Goal: Task Accomplishment & Management: Manage account settings

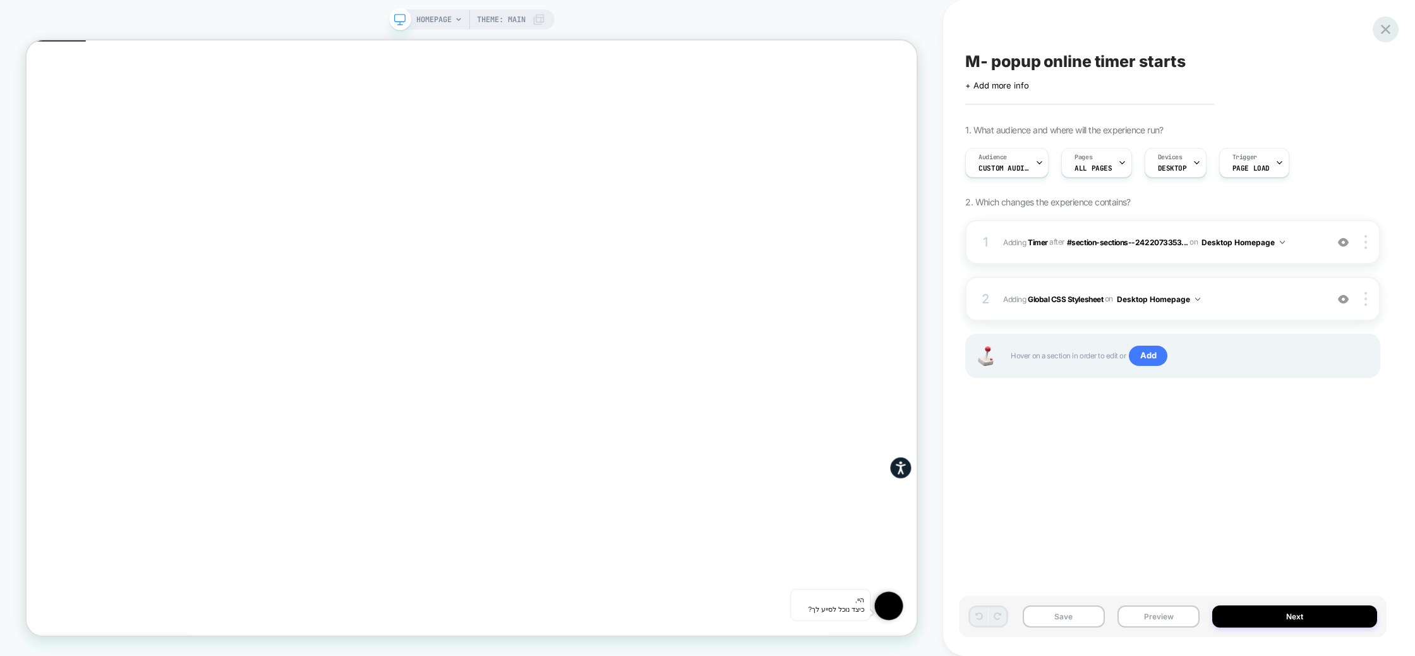
click at [1376, 29] on div at bounding box center [1386, 29] width 26 height 26
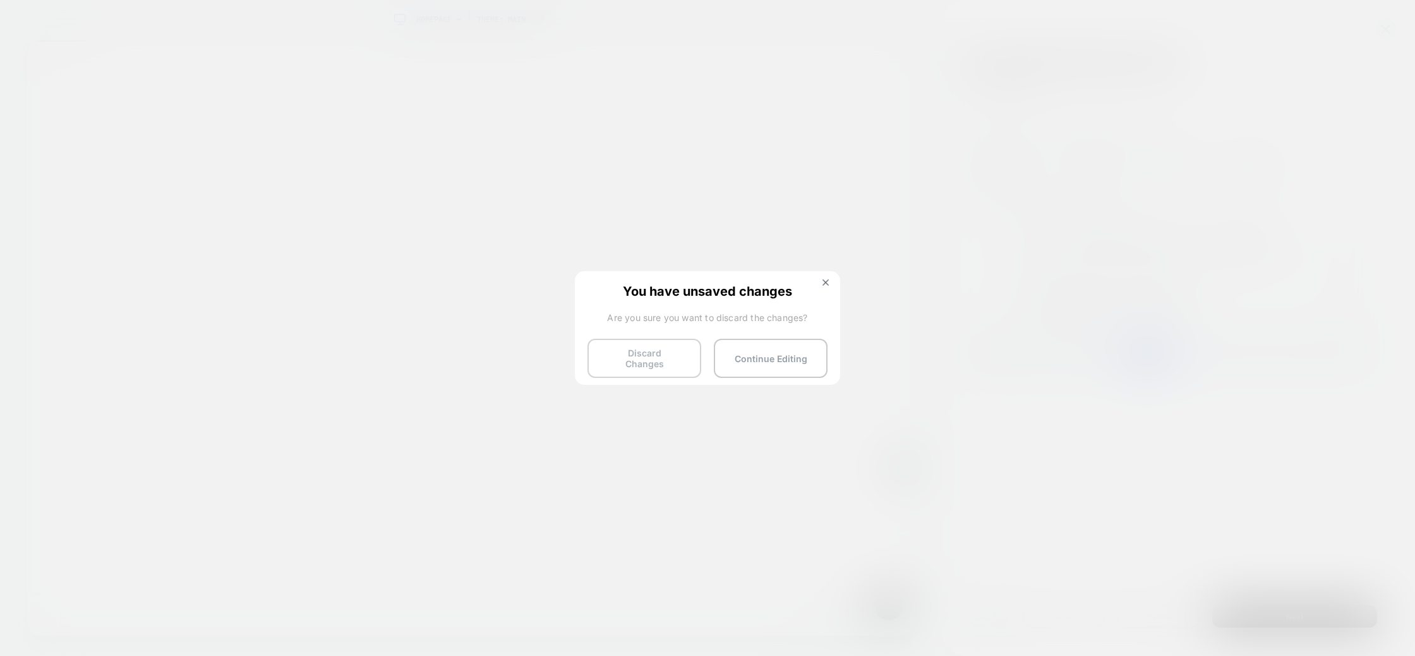
click at [665, 359] on button "Discard Changes" at bounding box center [645, 358] width 114 height 39
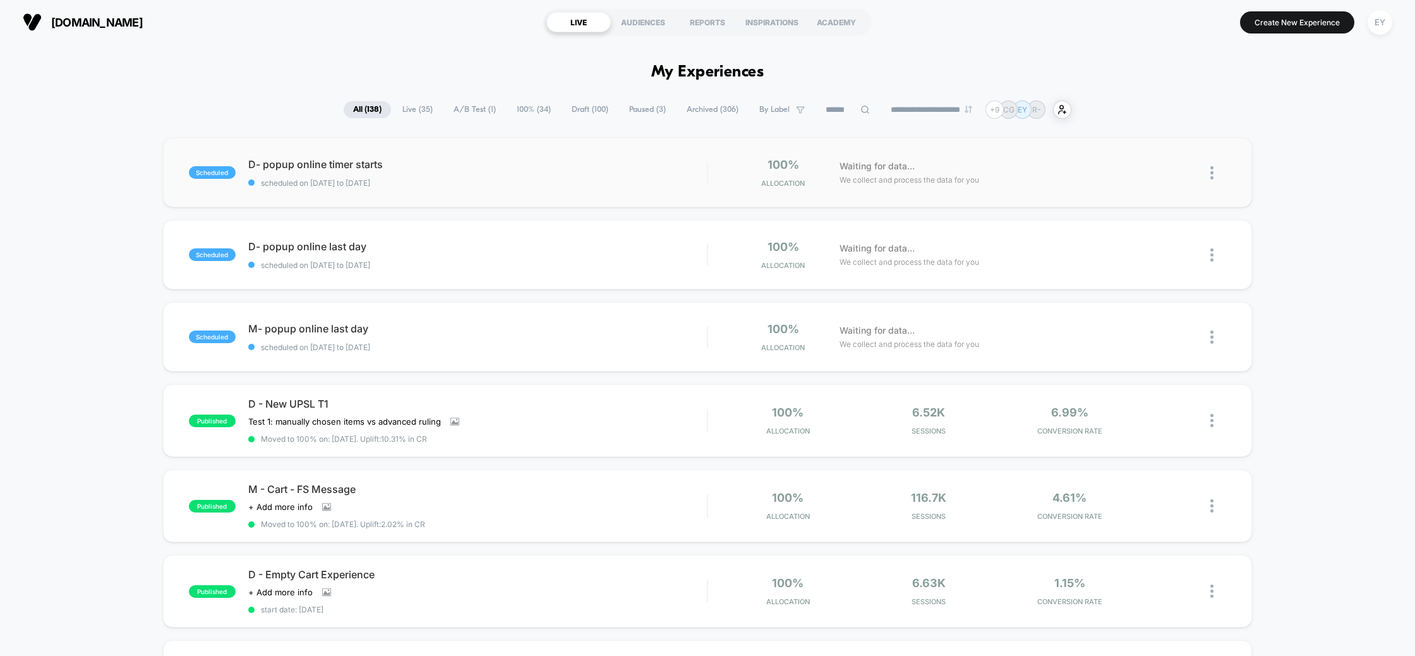
click at [1212, 171] on img at bounding box center [1211, 172] width 3 height 13
click at [1257, 231] on div "scheduled D- popup online timer starts scheduled on 24/09/2025 to 25/09/2025 10…" at bounding box center [707, 668] width 1415 height 1061
click at [307, 159] on span "D- popup online timer starts Click to edit experience details" at bounding box center [477, 164] width 459 height 13
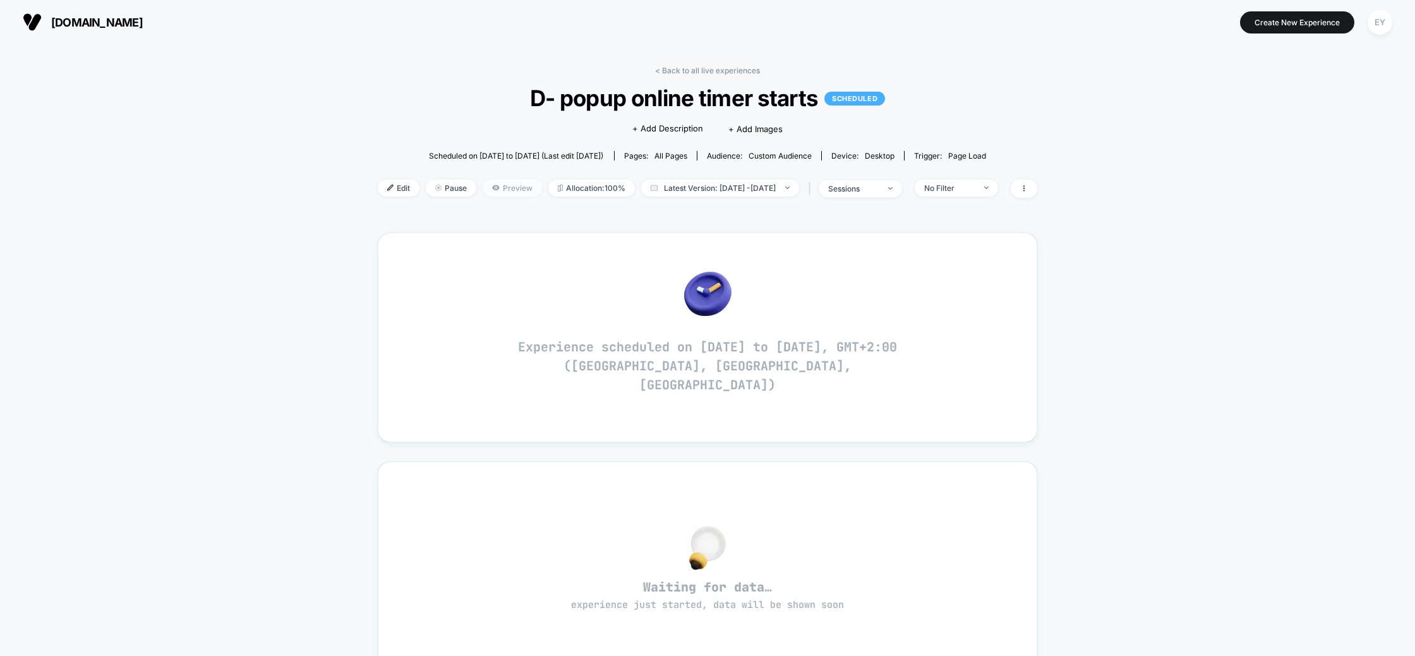
click at [502, 190] on span "Preview" at bounding box center [512, 187] width 59 height 17
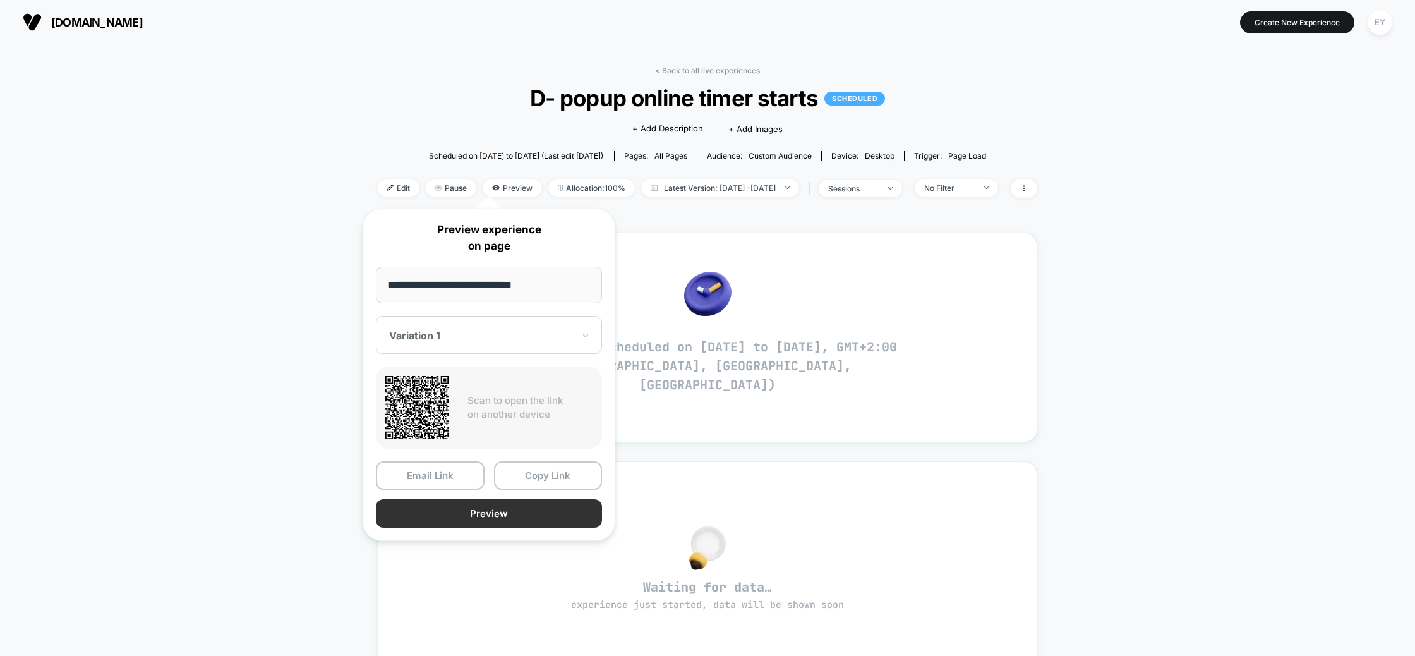
click at [510, 522] on button "Preview" at bounding box center [489, 513] width 226 height 28
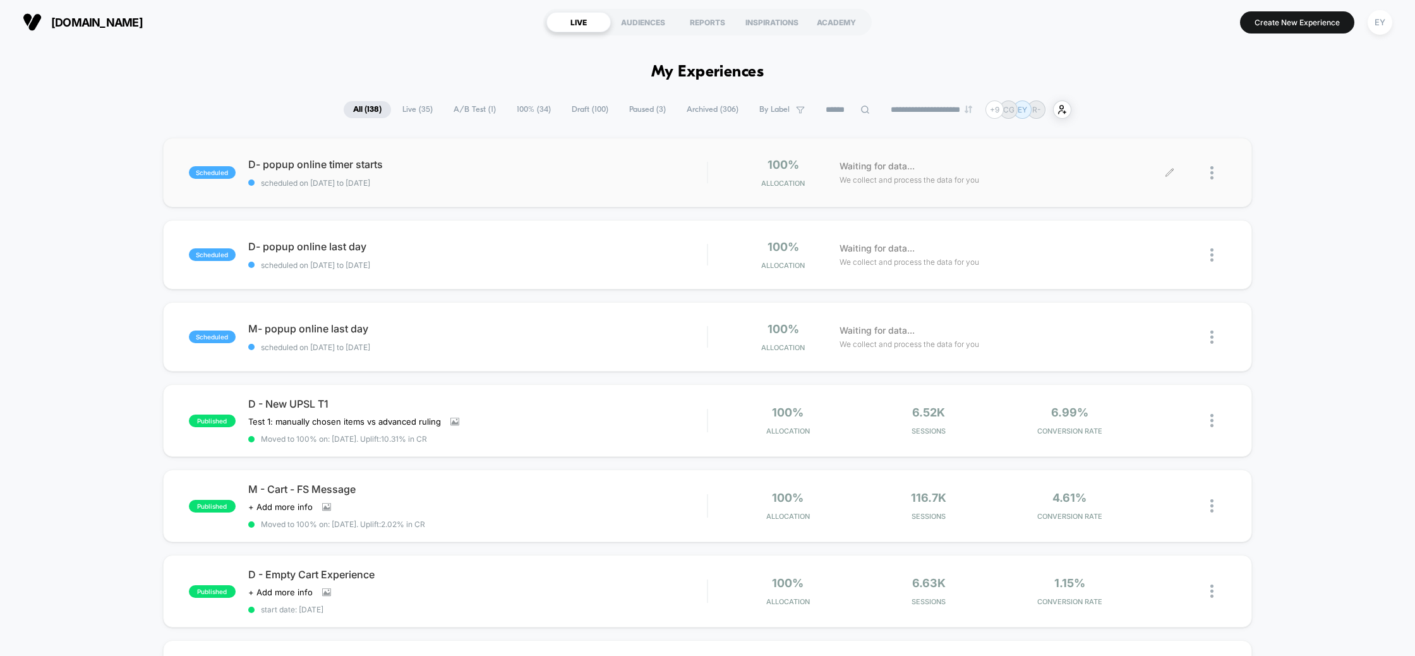
click at [1210, 175] on div at bounding box center [1198, 173] width 56 height 30
click at [1145, 179] on div "Waiting for data... We collect and process the data for you" at bounding box center [1001, 173] width 337 height 30
click at [1170, 172] on icon at bounding box center [1169, 172] width 9 height 9
click at [1212, 172] on img at bounding box center [1211, 172] width 3 height 13
click at [1144, 133] on div "Duplicate" at bounding box center [1147, 130] width 114 height 28
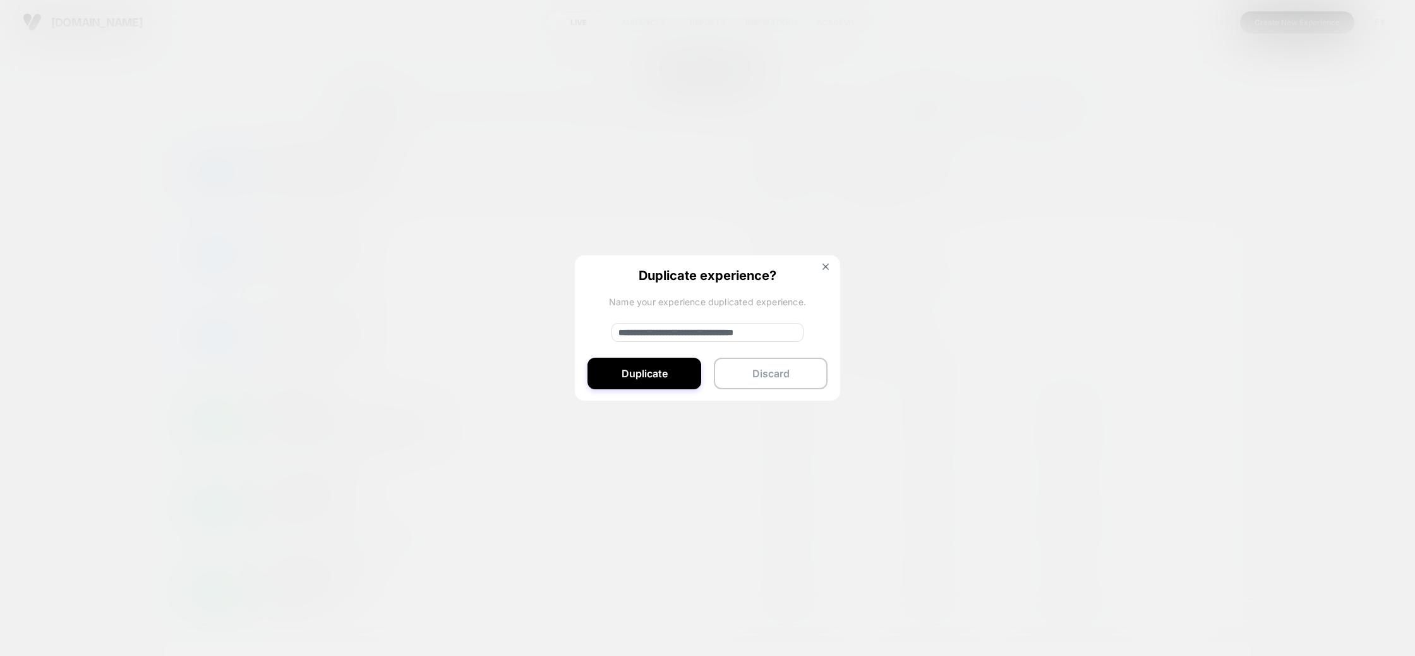
drag, startPoint x: 655, startPoint y: 334, endPoint x: 606, endPoint y: 334, distance: 49.3
click at [606, 334] on div "**********" at bounding box center [707, 328] width 265 height 147
type input "**********"
click at [668, 366] on button "Duplicate" at bounding box center [645, 374] width 114 height 32
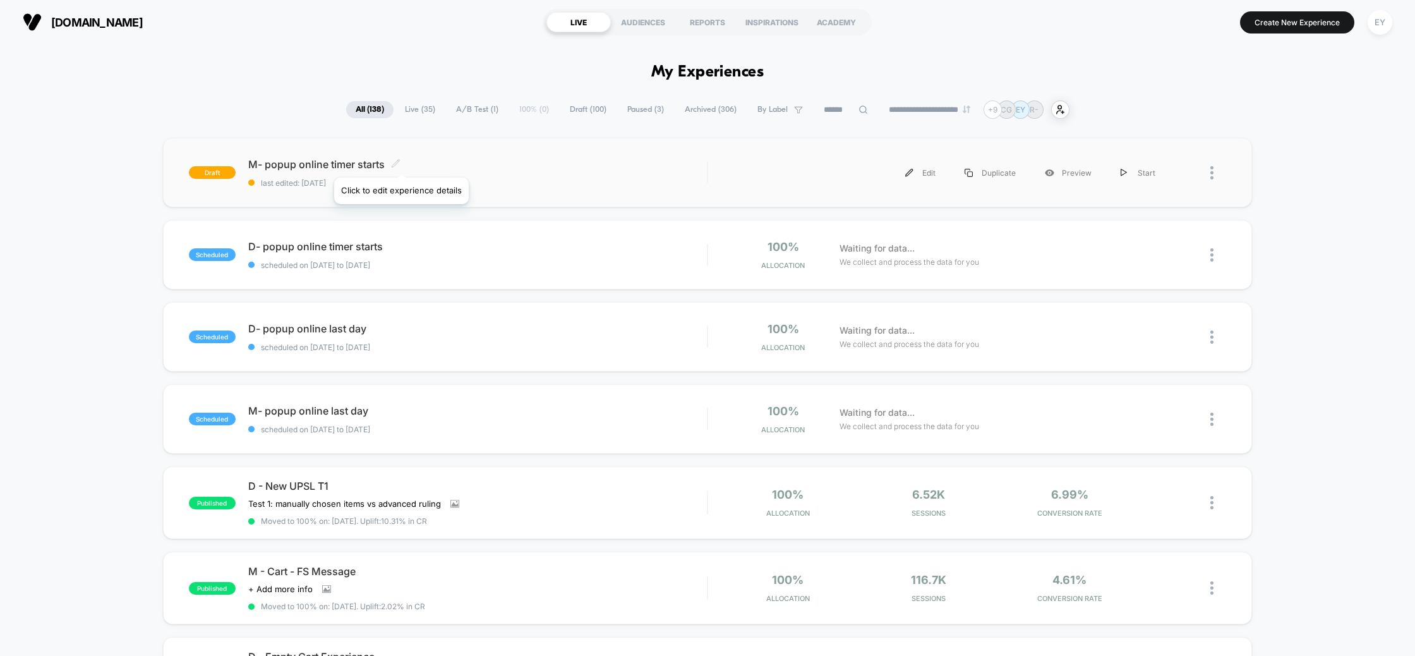
click at [401, 162] on icon at bounding box center [395, 163] width 9 height 9
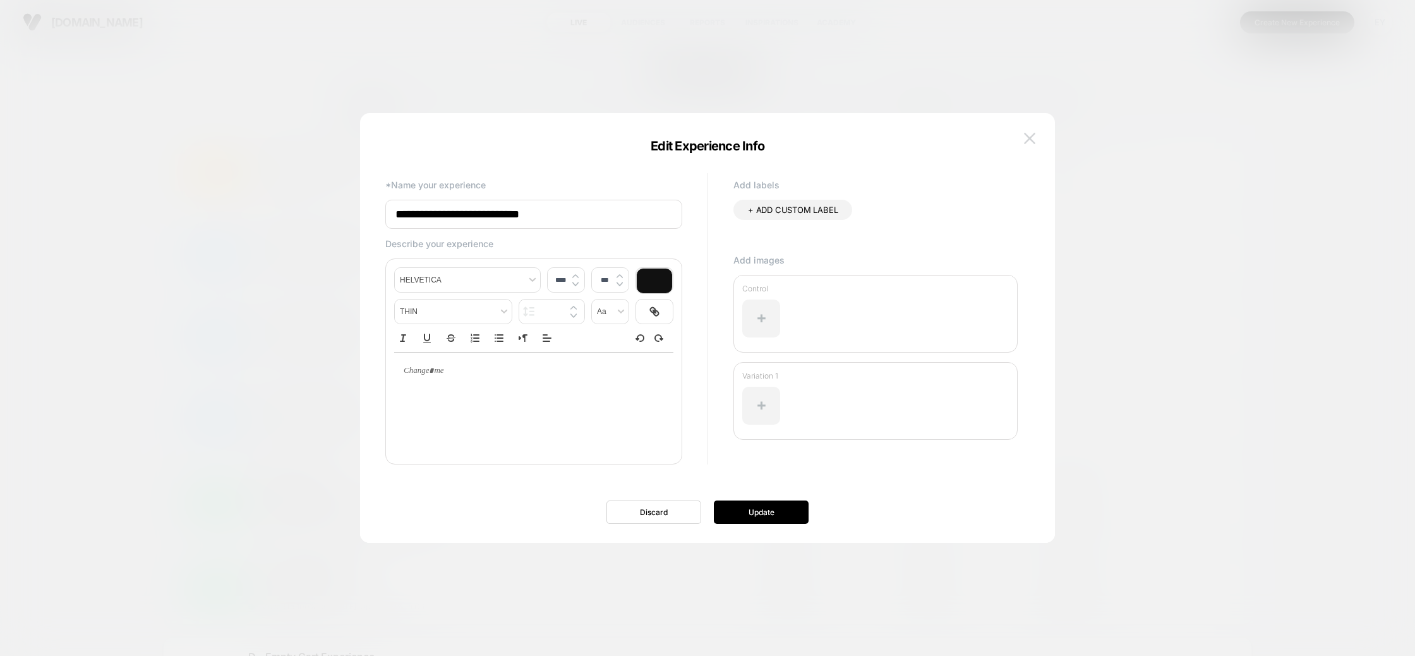
click at [1029, 131] on button at bounding box center [1029, 138] width 19 height 19
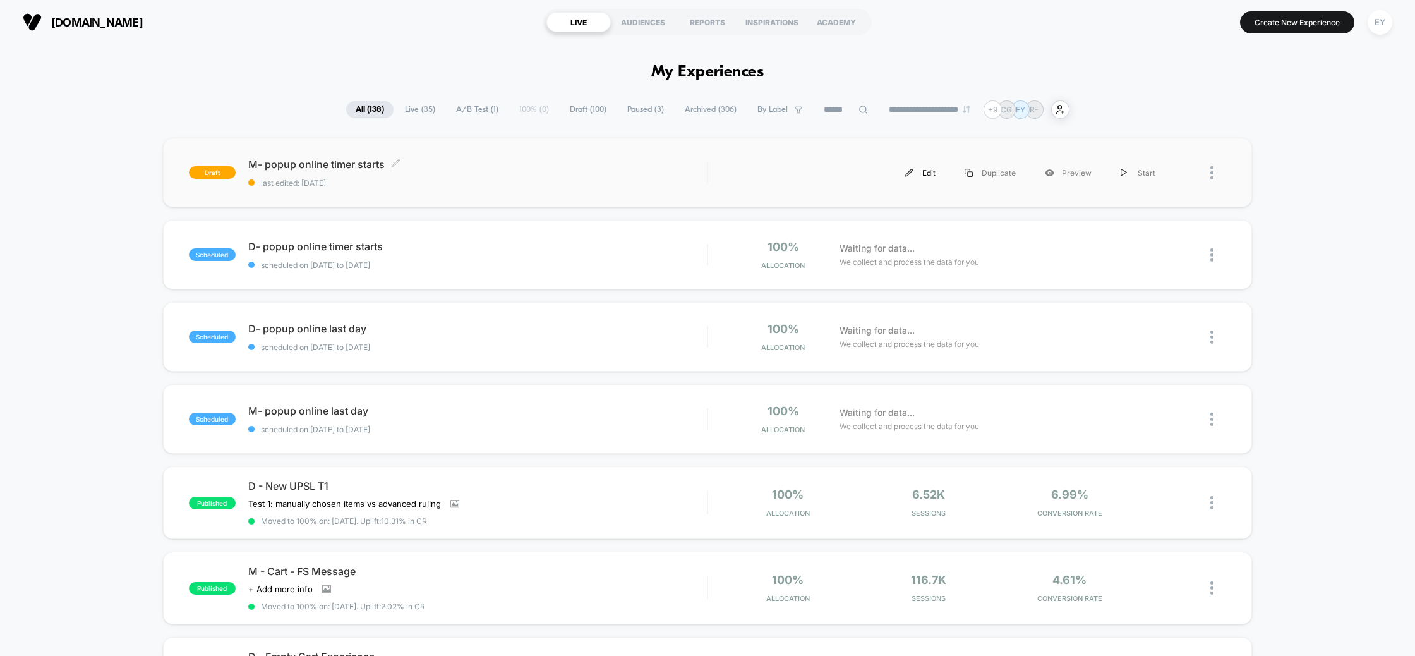
click at [942, 169] on div "Edit" at bounding box center [920, 173] width 59 height 28
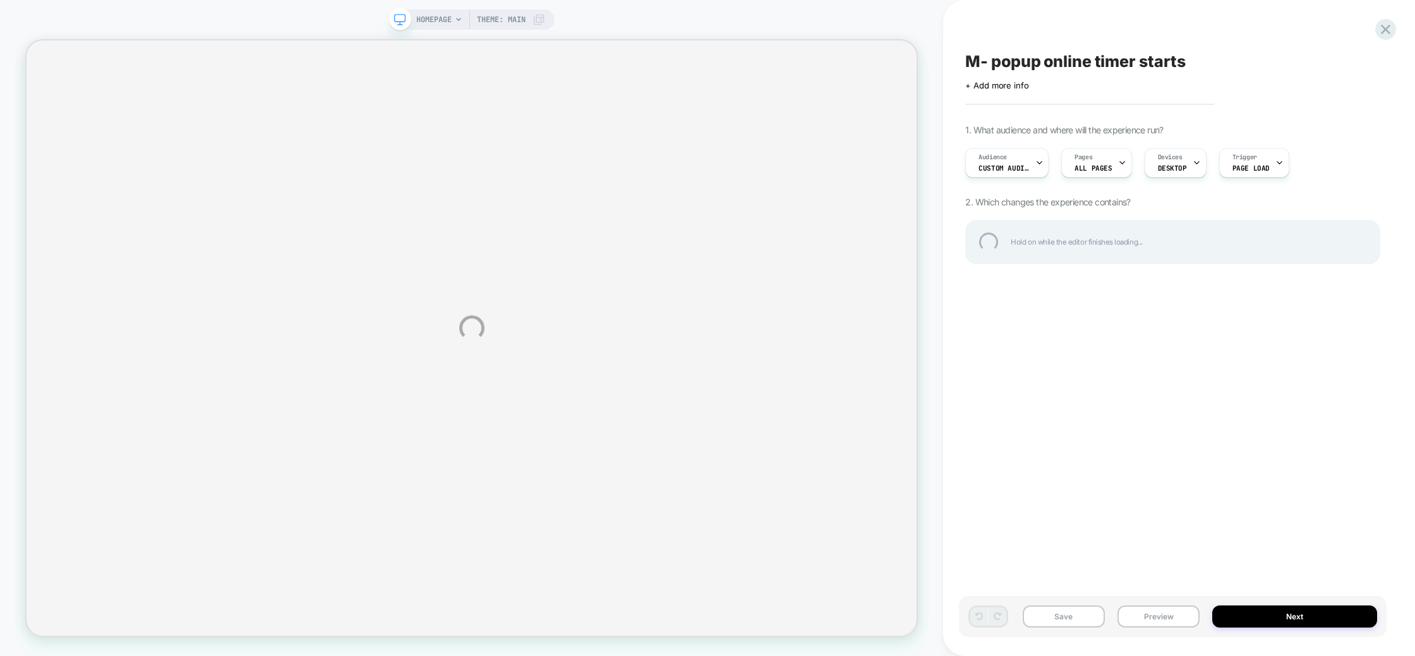
click at [1162, 162] on div "HOMEPAGE Theme: MAIN M- popup online timer starts Click to edit experience deta…" at bounding box center [707, 328] width 1415 height 656
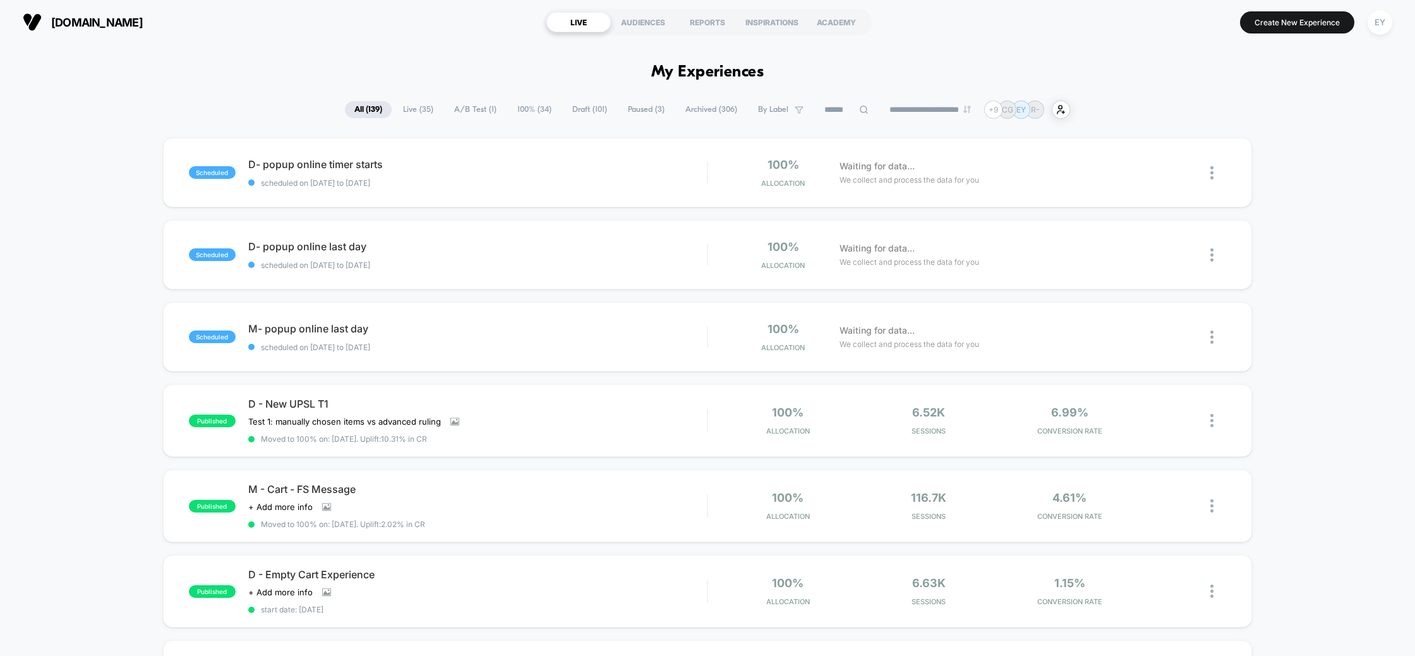
drag, startPoint x: 44, startPoint y: 602, endPoint x: 58, endPoint y: 594, distance: 16.7
click at [44, 602] on div "scheduled D- popup online timer starts scheduled on [DATE] to [DATE] 100% Alloc…" at bounding box center [707, 668] width 1415 height 1061
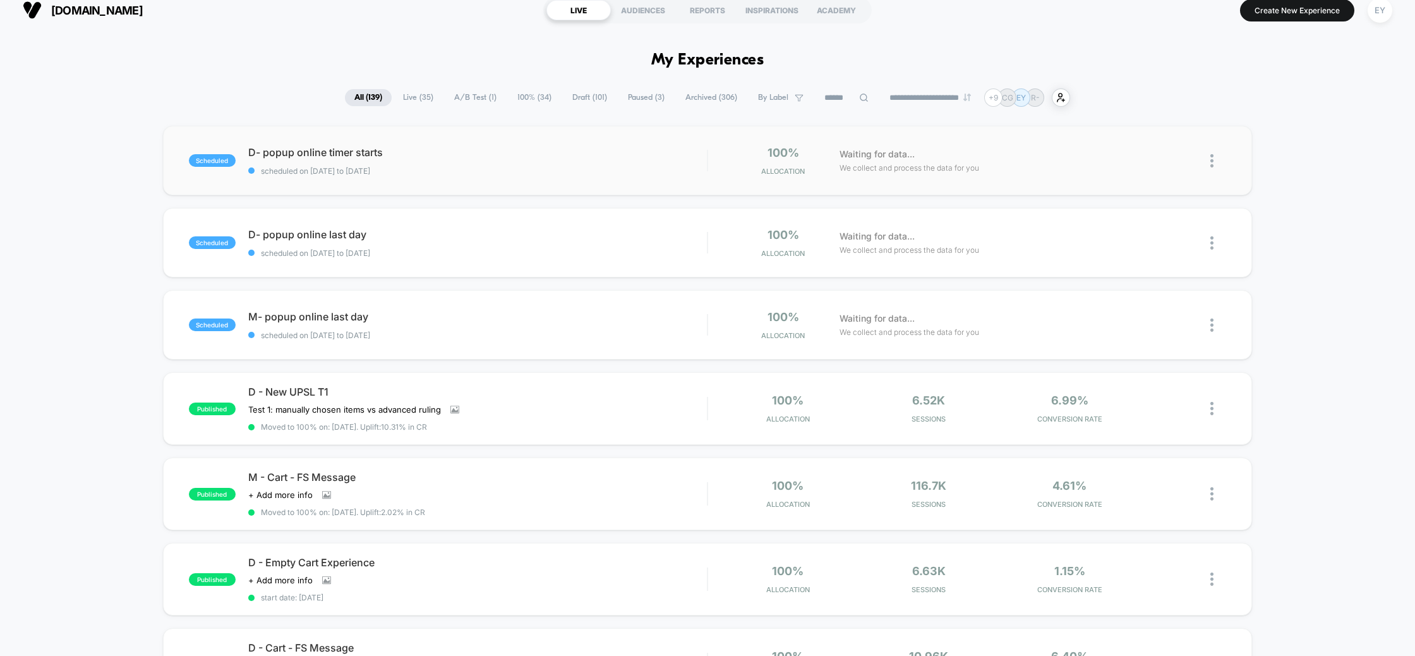
scroll to position [19, 0]
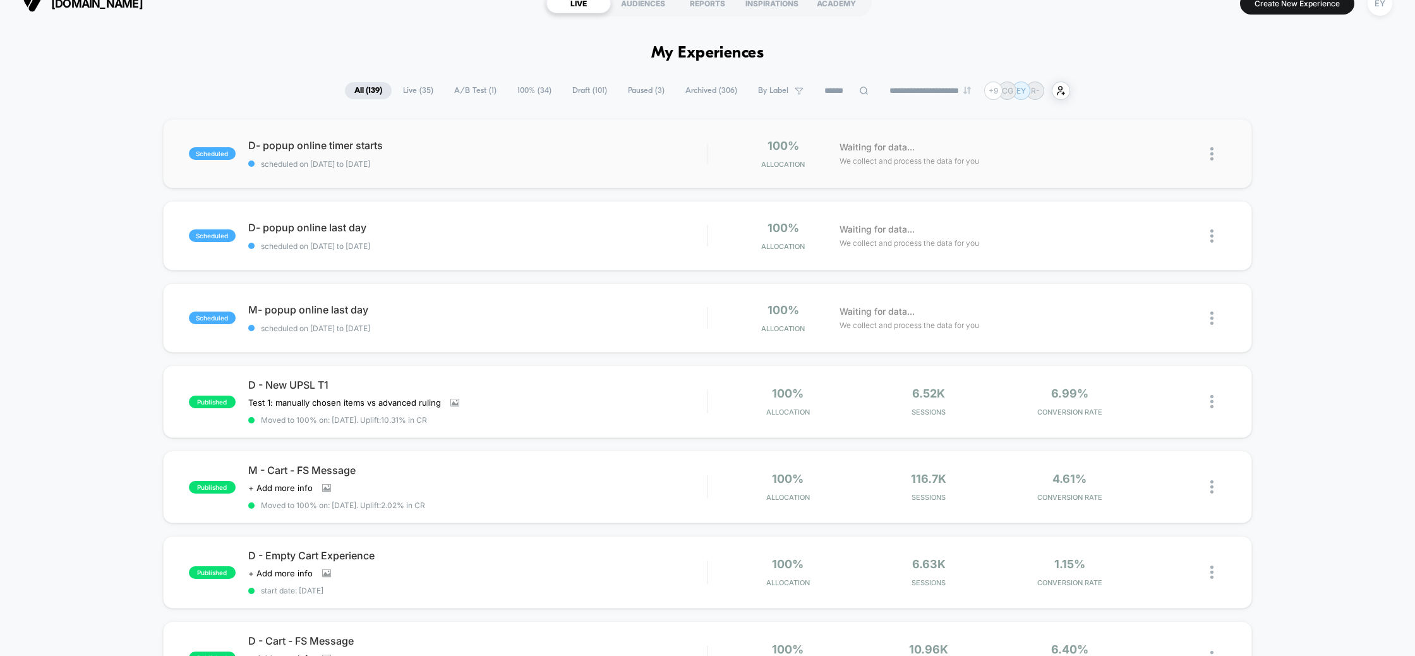
click at [427, 136] on div "scheduled D- popup online timer starts scheduled on 24/09/2025 to 25/09/2025 10…" at bounding box center [708, 153] width 1090 height 69
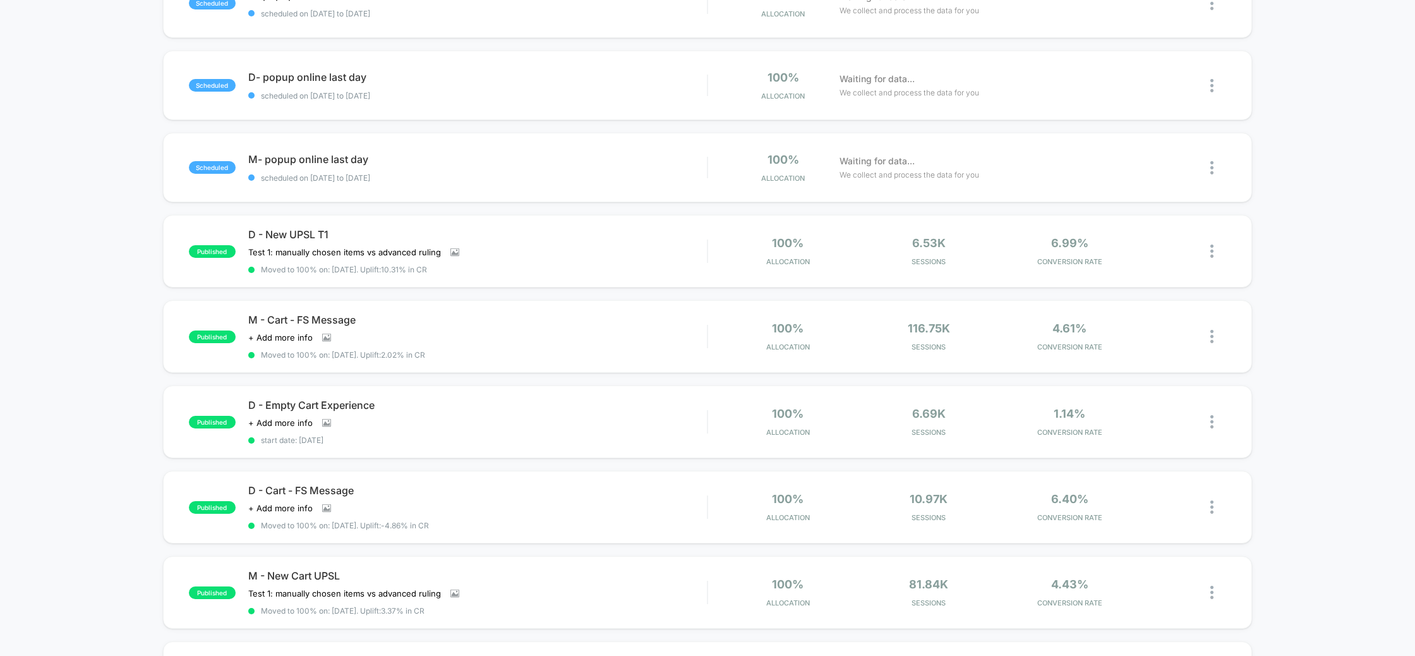
scroll to position [78, 0]
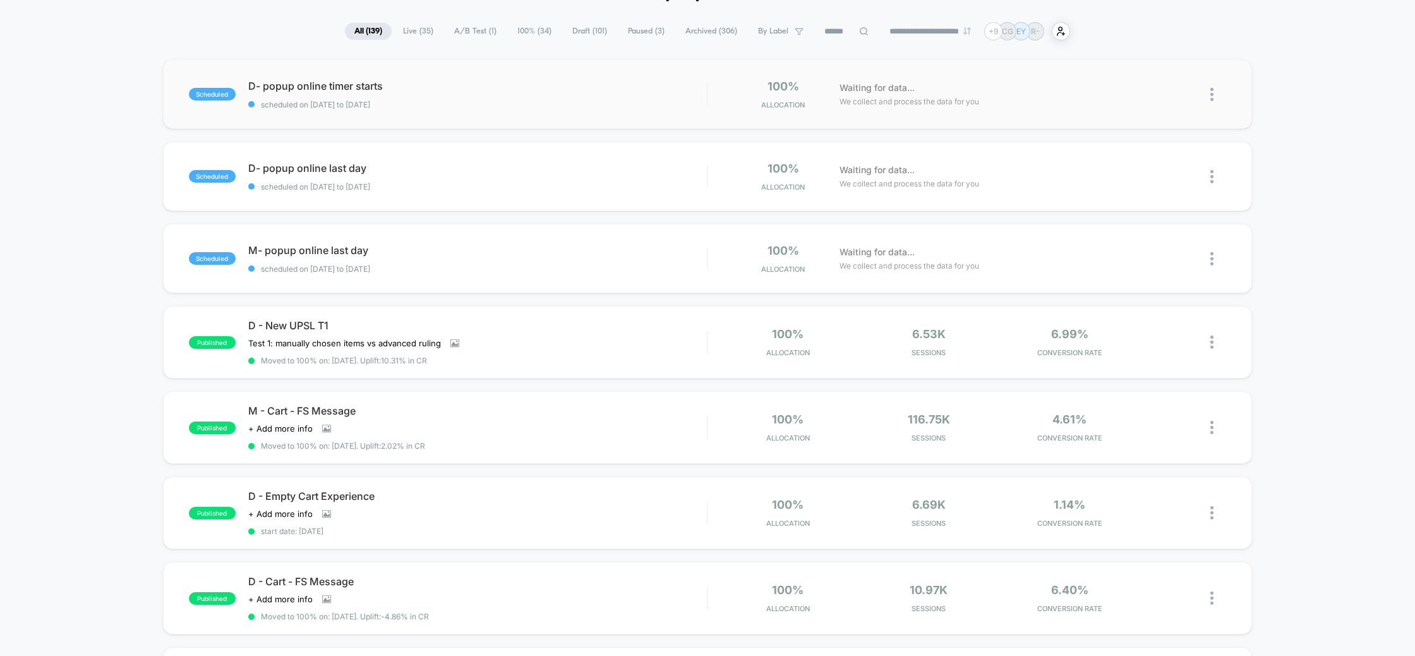
click at [1212, 93] on img at bounding box center [1211, 94] width 3 height 13
click at [1150, 51] on div "Duplicate" at bounding box center [1147, 51] width 114 height 28
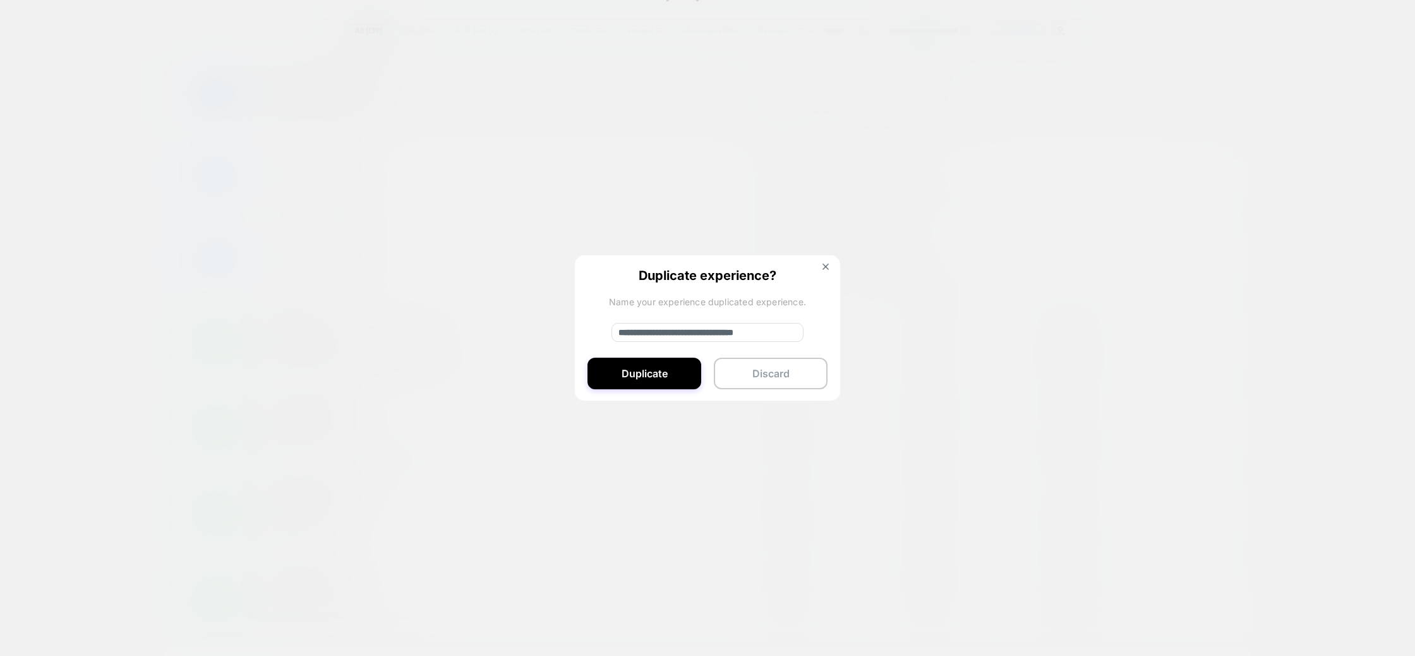
drag, startPoint x: 663, startPoint y: 334, endPoint x: 554, endPoint y: 334, distance: 108.7
click at [1210, 109] on div "**********" at bounding box center [1218, 95] width 16 height 30
type input "**********"
click at [665, 372] on button "Duplicate" at bounding box center [645, 374] width 114 height 32
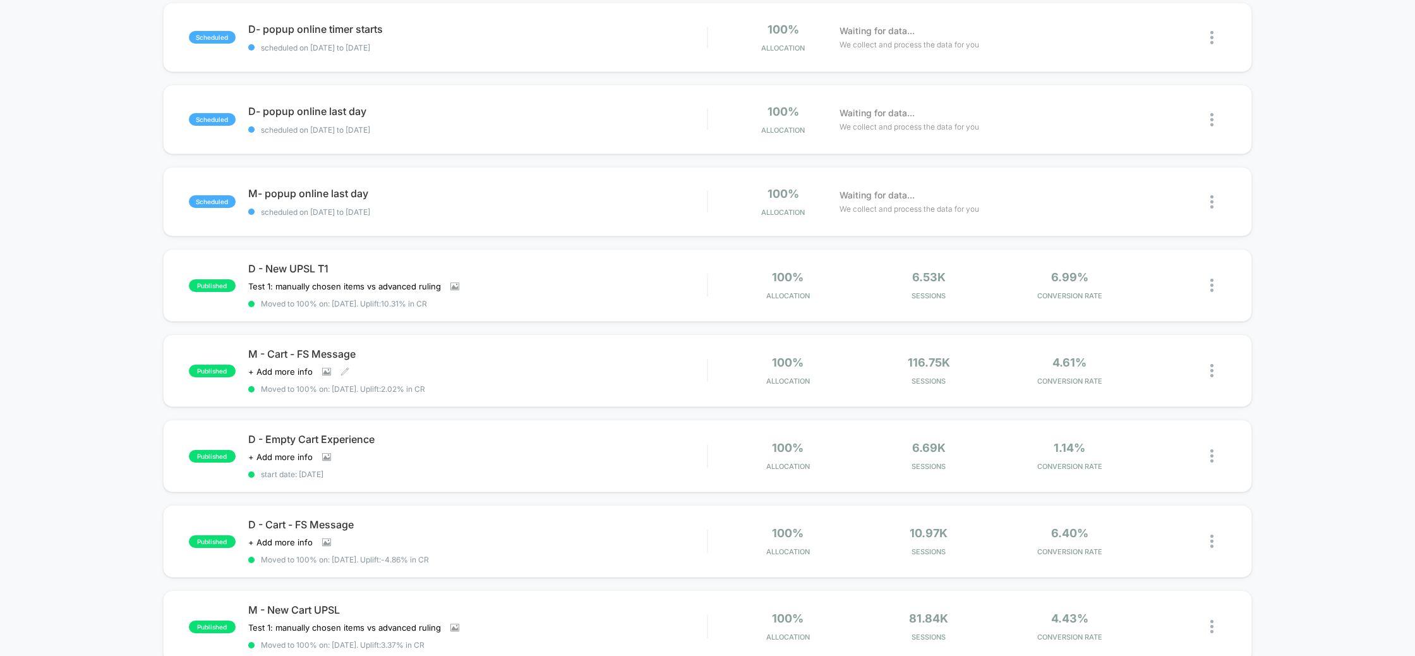
scroll to position [0, 0]
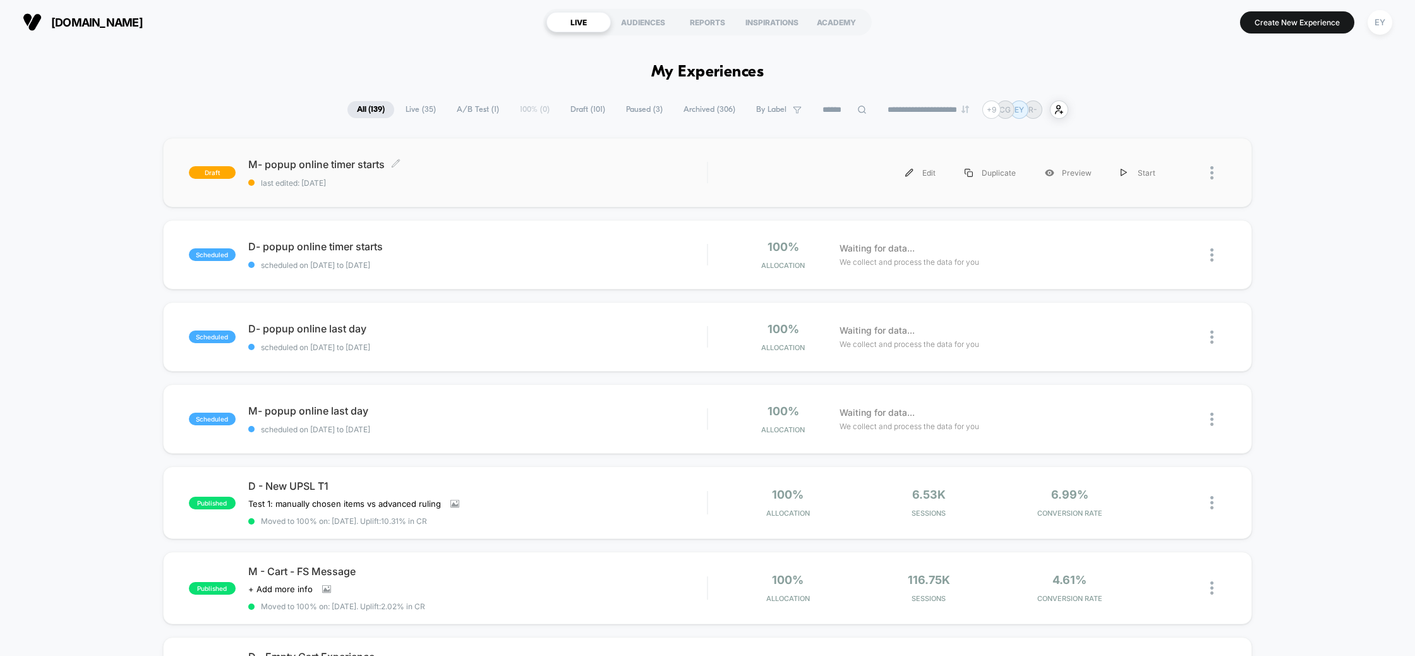
click at [390, 167] on span "M- popup online timer starts Click to edit experience details" at bounding box center [477, 164] width 459 height 13
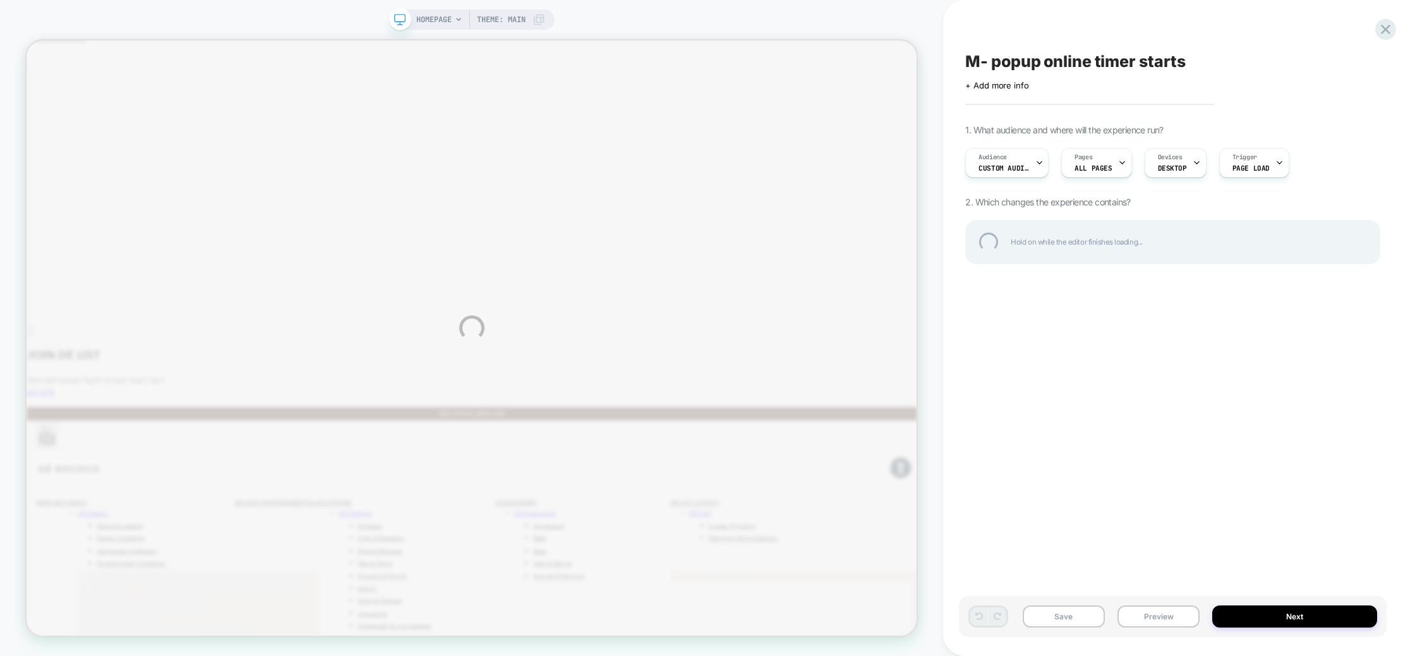
click at [1190, 158] on div "HOMEPAGE Theme: MAIN M- popup online timer starts Click to edit experience deta…" at bounding box center [707, 328] width 1415 height 656
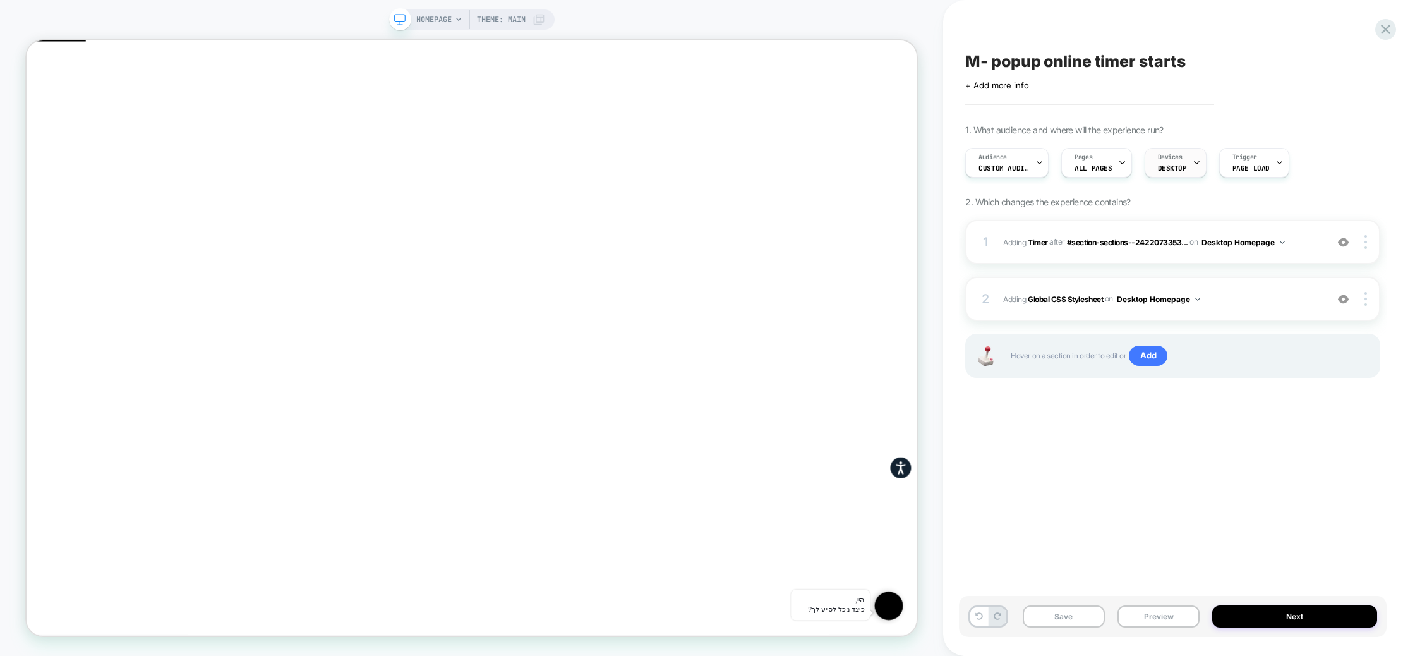
click at [1185, 162] on div "Devices DESKTOP" at bounding box center [1172, 162] width 54 height 28
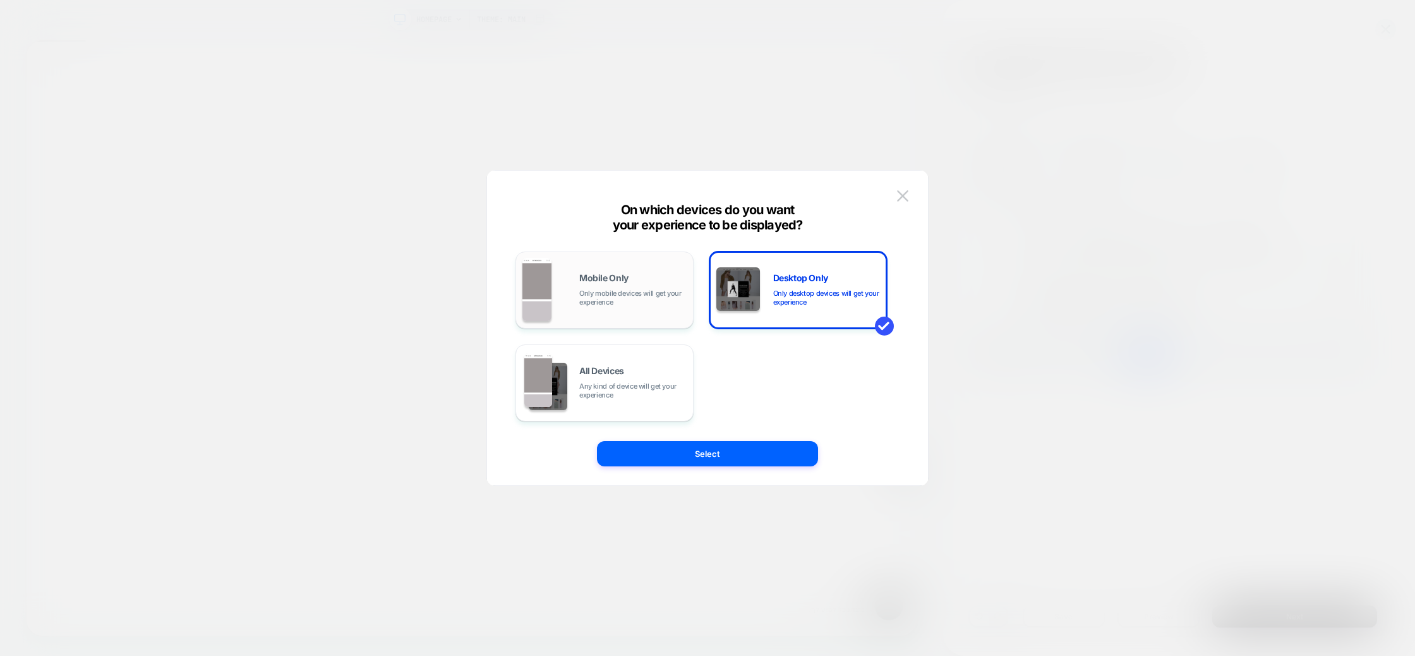
click at [646, 309] on div "Mobile Only Only mobile devices will get your experience" at bounding box center [604, 290] width 164 height 64
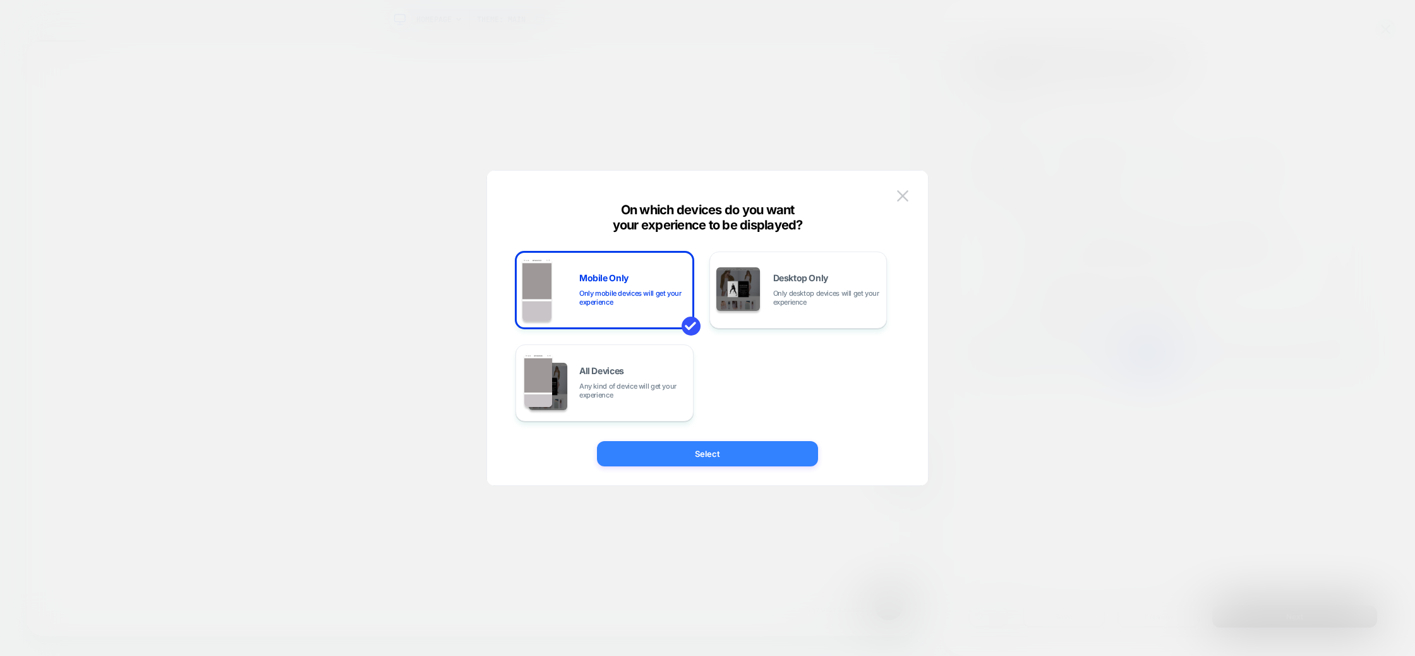
click at [692, 459] on button "Select" at bounding box center [707, 453] width 221 height 25
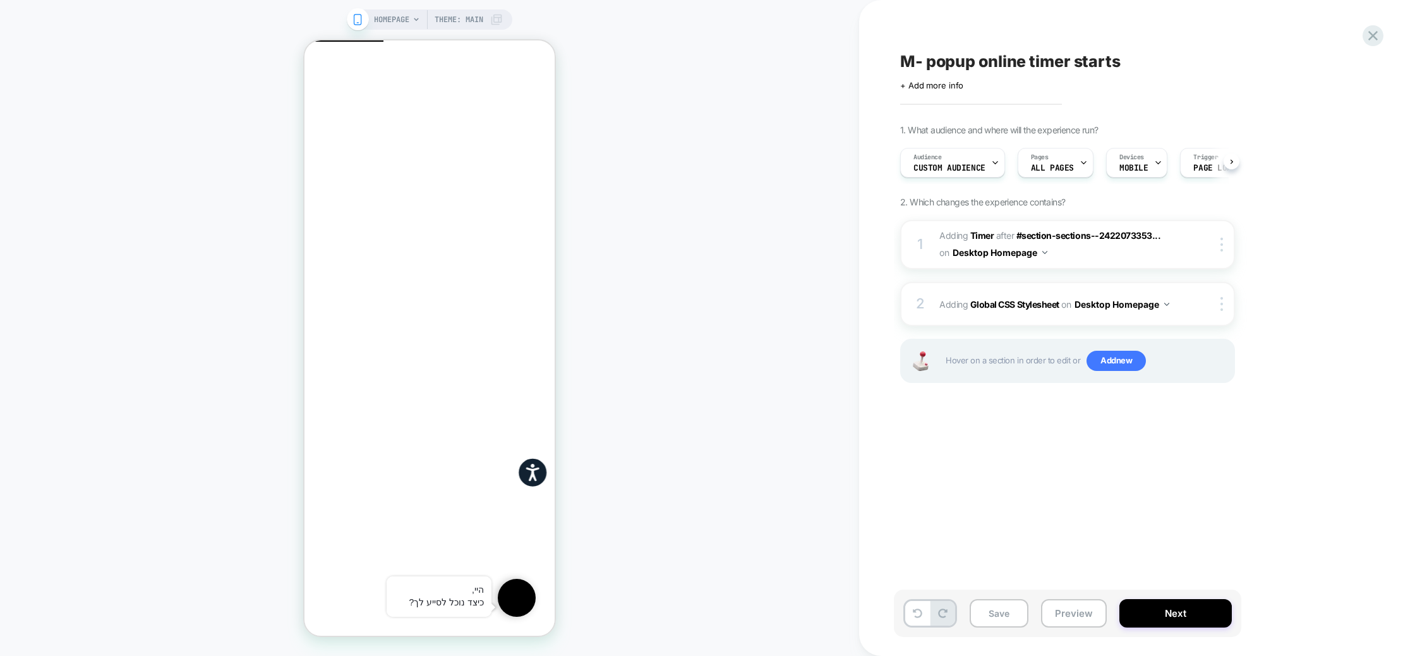
scroll to position [0, 1]
click at [1219, 246] on div at bounding box center [1224, 245] width 21 height 14
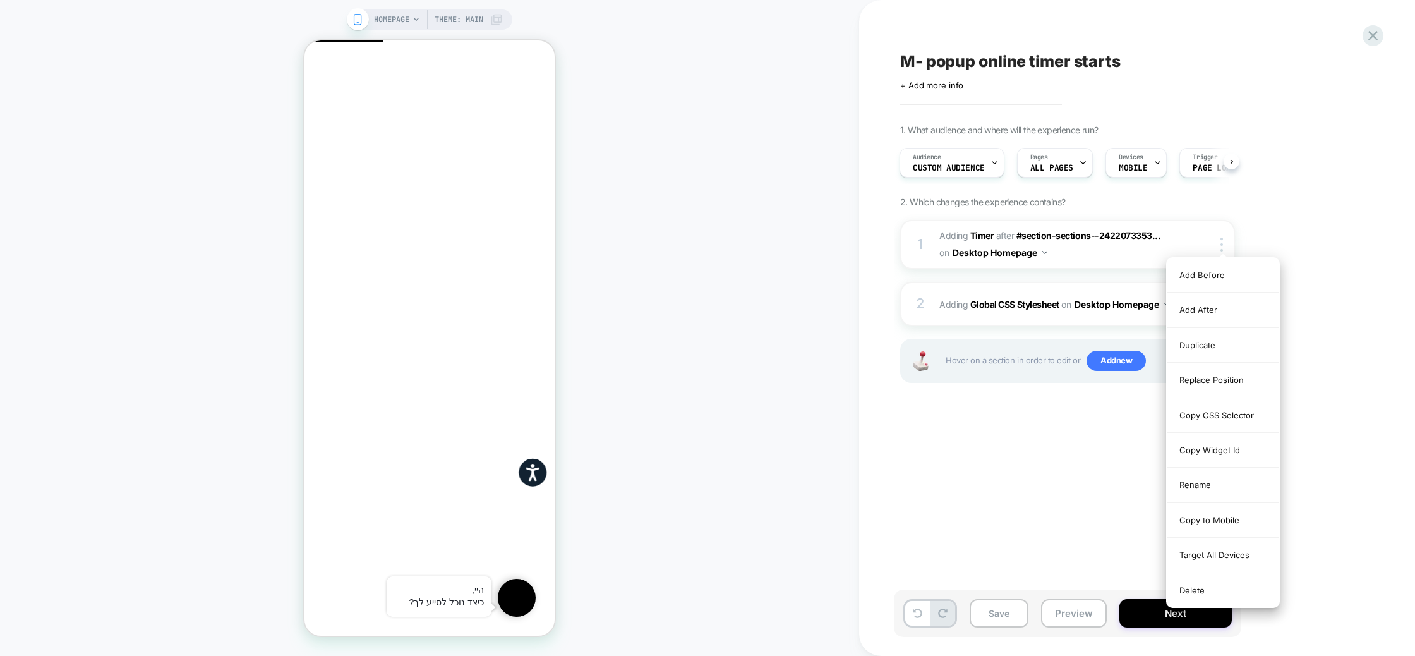
click at [1058, 483] on div "M- popup online timer starts Click to edit experience details + Add more info 1…" at bounding box center [1131, 328] width 474 height 631
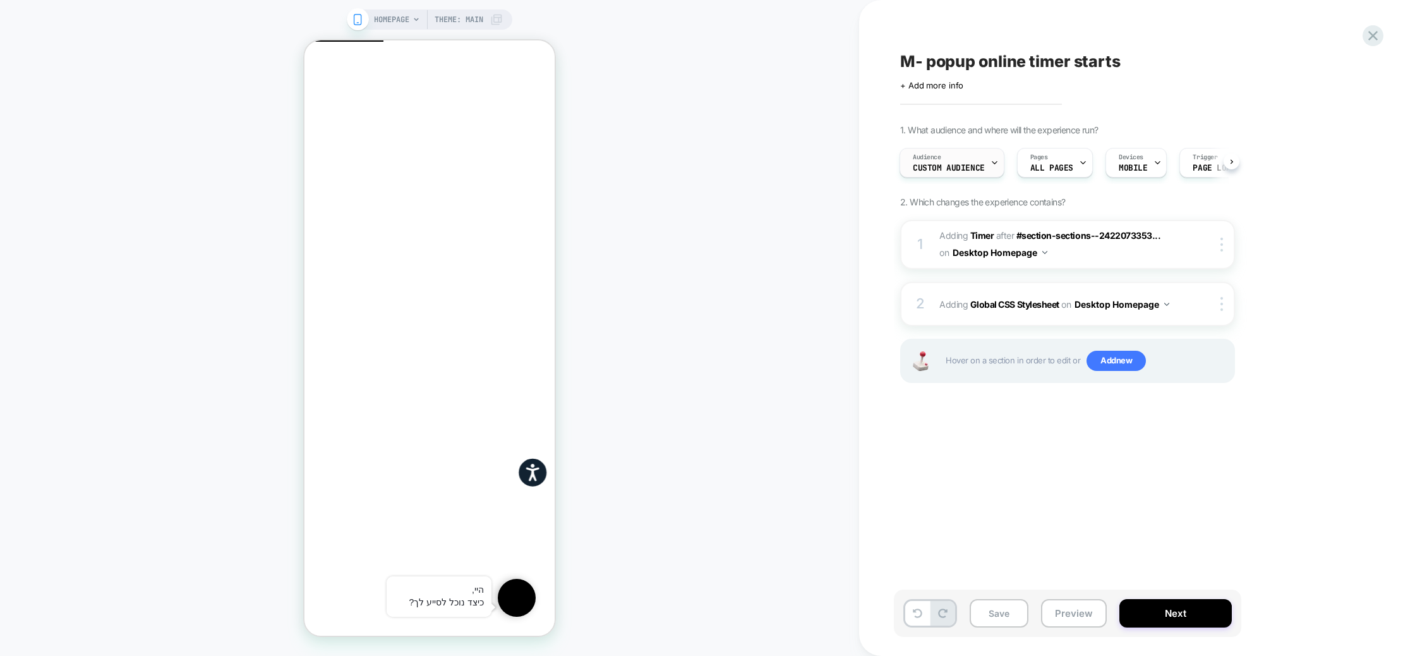
click at [978, 166] on span "Custom Audience" at bounding box center [949, 168] width 72 height 9
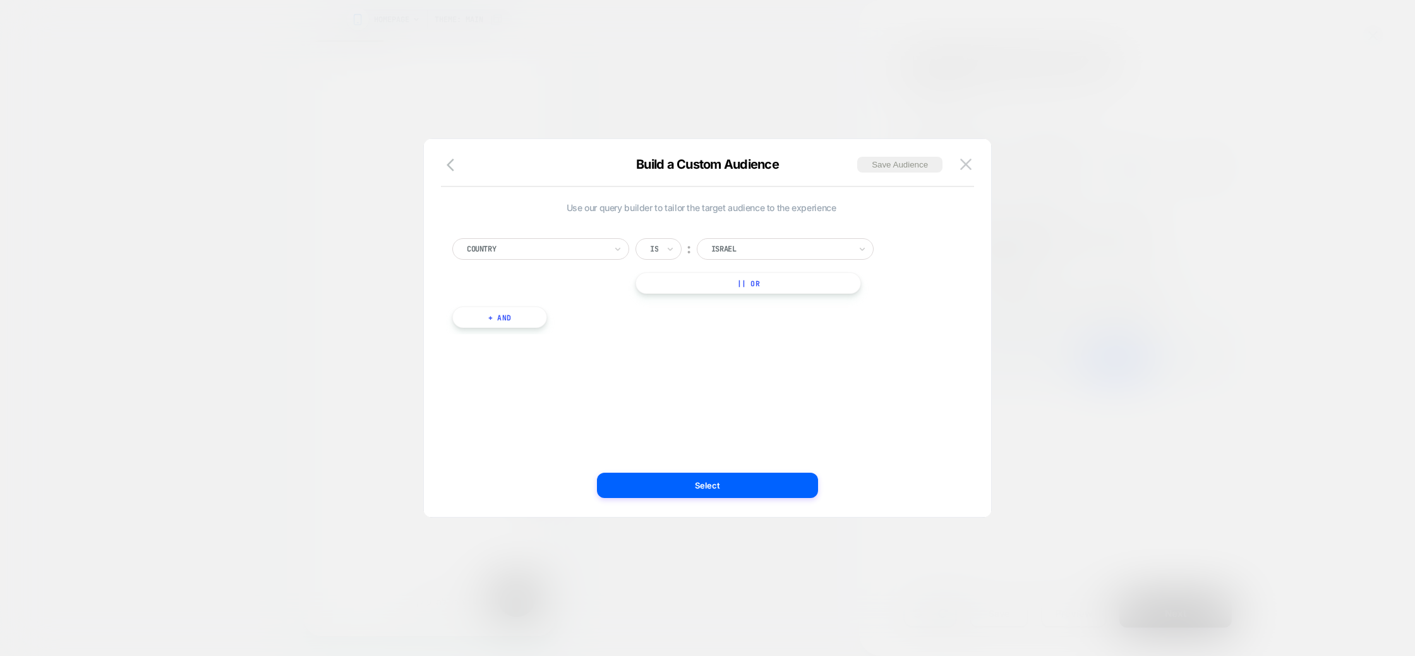
click at [1154, 321] on div at bounding box center [707, 328] width 1415 height 656
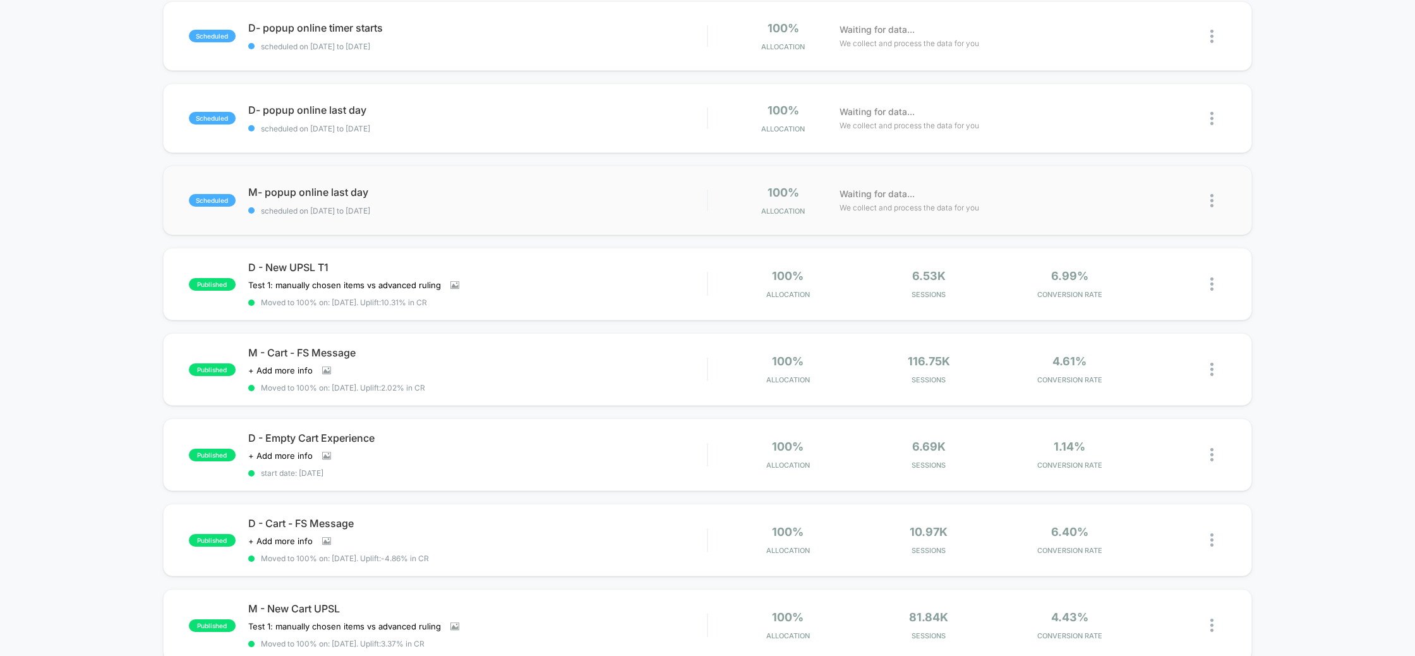
scroll to position [137, 0]
click at [326, 22] on span "D- popup online timer starts Click to edit experience details" at bounding box center [477, 27] width 459 height 13
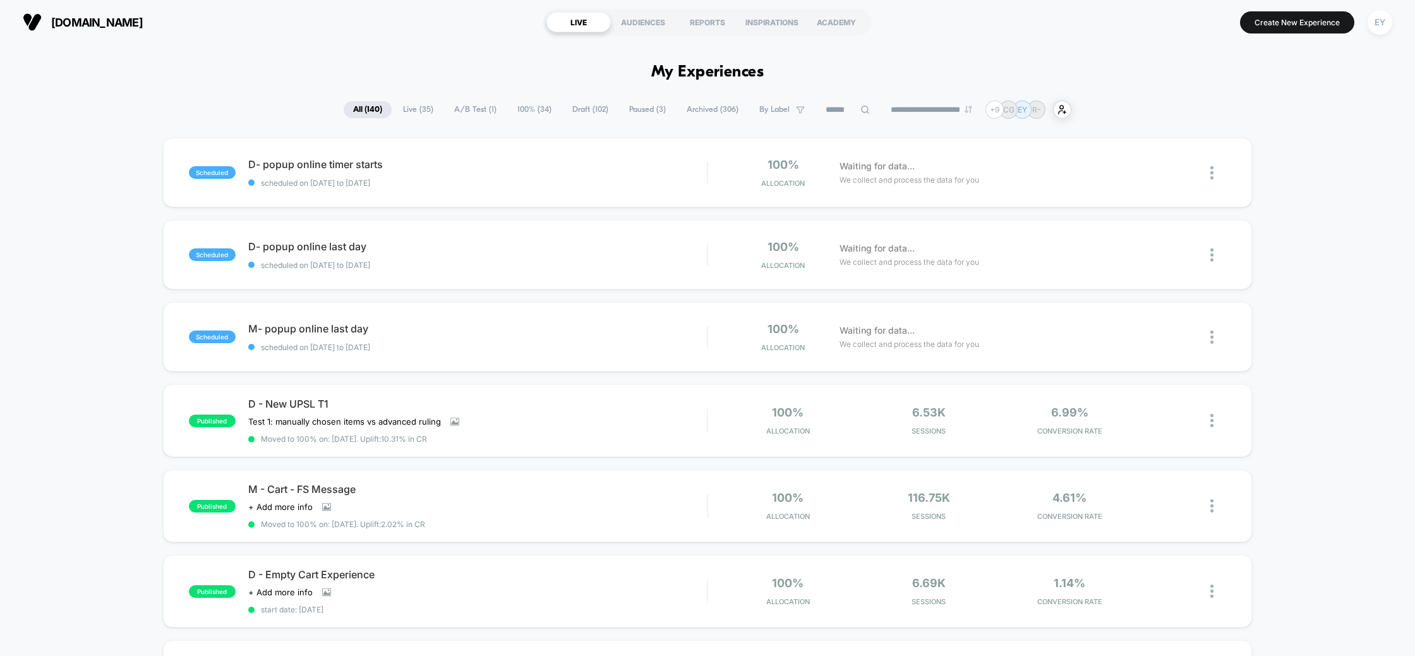
click at [1373, 16] on div "EY" at bounding box center [1380, 22] width 25 height 25
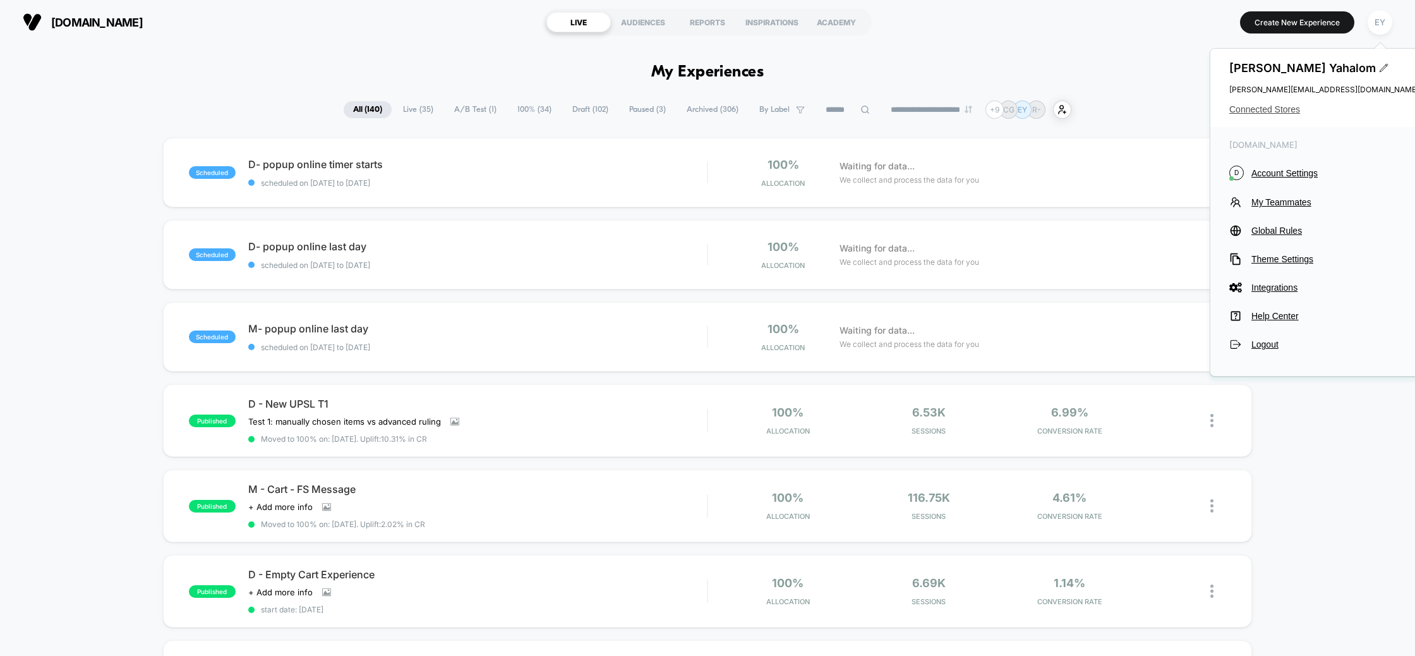
drag, startPoint x: 1276, startPoint y: 109, endPoint x: 1260, endPoint y: 112, distance: 16.1
click at [1276, 109] on span "Connected Stores" at bounding box center [1324, 109] width 190 height 10
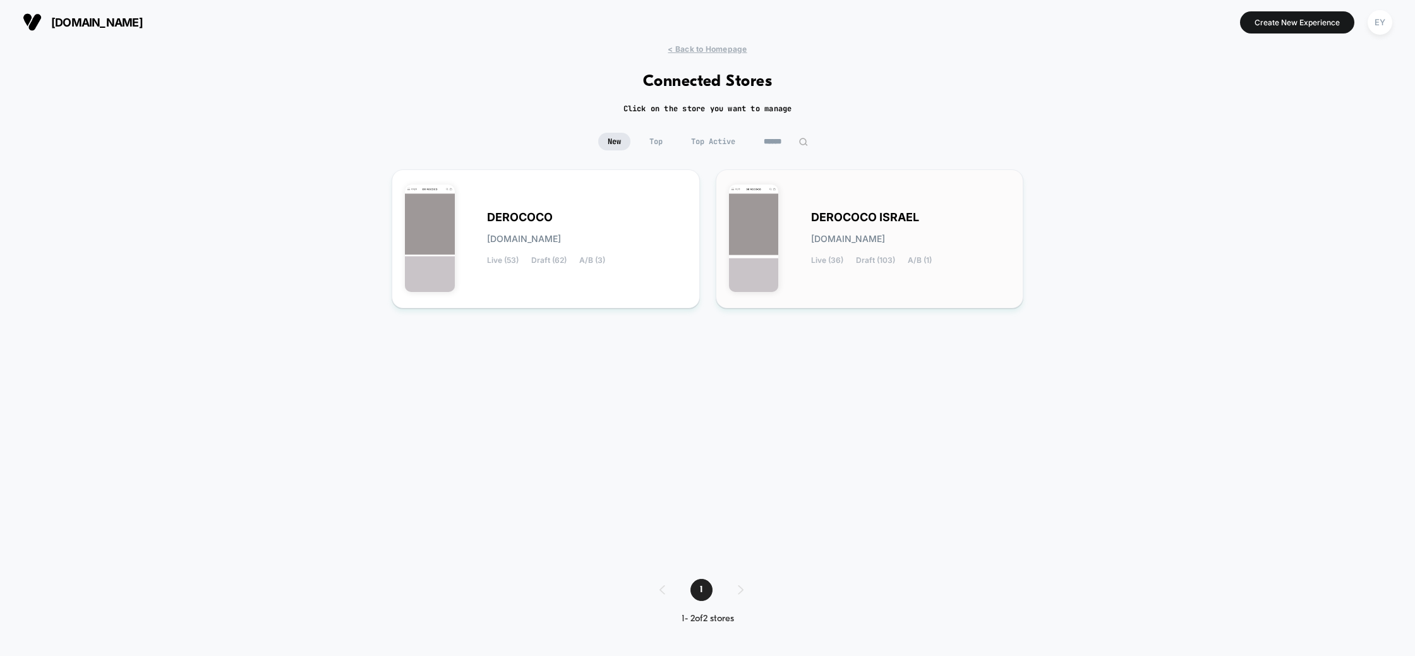
click at [914, 229] on div "DEROCOCO ISRAEL derococo-israel.myshopify.com Live (36) Draft (103) A/B (1)" at bounding box center [911, 239] width 200 height 52
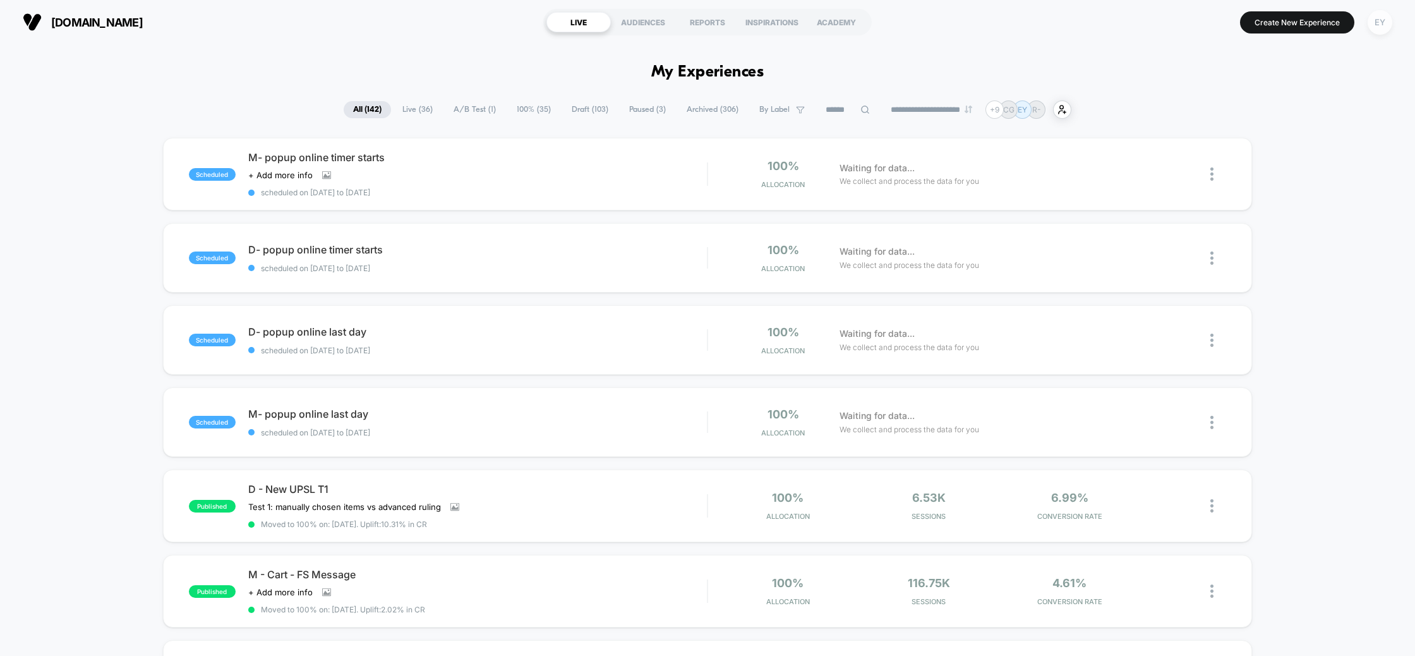
click at [1385, 25] on div "EY" at bounding box center [1380, 22] width 25 height 25
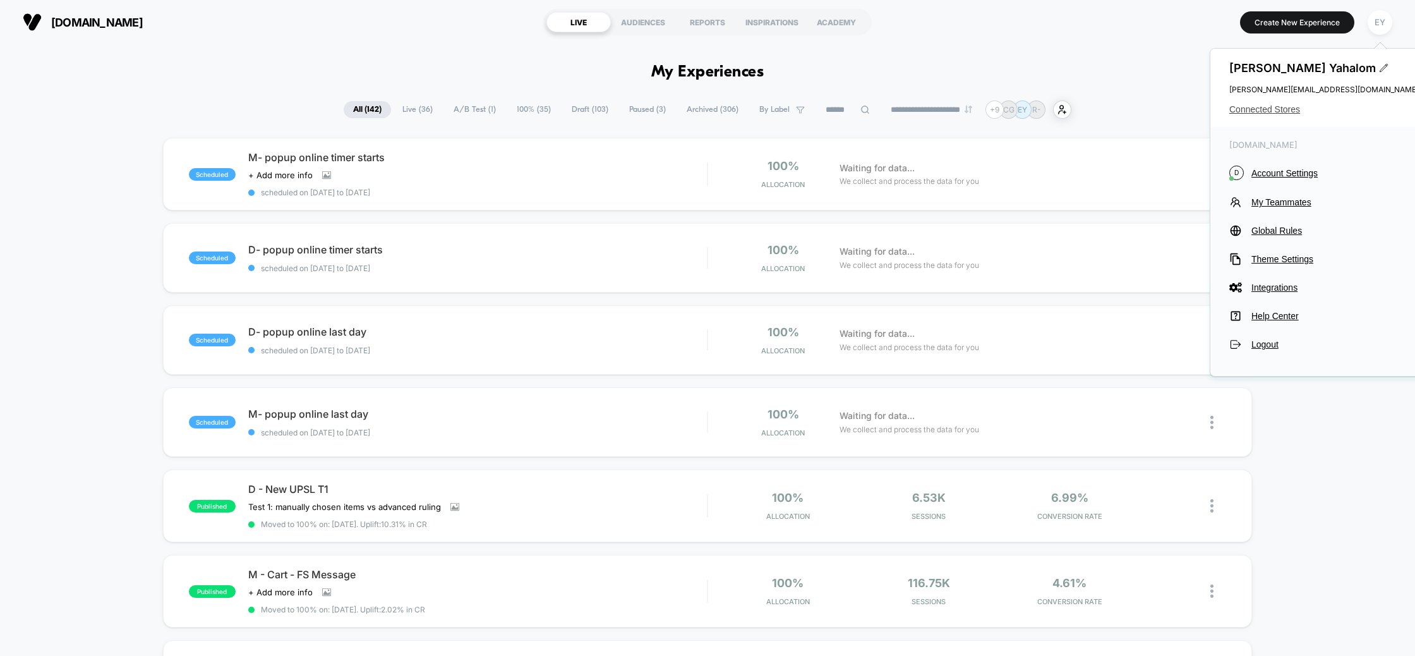
click at [1272, 112] on span "Connected Stores" at bounding box center [1324, 109] width 190 height 10
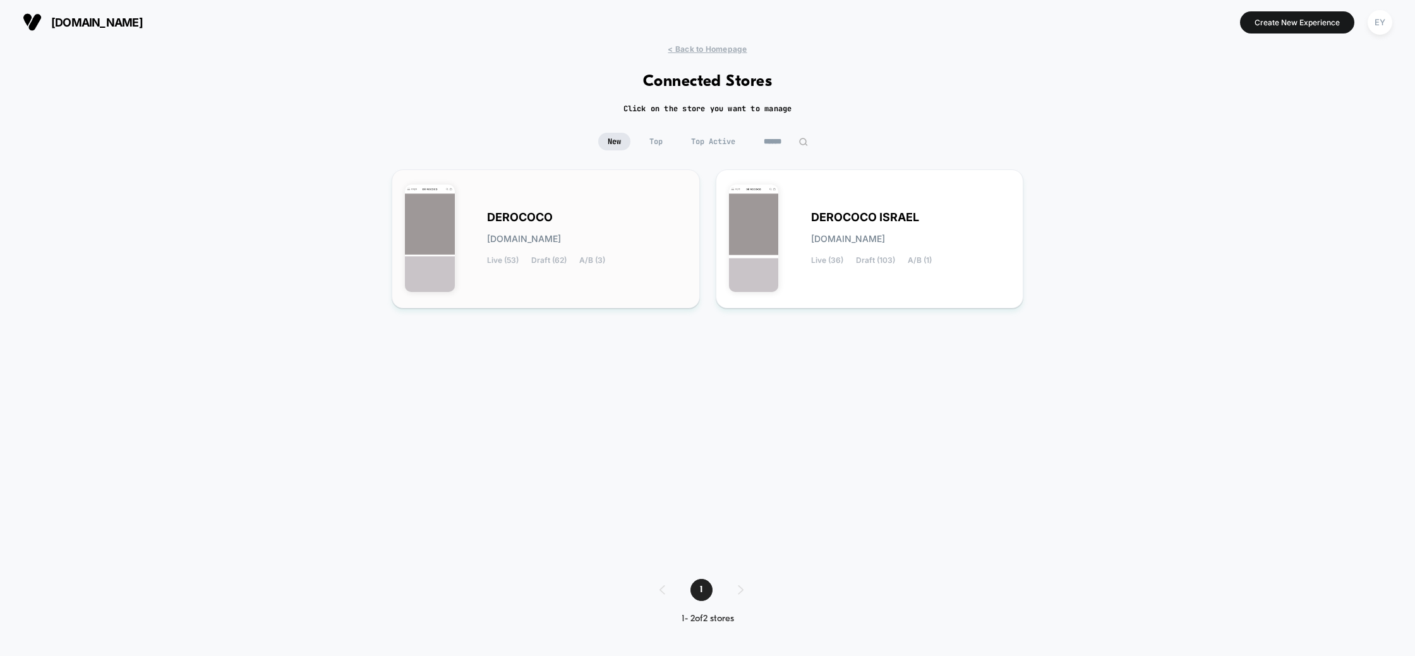
click at [561, 242] on span "derococo.myshopify.com" at bounding box center [524, 238] width 74 height 9
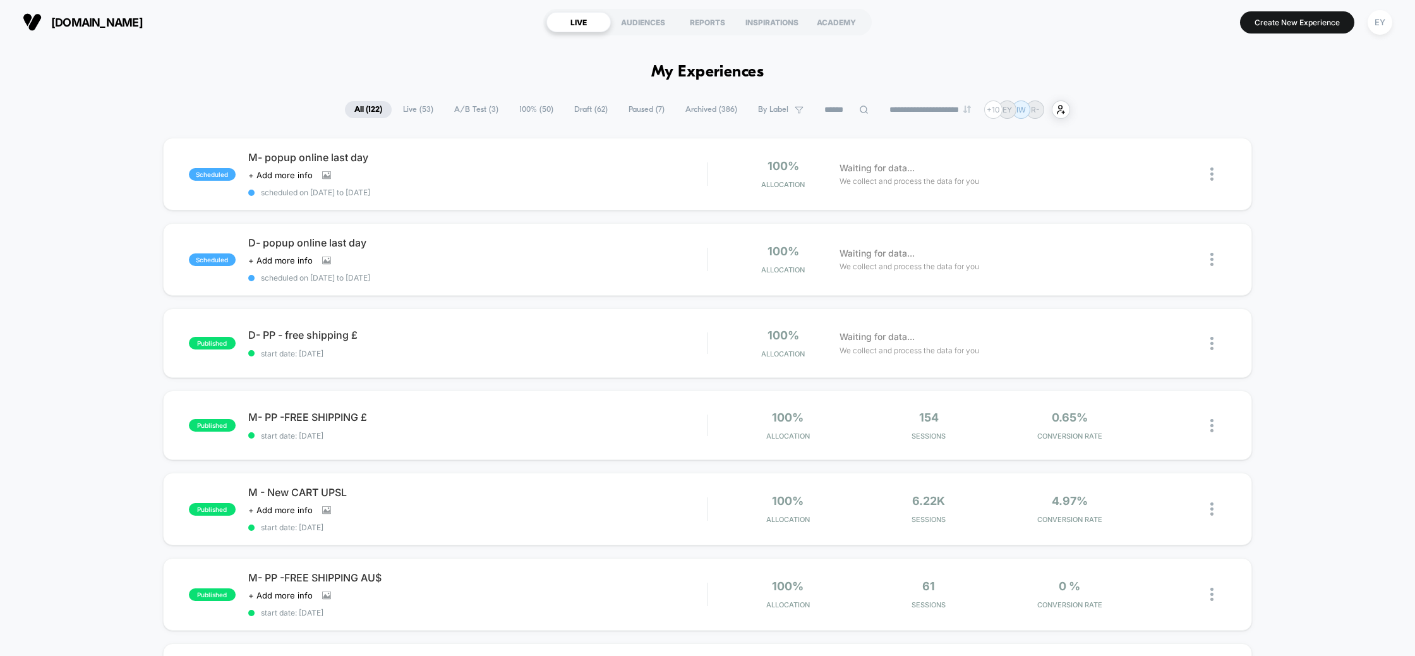
drag, startPoint x: 128, startPoint y: 112, endPoint x: 136, endPoint y: 148, distance: 37.1
click at [128, 113] on div "**********" at bounding box center [707, 109] width 1415 height 18
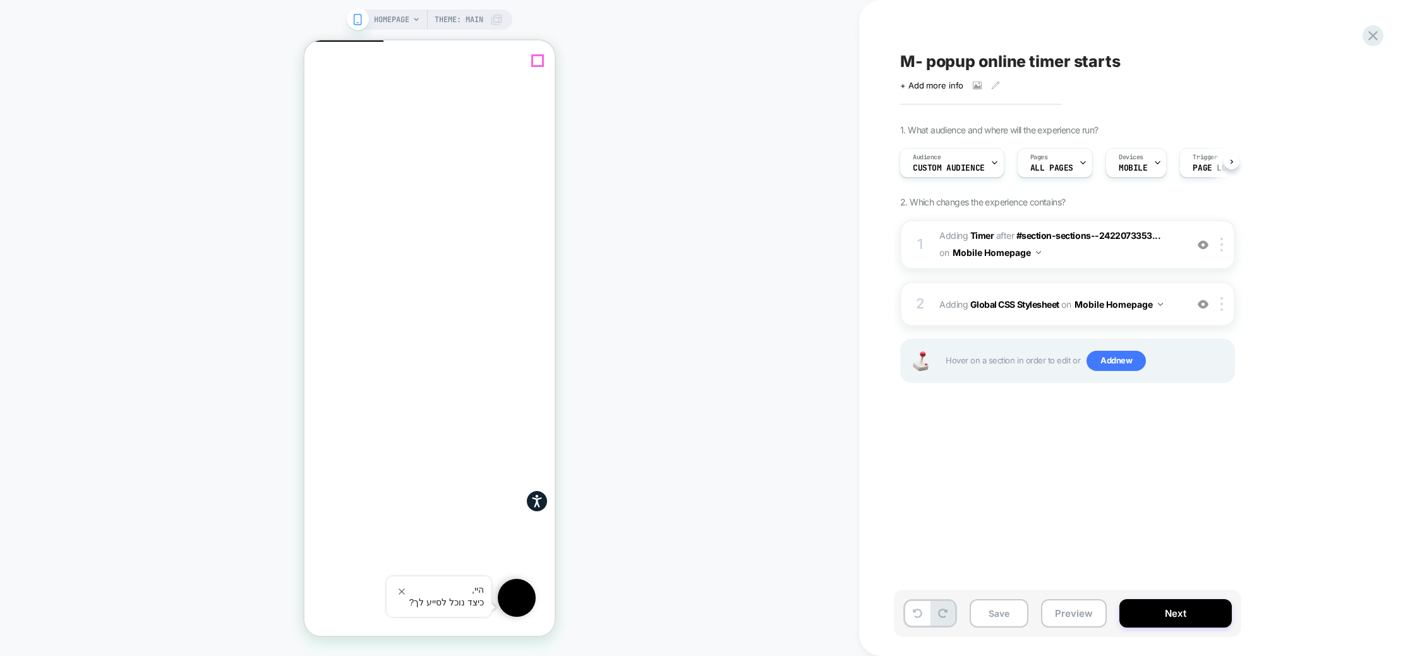
click at [310, 102] on icon "Close" at bounding box center [310, 102] width 0 height 0
click at [1102, 248] on span "#_loomi_addon_1758459899286 Adding Timer AFTER #section-sections--2422073353...…" at bounding box center [1059, 244] width 241 height 34
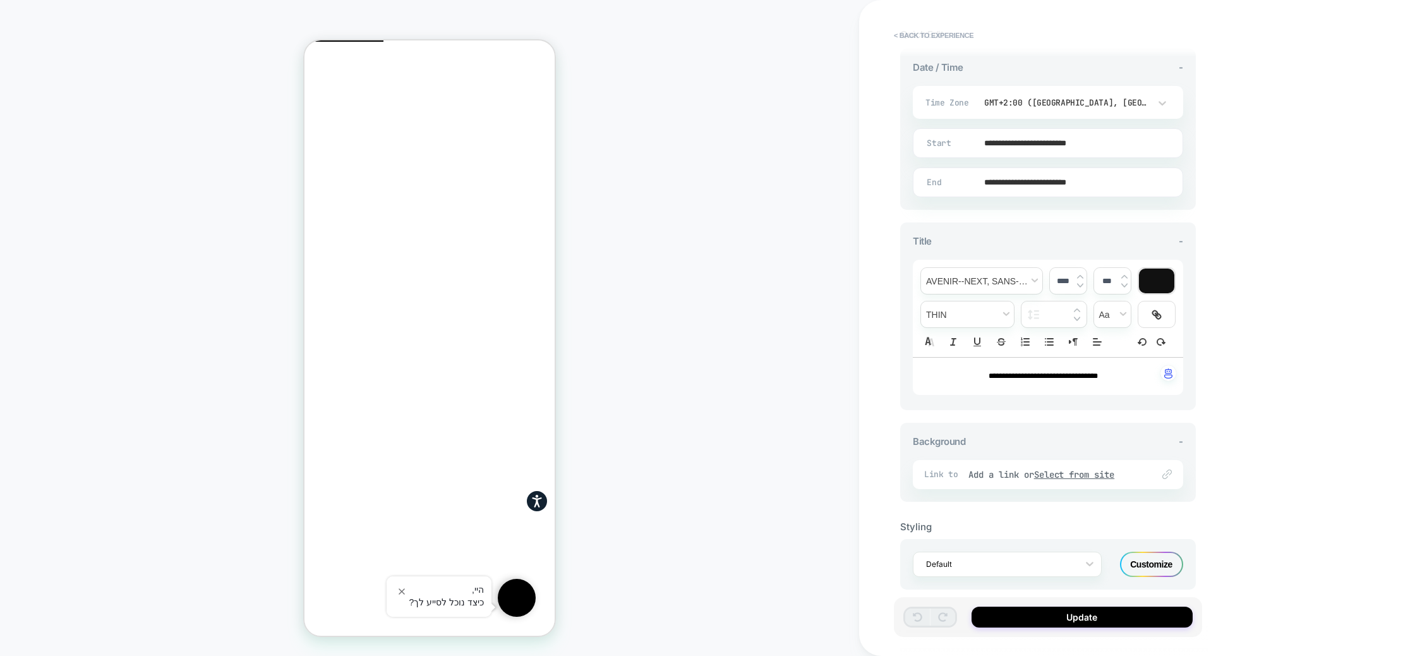
scroll to position [305, 0]
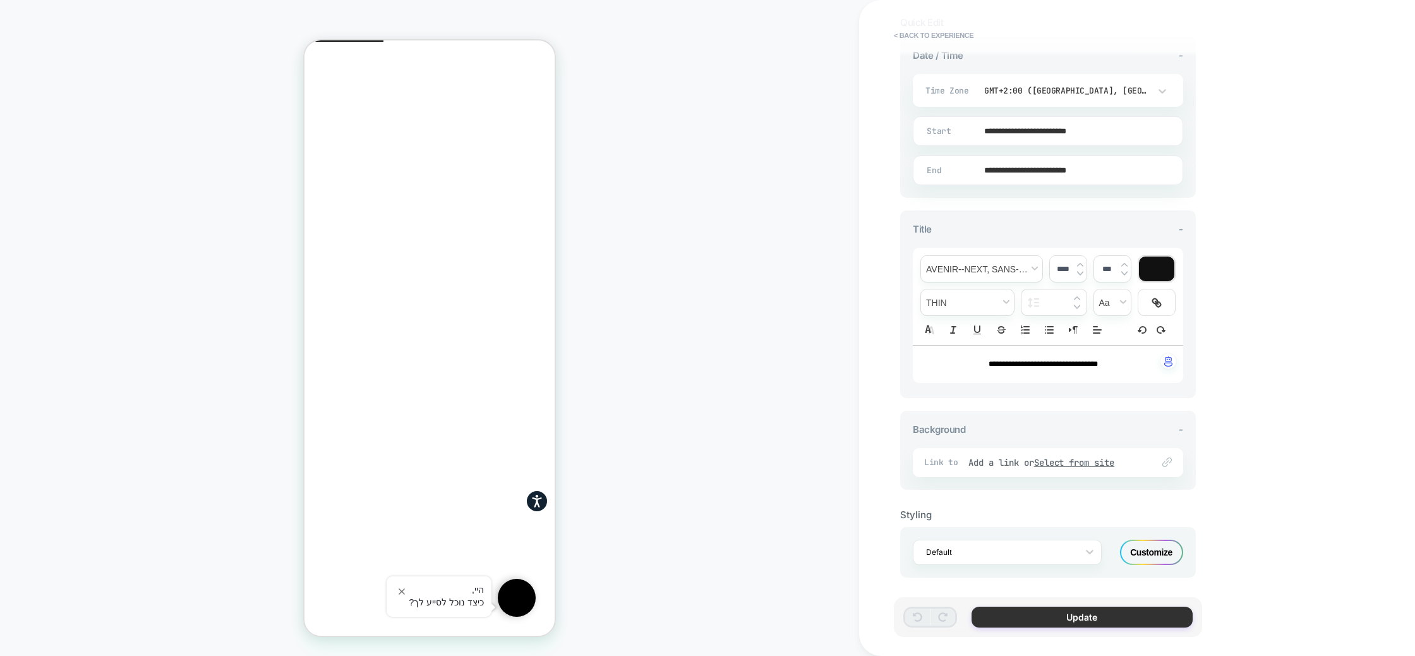
click at [1070, 621] on button "Update" at bounding box center [1082, 616] width 221 height 21
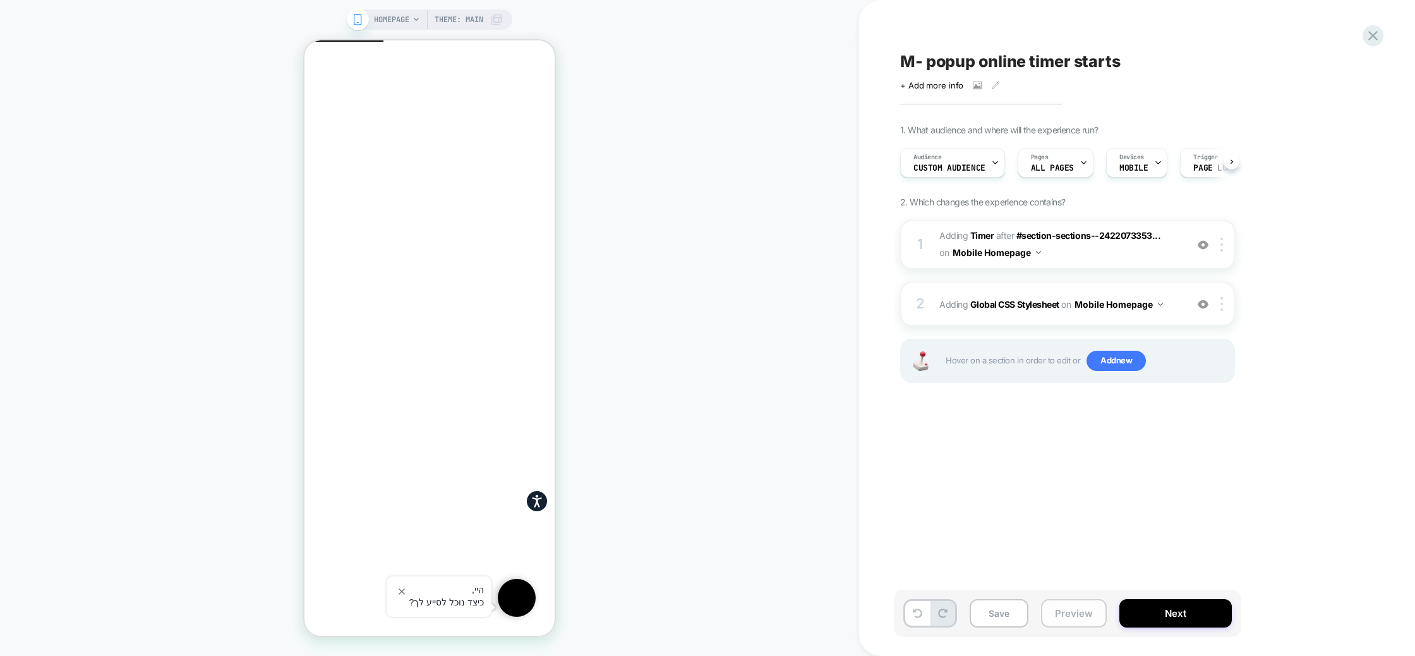
scroll to position [0, 1]
click at [1147, 610] on button "Next" at bounding box center [1175, 613] width 112 height 28
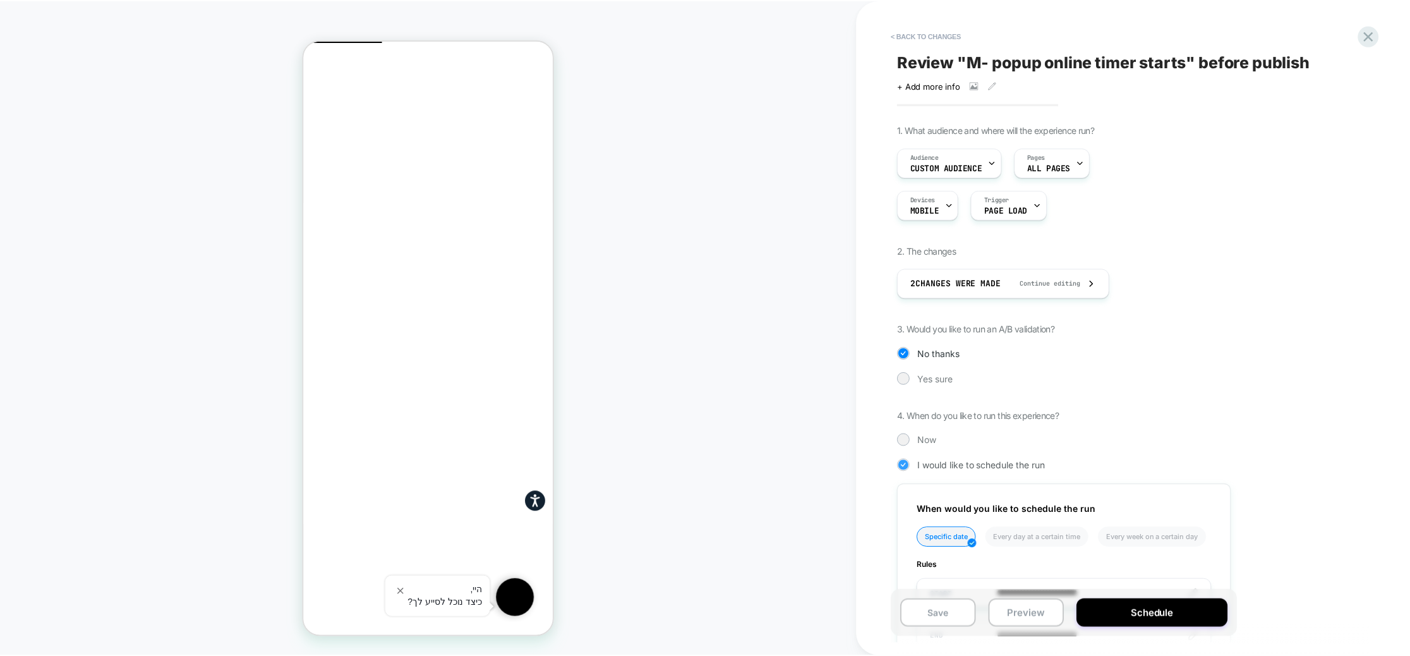
scroll to position [145, 0]
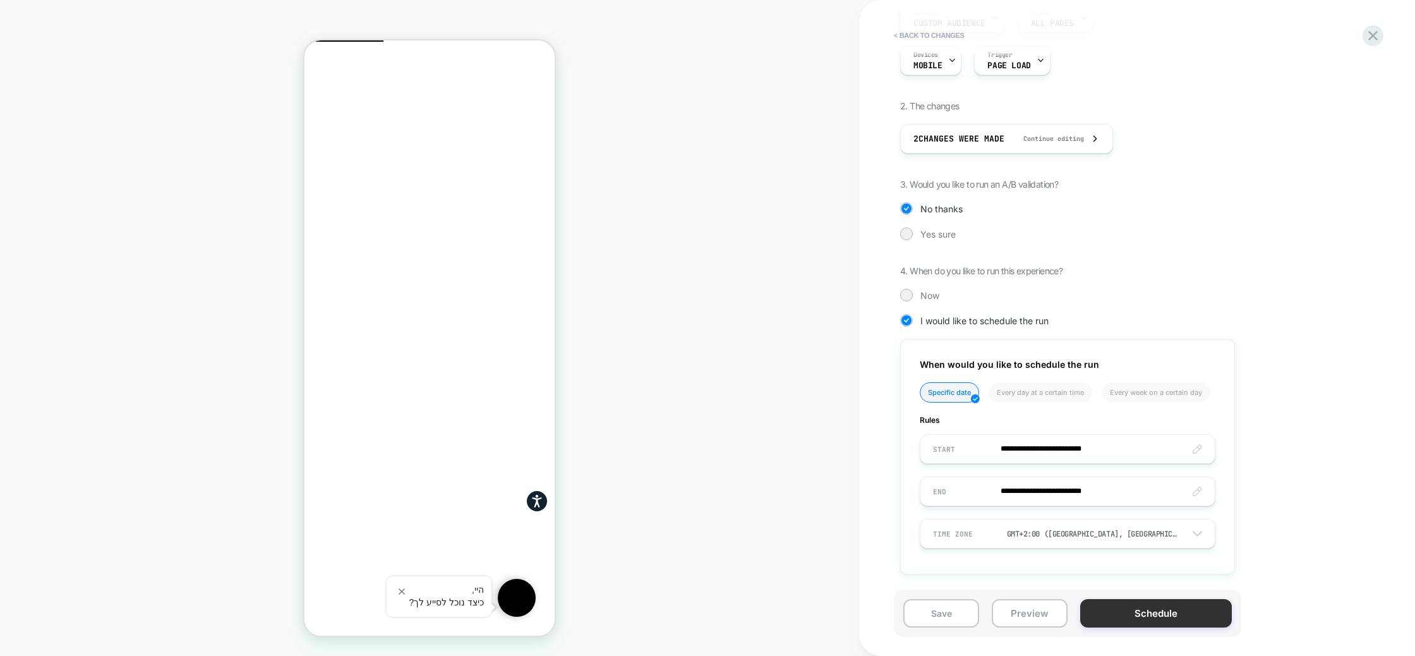
click at [1127, 612] on button "Schedule" at bounding box center [1156, 613] width 152 height 28
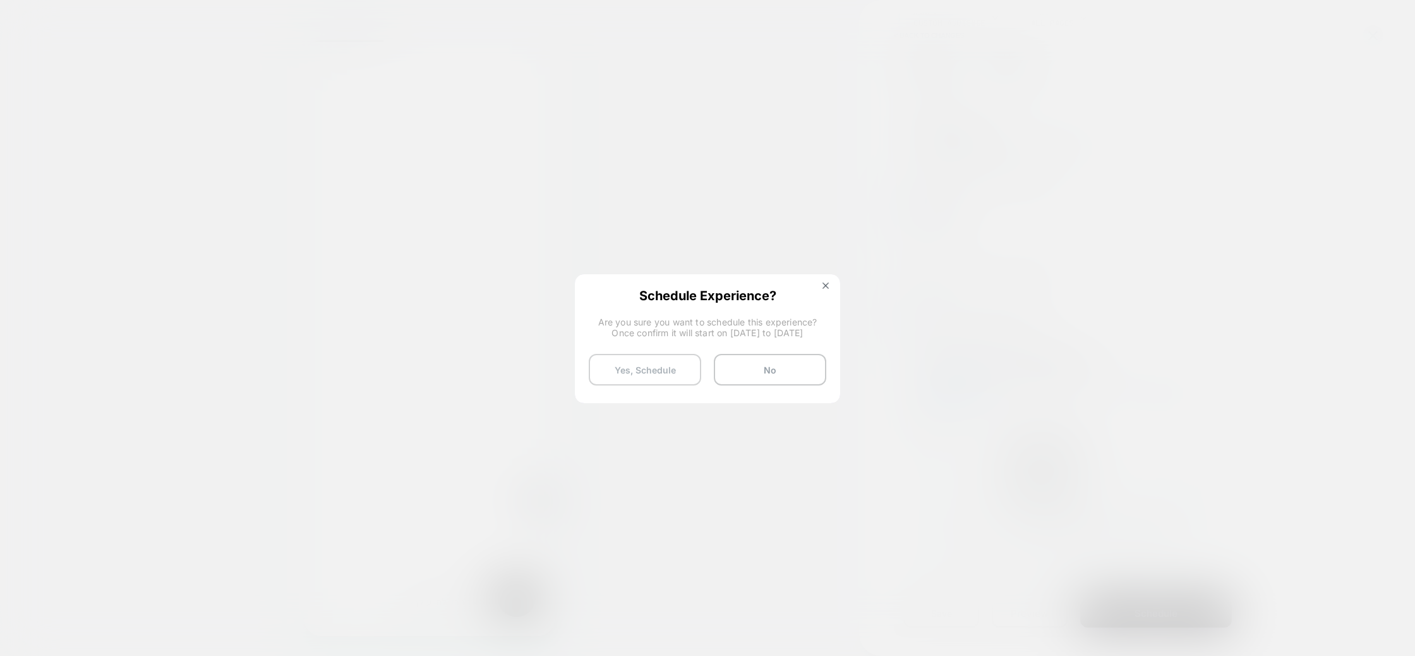
click at [683, 364] on button "Yes, Schedule" at bounding box center [645, 370] width 112 height 32
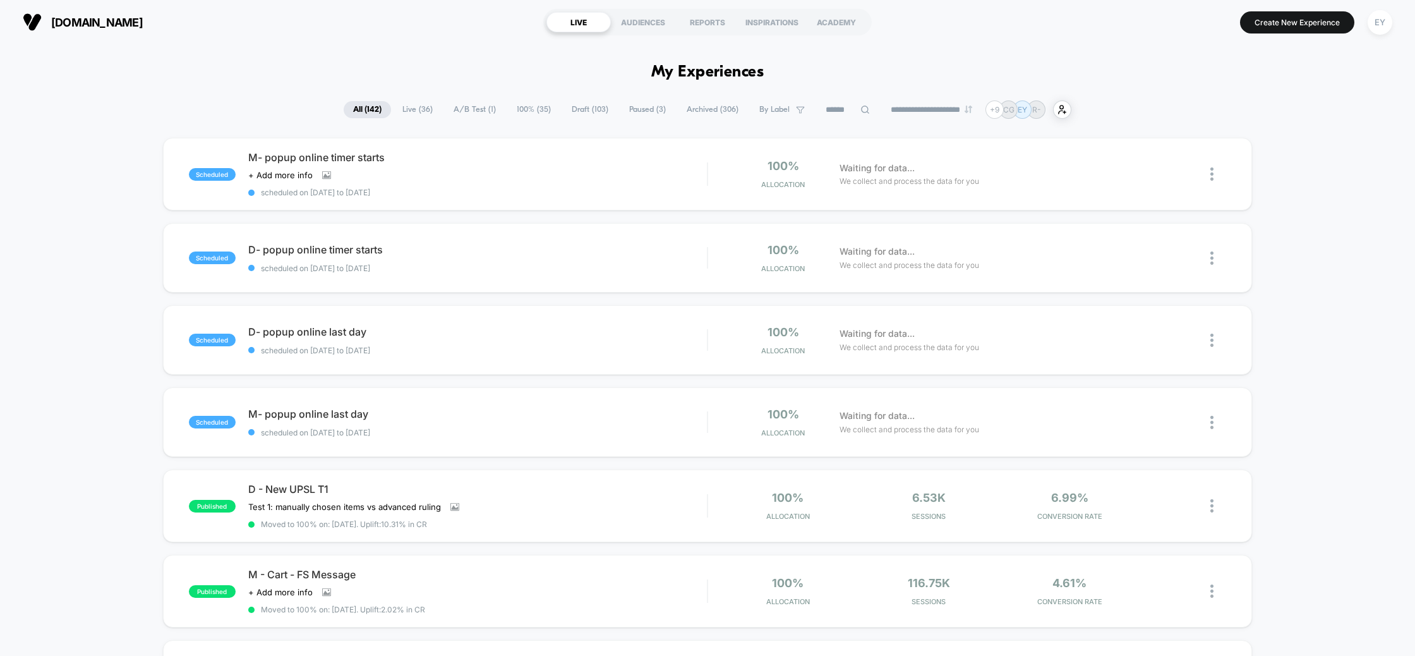
click at [1394, 25] on button "EY" at bounding box center [1380, 22] width 32 height 26
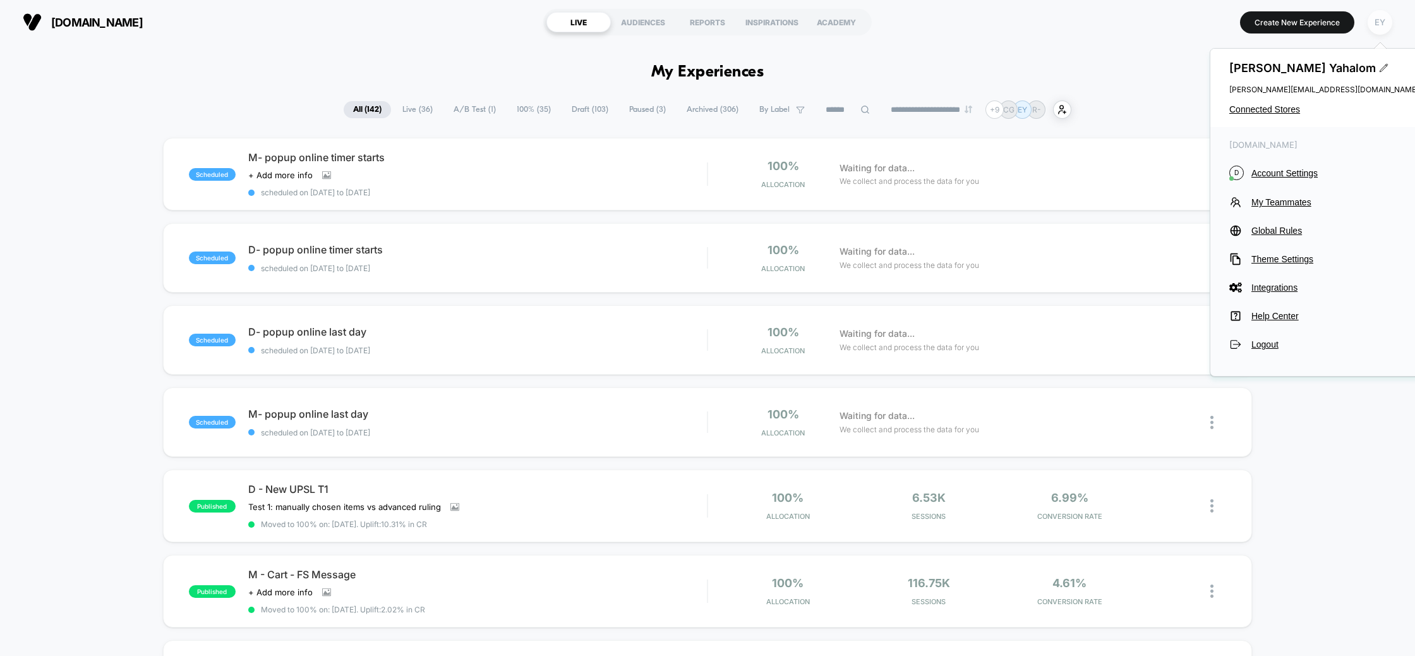
click at [1382, 25] on div "EY" at bounding box center [1380, 22] width 25 height 25
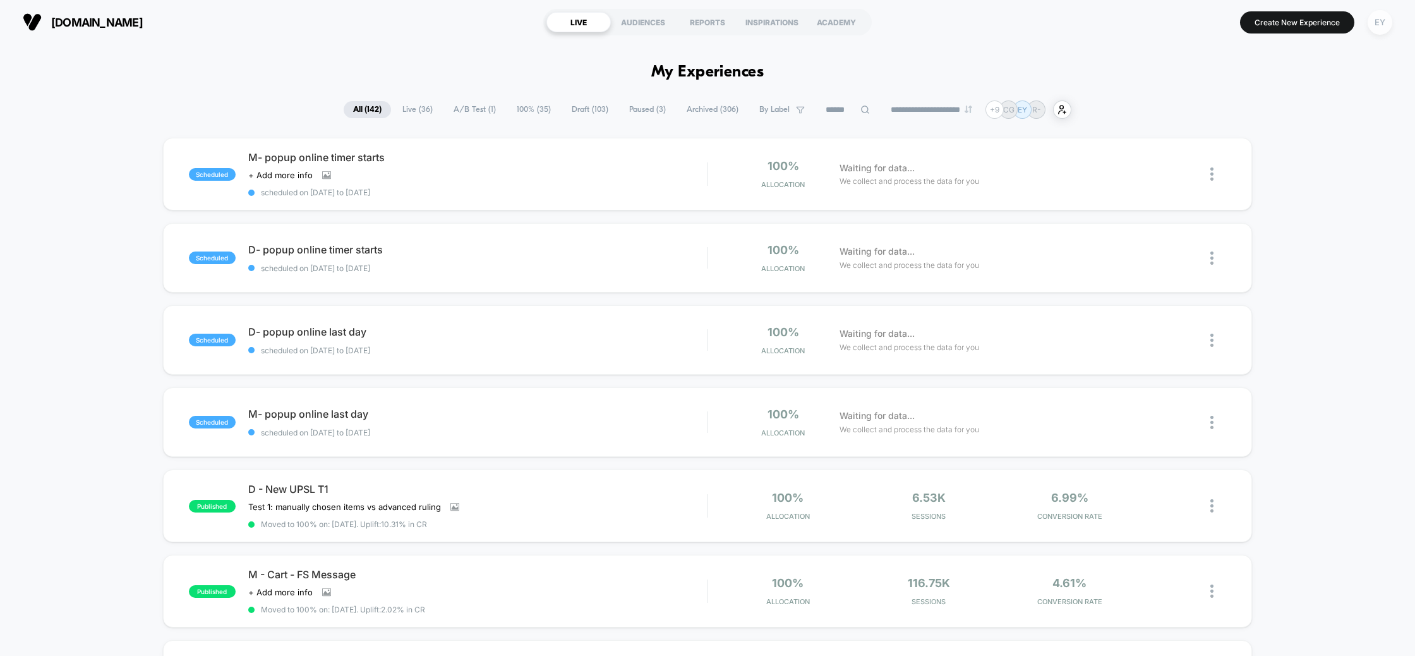
click at [1381, 25] on div "EY" at bounding box center [1380, 22] width 25 height 25
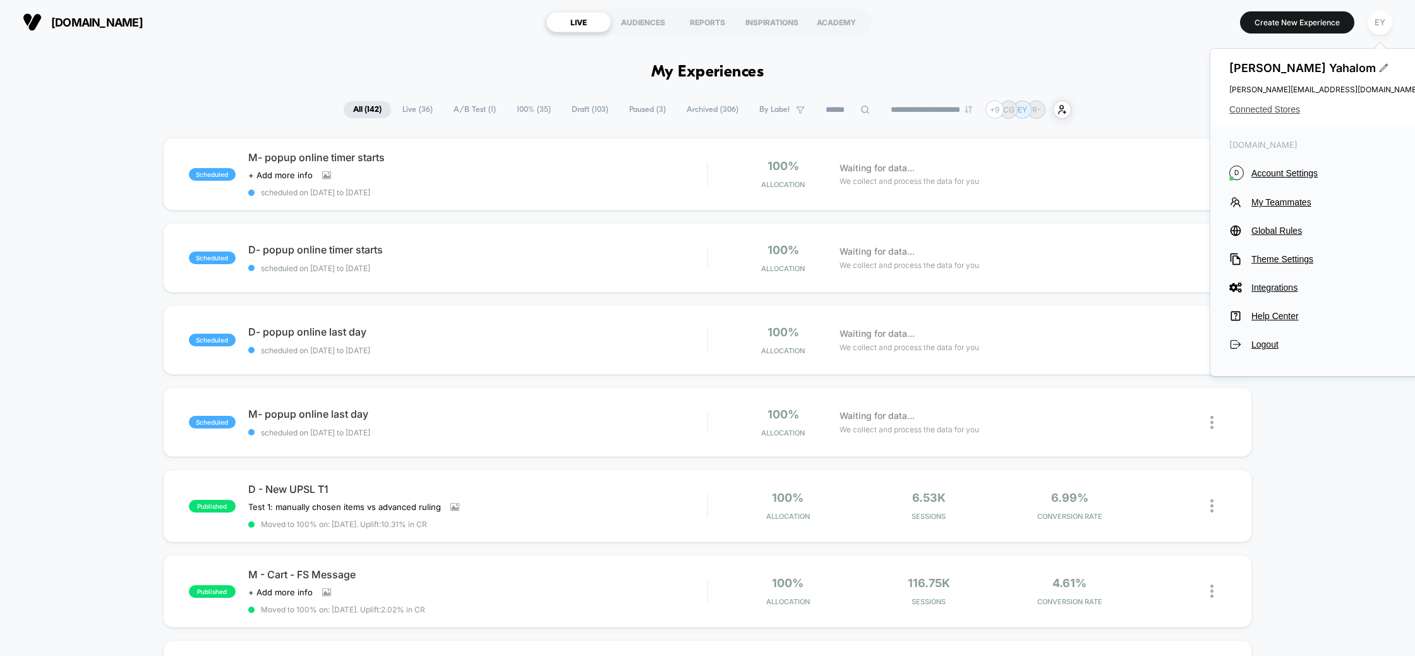
click at [1268, 106] on span "Connected Stores" at bounding box center [1324, 109] width 190 height 10
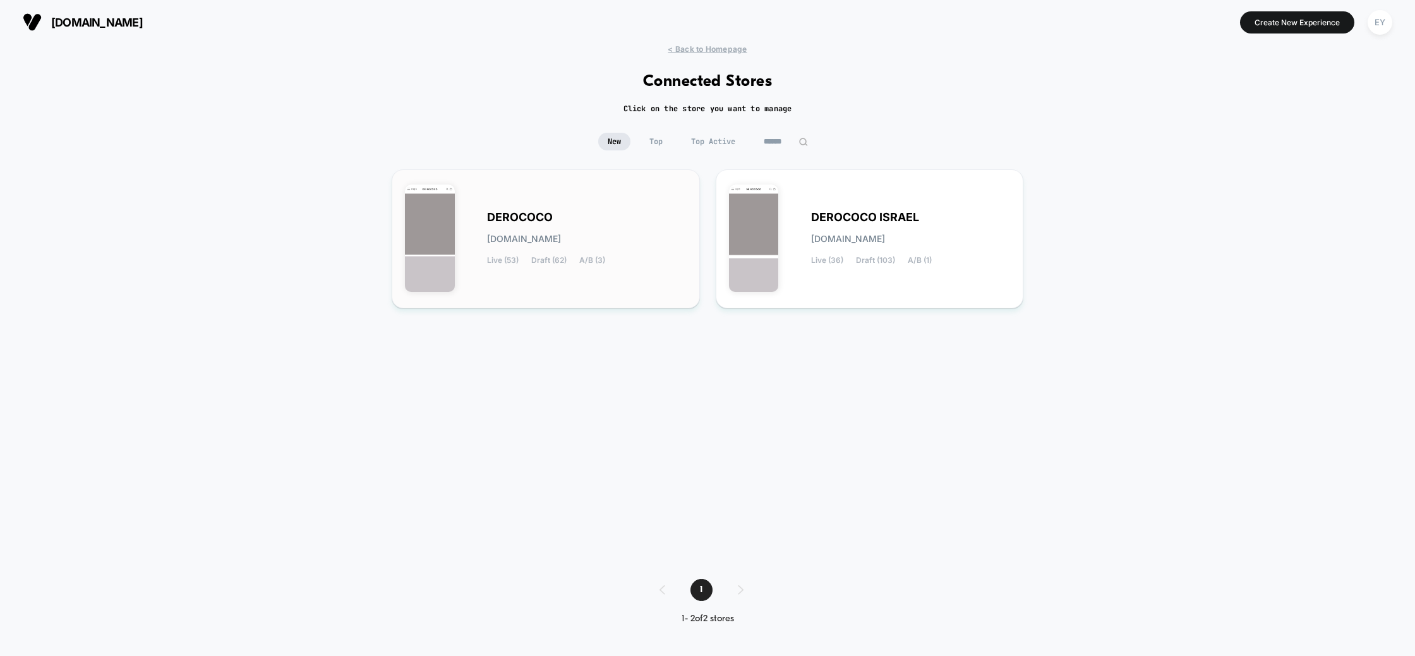
click at [561, 243] on span "derococo.myshopify.com" at bounding box center [524, 238] width 74 height 9
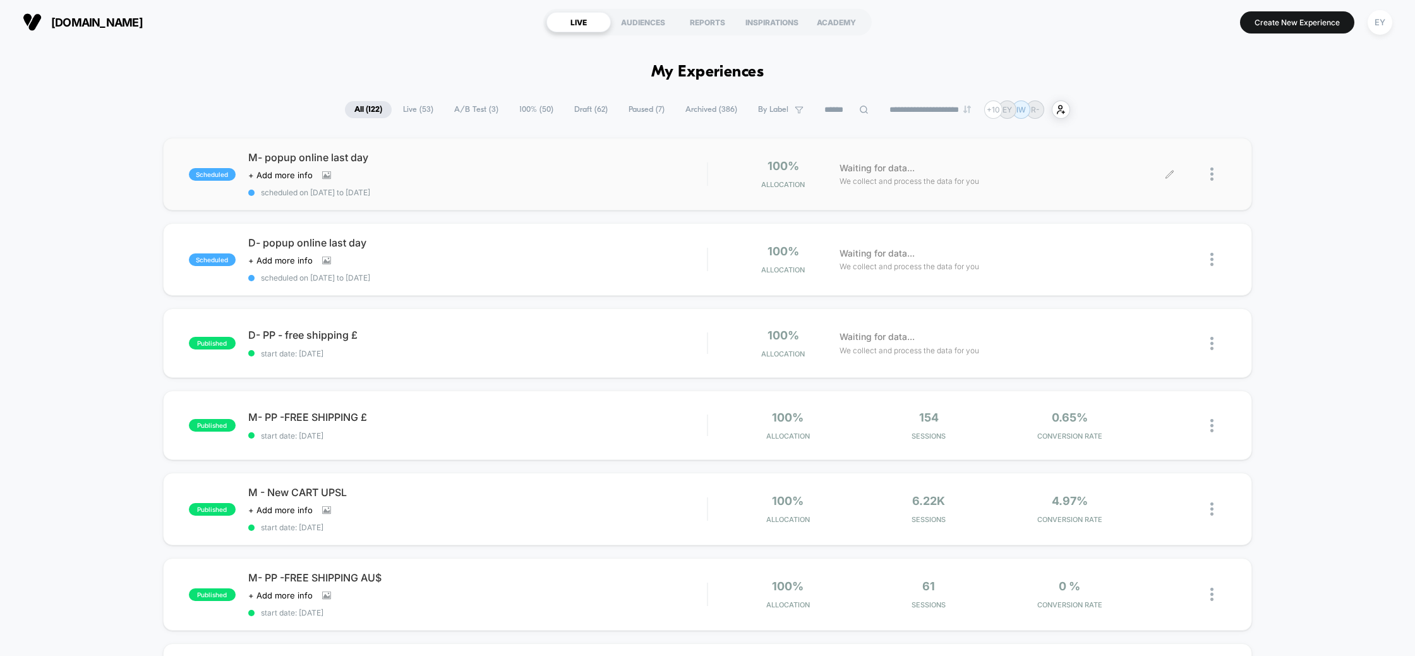
click at [1170, 174] on icon at bounding box center [1169, 173] width 9 height 9
click at [1214, 171] on img at bounding box center [1211, 173] width 3 height 13
click at [1156, 129] on div "Duplicate" at bounding box center [1147, 130] width 114 height 28
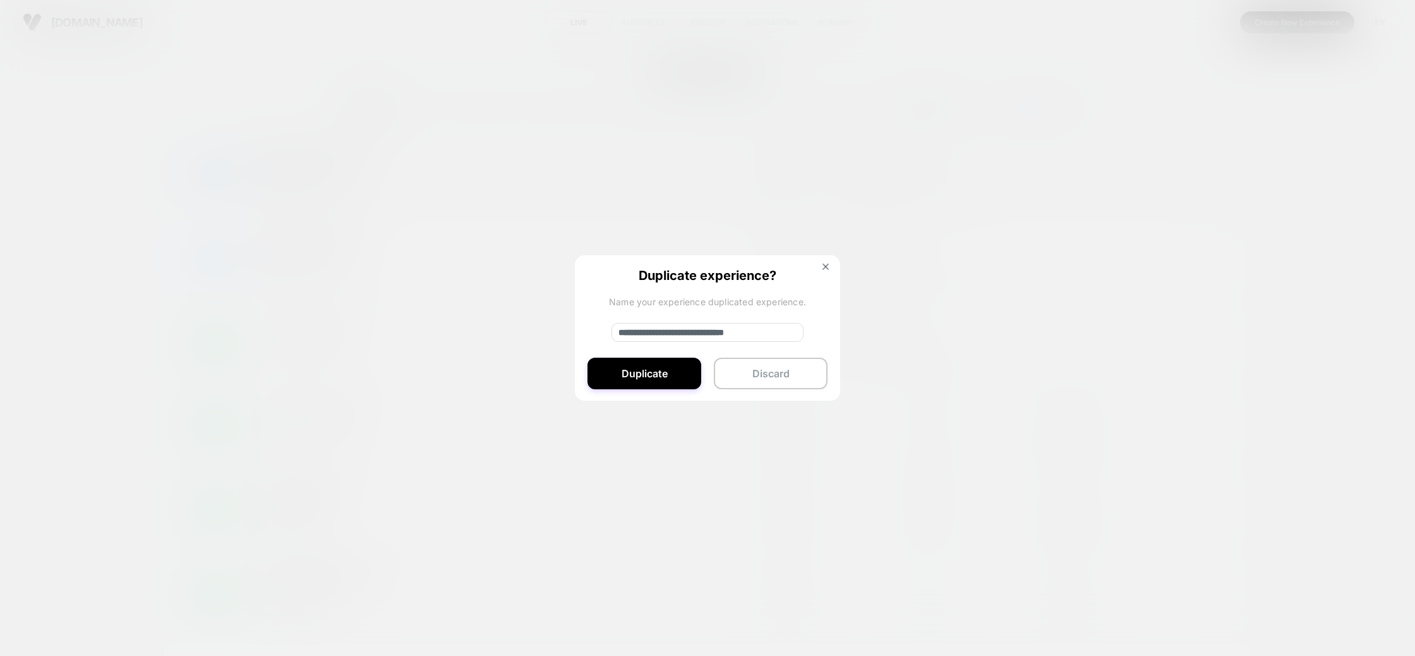
drag, startPoint x: 661, startPoint y: 332, endPoint x: 611, endPoint y: 337, distance: 50.7
click at [611, 337] on div "**********" at bounding box center [707, 328] width 265 height 147
drag, startPoint x: 786, startPoint y: 331, endPoint x: 667, endPoint y: 337, distance: 118.9
click at [667, 337] on input "**********" at bounding box center [708, 332] width 192 height 19
type input "**********"
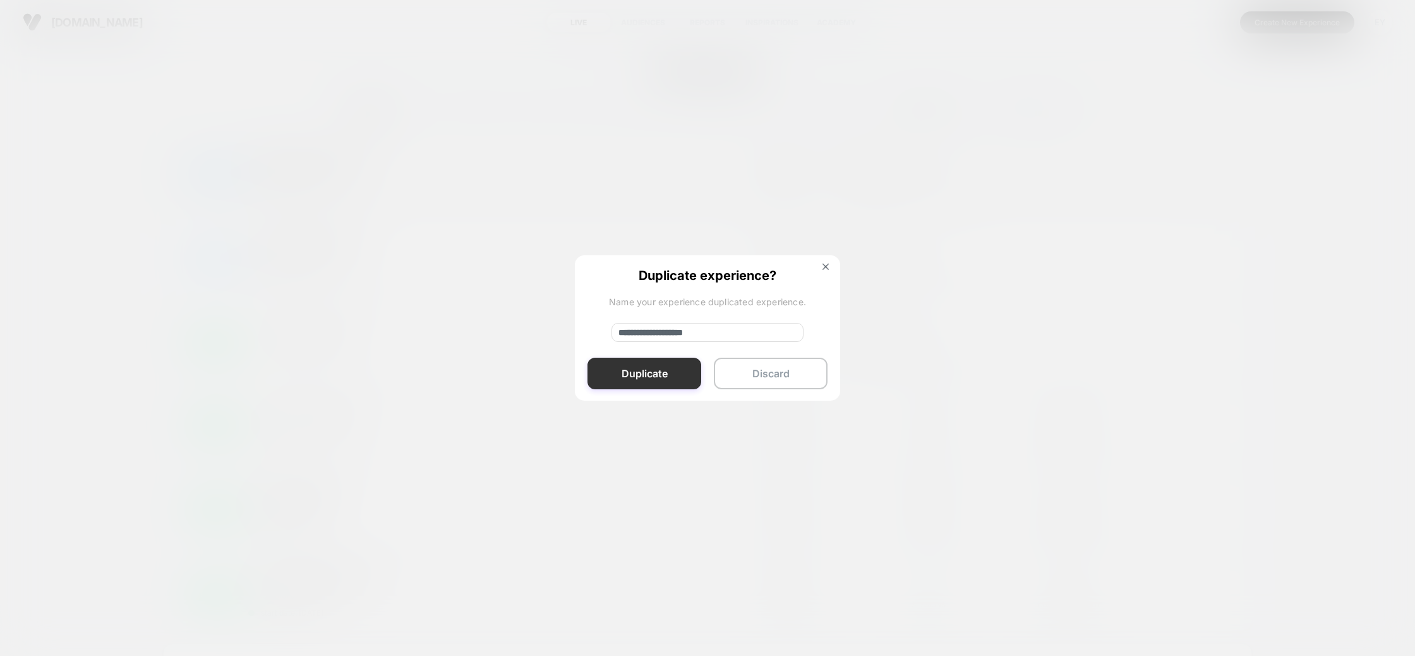
click at [650, 370] on button "Duplicate" at bounding box center [645, 374] width 114 height 32
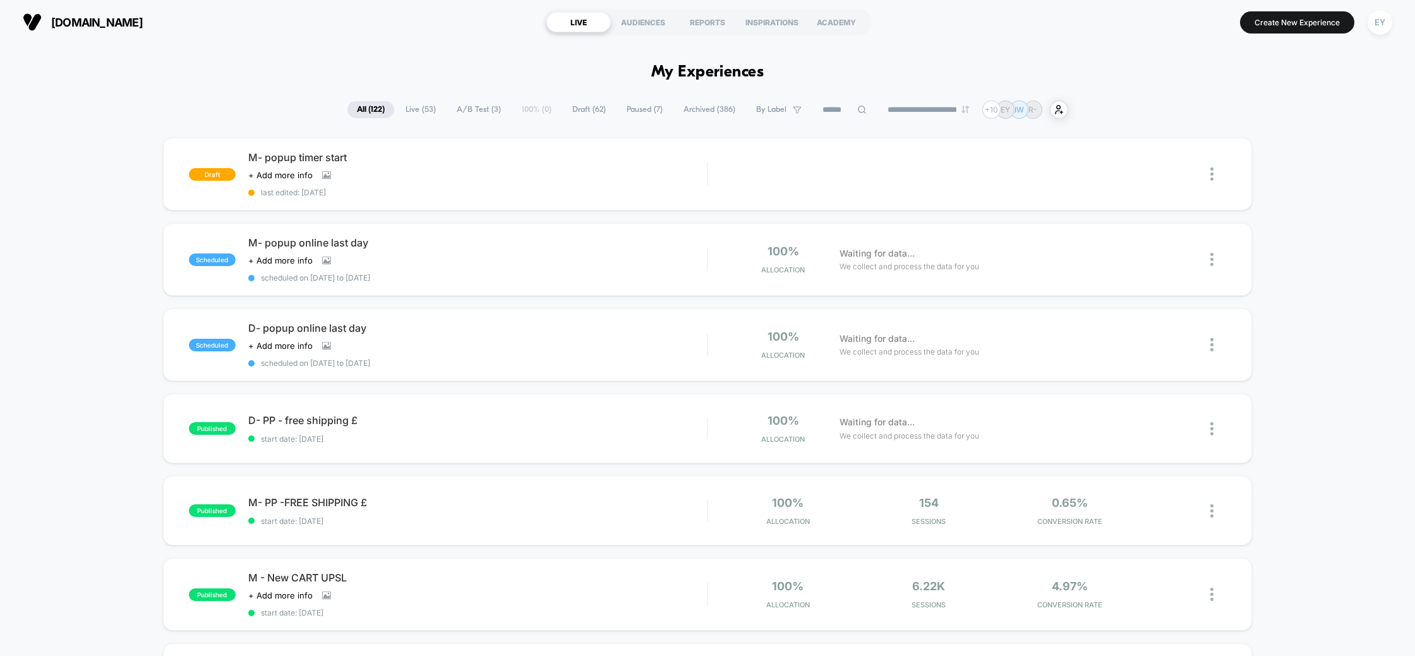
click at [811, 159] on div "draft M- popup timer start Click to view images Click to edit experience detail…" at bounding box center [708, 174] width 1090 height 73
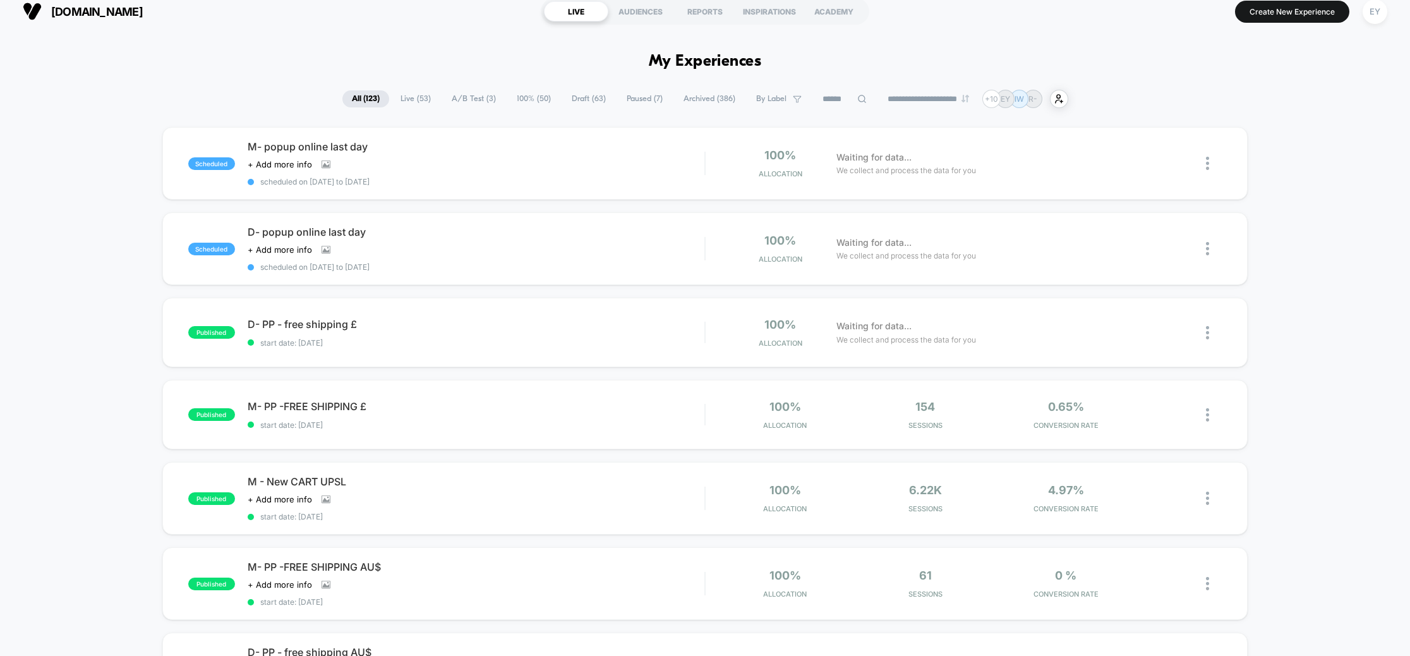
scroll to position [7, 0]
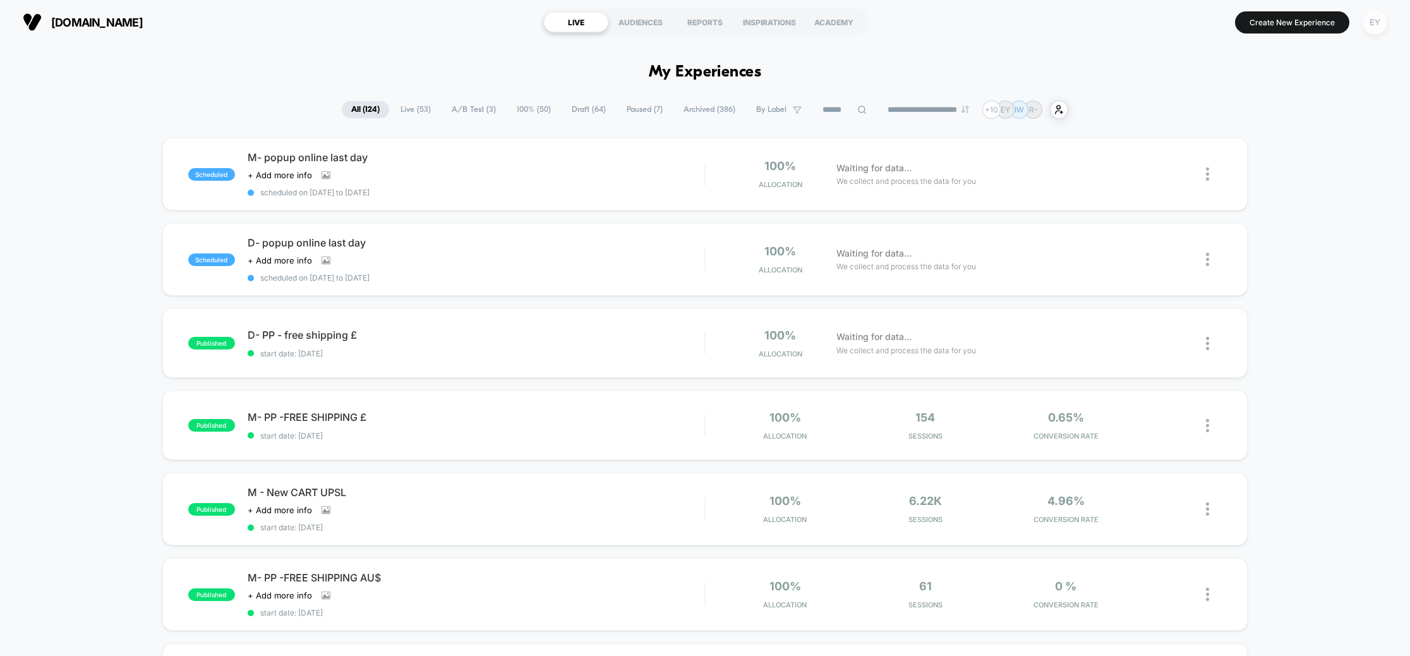
click at [1369, 24] on div "EY" at bounding box center [1375, 22] width 25 height 25
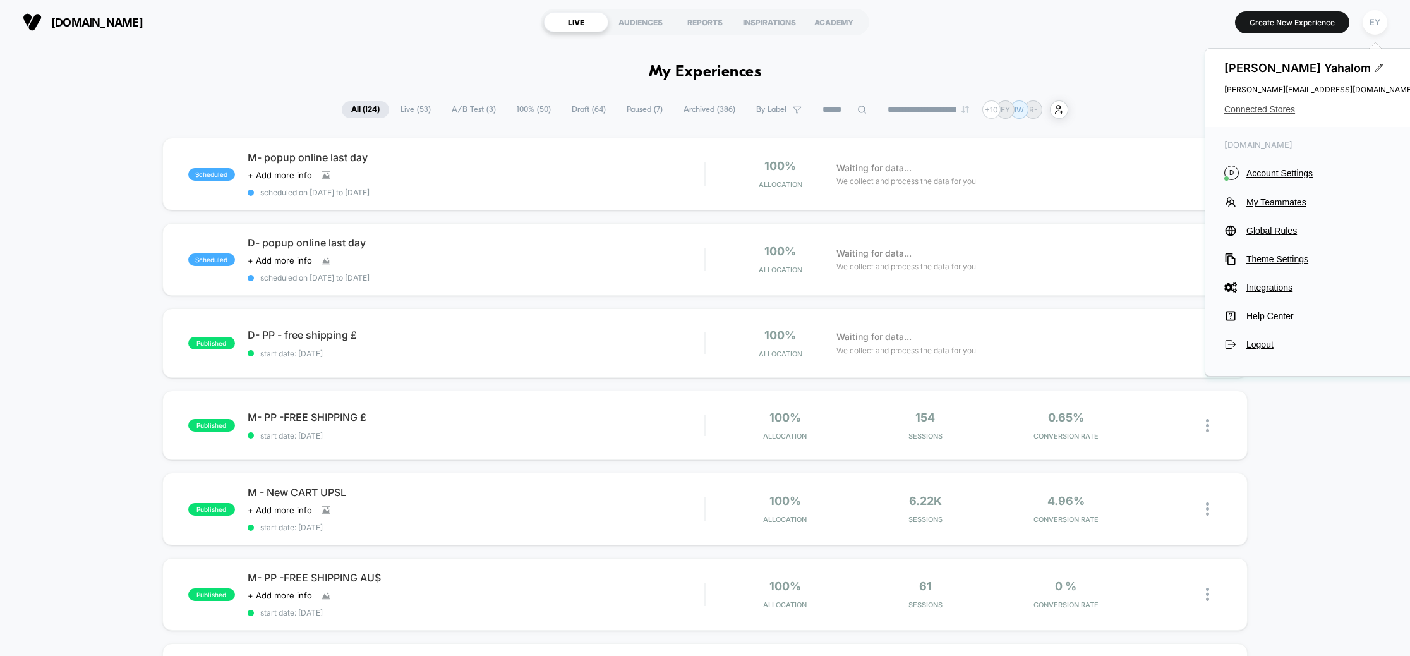
click at [1274, 104] on div "[PERSON_NAME] [PERSON_NAME][EMAIL_ADDRESS][DOMAIN_NAME] Connected Stores" at bounding box center [1318, 88] width 227 height 78
click at [1274, 110] on span "Connected Stores" at bounding box center [1319, 109] width 190 height 10
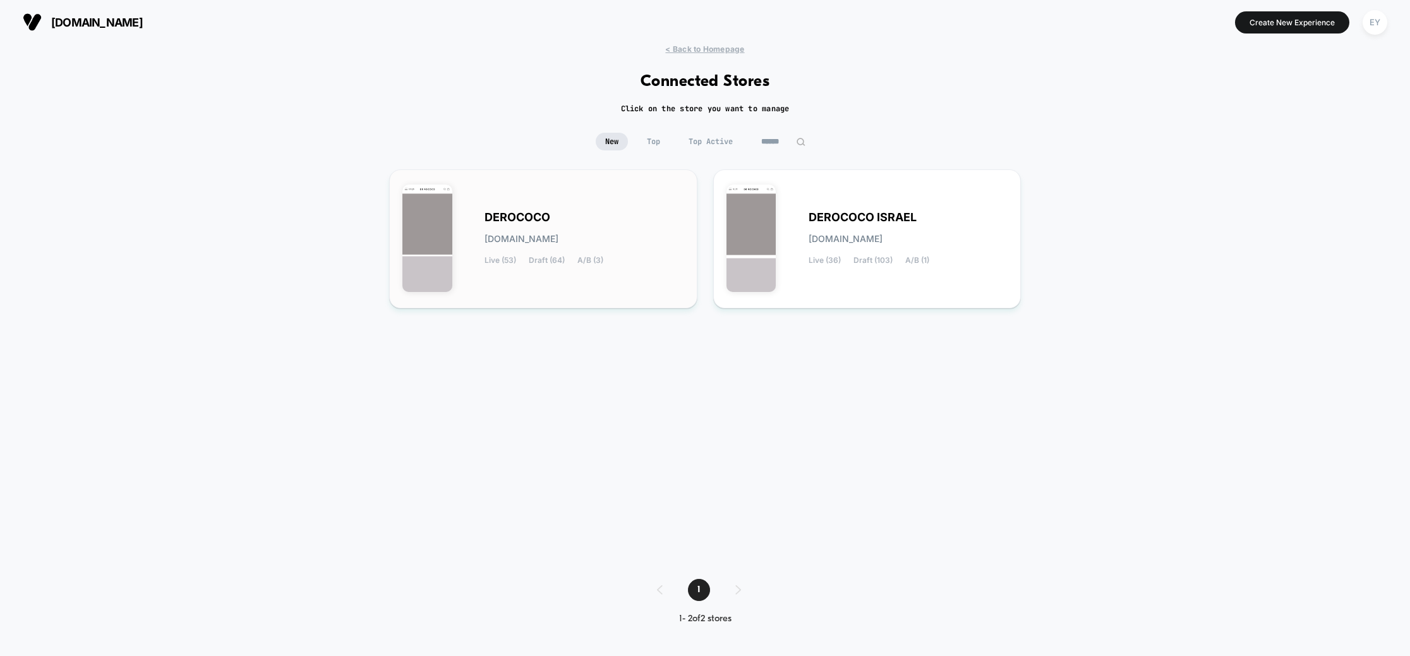
click at [528, 213] on span "DEROCOCO" at bounding box center [518, 217] width 66 height 9
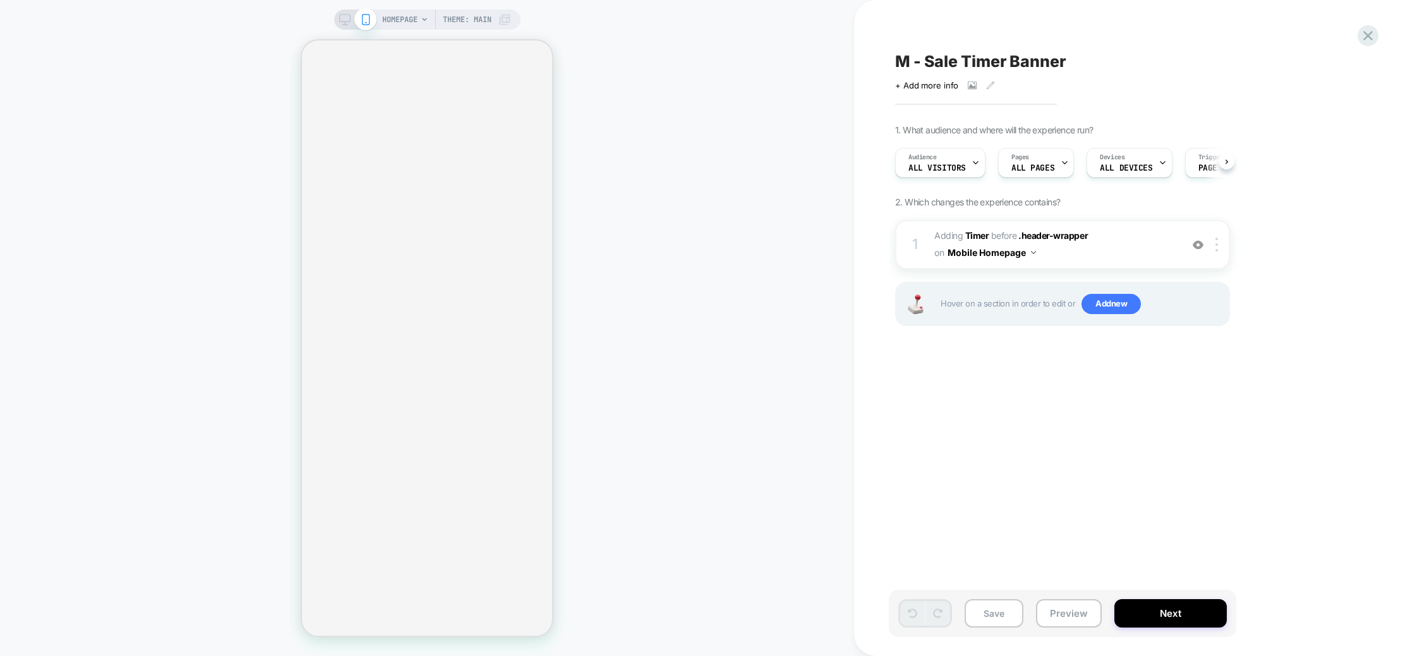
scroll to position [0, 1]
click at [1089, 232] on span "#_loomi_addon_1758462975609 Adding Timer BEFORE .header-wrapper .header-wrapper…" at bounding box center [1054, 244] width 241 height 34
click at [1032, 248] on button "Mobile Homepage" at bounding box center [992, 252] width 88 height 18
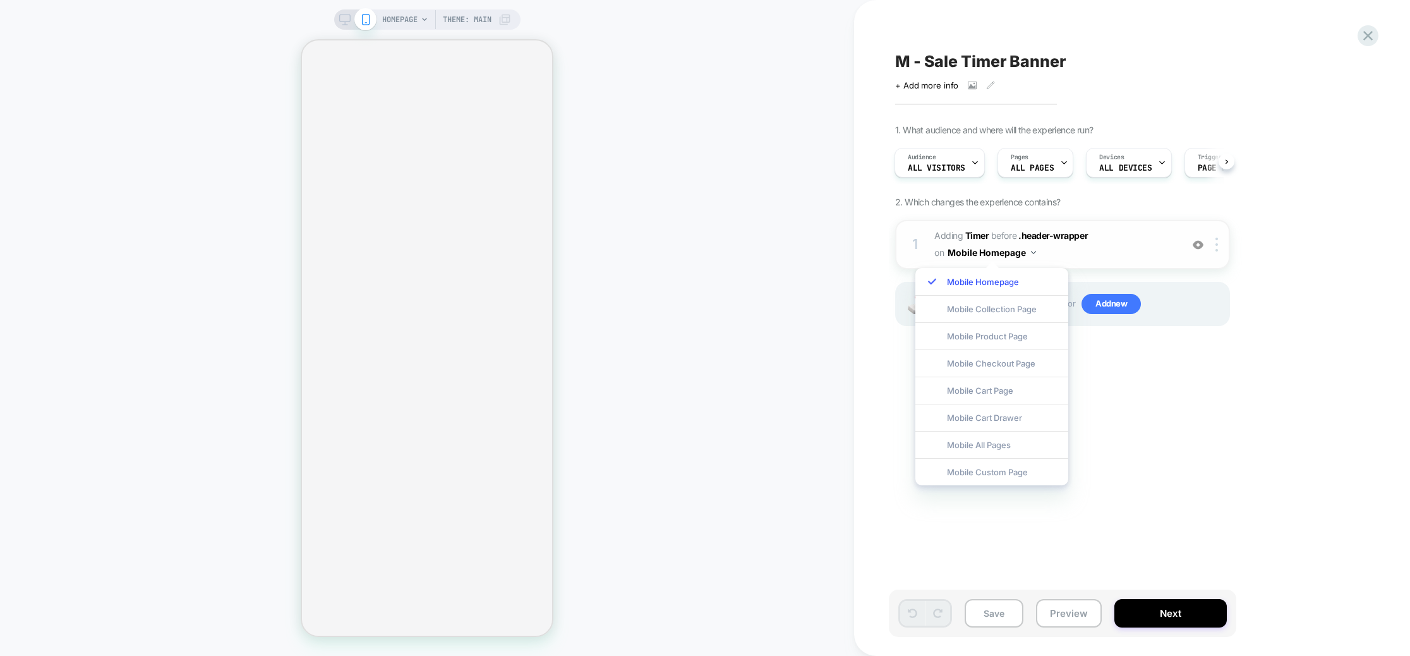
drag, startPoint x: 1110, startPoint y: 245, endPoint x: 1195, endPoint y: 246, distance: 84.7
click at [1114, 245] on span "#_loomi_addon_1758462975609 Adding Timer BEFORE .header-wrapper .header-wrapper…" at bounding box center [1054, 244] width 241 height 34
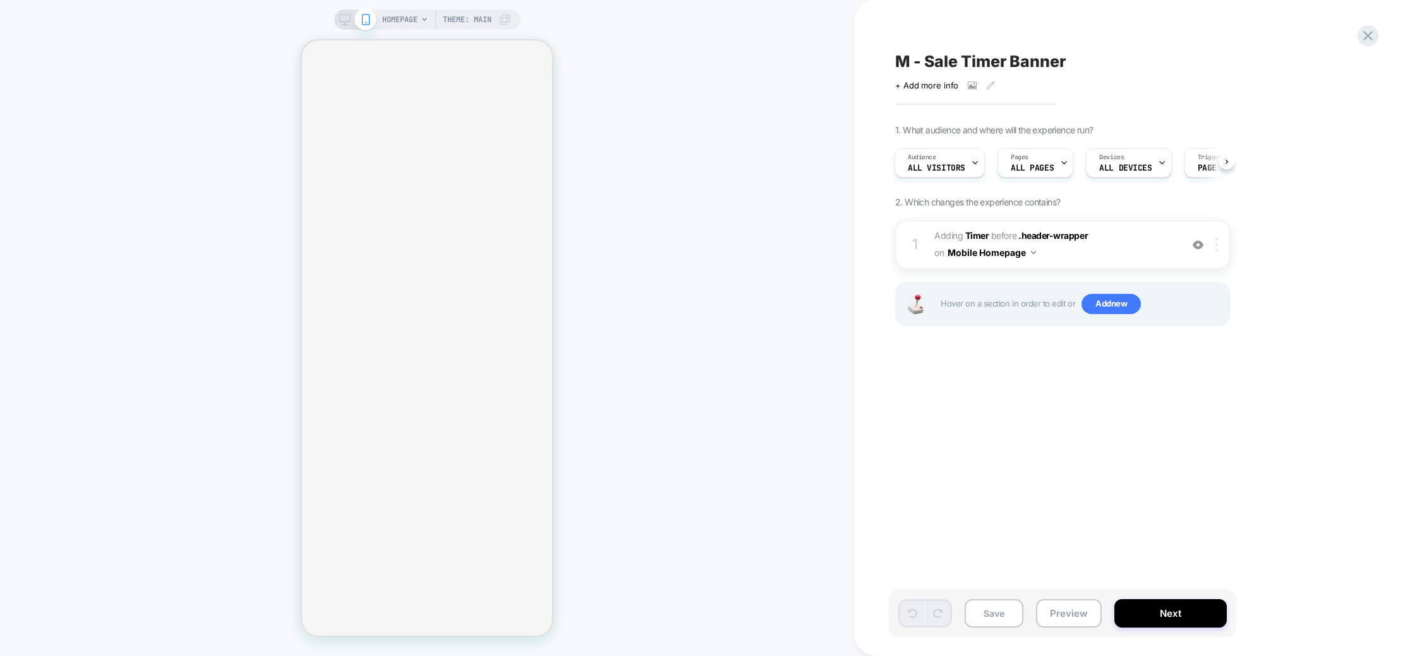
click at [1217, 246] on img at bounding box center [1217, 245] width 3 height 14
drag, startPoint x: 1145, startPoint y: 249, endPoint x: 1119, endPoint y: 244, distance: 26.4
click at [1145, 249] on span "#_loomi_addon_1758462975609 Adding Timer BEFORE .header-wrapper .header-wrapper…" at bounding box center [1054, 244] width 241 height 34
click at [1002, 232] on span "BEFORE" at bounding box center [1003, 235] width 25 height 11
click at [1149, 612] on button "Next" at bounding box center [1170, 613] width 112 height 28
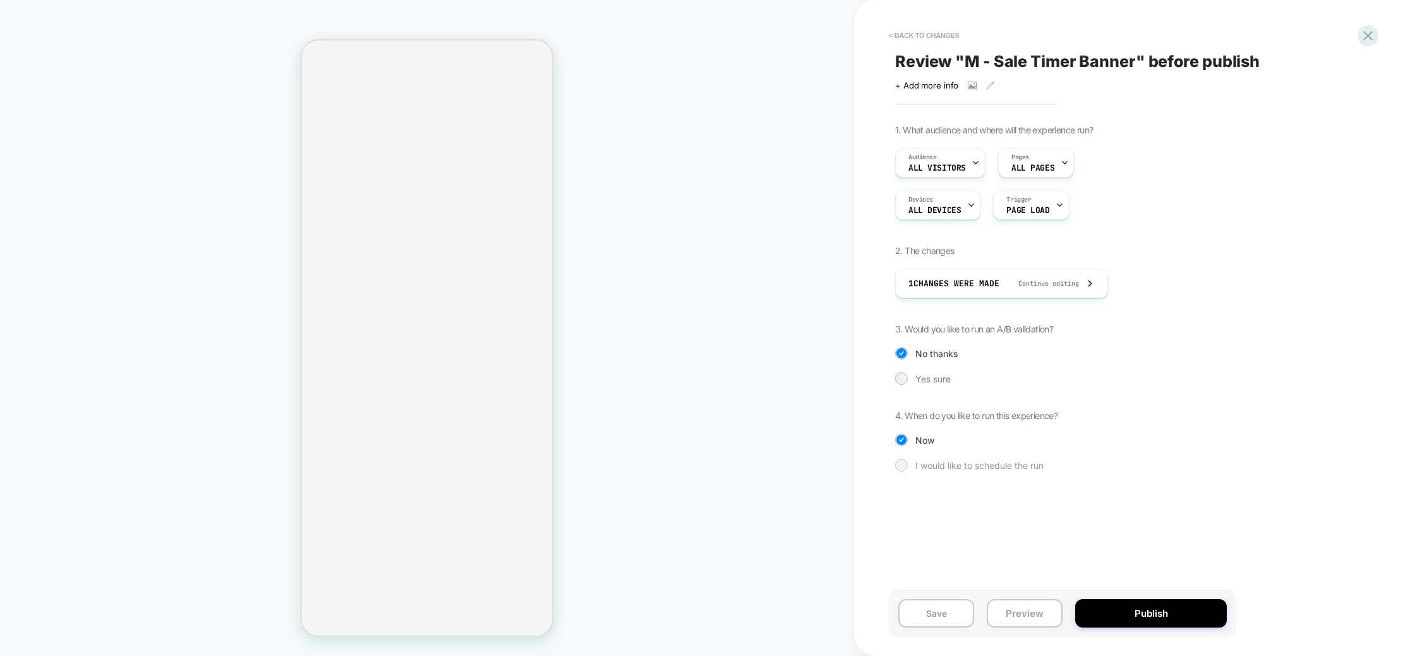
click at [927, 464] on span "I would like to schedule the run" at bounding box center [979, 465] width 128 height 11
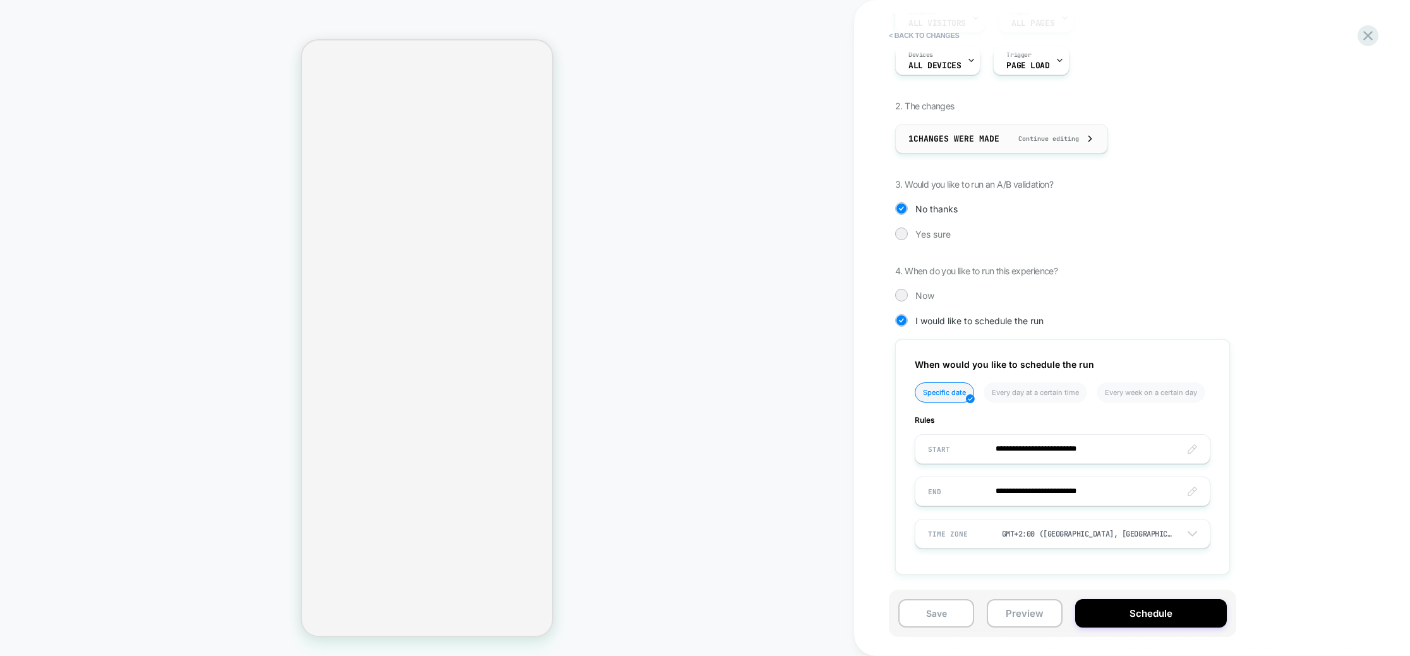
scroll to position [0, 0]
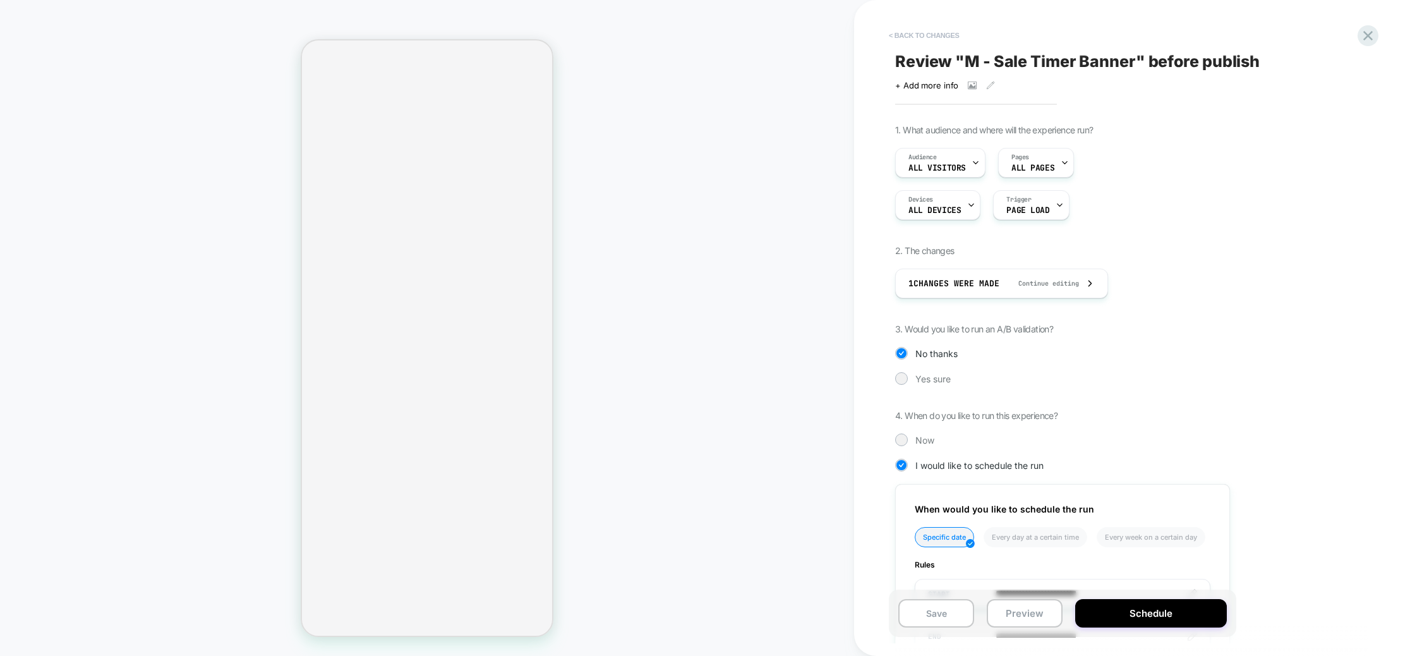
click at [907, 37] on button "< Back to changes" at bounding box center [924, 35] width 83 height 20
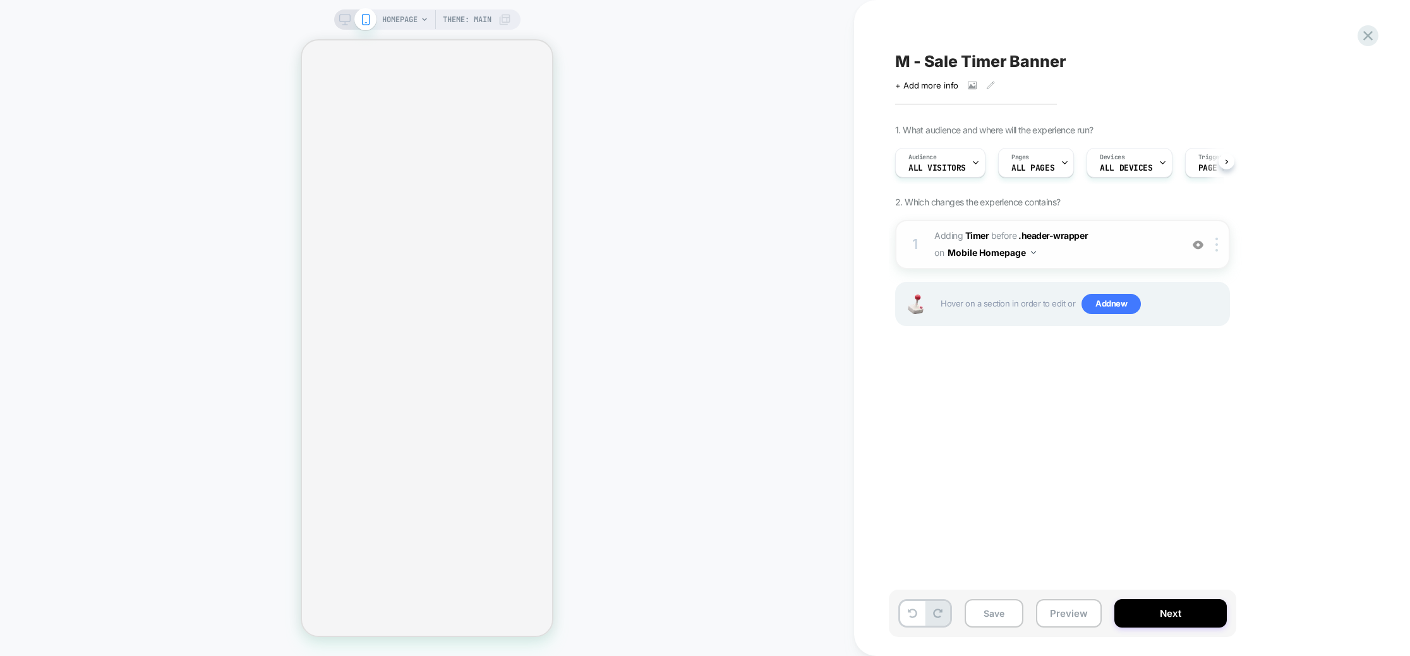
scroll to position [0, 1]
drag, startPoint x: 1041, startPoint y: 255, endPoint x: 1031, endPoint y: 255, distance: 9.5
click at [1041, 255] on span "#_loomi_addon_1758462975609 Adding Timer BEFORE .header-wrapper .header-wrapper…" at bounding box center [1054, 244] width 241 height 34
click at [1034, 249] on button "Mobile Homepage" at bounding box center [992, 252] width 88 height 18
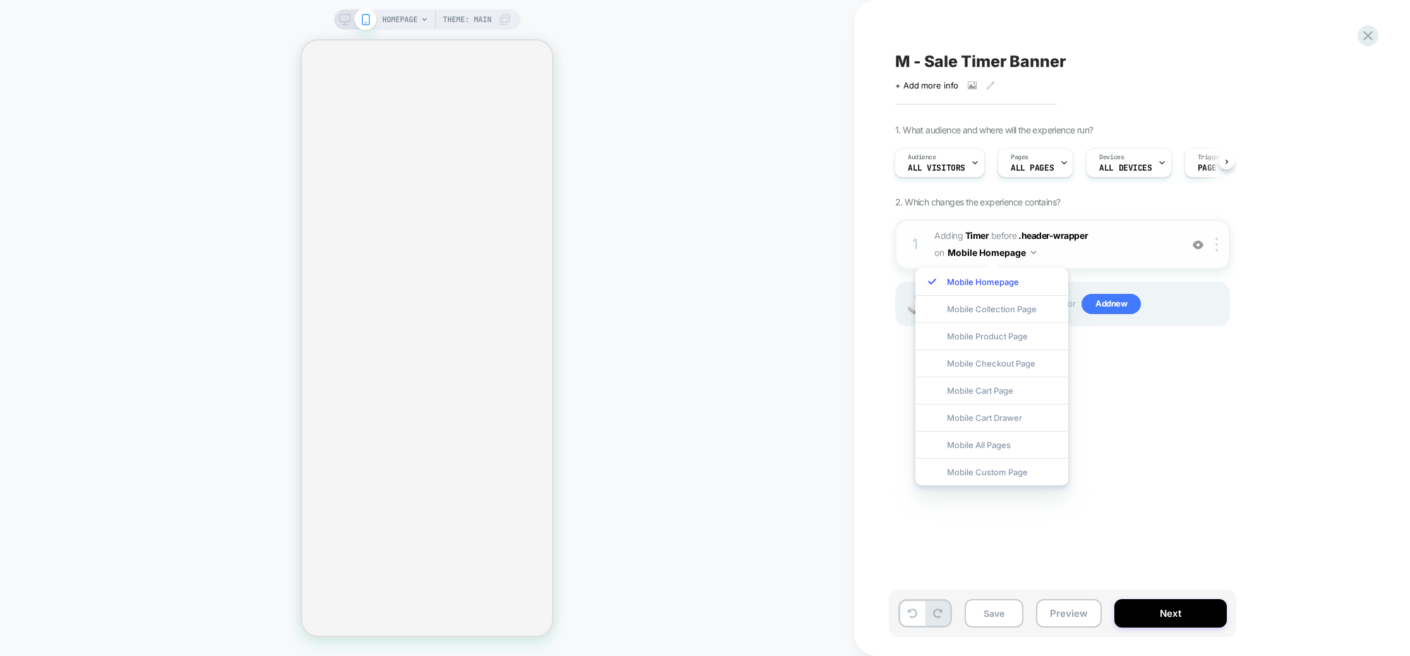
click at [1193, 246] on img at bounding box center [1198, 244] width 11 height 11
click at [1192, 241] on div at bounding box center [1198, 245] width 21 height 14
click at [1114, 249] on span "#_loomi_addon_1758462975609 Adding Timer BEFORE .header-wrapper .header-wrapper…" at bounding box center [1054, 244] width 241 height 34
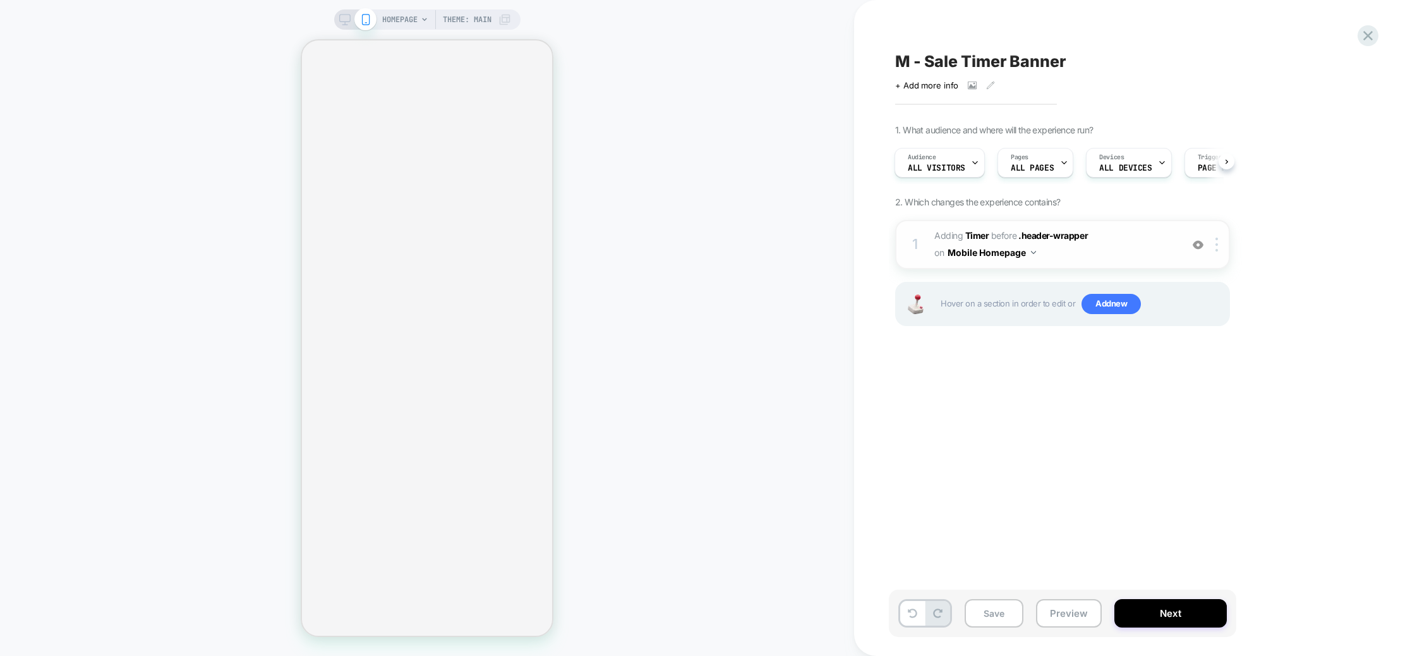
click at [1044, 248] on span "#_loomi_addon_1758462975609 Adding Timer BEFORE .header-wrapper .header-wrapper…" at bounding box center [1054, 244] width 241 height 34
click at [1222, 246] on div at bounding box center [1219, 245] width 21 height 14
click at [1095, 421] on div "M - Sale Timer Banner Click to view images Click to edit experience details + A…" at bounding box center [1126, 328] width 474 height 631
drag, startPoint x: 1122, startPoint y: 214, endPoint x: 1106, endPoint y: 242, distance: 32.0
click at [1118, 221] on div "1. What audience and where will the experience run? Audience All Visitors Pages…" at bounding box center [1125, 240] width 461 height 233
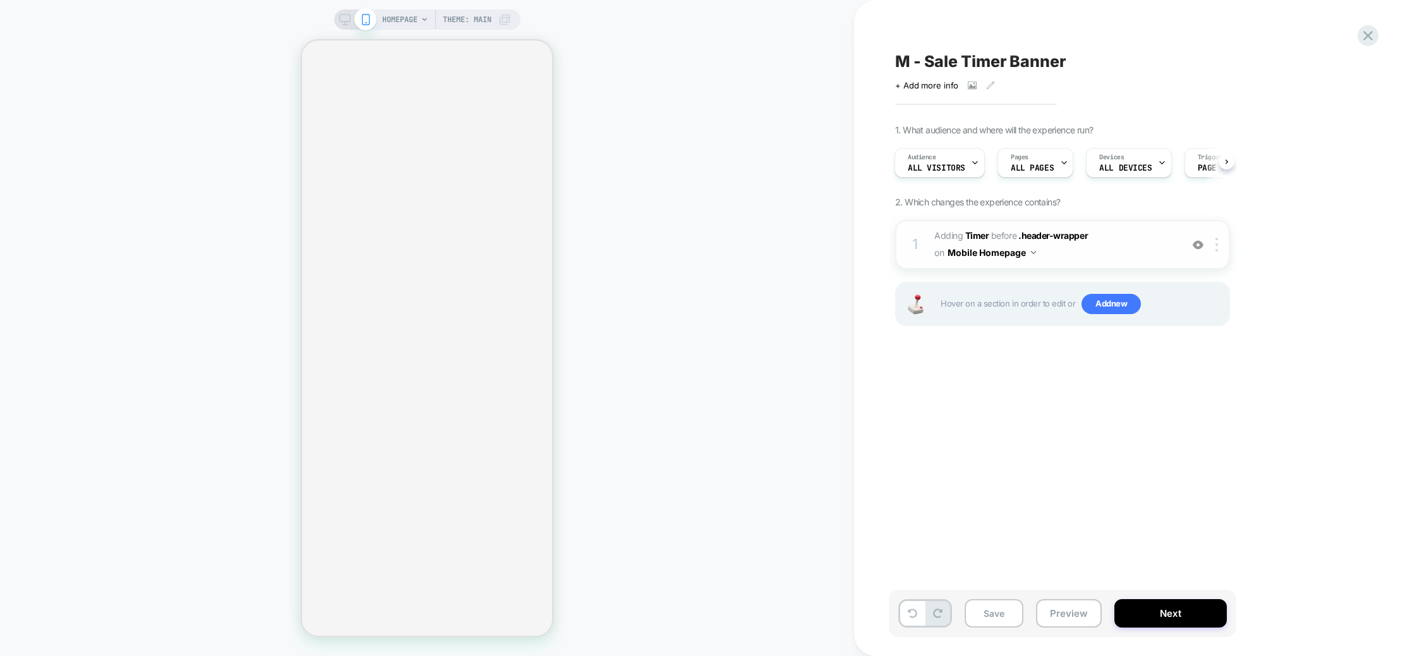
drag, startPoint x: 1106, startPoint y: 242, endPoint x: 924, endPoint y: 253, distance: 182.9
click at [1106, 243] on span "#_loomi_addon_1758462975609 Adding Timer BEFORE .header-wrapper .header-wrapper…" at bounding box center [1054, 244] width 241 height 34
click at [922, 230] on div "1 #_loomi_addon_1758462975609 Adding Timer BEFORE .header-wrapper .header-wrapp…" at bounding box center [1062, 244] width 335 height 49
drag, startPoint x: 924, startPoint y: 233, endPoint x: 947, endPoint y: 250, distance: 28.9
click at [942, 247] on div "1 #_loomi_addon_1758462975609 Adding Timer BEFORE .header-wrapper .header-wrapp…" at bounding box center [1062, 244] width 335 height 49
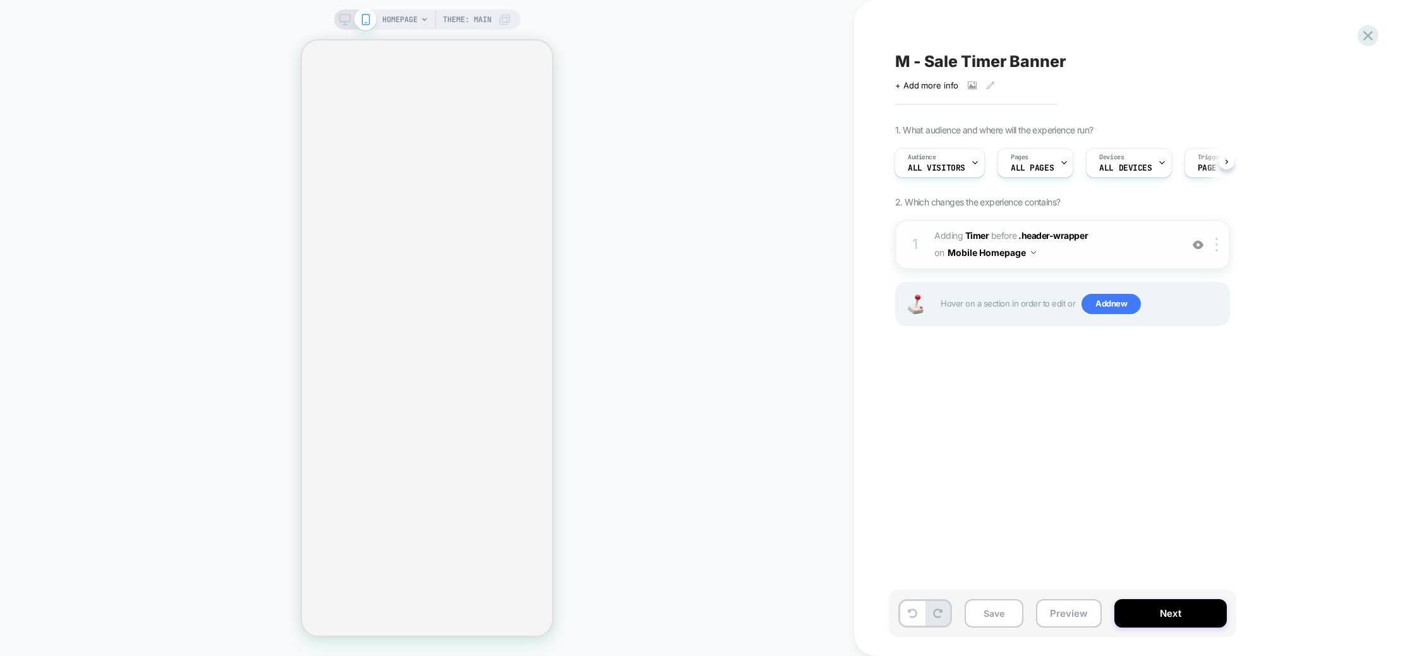
click at [946, 250] on div "on Mobile Homepage" at bounding box center [985, 252] width 102 height 18
click at [942, 228] on span "#_loomi_addon_1758462975609 Adding Timer BEFORE .header-wrapper .header-wrapper…" at bounding box center [1054, 244] width 241 height 34
click at [950, 230] on span "Adding Timer" at bounding box center [961, 235] width 54 height 11
click at [1011, 202] on span "2. Which changes the experience contains?" at bounding box center [977, 201] width 165 height 11
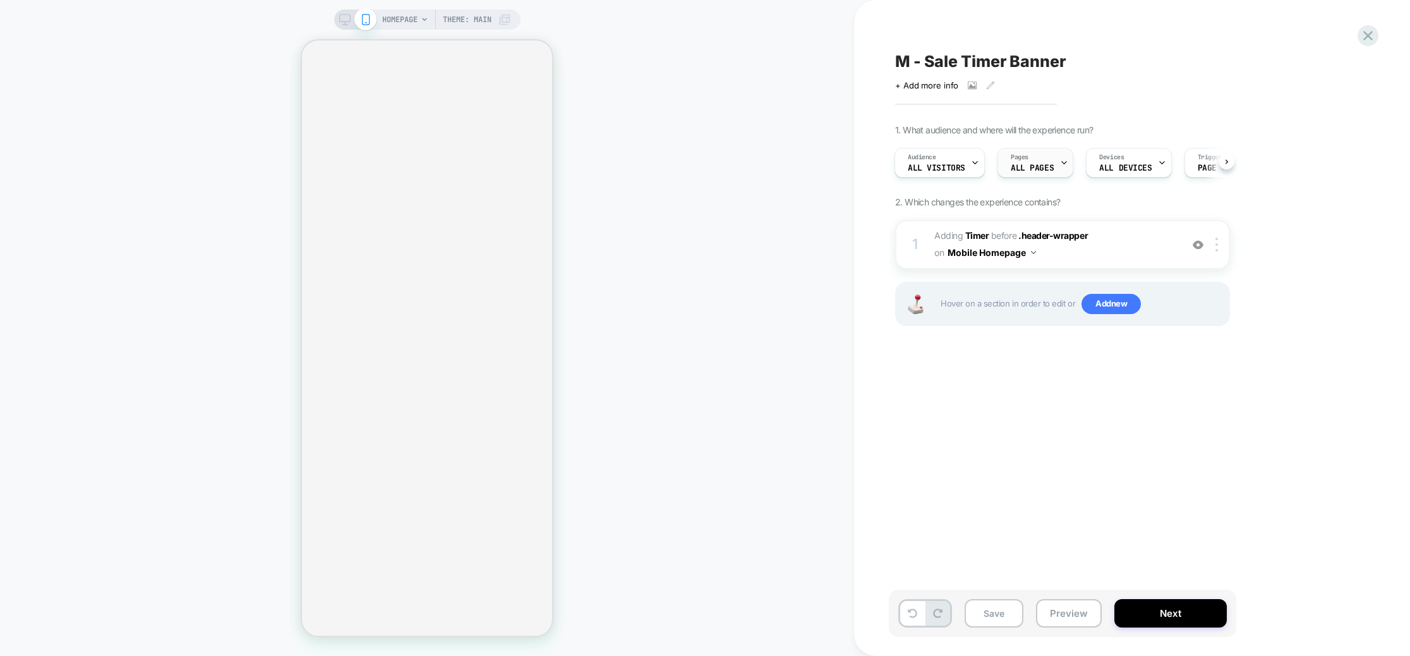
drag, startPoint x: 1010, startPoint y: 202, endPoint x: 1058, endPoint y: 171, distance: 57.1
click at [1012, 200] on span "2. Which changes the experience contains?" at bounding box center [977, 201] width 165 height 11
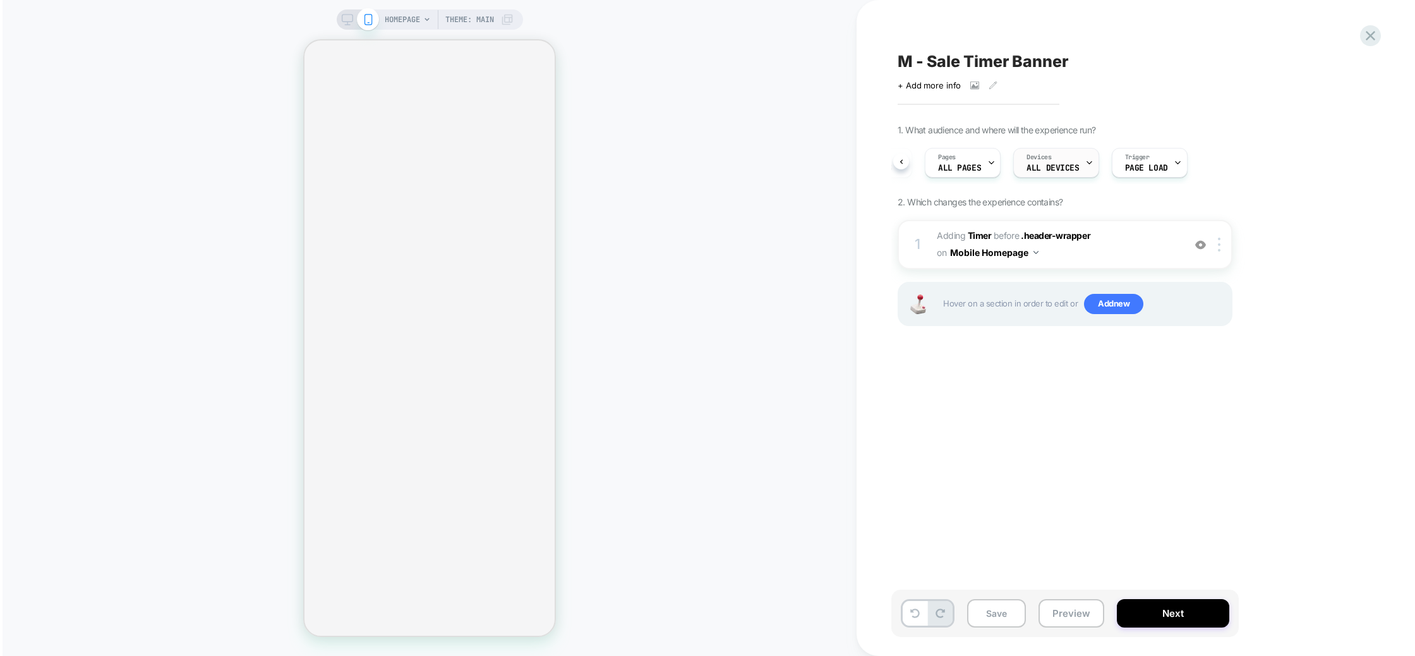
scroll to position [0, 0]
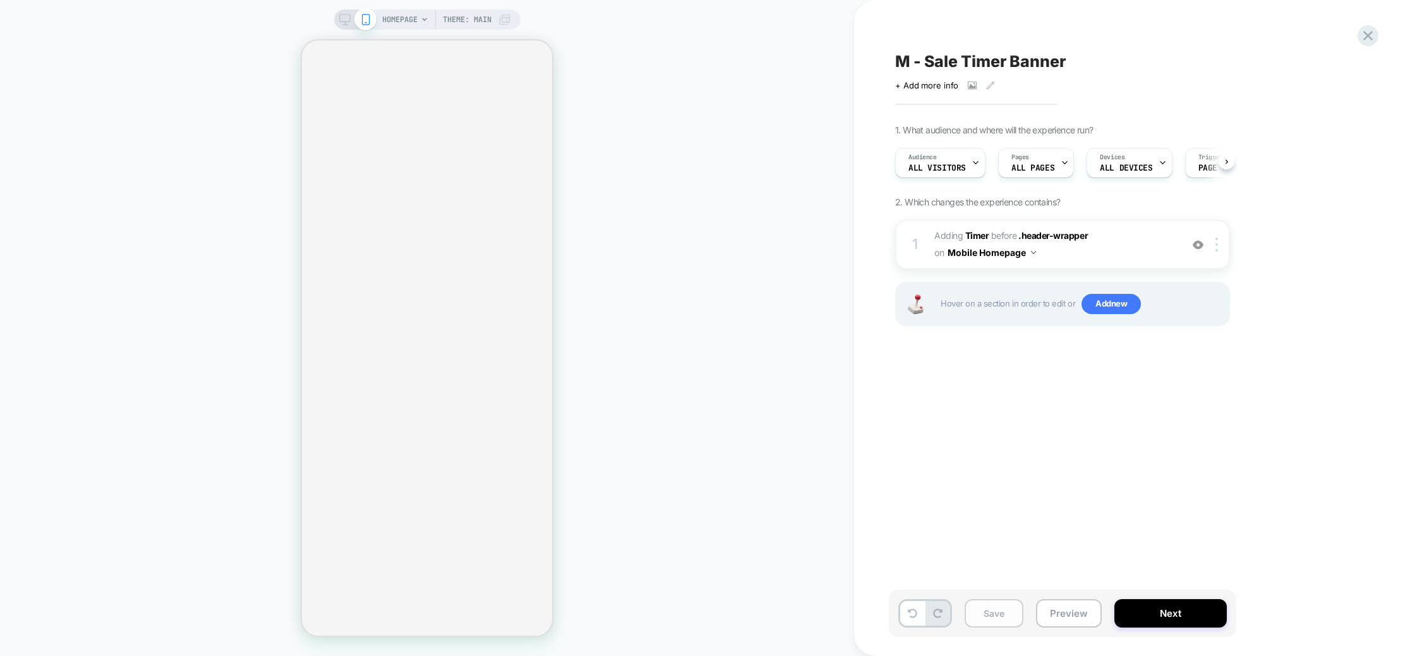
click at [988, 608] on button "Save" at bounding box center [994, 613] width 59 height 28
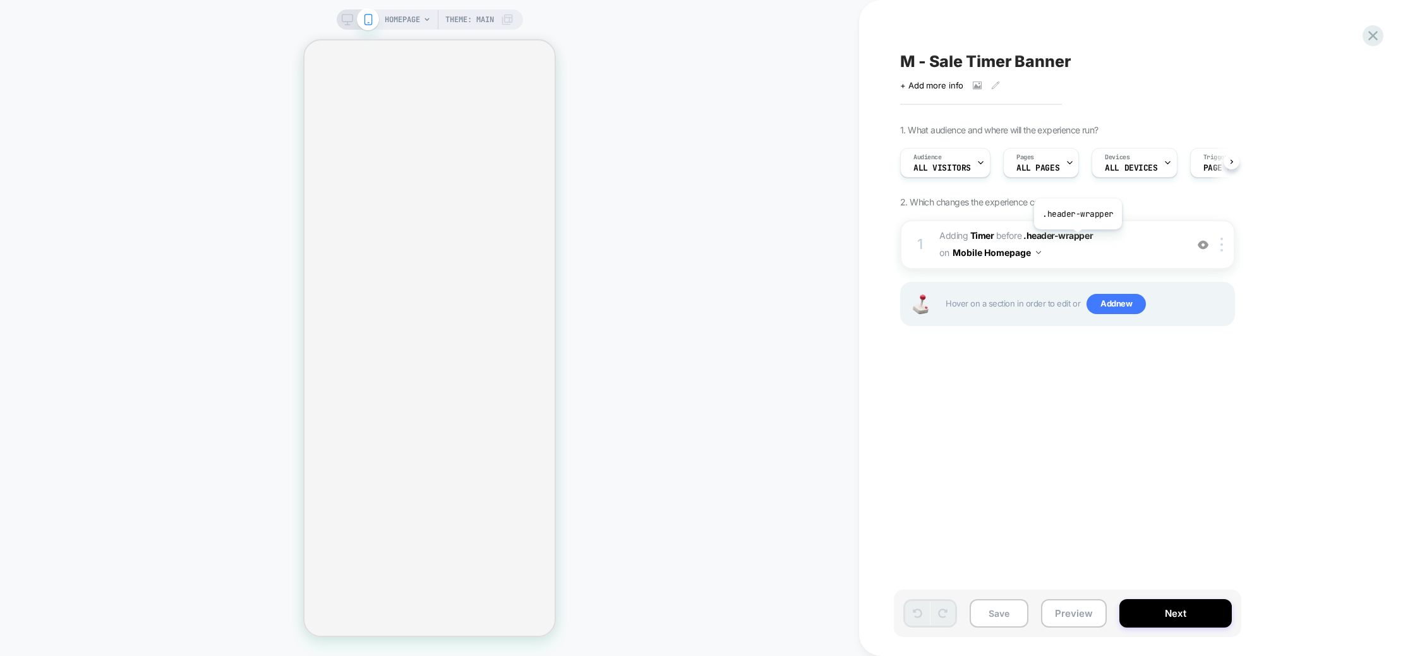
scroll to position [0, 1]
click at [1118, 234] on span "#_loomi_addon_1758462975609 Adding Timer BEFORE .header-wrapper .header-wrapper…" at bounding box center [1059, 244] width 241 height 34
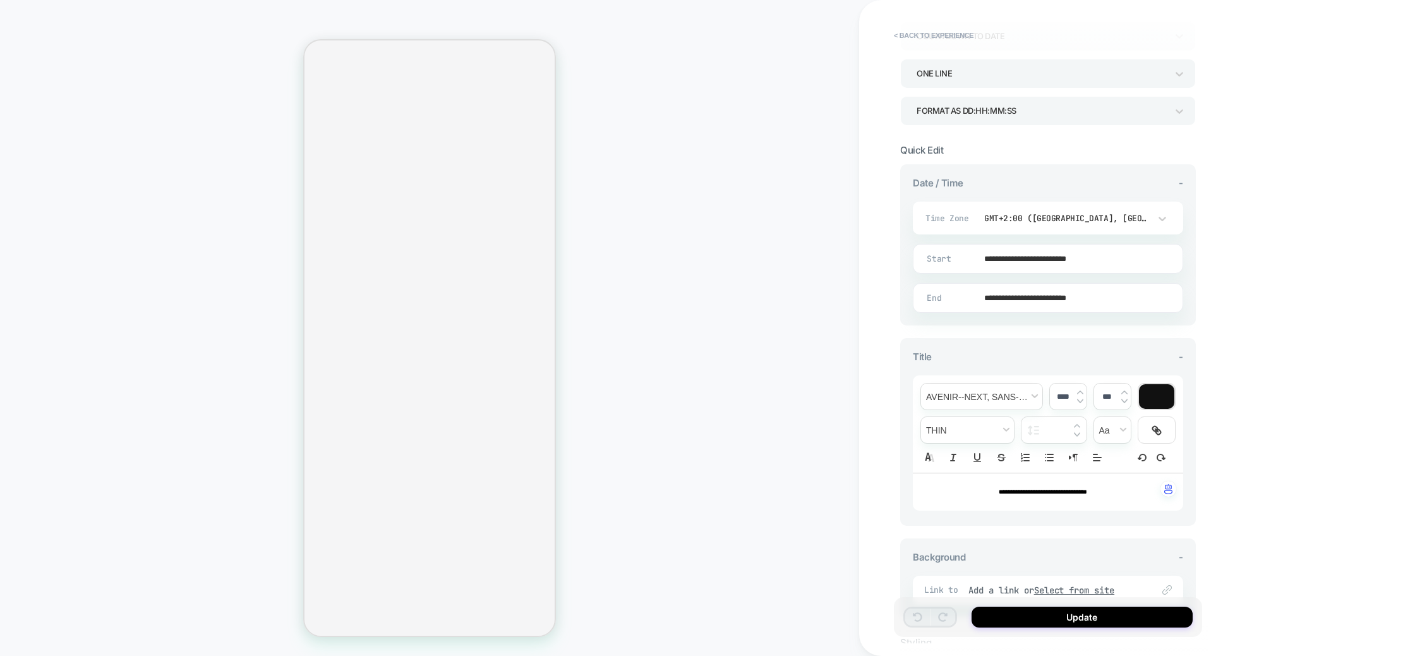
scroll to position [184, 0]
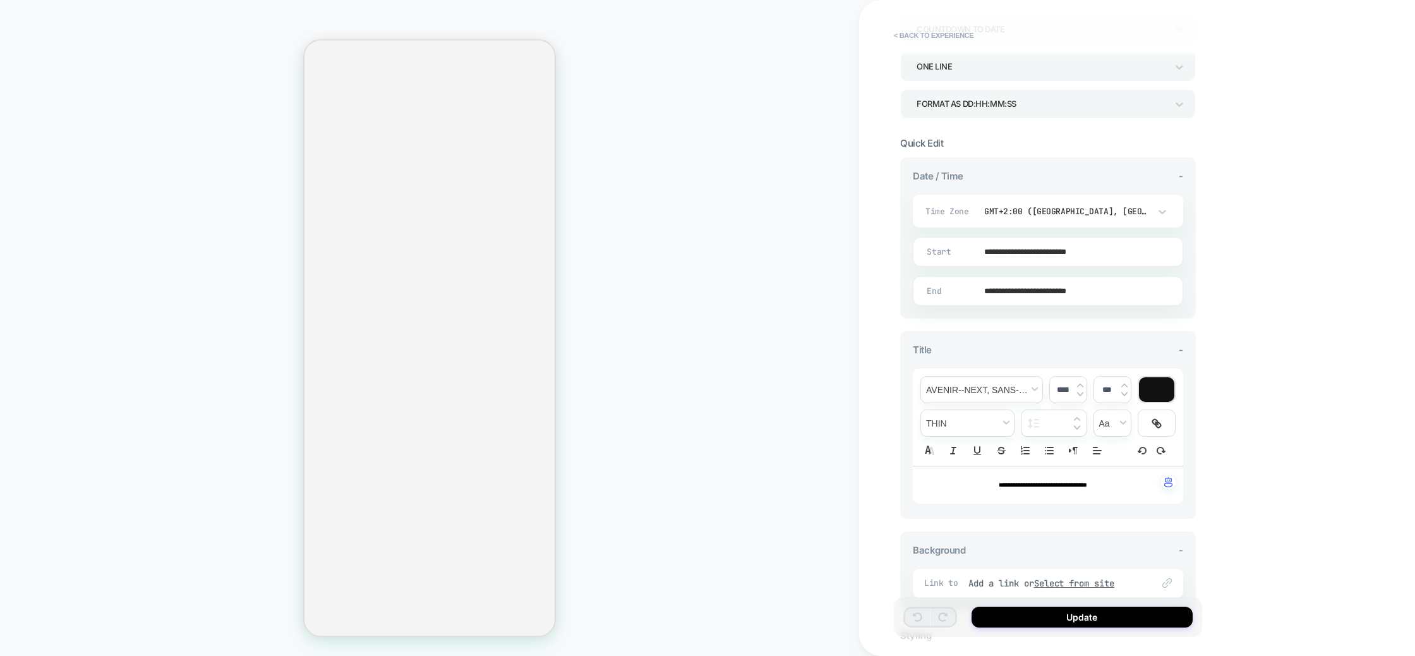
click at [1030, 350] on div "Title -" at bounding box center [1048, 350] width 270 height 12
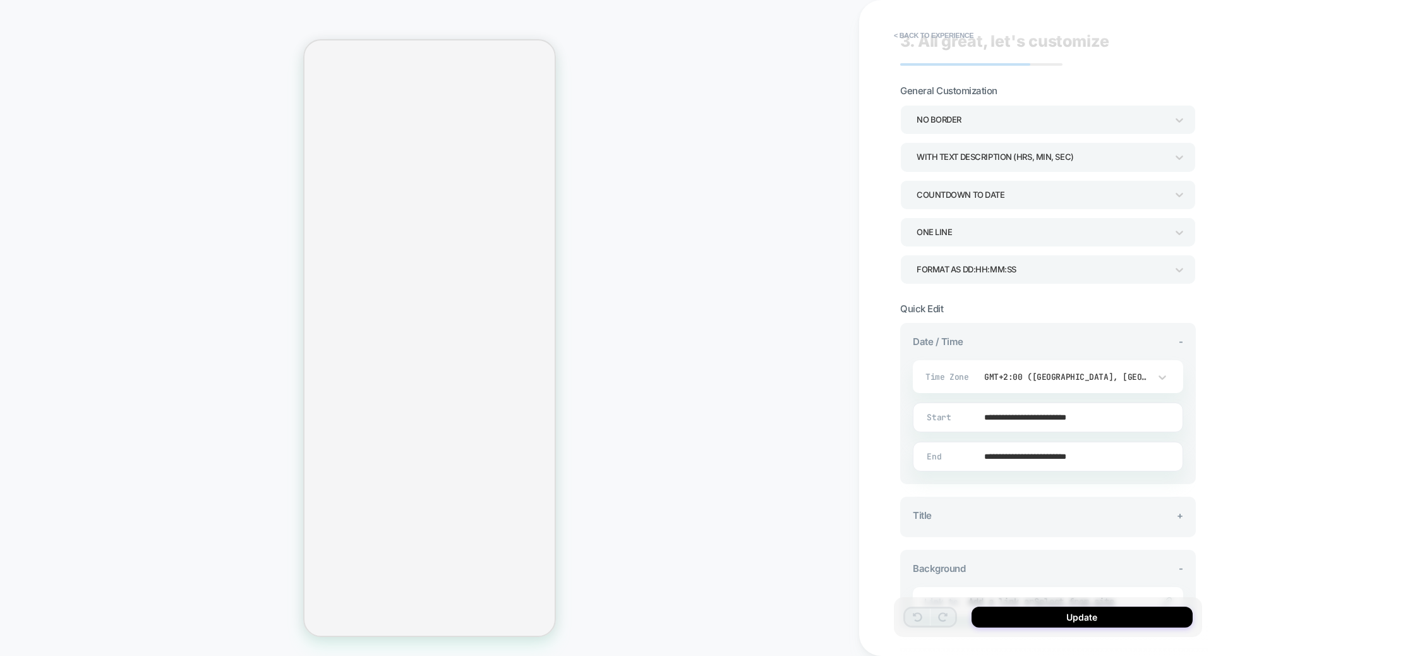
scroll to position [0, 0]
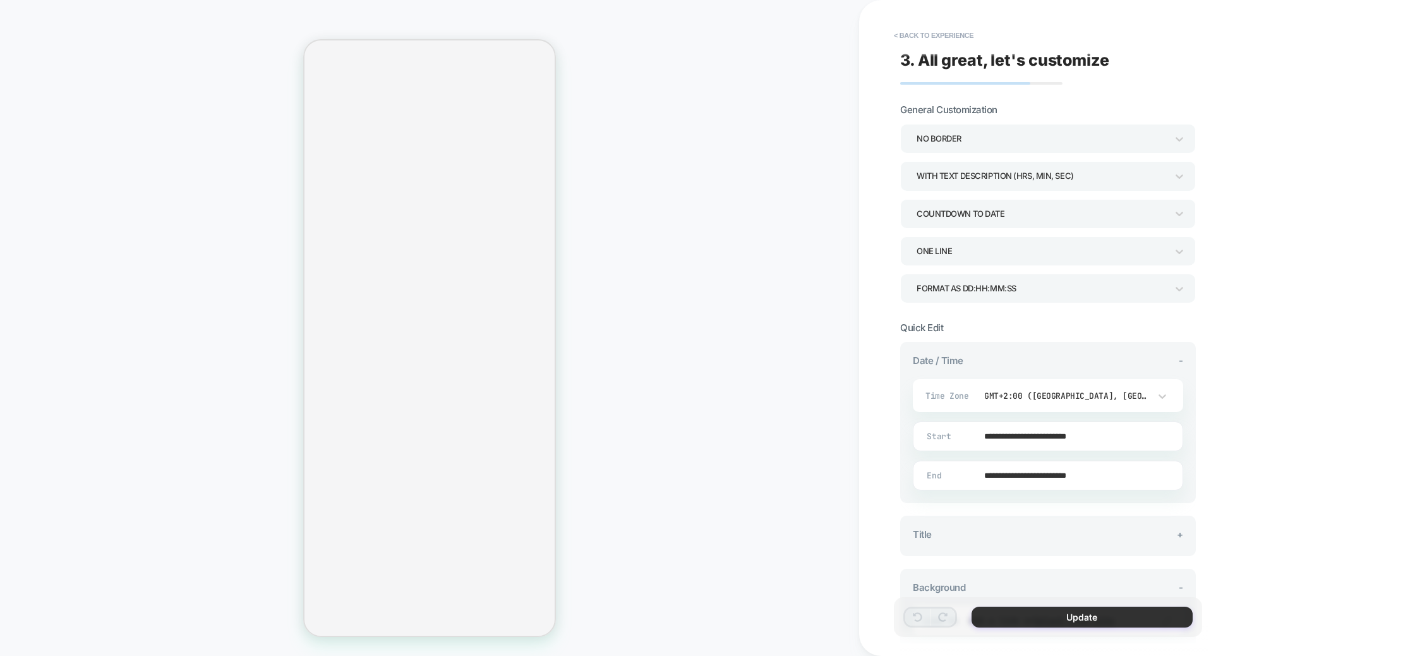
click at [1078, 618] on button "Update" at bounding box center [1082, 616] width 221 height 21
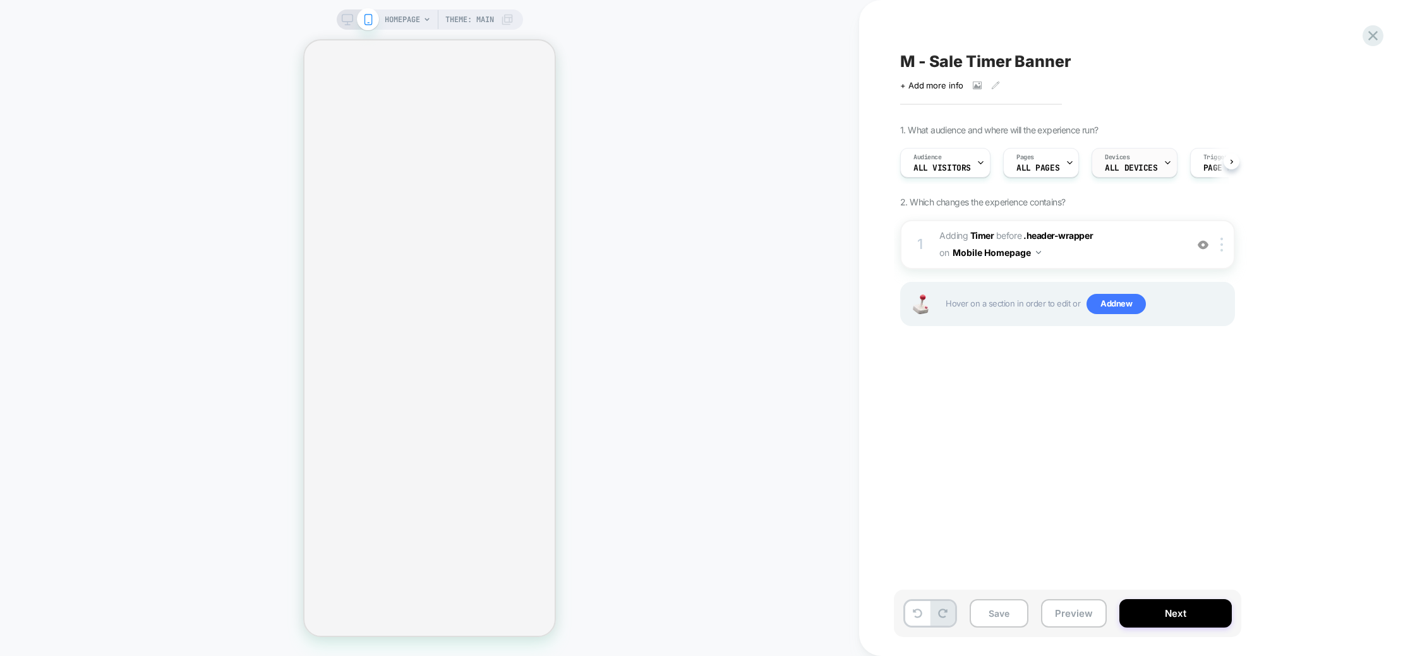
scroll to position [0, 1]
click at [1115, 255] on span "#_loomi_addon_1758462975609 Adding Timer BEFORE .header-wrapper .header-wrapper…" at bounding box center [1059, 244] width 241 height 34
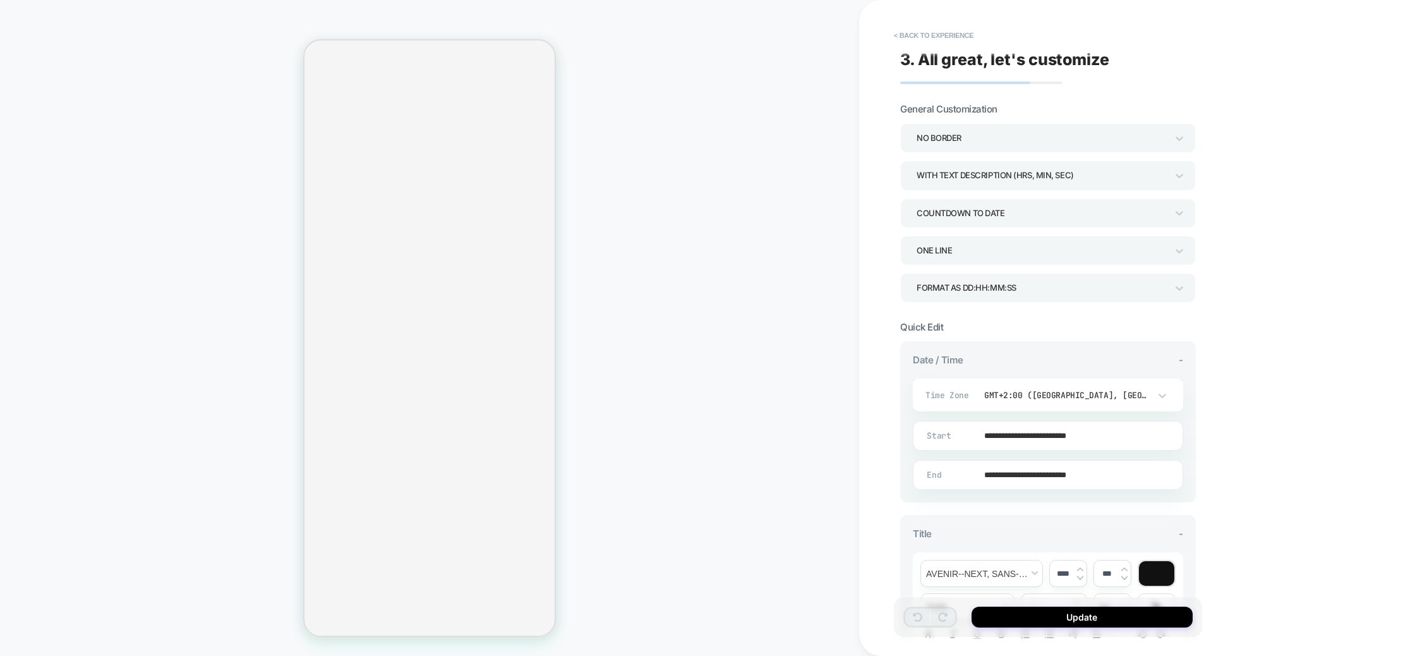
scroll to position [0, 0]
click at [938, 34] on button "< Back to experience" at bounding box center [934, 35] width 92 height 20
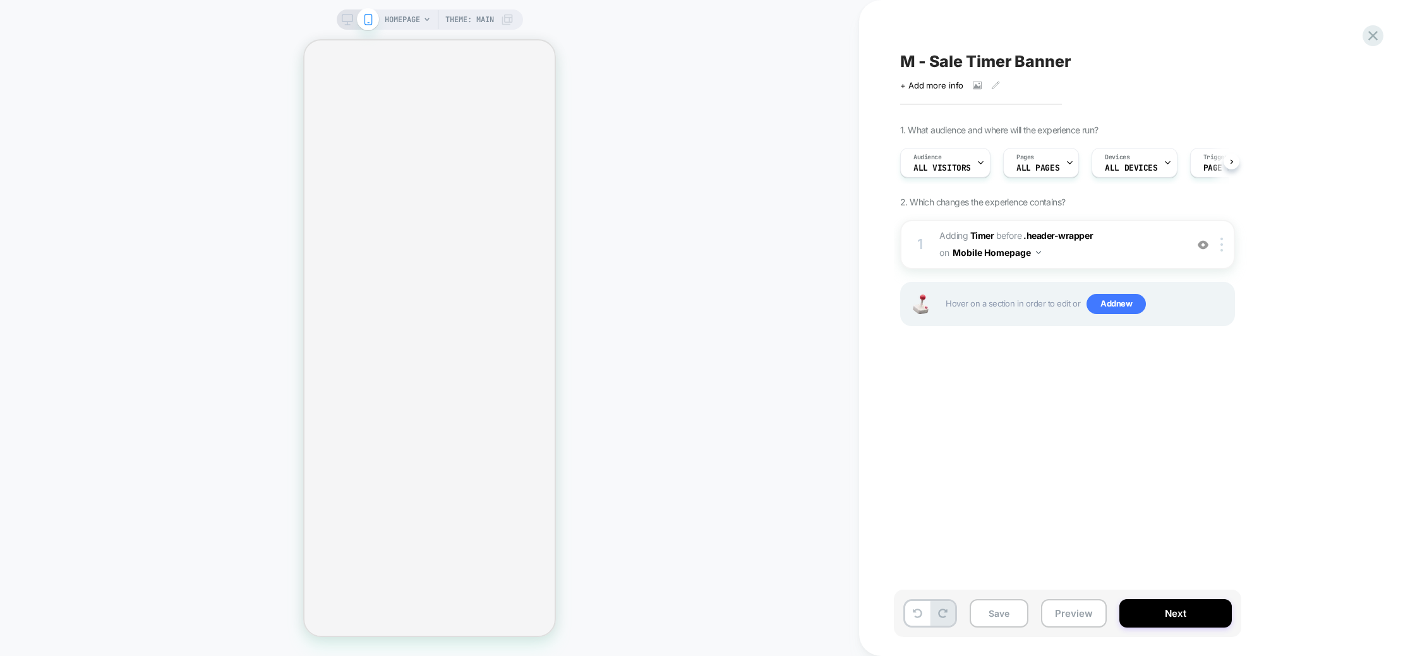
scroll to position [0, 1]
click at [1162, 610] on button "Next" at bounding box center [1175, 613] width 112 height 28
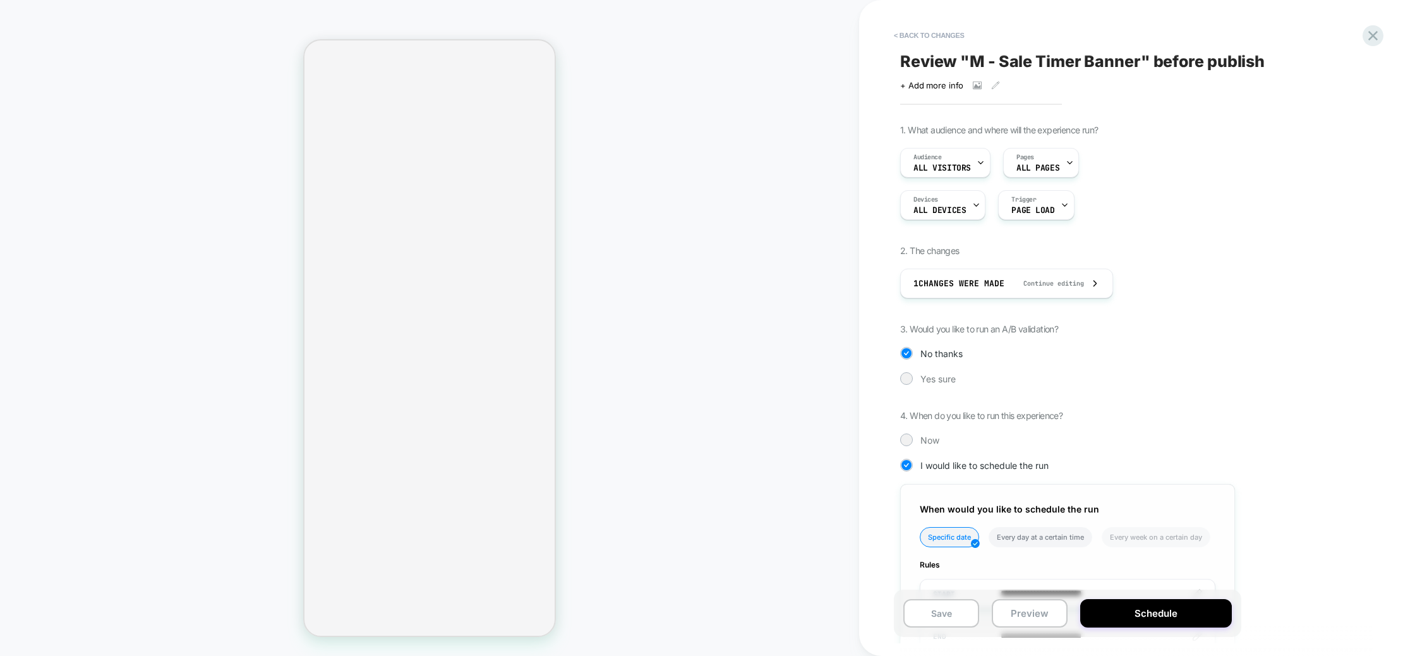
scroll to position [145, 0]
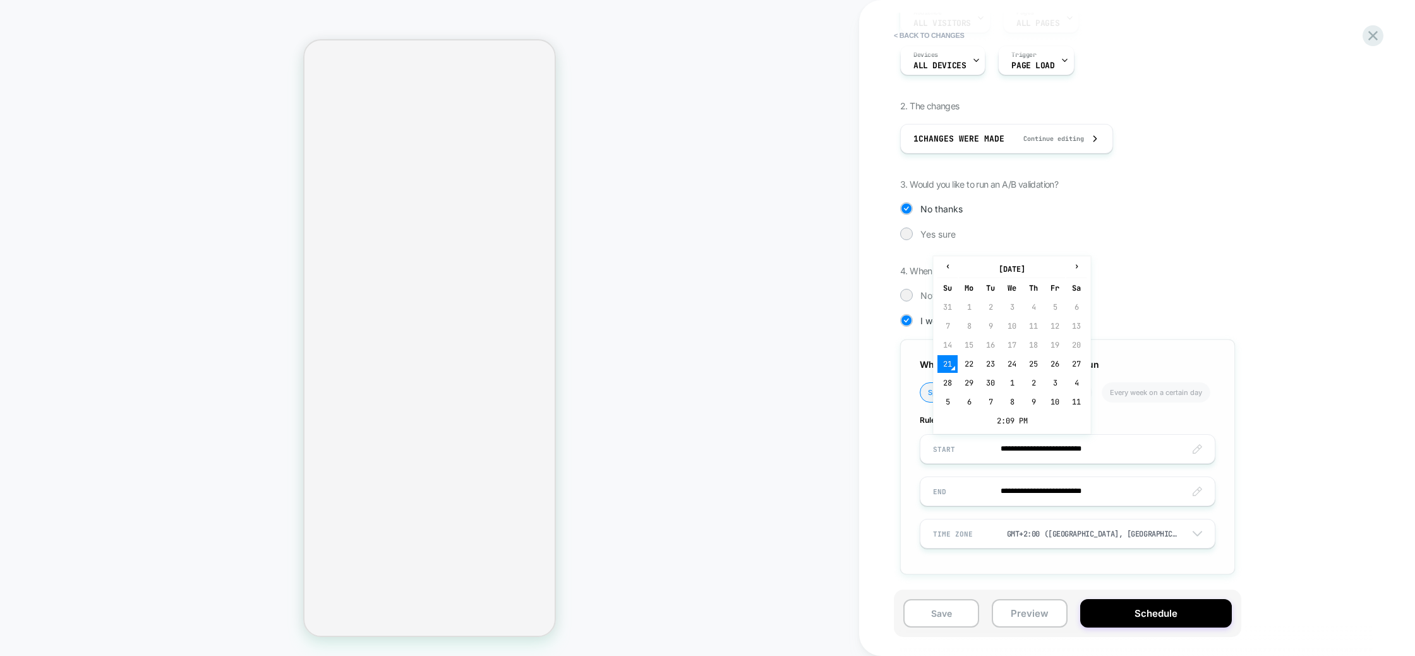
click at [1144, 441] on input "**********" at bounding box center [1067, 449] width 294 height 30
click at [1017, 364] on td "24" at bounding box center [1012, 364] width 20 height 18
type input "**********"
click at [1101, 453] on input "**********" at bounding box center [1067, 449] width 294 height 30
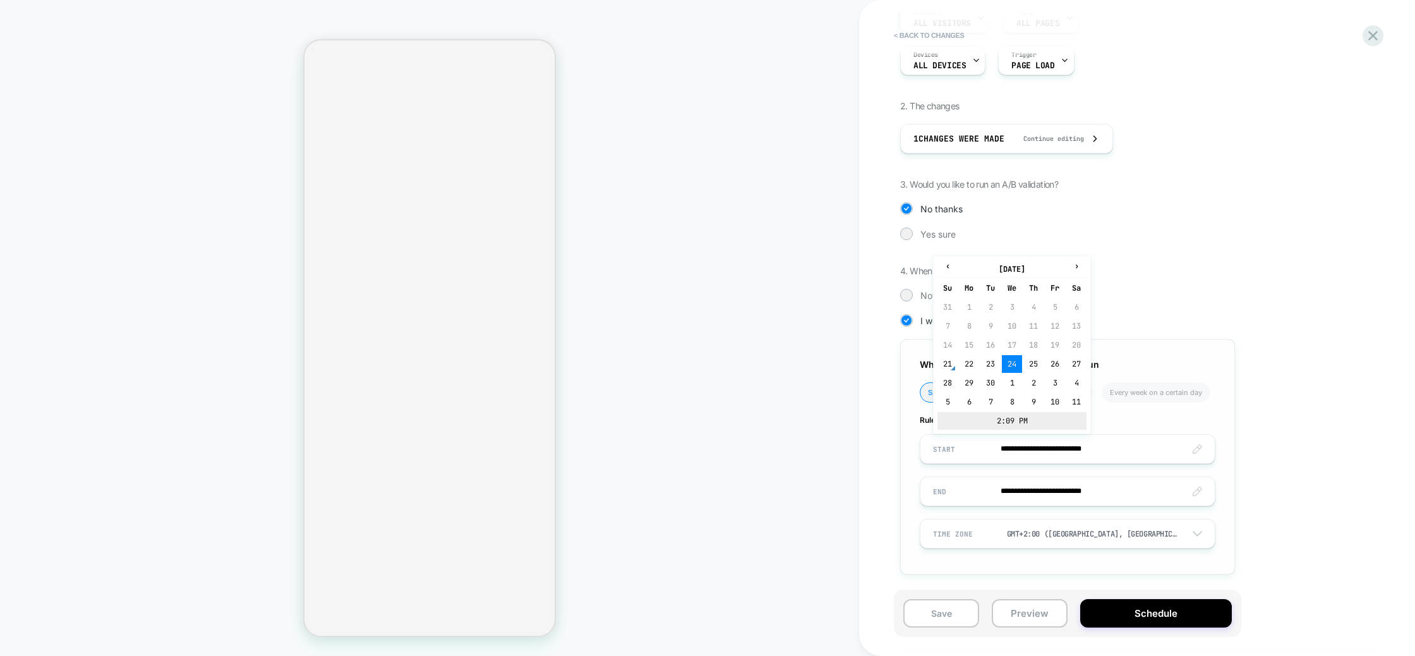
click at [1029, 415] on td "2:09 PM" at bounding box center [1012, 421] width 149 height 18
click at [986, 418] on span "▼" at bounding box center [984, 413] width 25 height 25
click at [1017, 414] on span "▼" at bounding box center [1014, 413] width 25 height 25
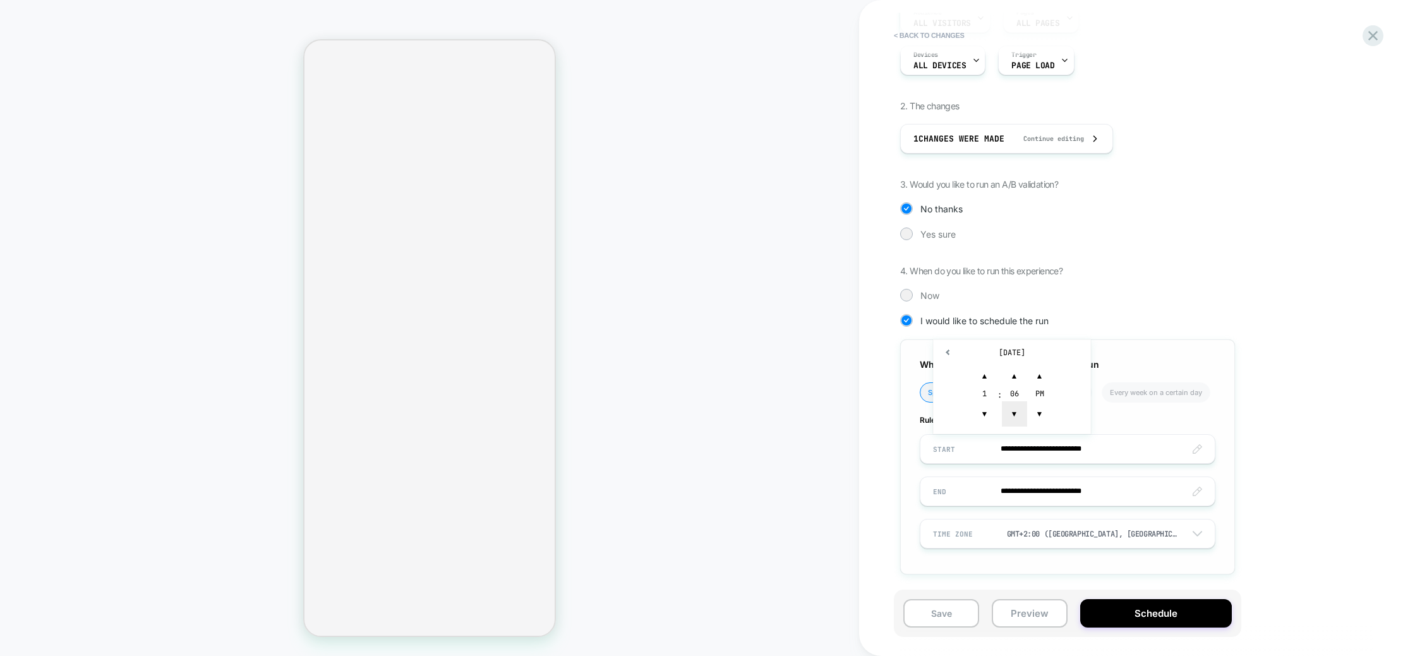
click at [1017, 414] on span "▼" at bounding box center [1014, 413] width 25 height 25
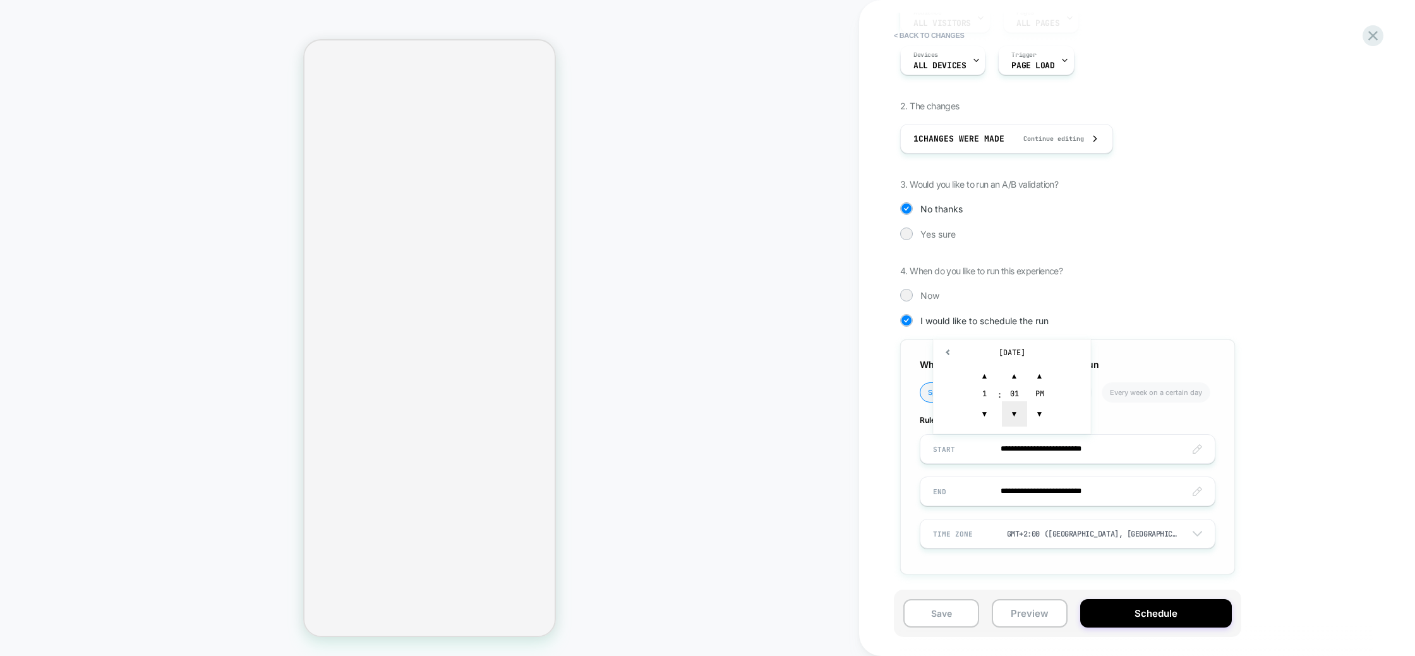
click at [1017, 414] on span "▼" at bounding box center [1014, 413] width 25 height 25
type input "**********"
drag, startPoint x: 1272, startPoint y: 428, endPoint x: 1255, endPoint y: 433, distance: 17.8
click at [1272, 428] on div "**********" at bounding box center [1130, 286] width 461 height 613
click at [1073, 496] on input "**********" at bounding box center [1067, 491] width 294 height 30
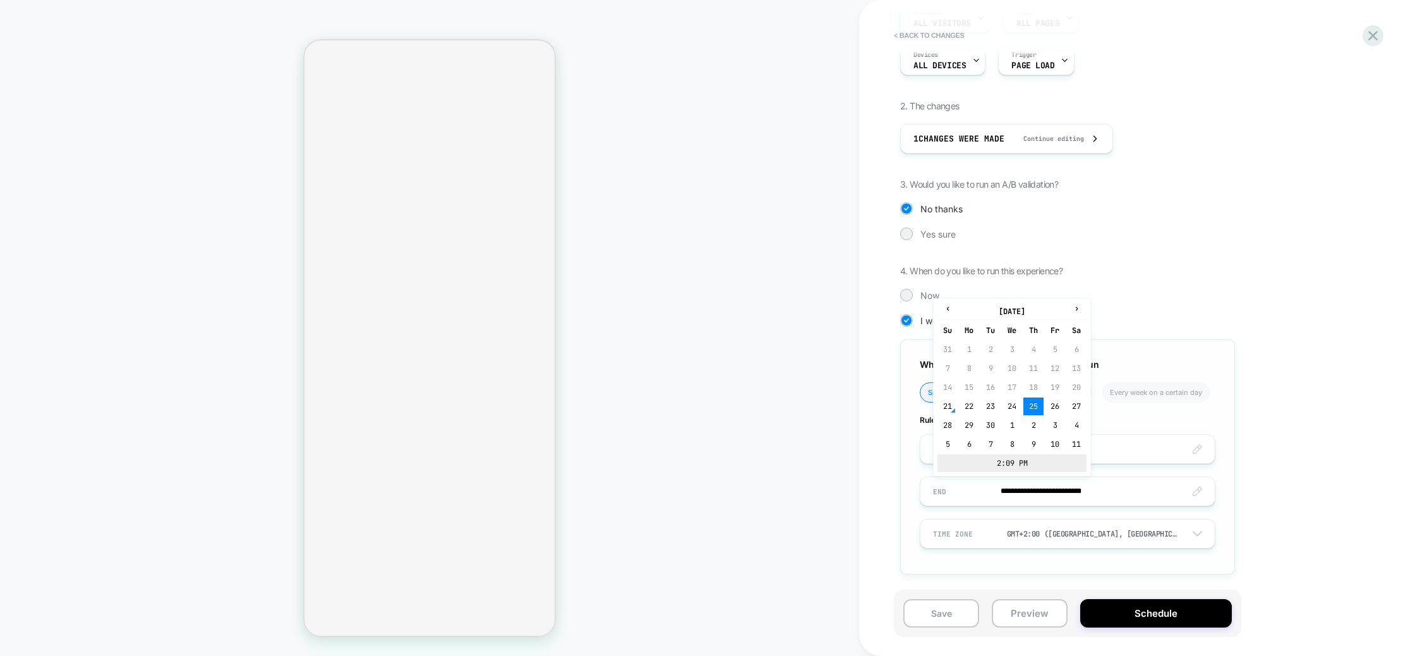
click at [1023, 466] on td "2:09 PM" at bounding box center [1012, 463] width 149 height 18
click at [986, 462] on span "▼" at bounding box center [984, 455] width 25 height 25
click at [1047, 411] on span "▲" at bounding box center [1039, 418] width 25 height 25
click at [1014, 461] on span "▼" at bounding box center [1014, 455] width 25 height 25
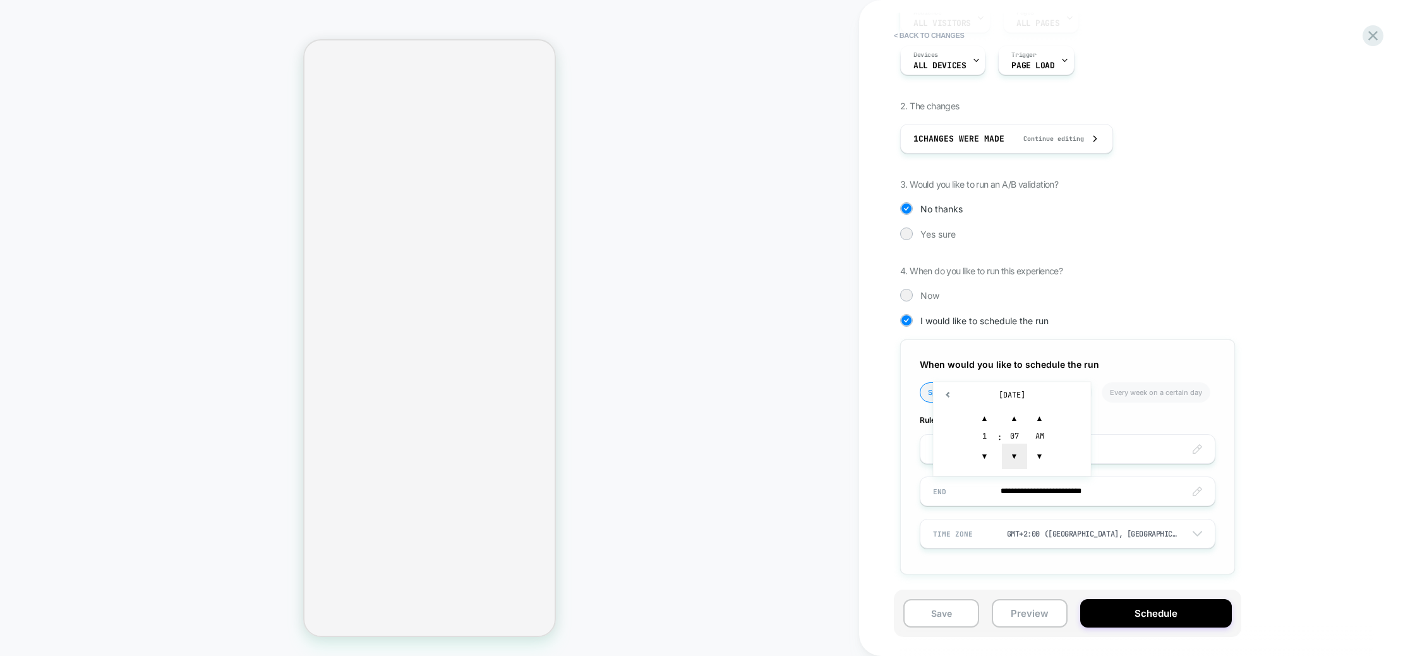
click at [1014, 461] on span "▼" at bounding box center [1014, 455] width 25 height 25
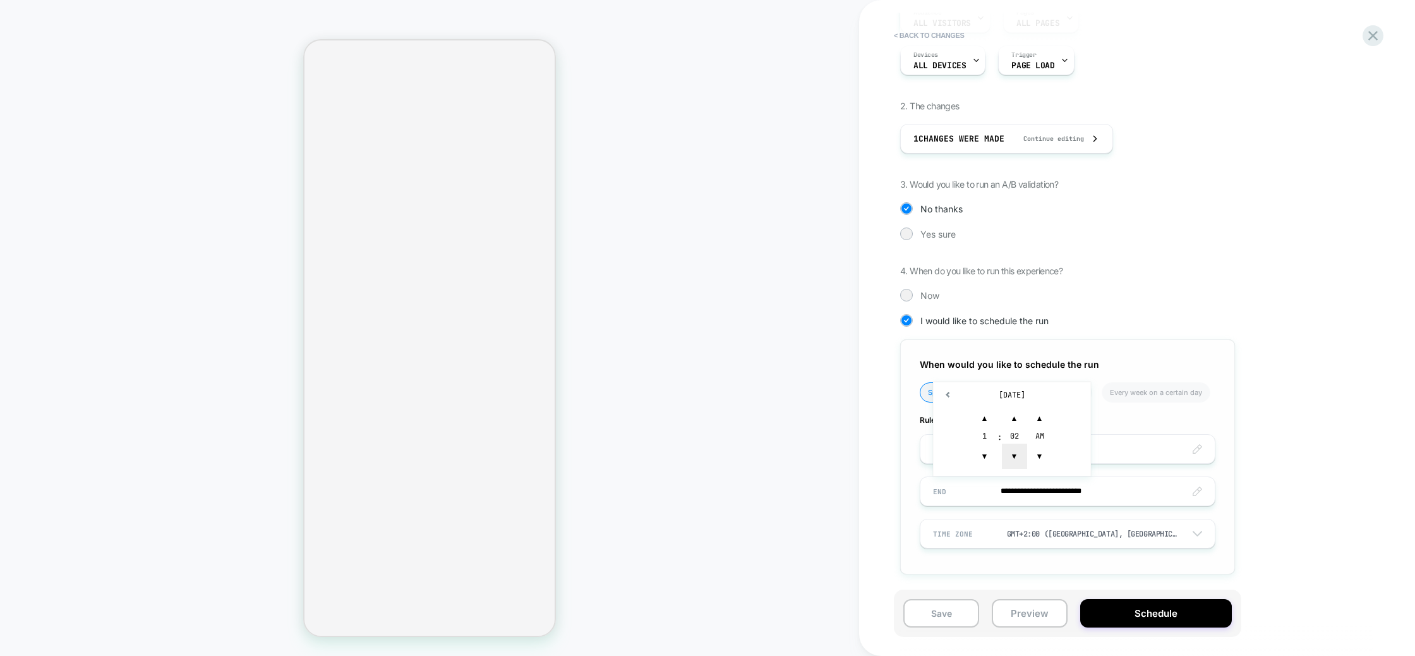
click at [1014, 461] on span "▼" at bounding box center [1014, 455] width 25 height 25
type input "**********"
click at [1323, 476] on div "**********" at bounding box center [1130, 286] width 461 height 613
click at [1126, 610] on button "Schedule" at bounding box center [1156, 613] width 152 height 28
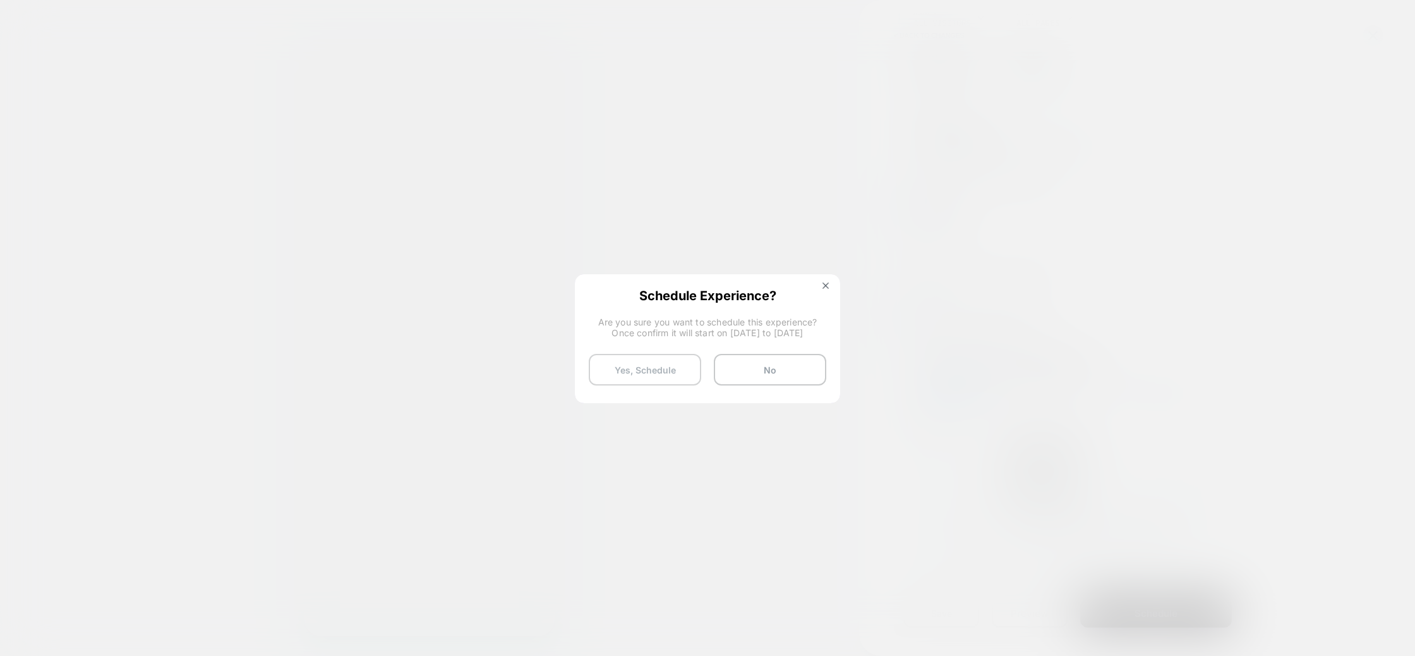
click at [667, 372] on button "Yes, Schedule" at bounding box center [645, 370] width 112 height 32
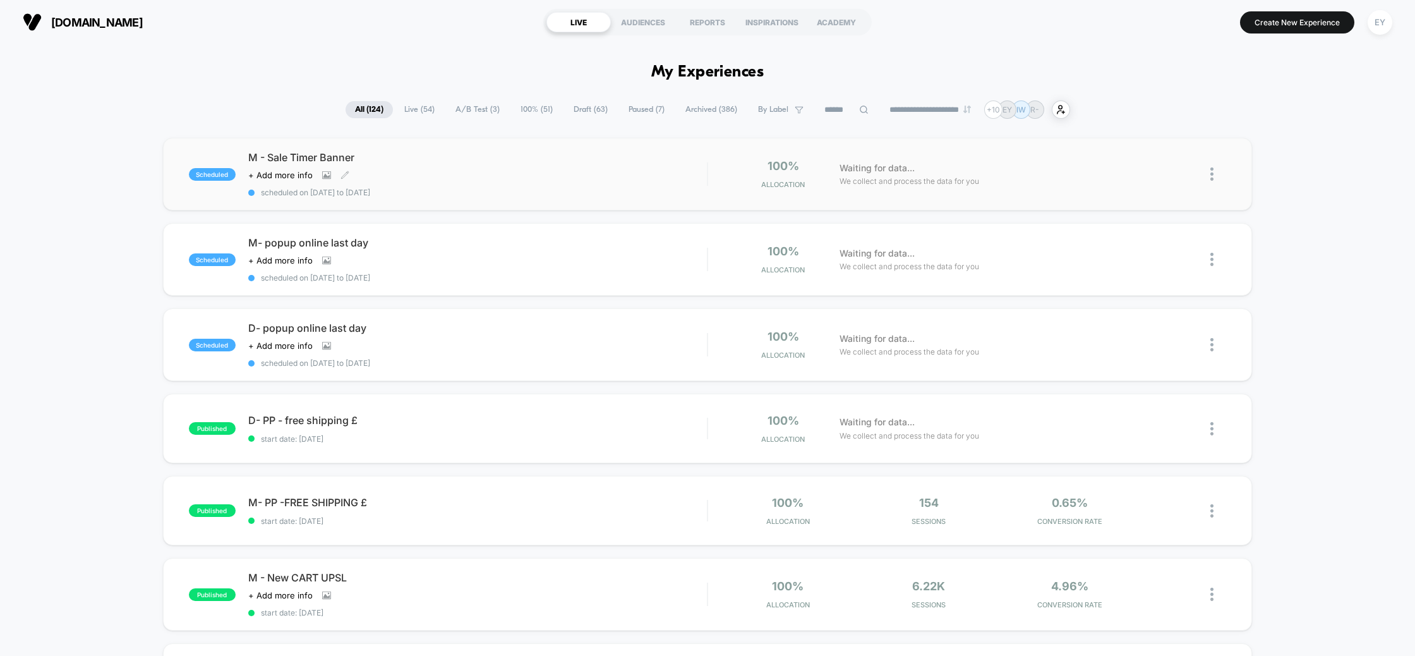
click at [358, 153] on span "M - Sale Timer Banner" at bounding box center [477, 157] width 459 height 13
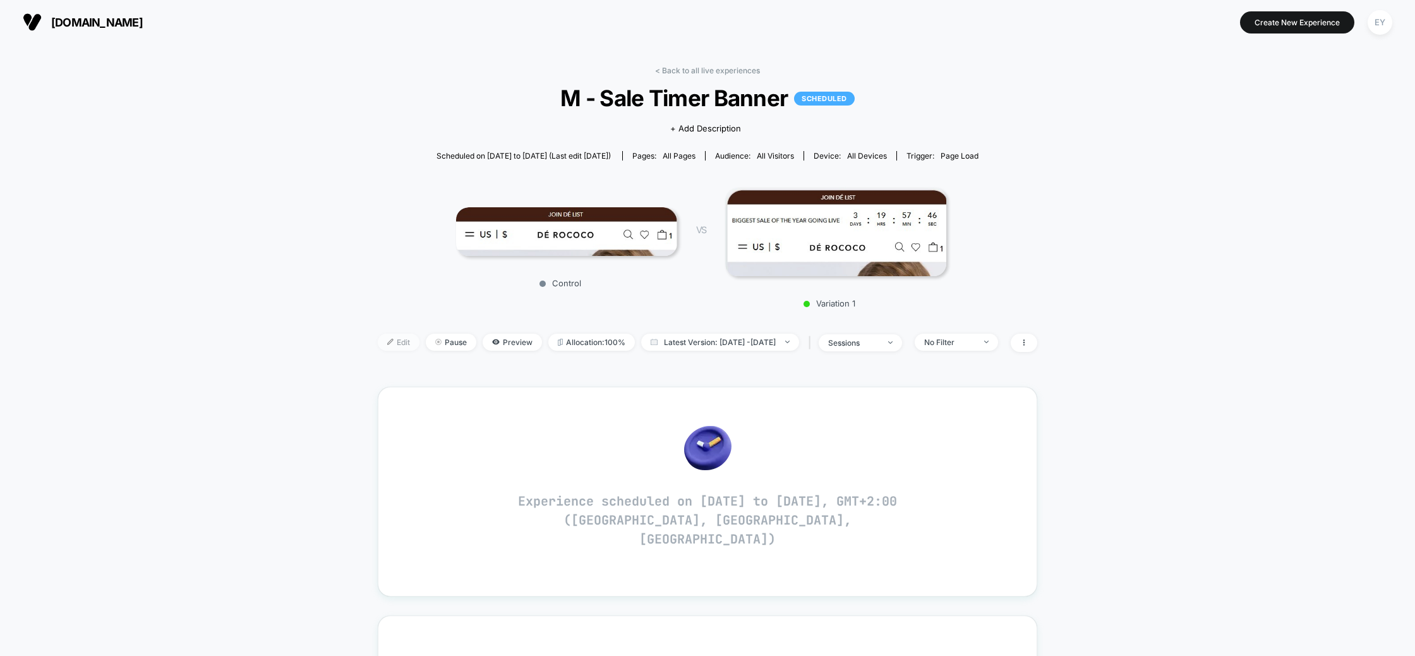
click at [381, 340] on span "Edit" at bounding box center [399, 342] width 42 height 17
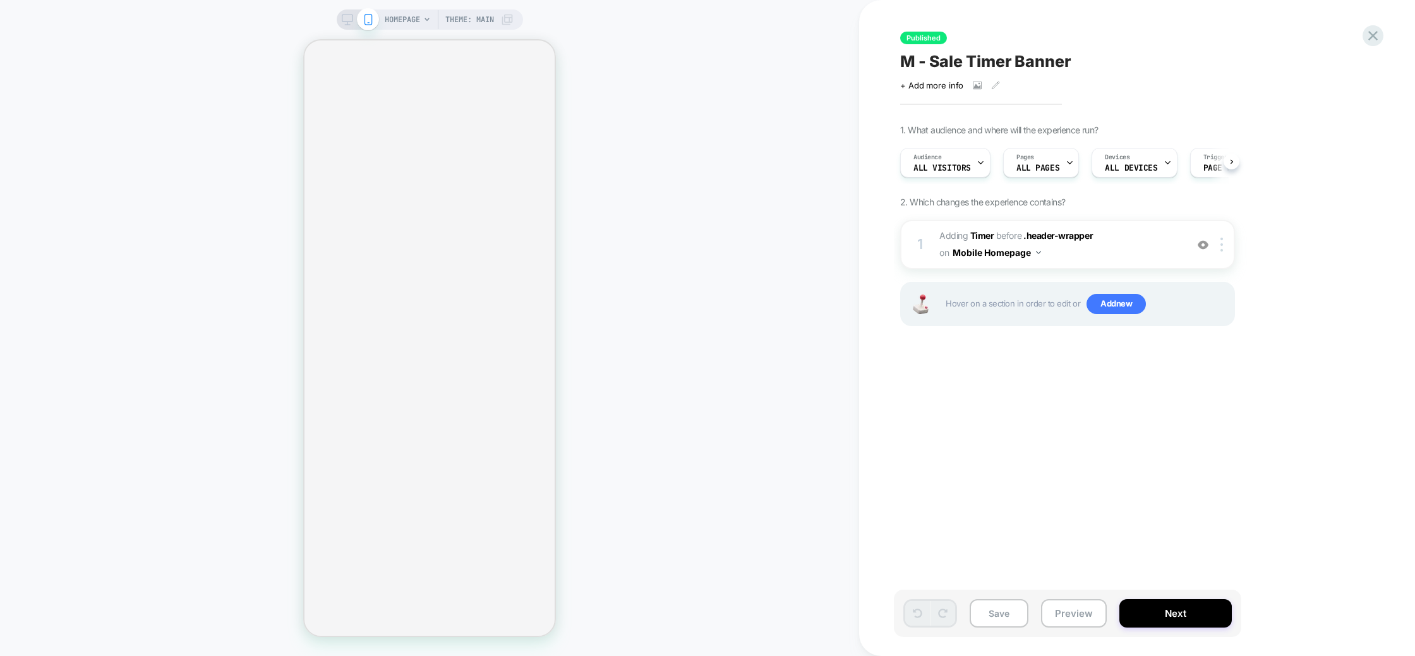
scroll to position [0, 1]
drag, startPoint x: 1161, startPoint y: 263, endPoint x: 1157, endPoint y: 253, distance: 10.6
click at [1161, 263] on div "1 #_loomi_addon_1758462975609 Adding Timer BEFORE .header-wrapper .header-wrapp…" at bounding box center [1067, 244] width 335 height 49
drag, startPoint x: 1158, startPoint y: 236, endPoint x: 1032, endPoint y: 269, distance: 130.4
click at [1157, 236] on span "#_loomi_addon_1758462975609 Adding Timer BEFORE .header-wrapper .header-wrapper…" at bounding box center [1059, 244] width 241 height 34
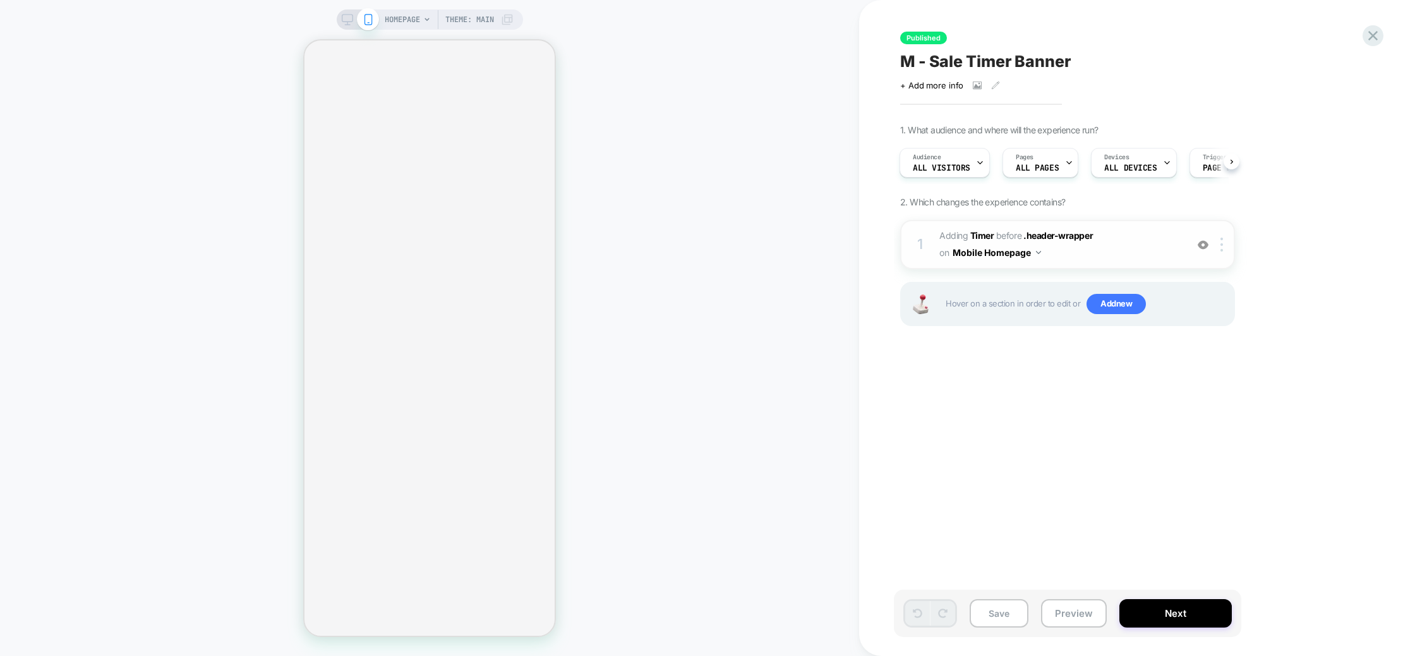
click at [1038, 253] on img at bounding box center [1038, 252] width 5 height 3
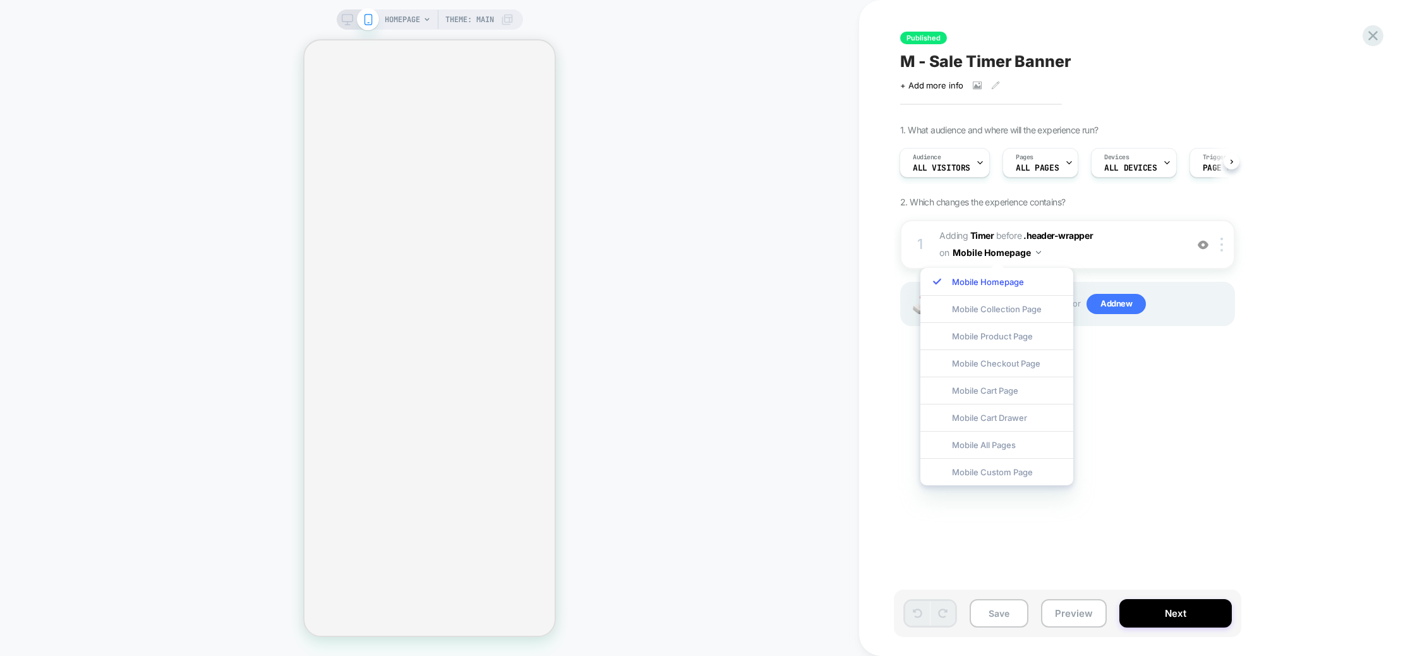
click at [1373, 401] on div "Published M - Sale Timer Banner Click to view images Click to edit experience d…" at bounding box center [1137, 328] width 474 height 656
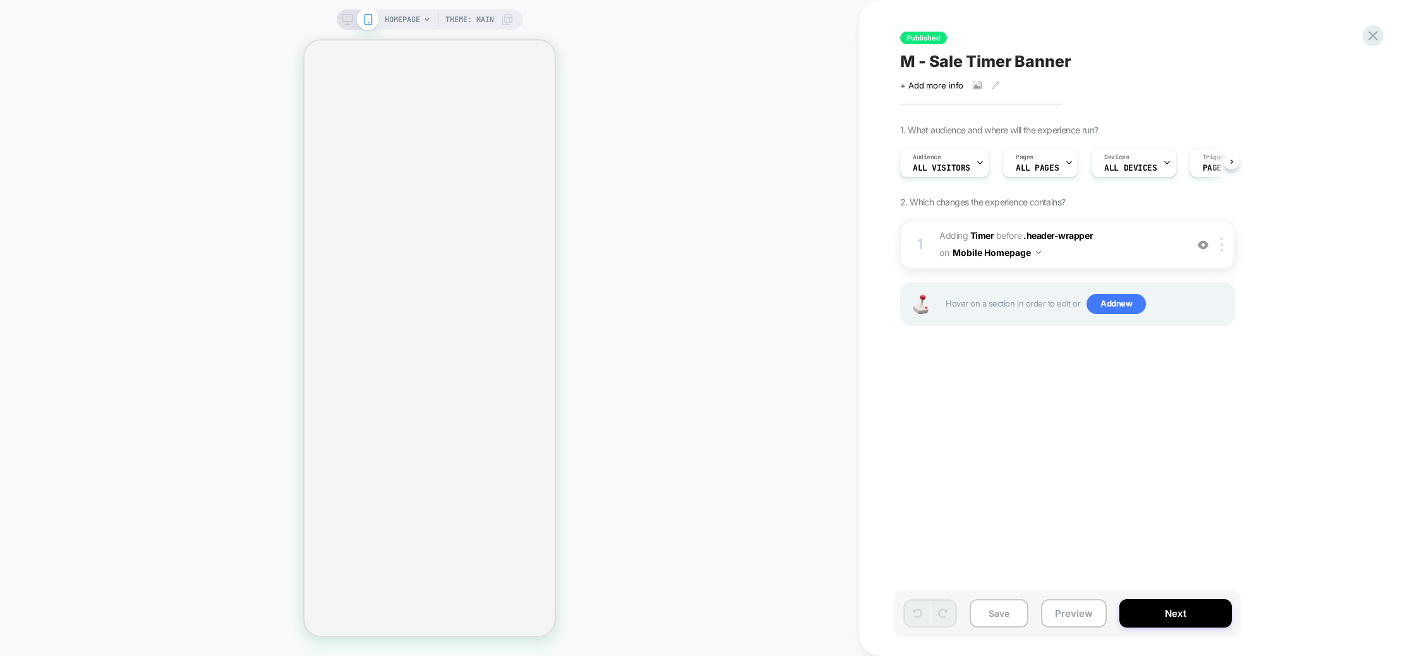
click at [932, 199] on span "2. Which changes the experience contains?" at bounding box center [982, 201] width 165 height 11
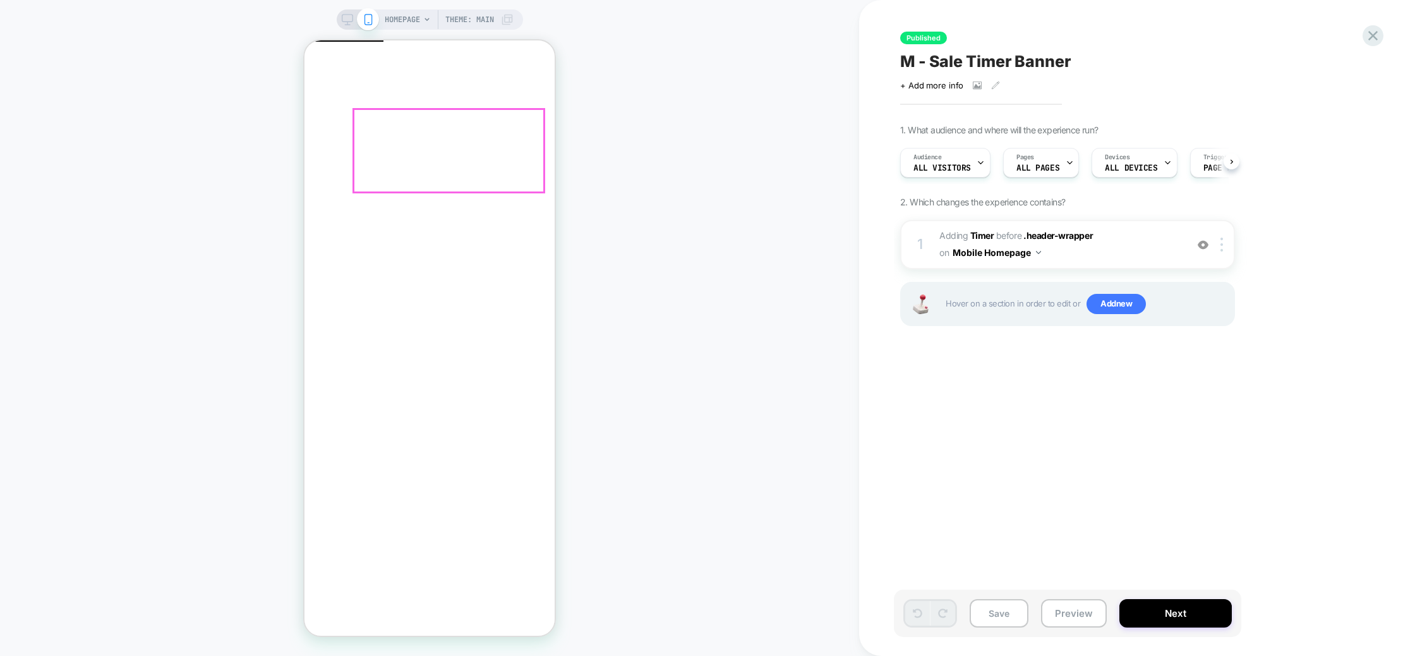
scroll to position [0, 1]
click at [310, 94] on span "Close" at bounding box center [310, 98] width 0 height 9
click at [1152, 261] on div "1 #_loomi_addon_1758462975609 Adding Timer BEFORE .header-wrapper .header-wrapp…" at bounding box center [1067, 244] width 335 height 49
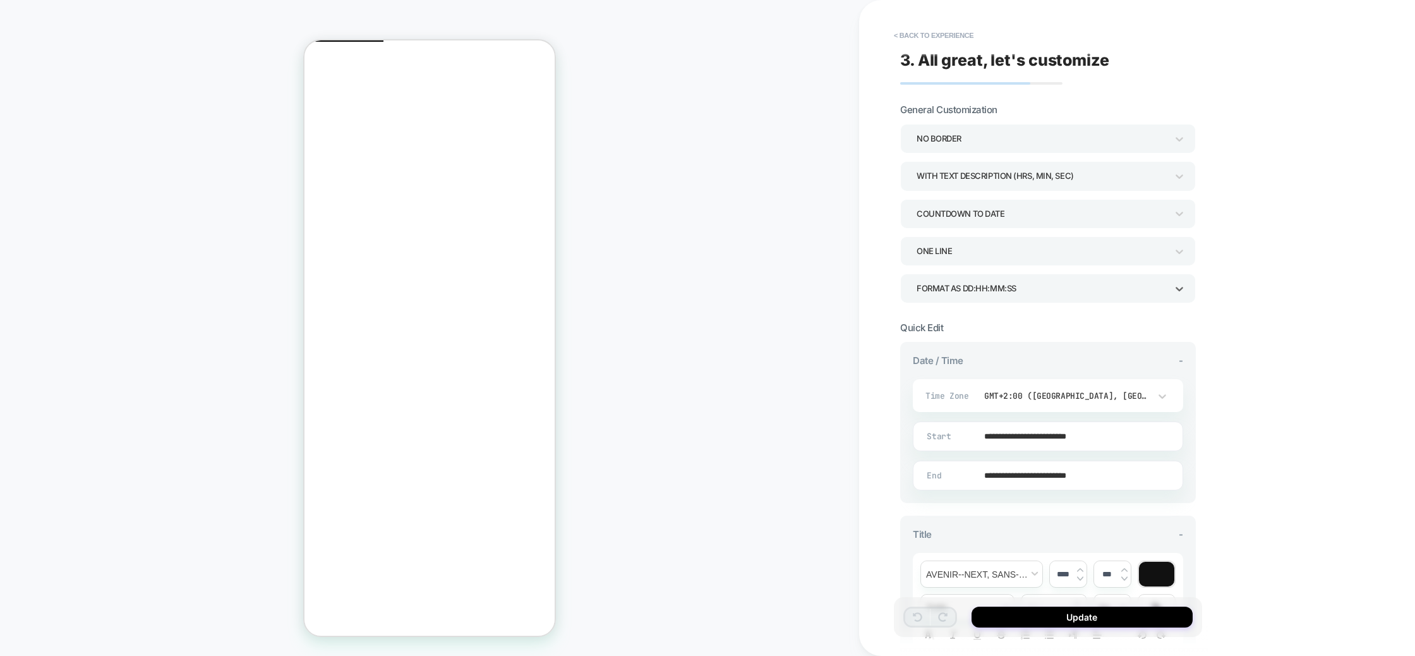
click at [1116, 294] on div "Format as DD:HH:MM:SS" at bounding box center [1042, 288] width 250 height 17
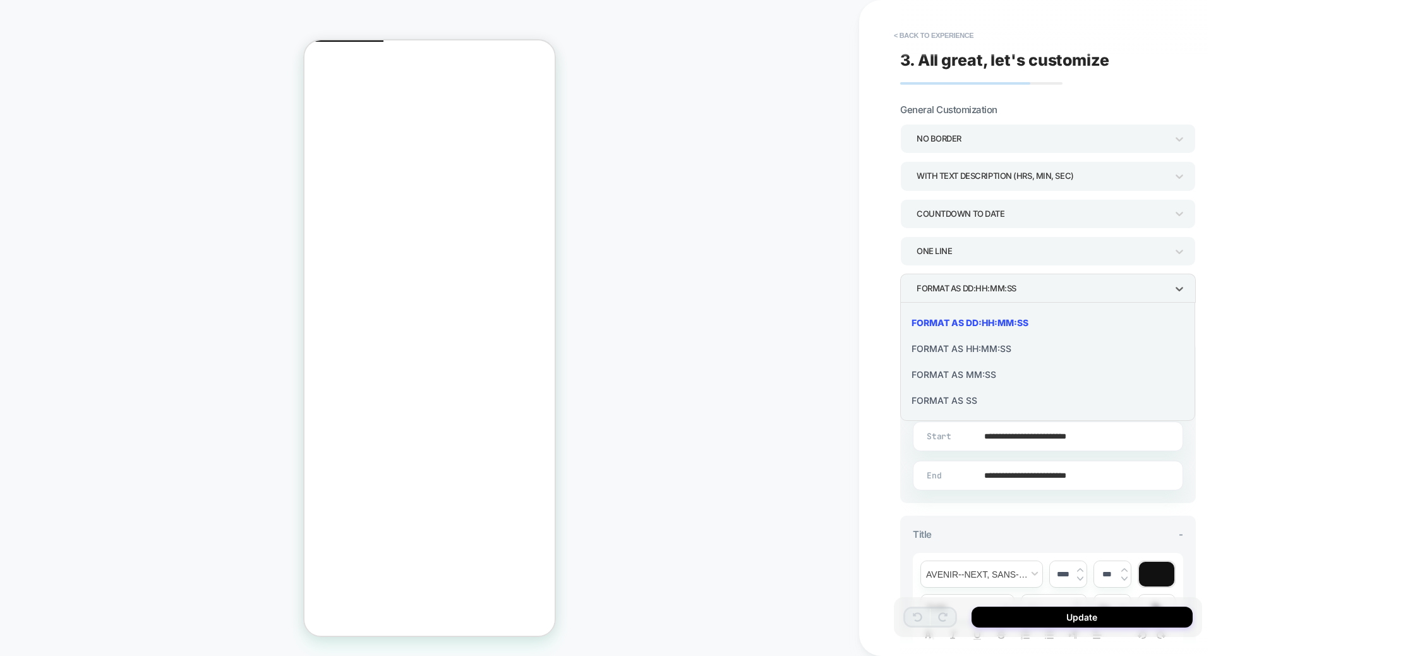
click at [959, 349] on div "Format as HH:MM:SS" at bounding box center [1047, 348] width 285 height 26
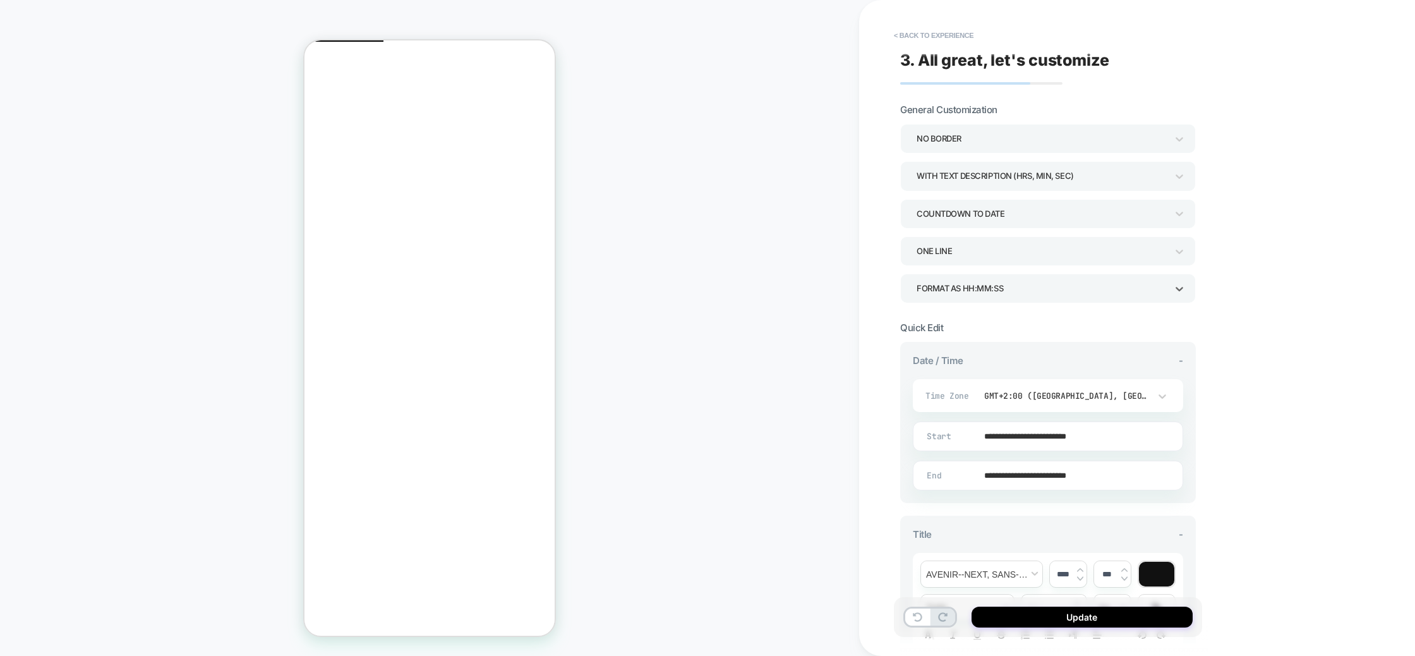
click at [1327, 351] on div "**********" at bounding box center [1137, 328] width 556 height 656
click at [1097, 612] on button "Update" at bounding box center [1082, 616] width 221 height 21
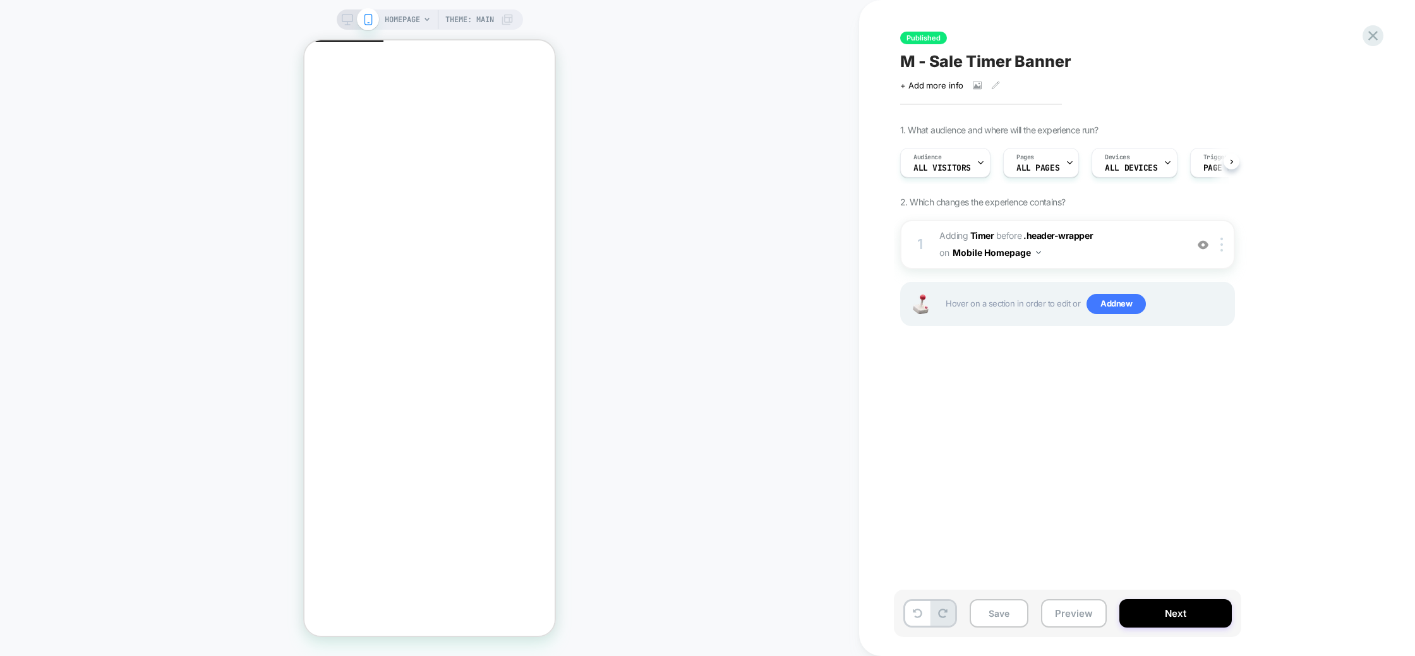
scroll to position [0, 1]
click at [1010, 609] on button "Save" at bounding box center [999, 613] width 59 height 28
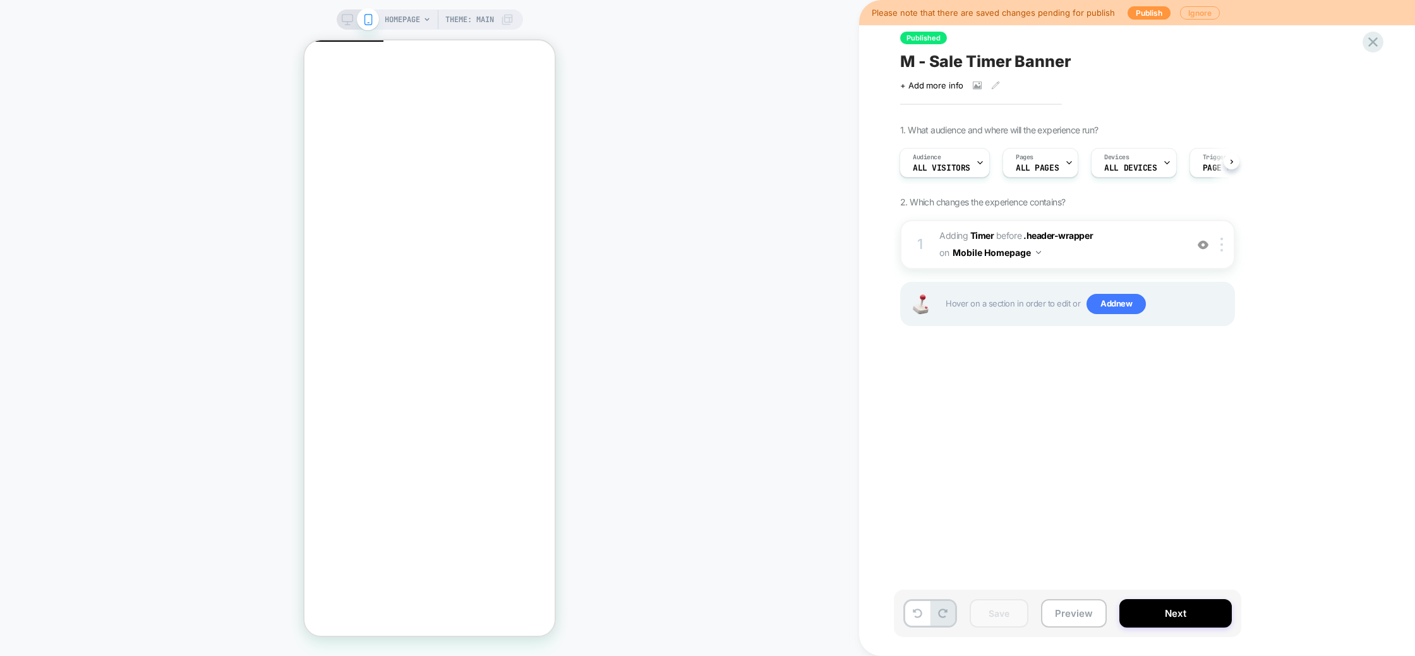
click at [1201, 15] on button "Ignore" at bounding box center [1200, 12] width 40 height 13
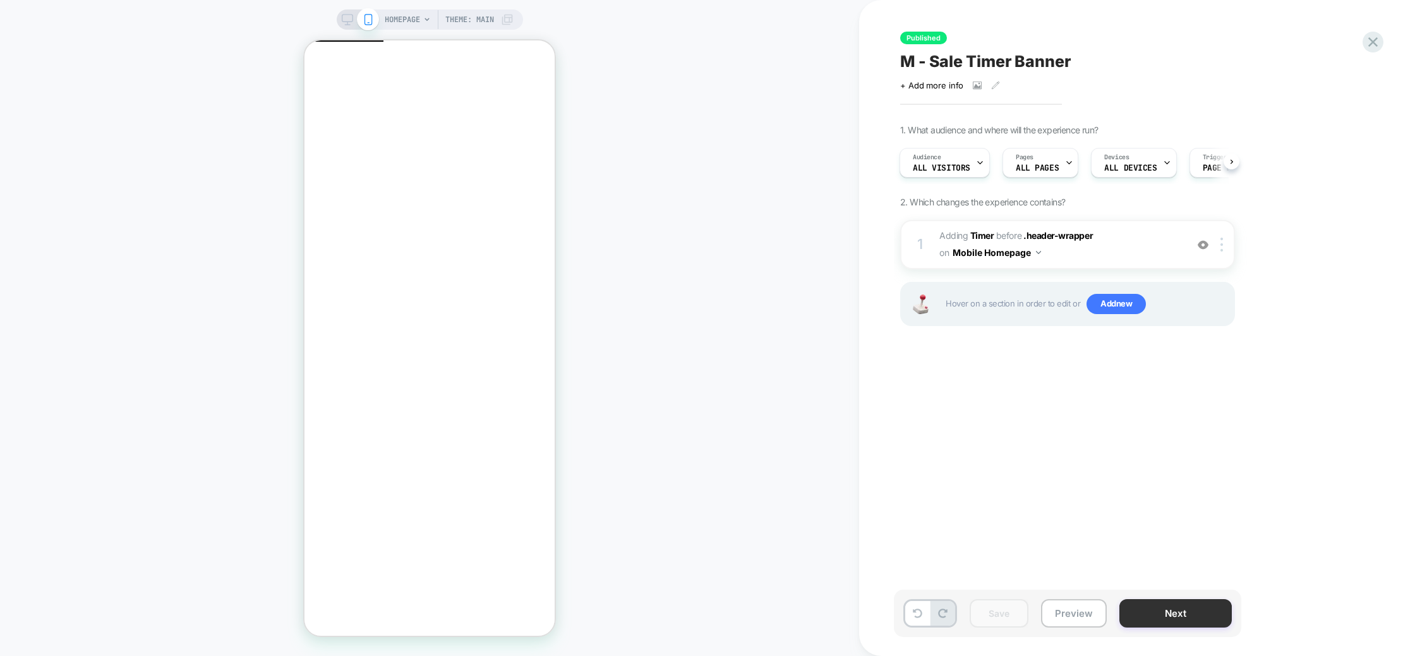
click at [1181, 620] on button "Next" at bounding box center [1175, 613] width 112 height 28
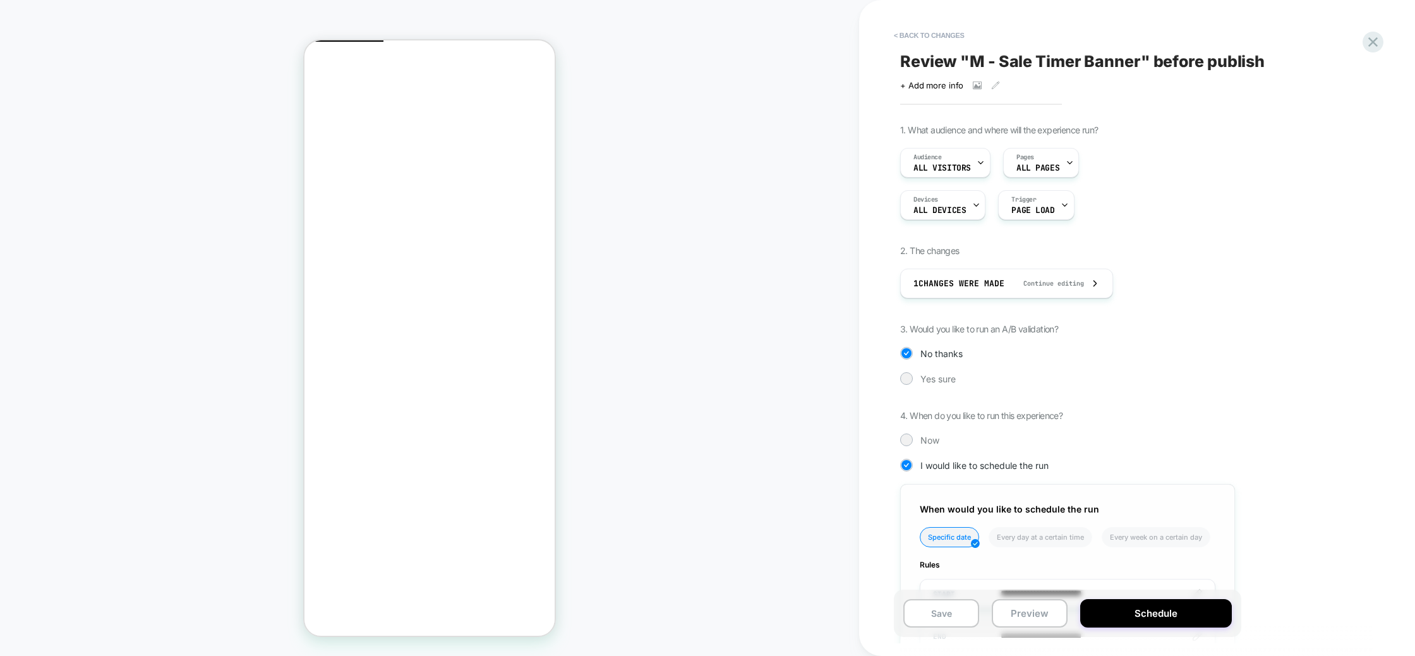
scroll to position [145, 0]
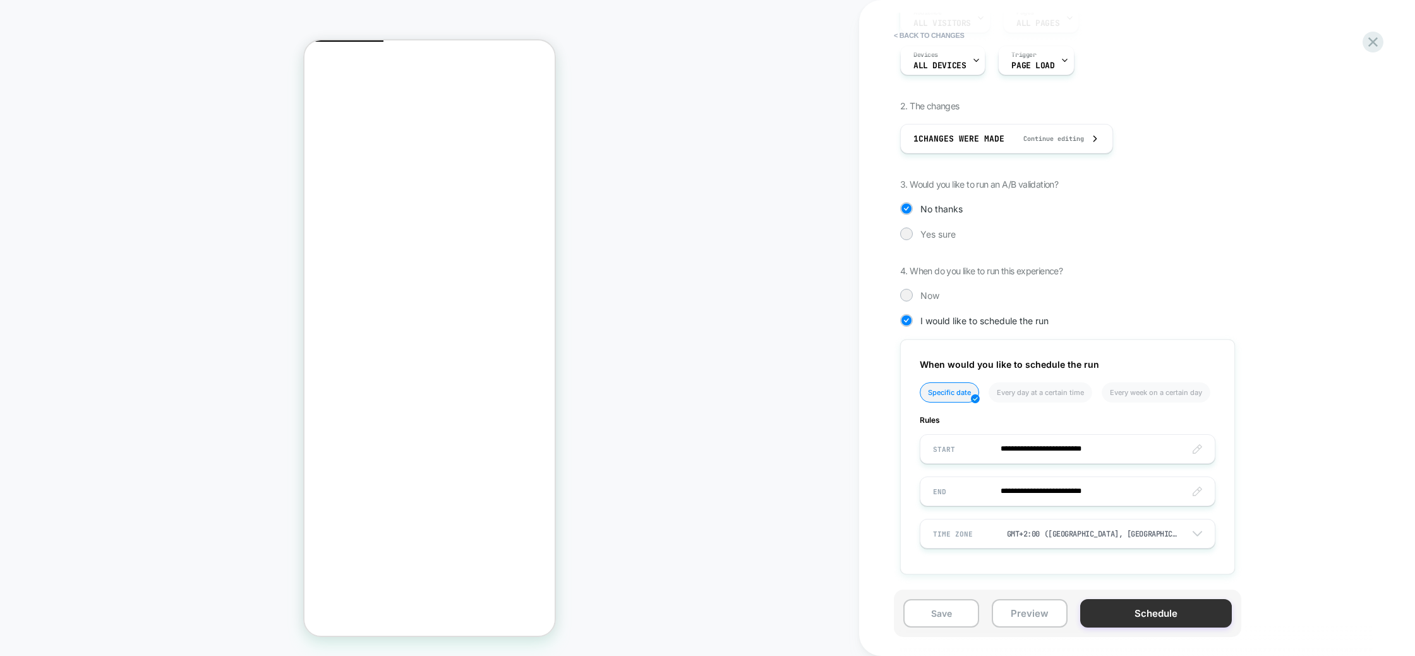
click at [1145, 612] on button "Schedule" at bounding box center [1156, 613] width 152 height 28
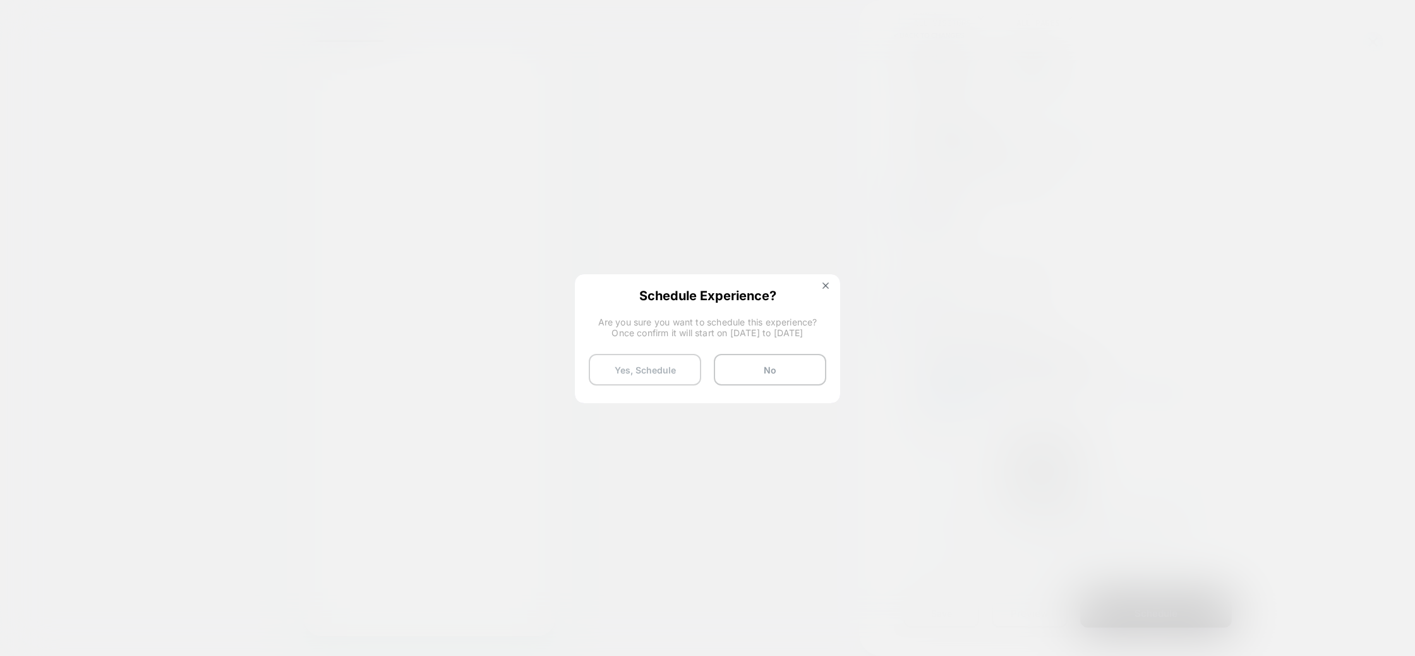
click at [663, 365] on button "Yes, Schedule" at bounding box center [645, 370] width 112 height 32
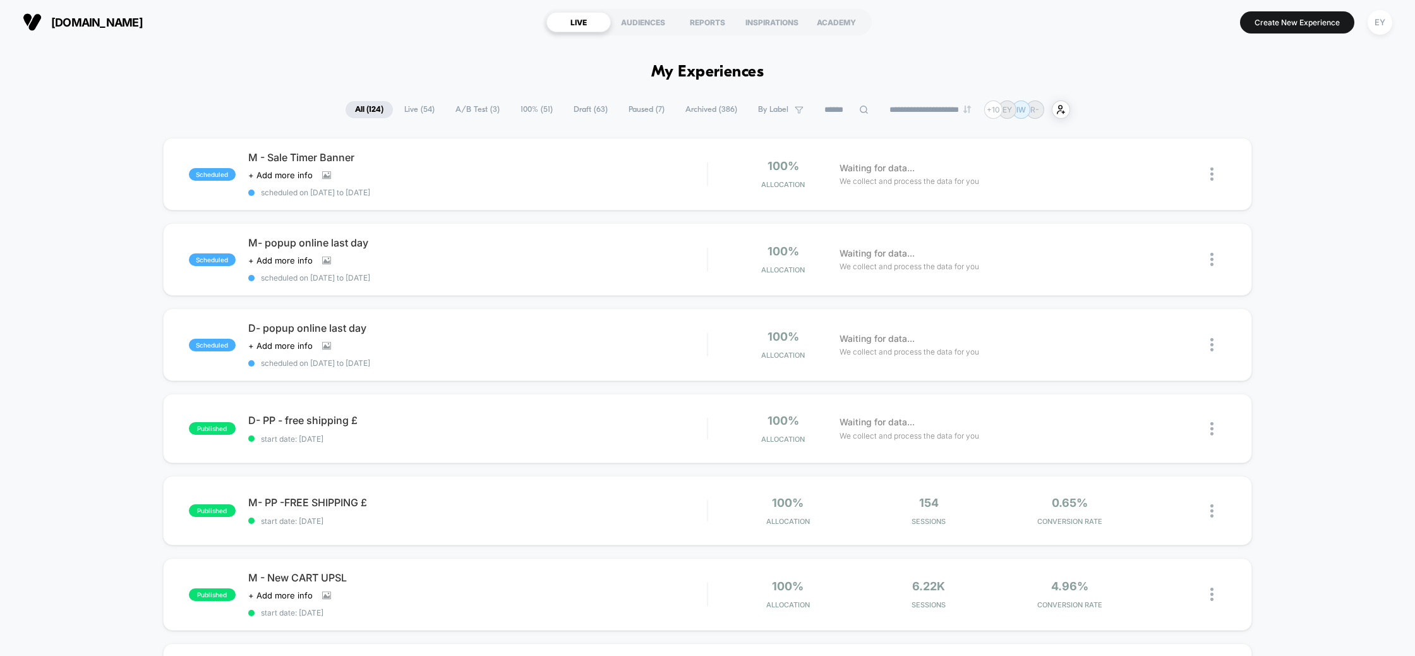
click at [1365, 27] on button "EY" at bounding box center [1380, 22] width 32 height 26
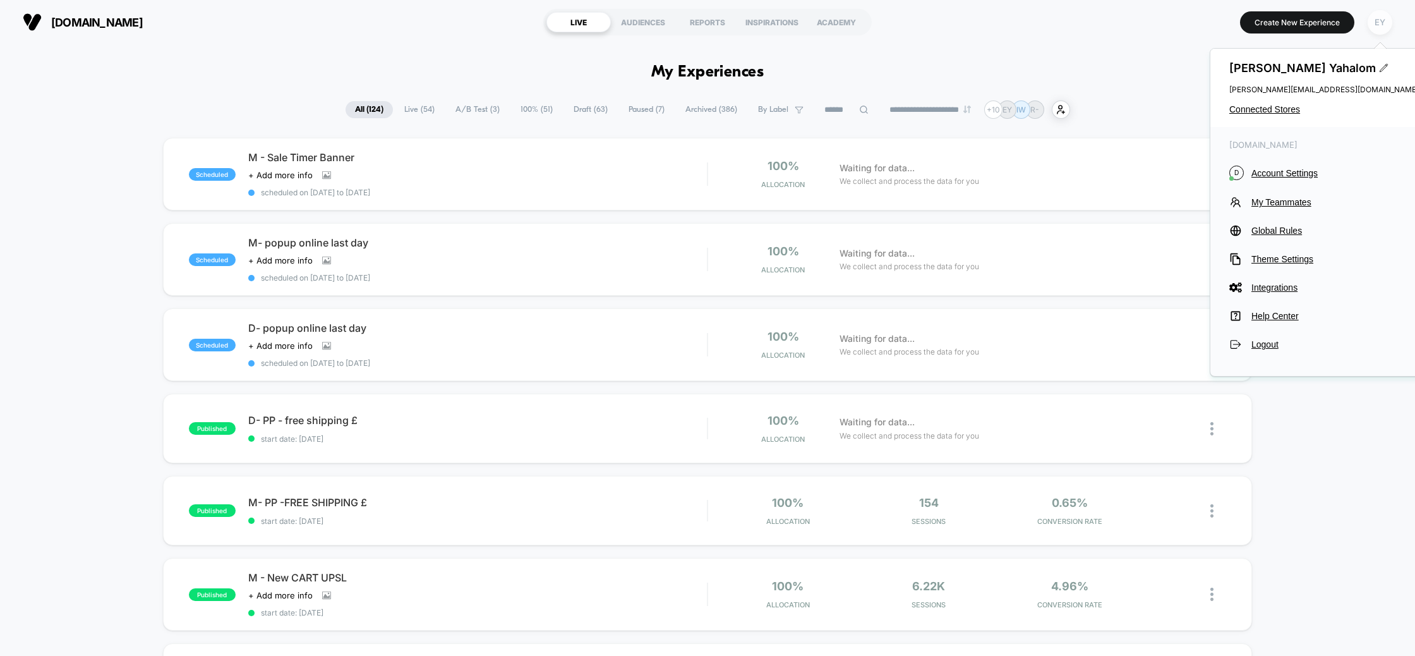
click at [1381, 27] on div "EY" at bounding box center [1380, 22] width 25 height 25
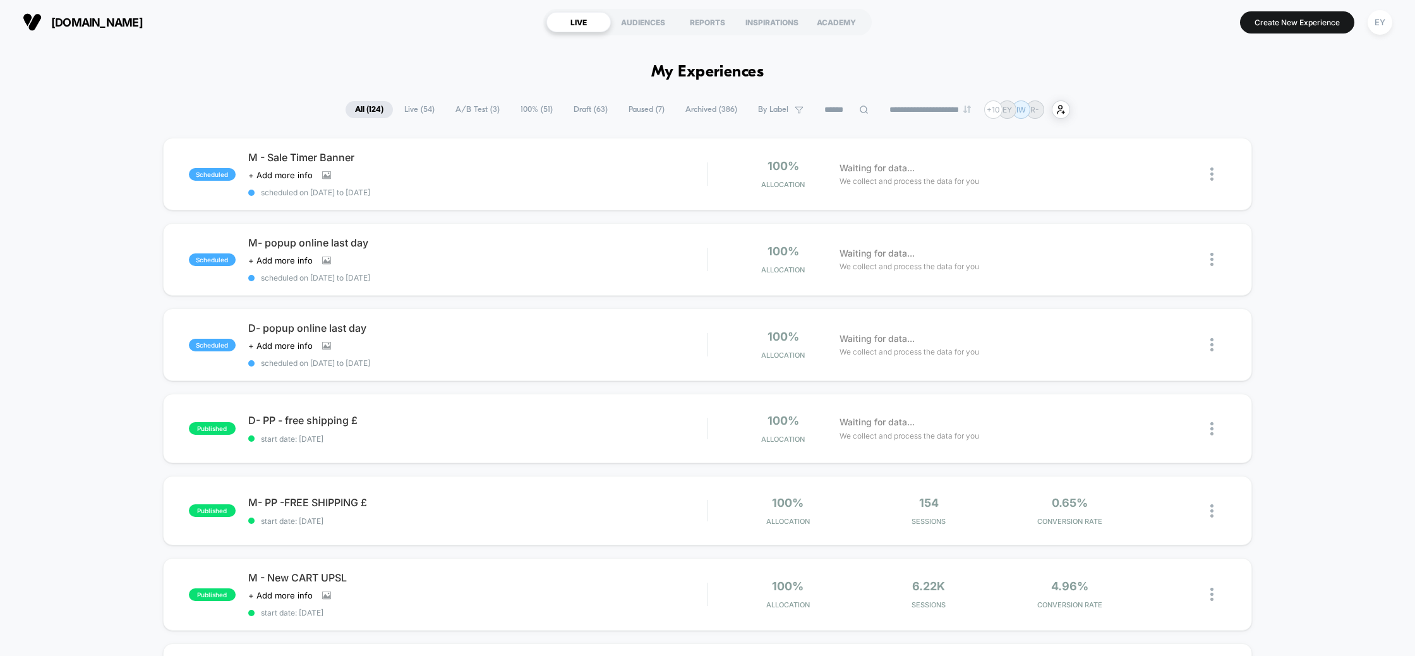
drag, startPoint x: 1385, startPoint y: 16, endPoint x: 1369, endPoint y: 39, distance: 28.2
click at [1385, 16] on div "EY" at bounding box center [1380, 22] width 25 height 25
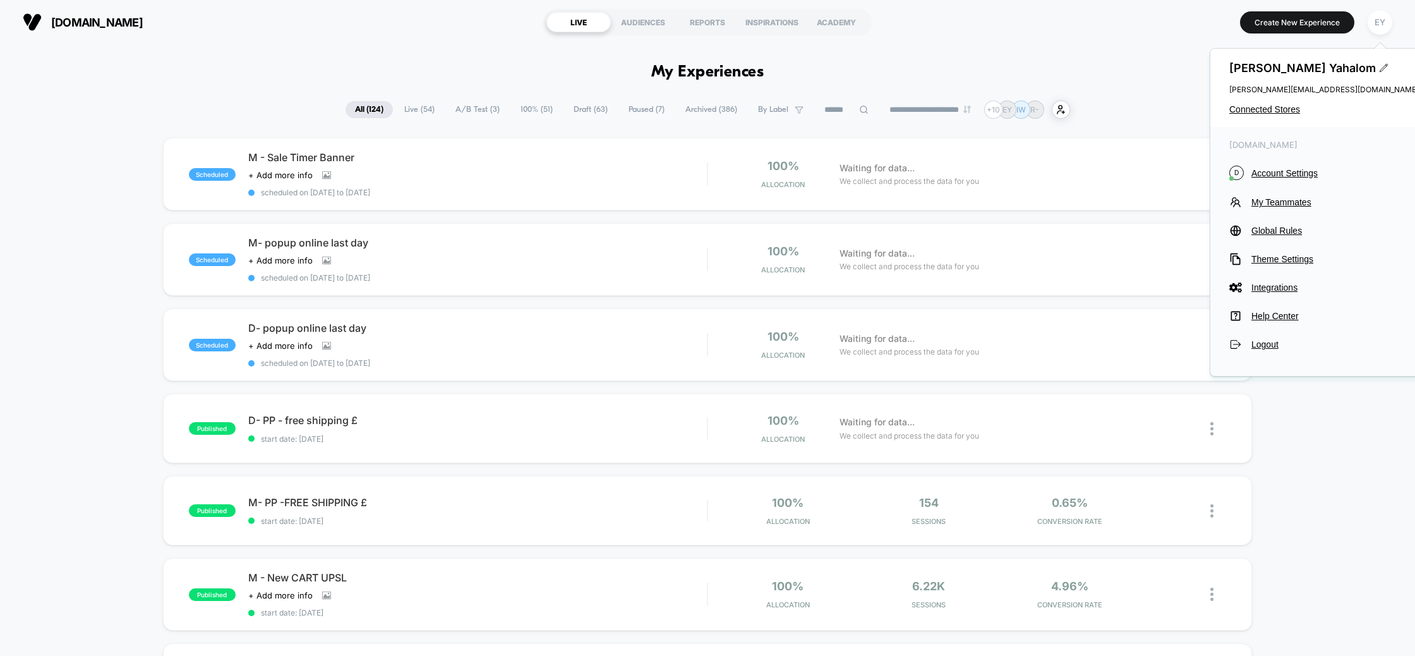
drag, startPoint x: 1274, startPoint y: 107, endPoint x: 1226, endPoint y: 107, distance: 48.7
click at [1274, 107] on span "Connected Stores" at bounding box center [1324, 109] width 190 height 10
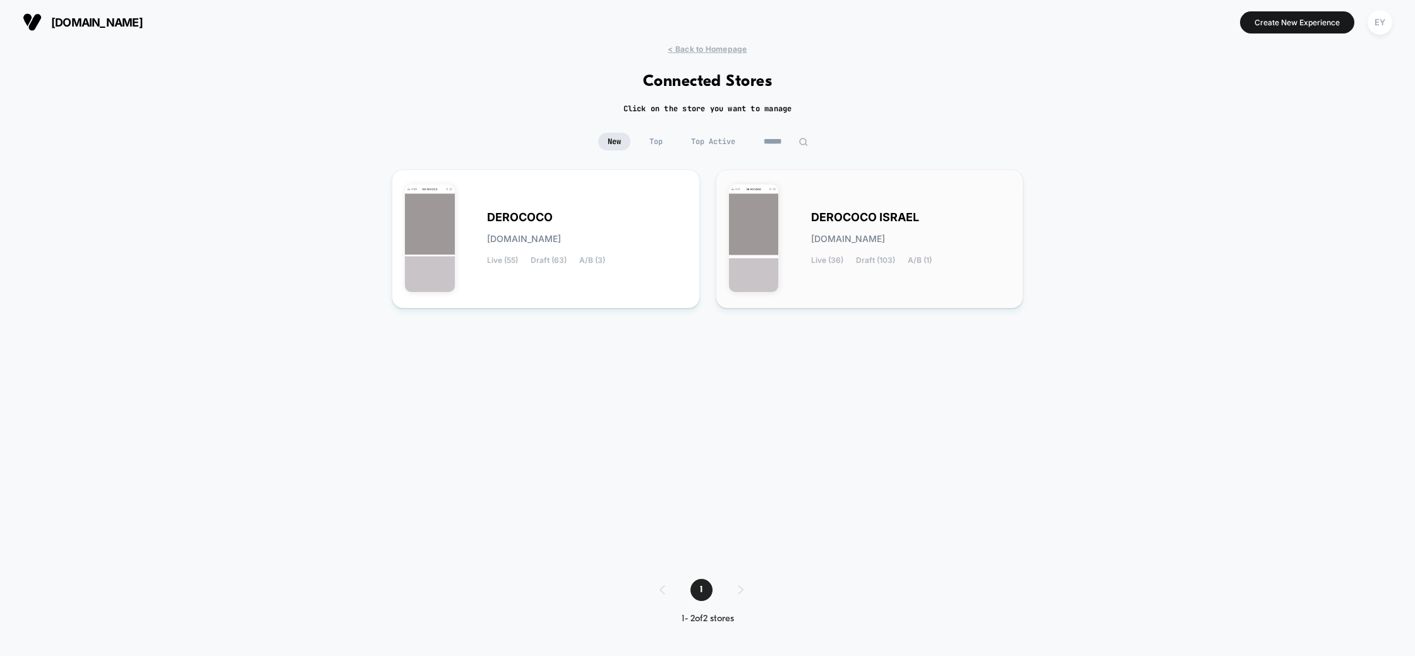
click at [942, 222] on div "DEROCOCO ISRAEL derococo-israel.myshopify.com Live (36) Draft (103) A/B (1)" at bounding box center [911, 239] width 200 height 52
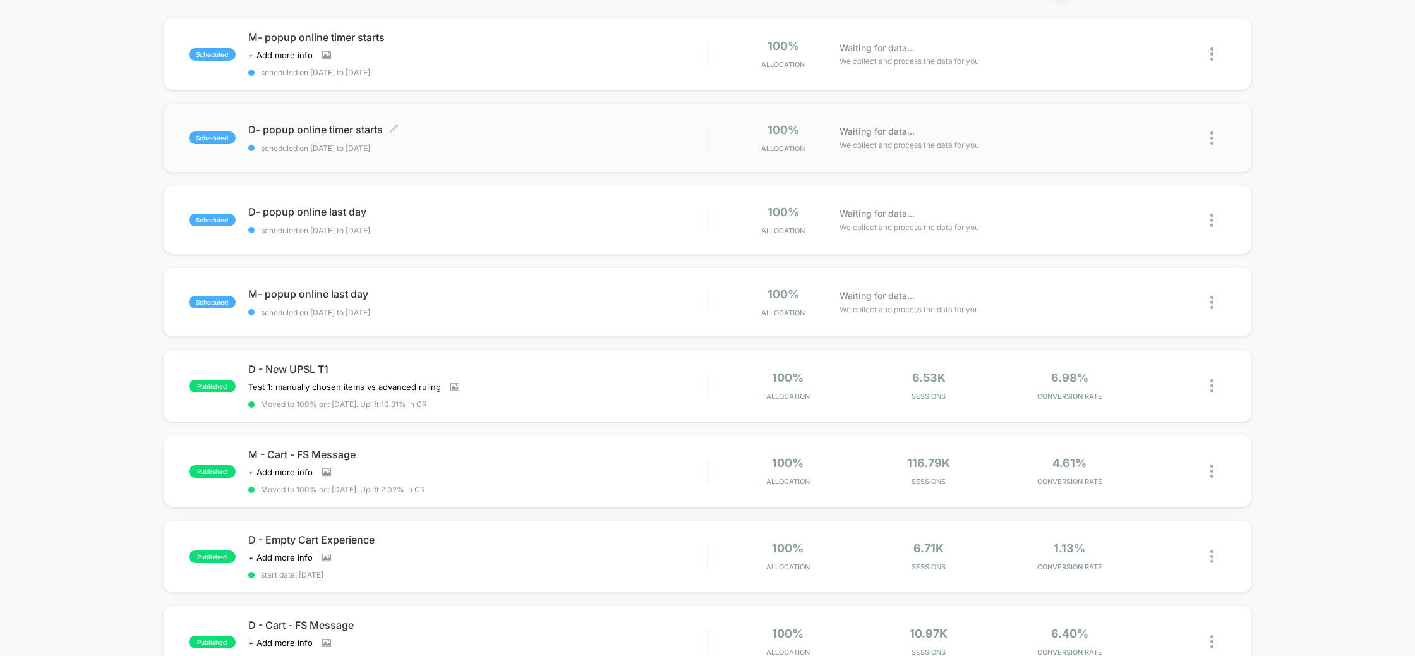
scroll to position [122, 0]
click at [367, 128] on span "D- popup online timer starts Click to edit experience details" at bounding box center [477, 127] width 459 height 13
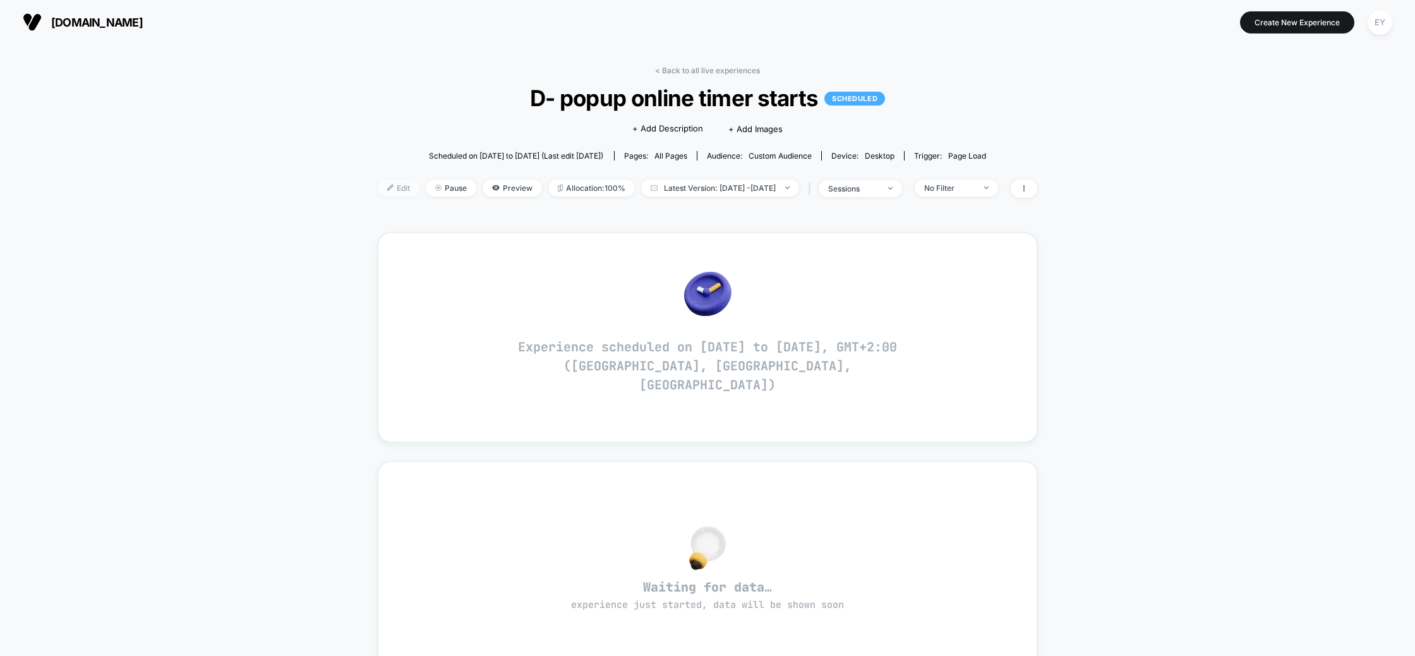
click at [378, 188] on span "Edit" at bounding box center [399, 187] width 42 height 17
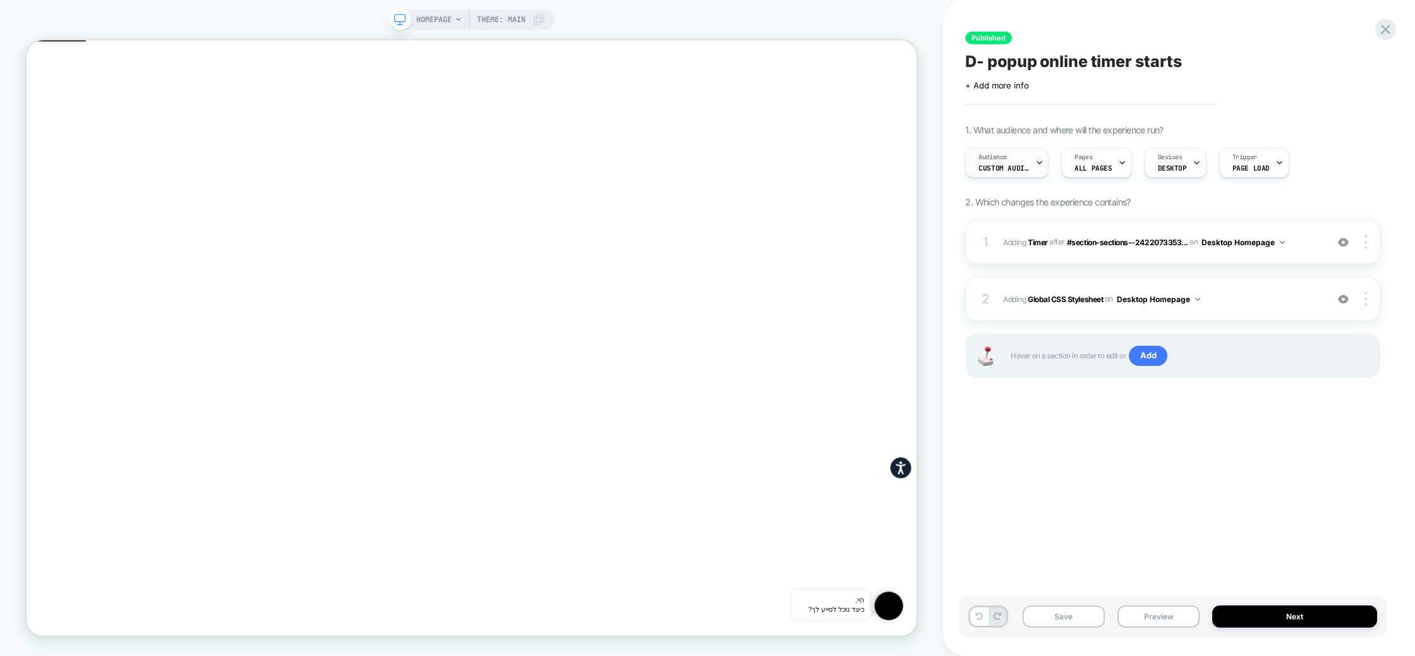
click at [1011, 171] on span "Custom Audience" at bounding box center [1004, 168] width 51 height 9
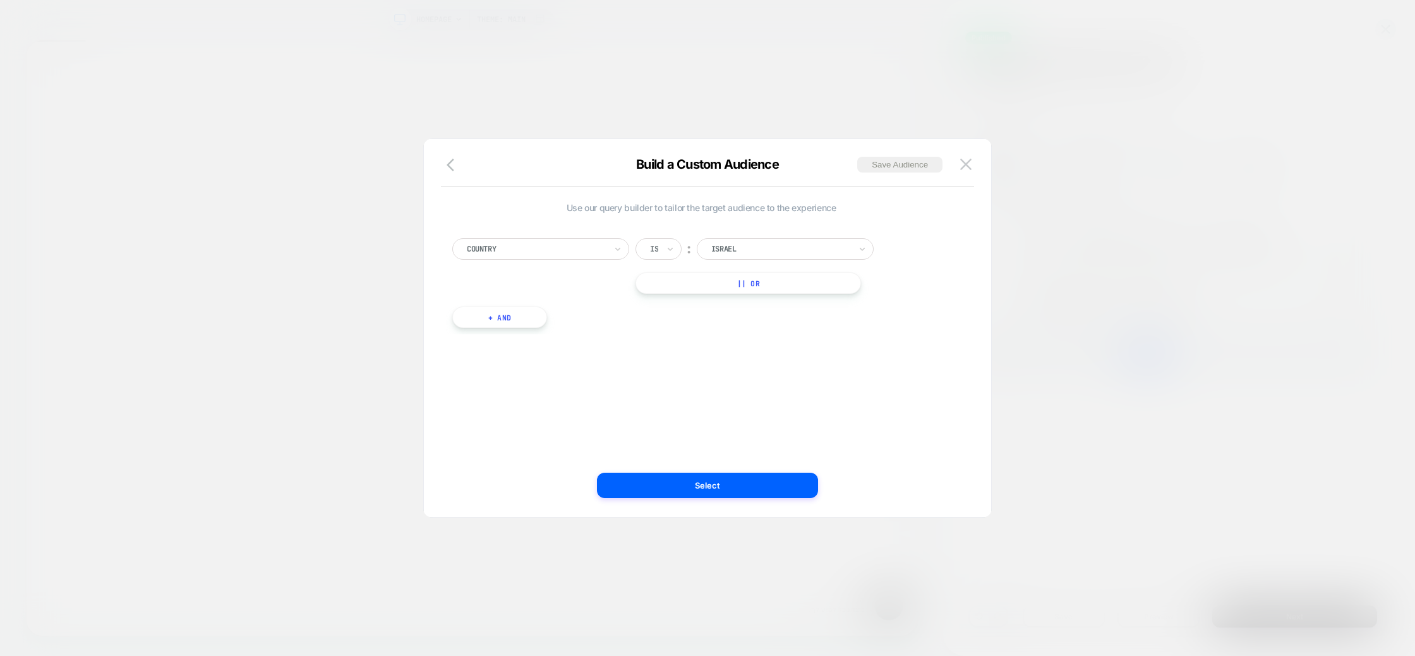
click at [969, 159] on img at bounding box center [965, 164] width 11 height 11
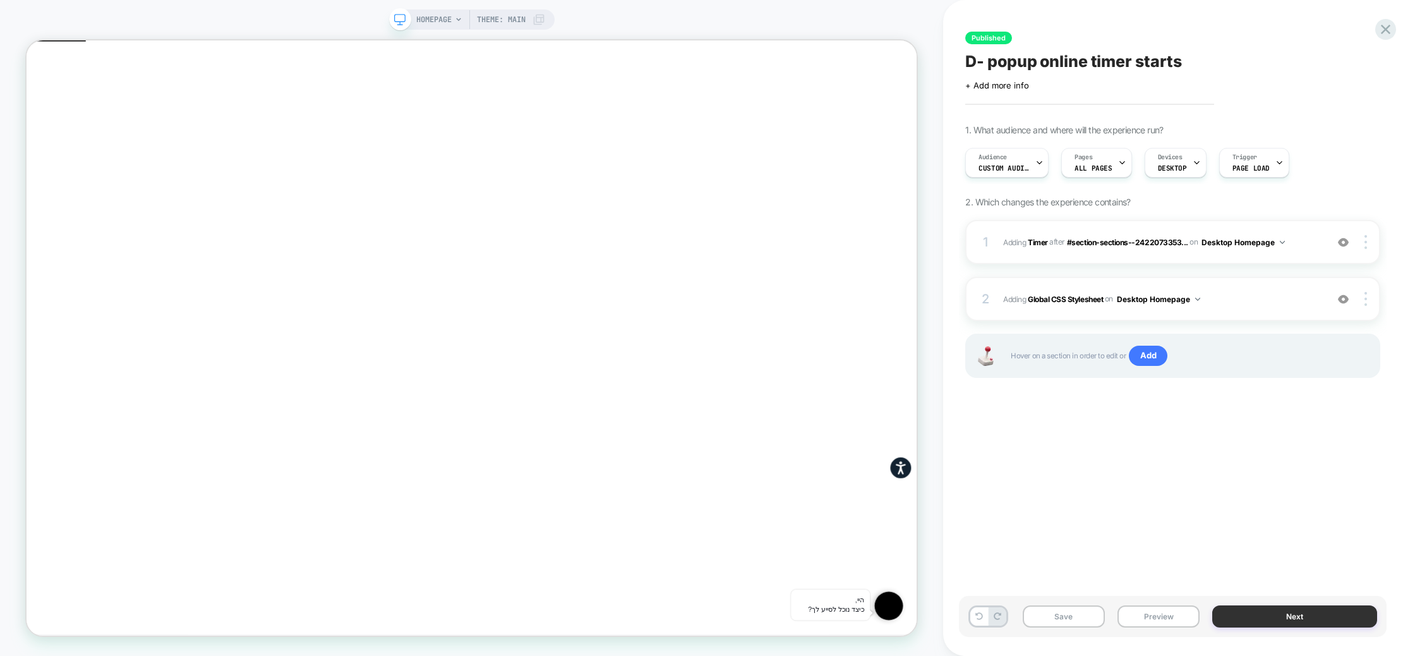
click at [1274, 619] on button "Next" at bounding box center [1294, 616] width 165 height 22
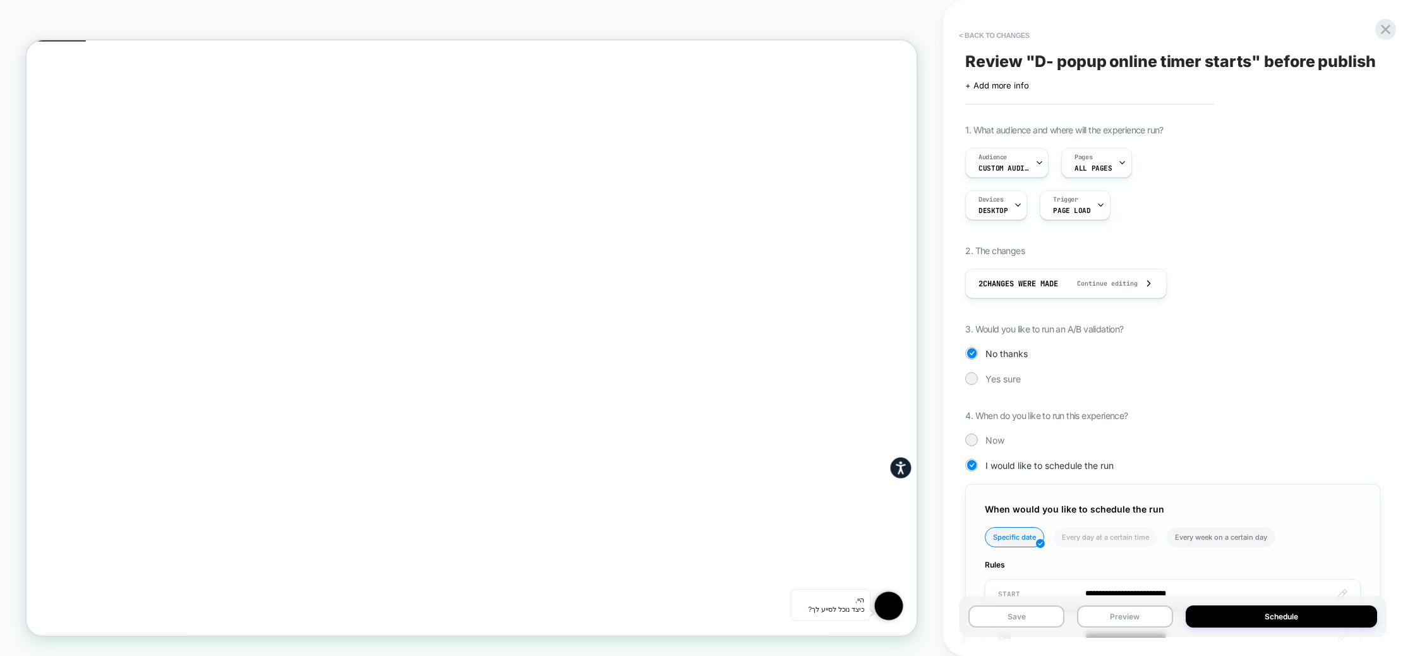
scroll to position [145, 0]
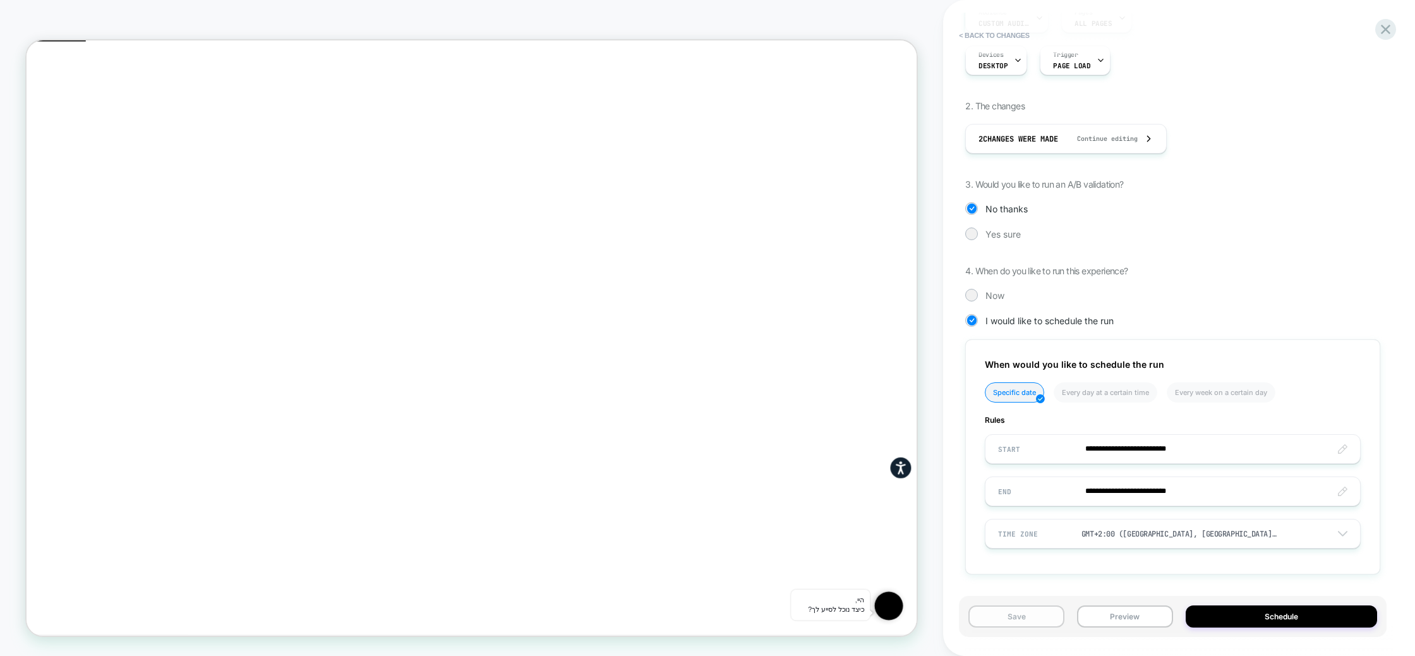
click at [1020, 616] on button "Save" at bounding box center [1016, 616] width 96 height 22
click at [1301, 619] on button "Schedule" at bounding box center [1281, 616] width 191 height 22
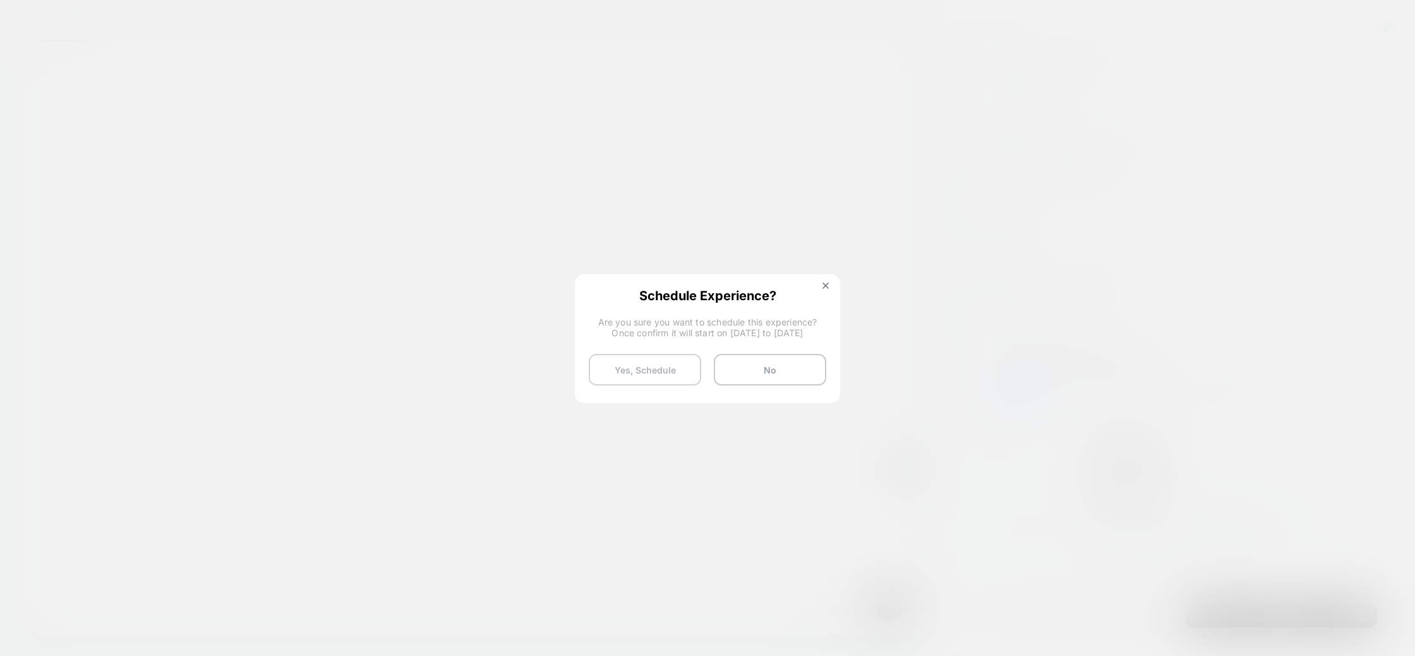
click at [661, 370] on button "Yes, Schedule" at bounding box center [645, 370] width 112 height 32
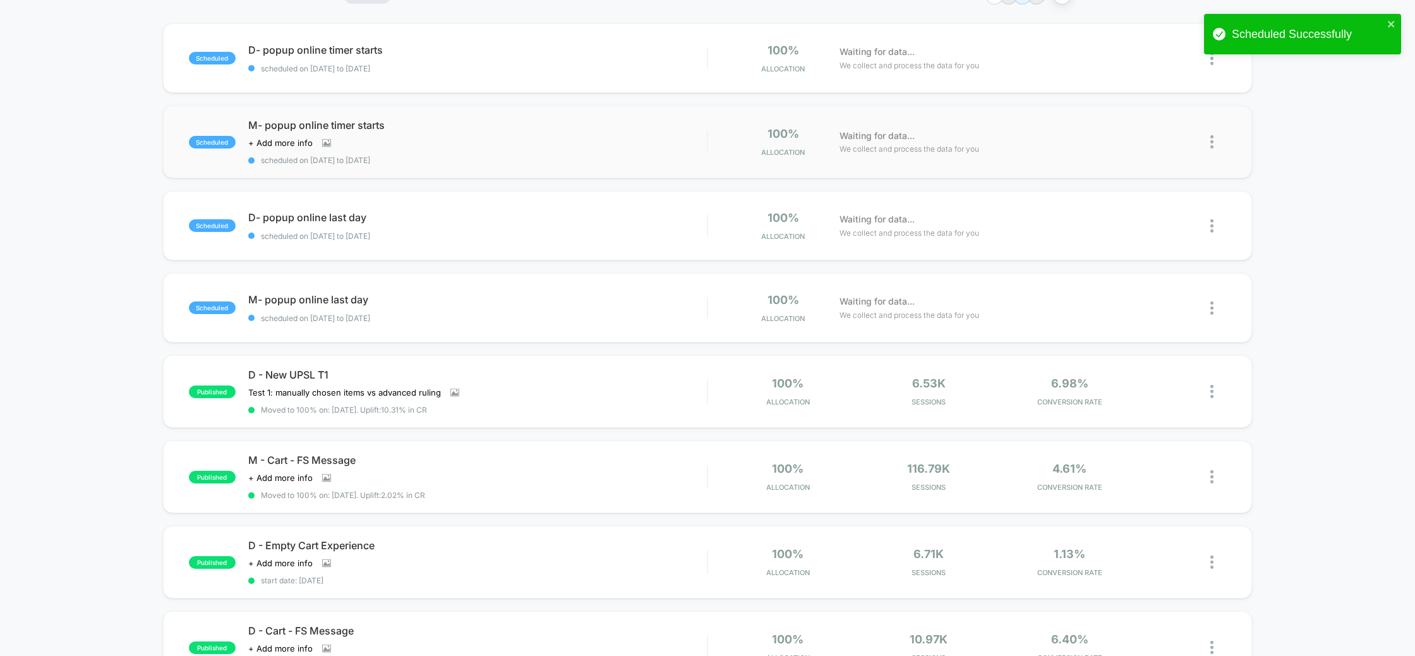
scroll to position [120, 0]
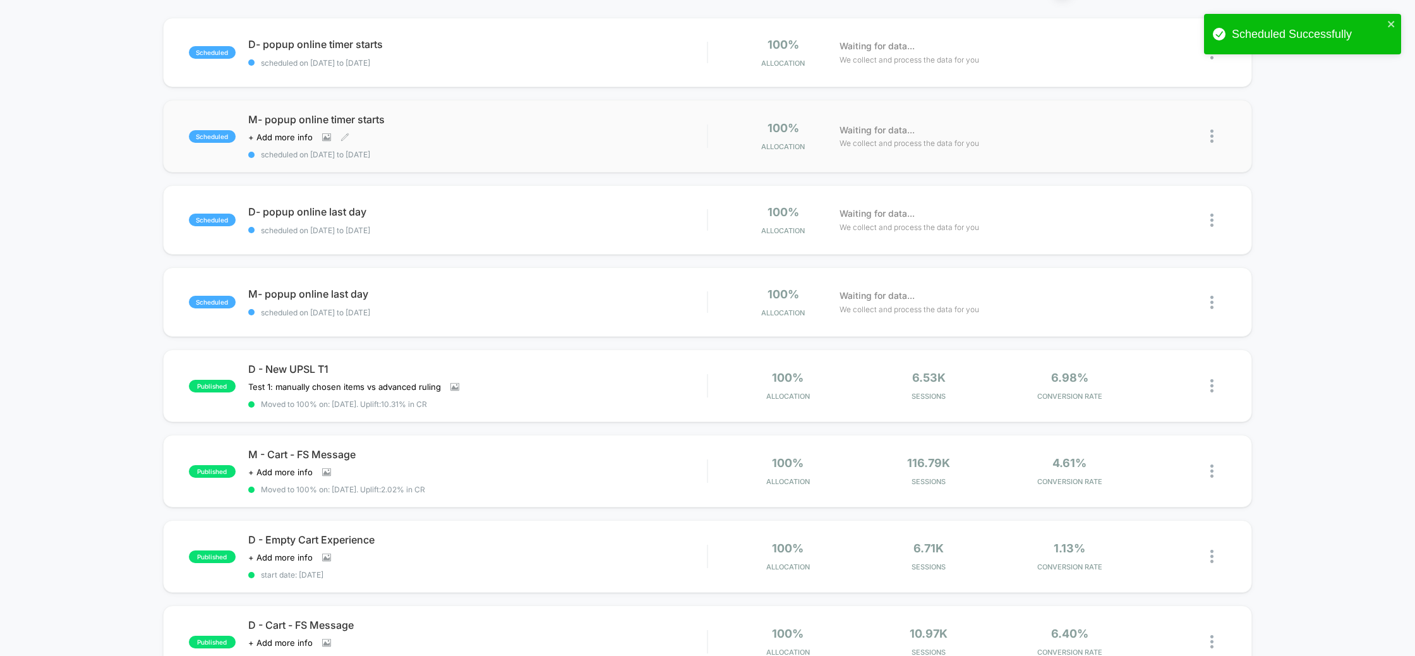
click at [371, 119] on span "M- popup online timer starts" at bounding box center [477, 119] width 459 height 13
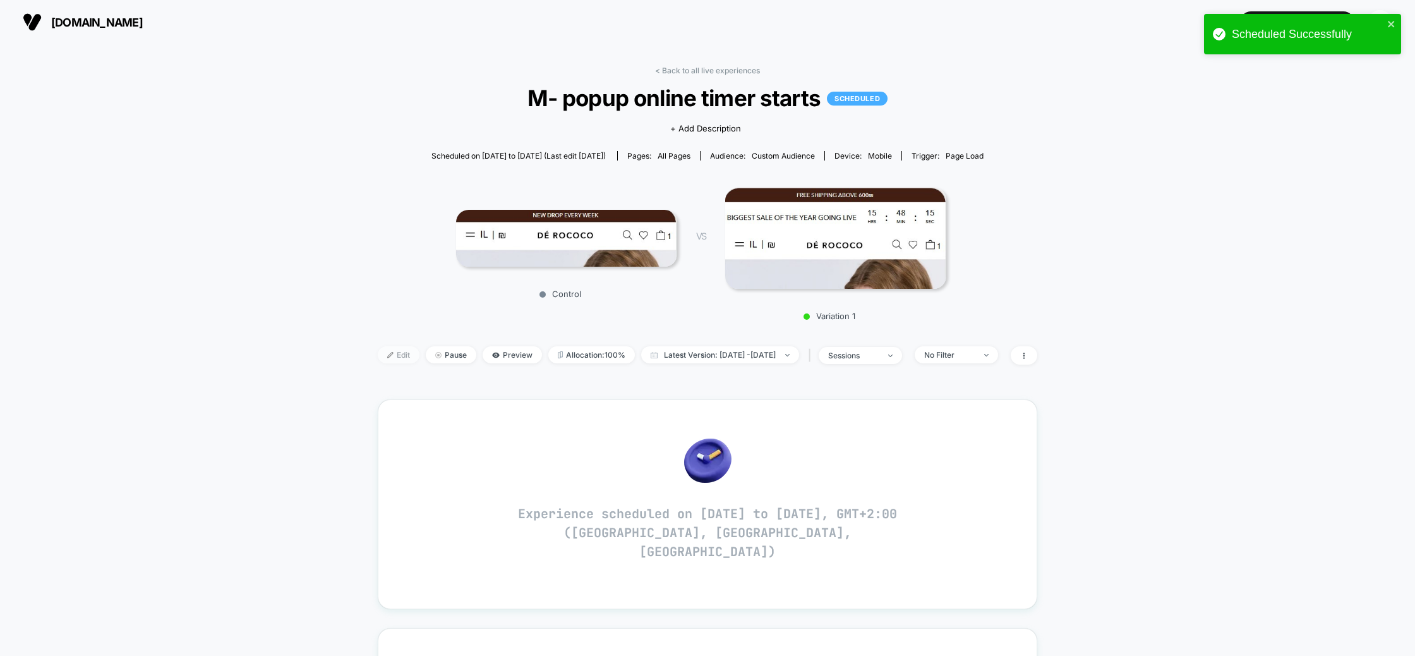
click at [382, 354] on span "Edit" at bounding box center [399, 354] width 42 height 17
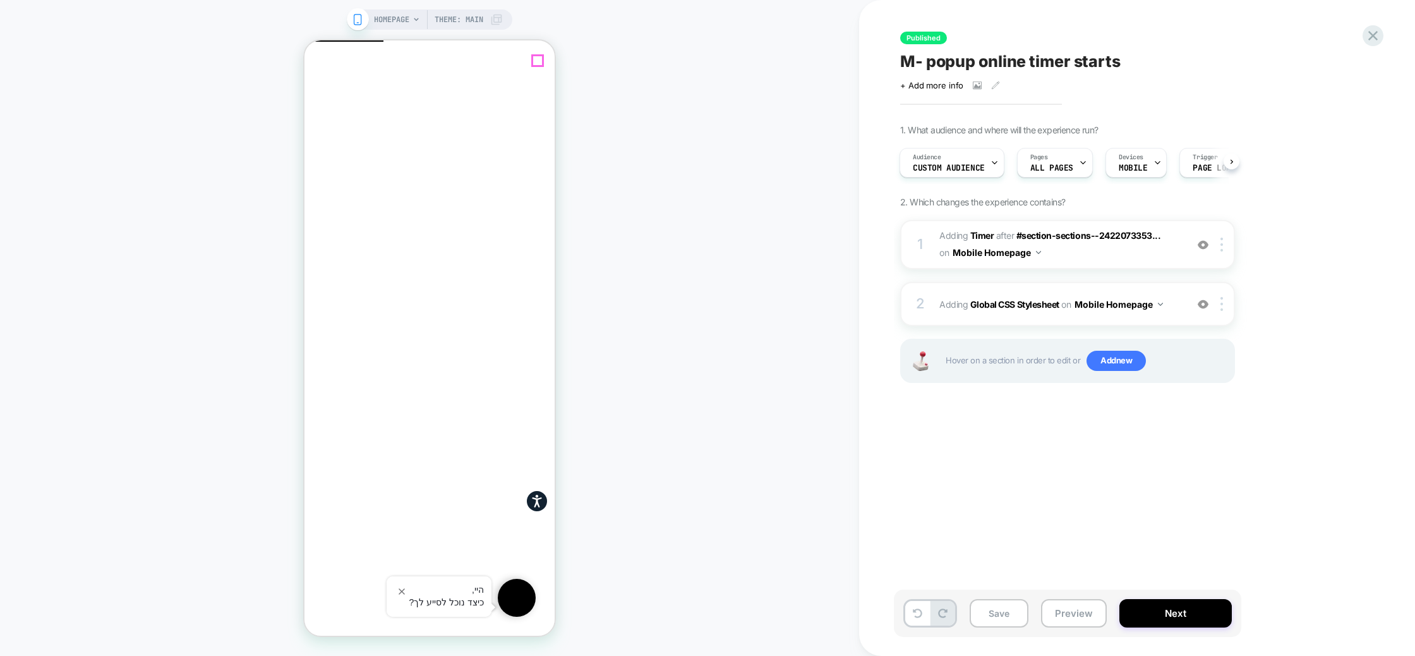
click at [310, 102] on icon "Close" at bounding box center [310, 102] width 0 height 0
click at [946, 177] on div "Audience Custom Audience" at bounding box center [952, 163] width 105 height 30
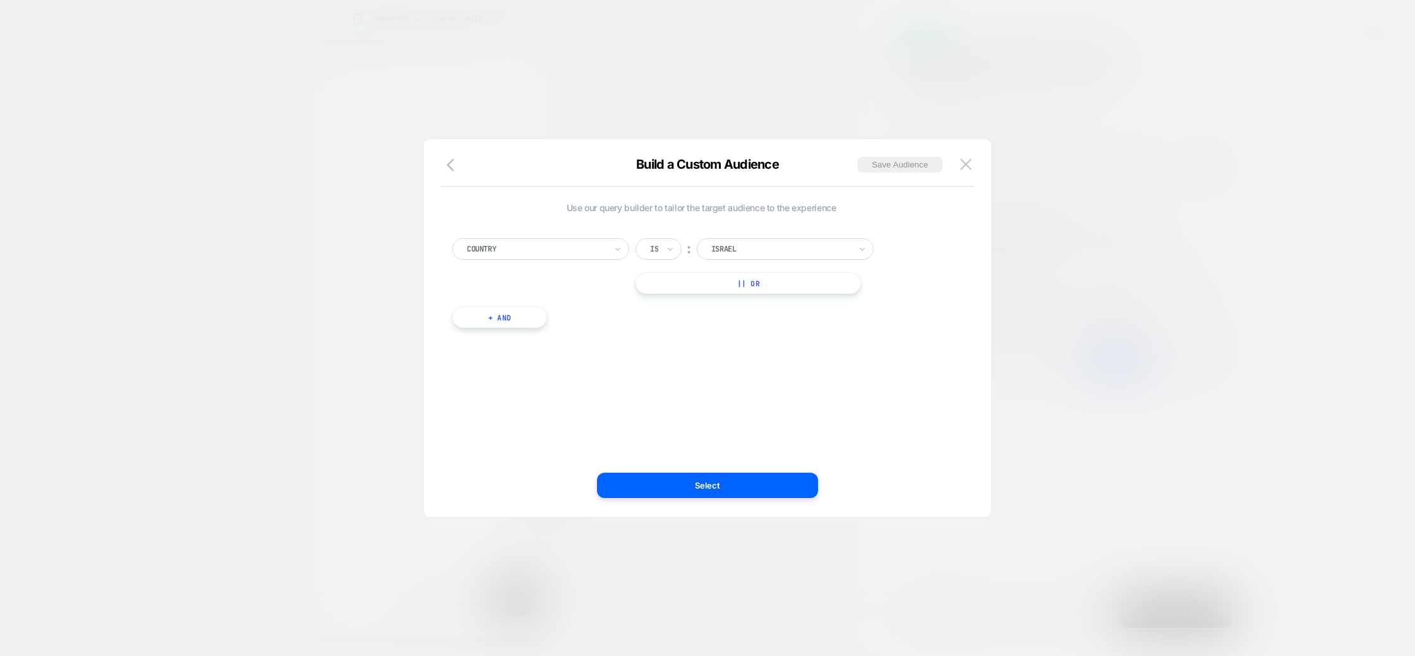
drag, startPoint x: 965, startPoint y: 157, endPoint x: 998, endPoint y: 207, distance: 59.8
click at [965, 157] on button at bounding box center [965, 164] width 19 height 19
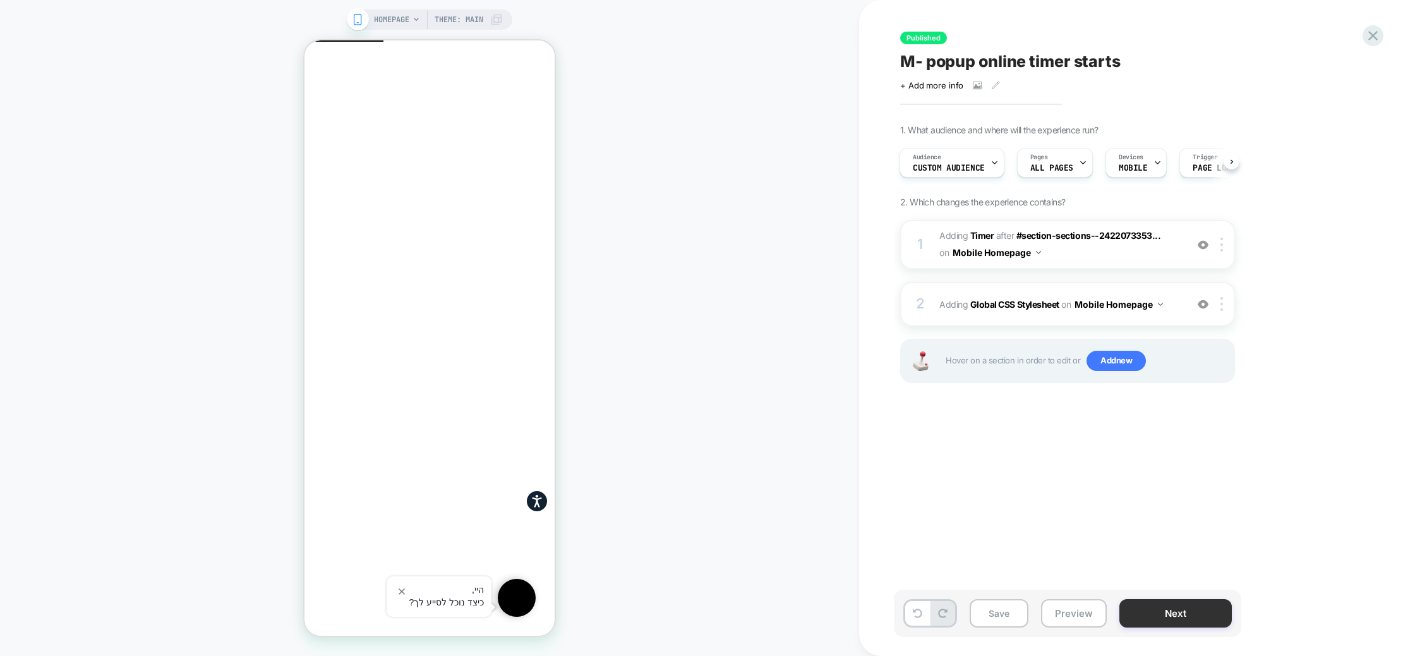
click at [1200, 617] on button "Next" at bounding box center [1175, 613] width 112 height 28
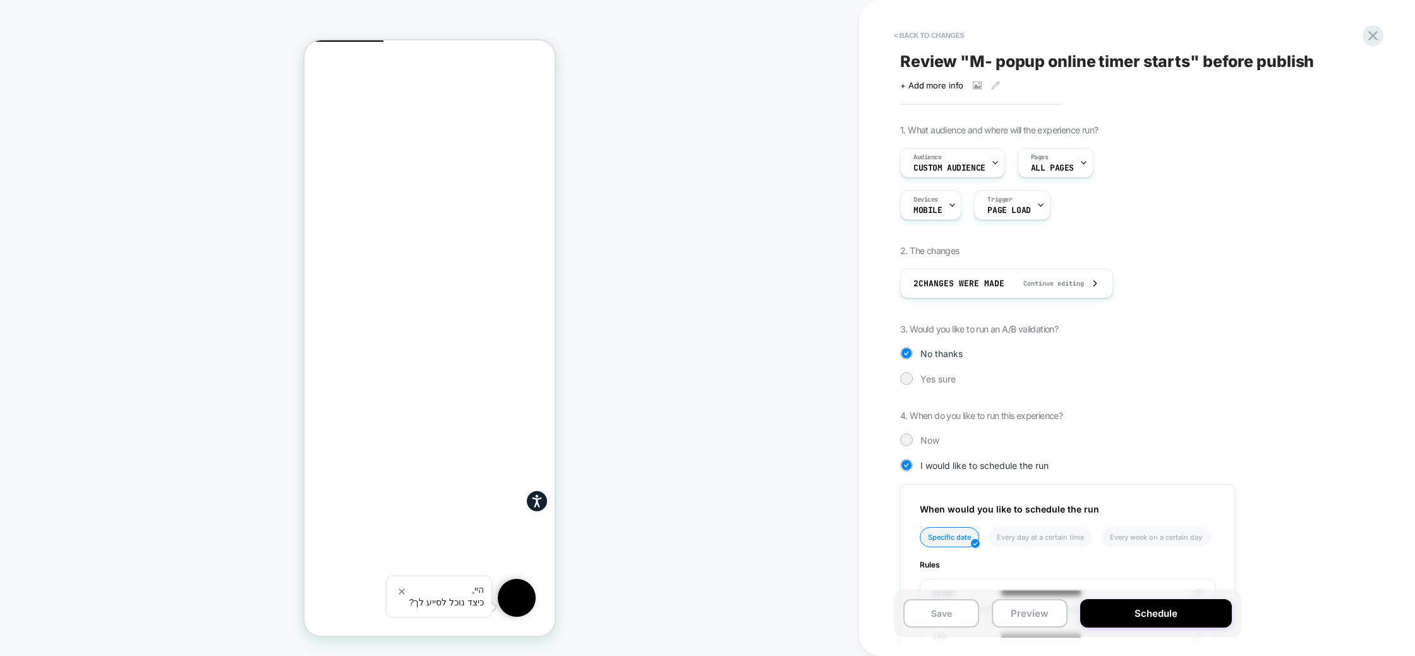
scroll to position [145, 0]
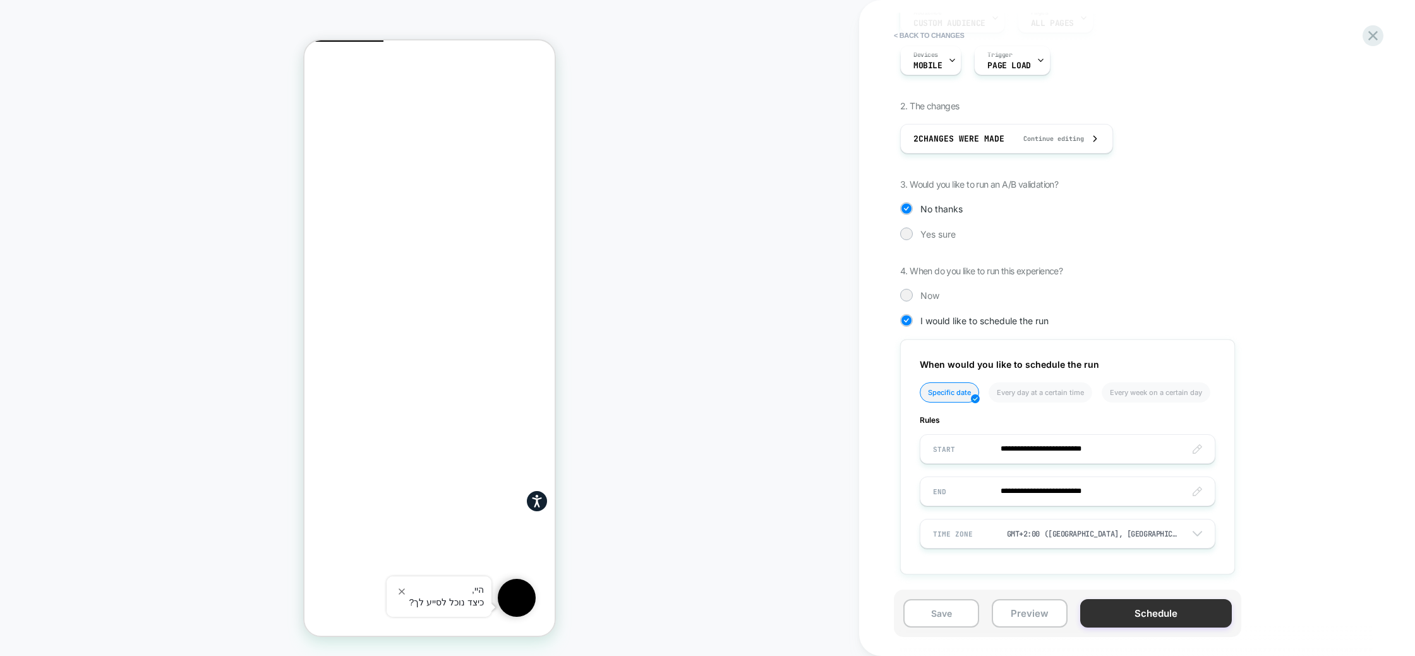
click at [1137, 614] on button "Schedule" at bounding box center [1156, 613] width 152 height 28
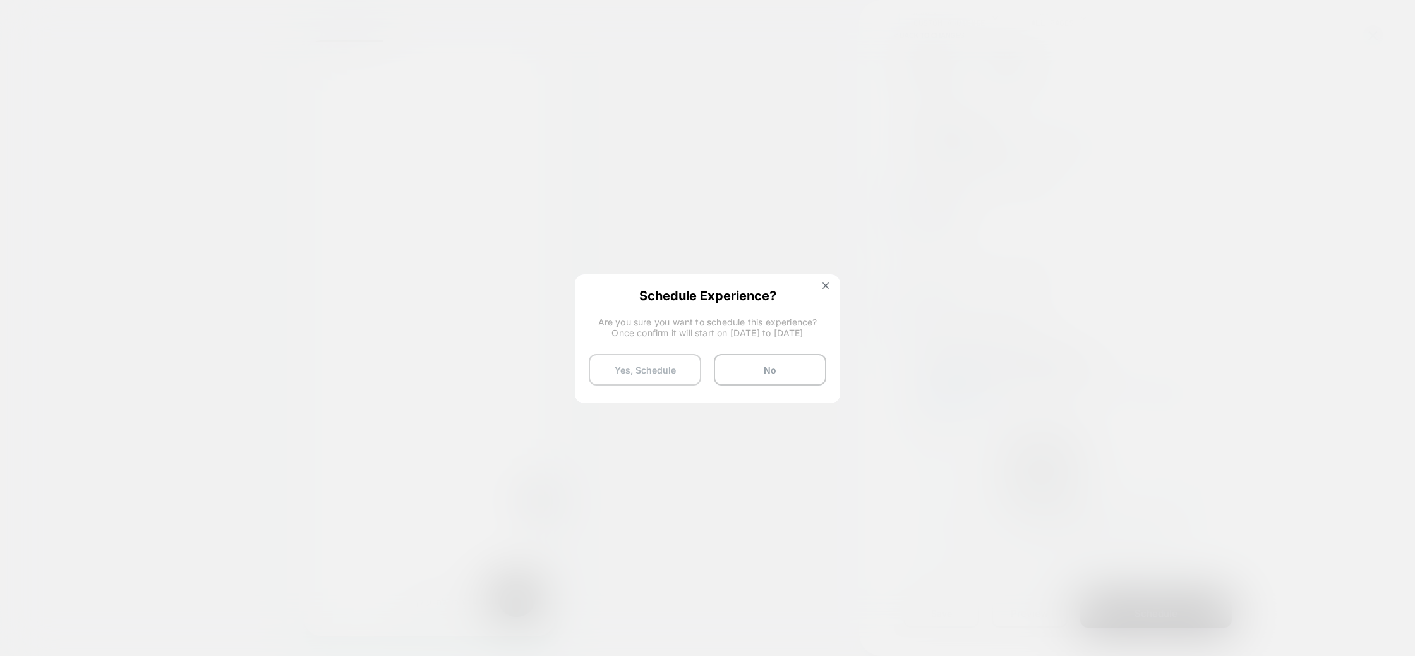
click at [658, 376] on button "Yes, Schedule" at bounding box center [645, 370] width 112 height 32
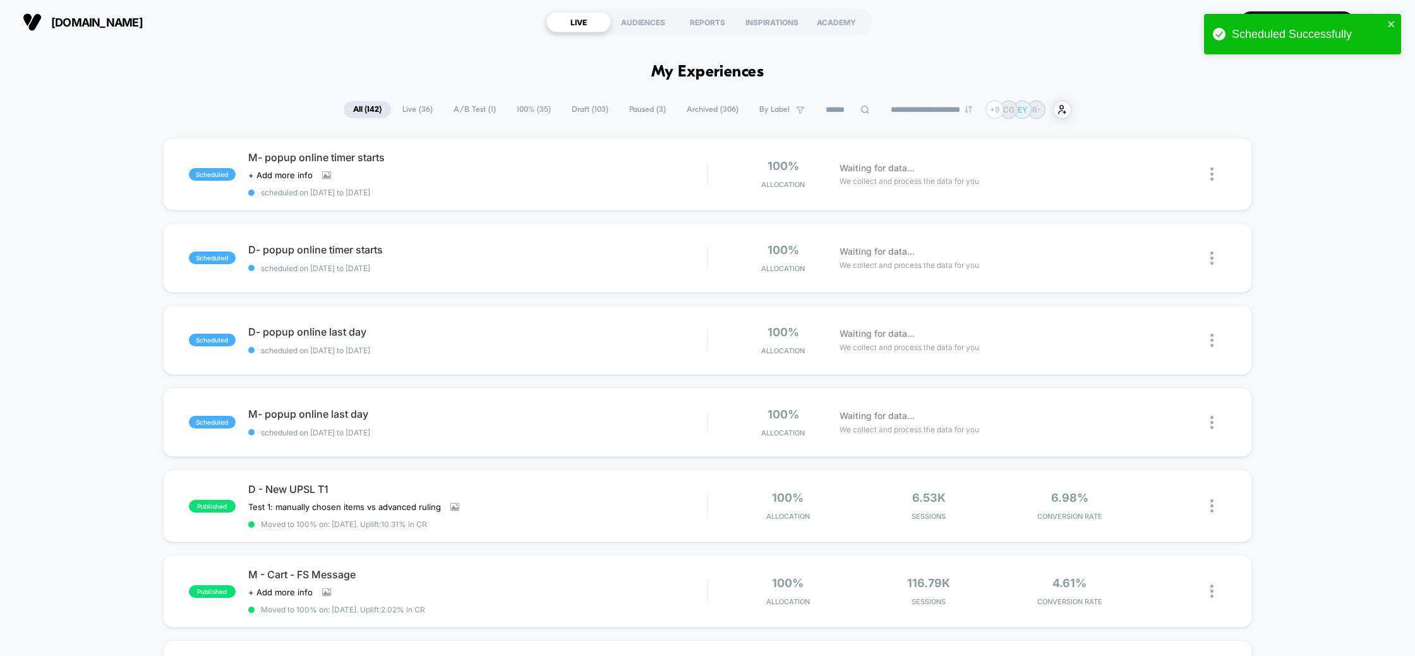
click at [1372, 27] on div "EY" at bounding box center [1380, 22] width 25 height 25
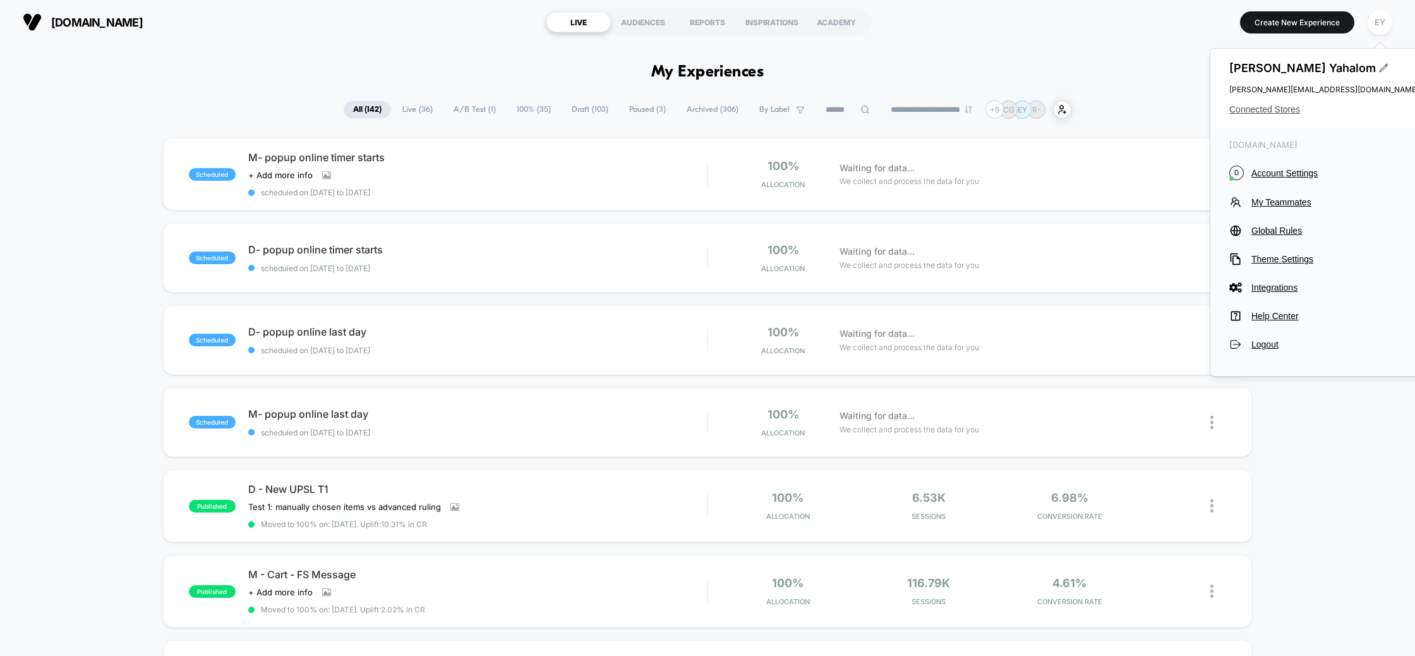
click at [1267, 108] on span "Connected Stores" at bounding box center [1324, 109] width 190 height 10
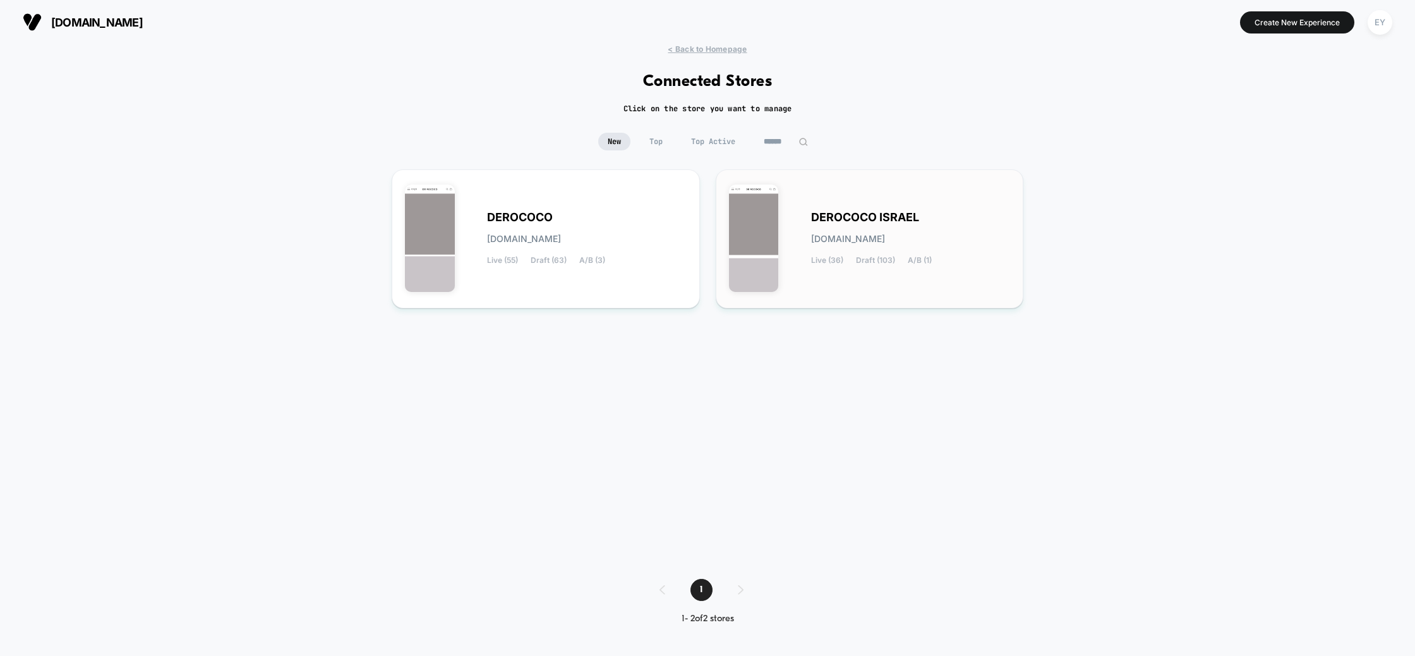
click at [867, 222] on span "DEROCOCO ISRAEL" at bounding box center [865, 217] width 108 height 9
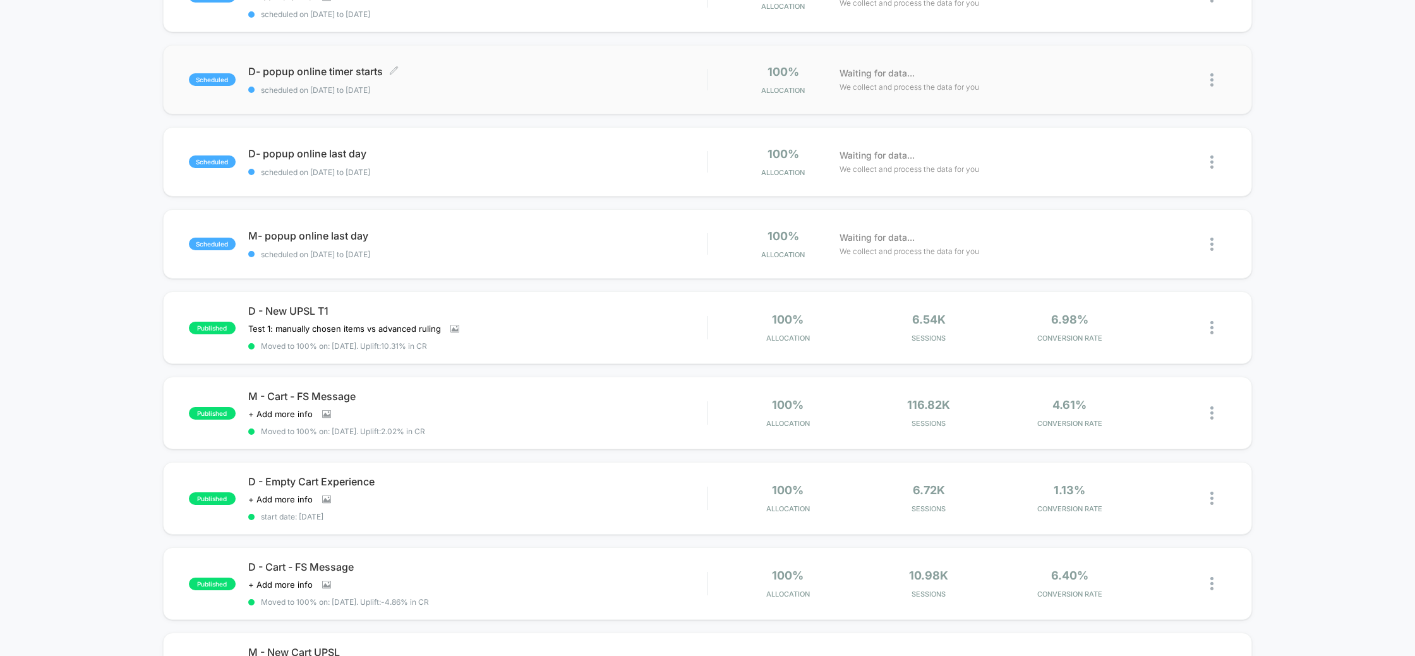
scroll to position [180, 0]
click at [459, 92] on div "scheduled D- popup online timer starts scheduled on 24/09/2025 to 25/09/2025 10…" at bounding box center [708, 77] width 1090 height 69
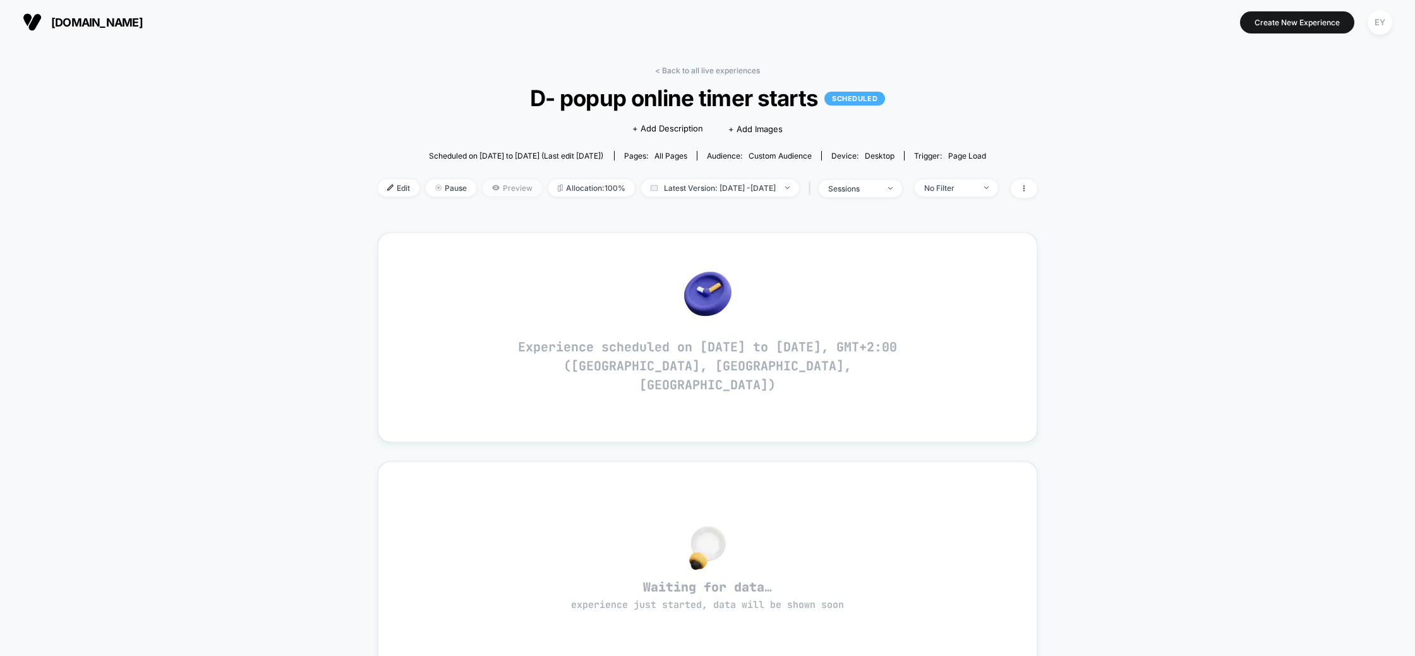
click at [483, 186] on span "Preview" at bounding box center [512, 187] width 59 height 17
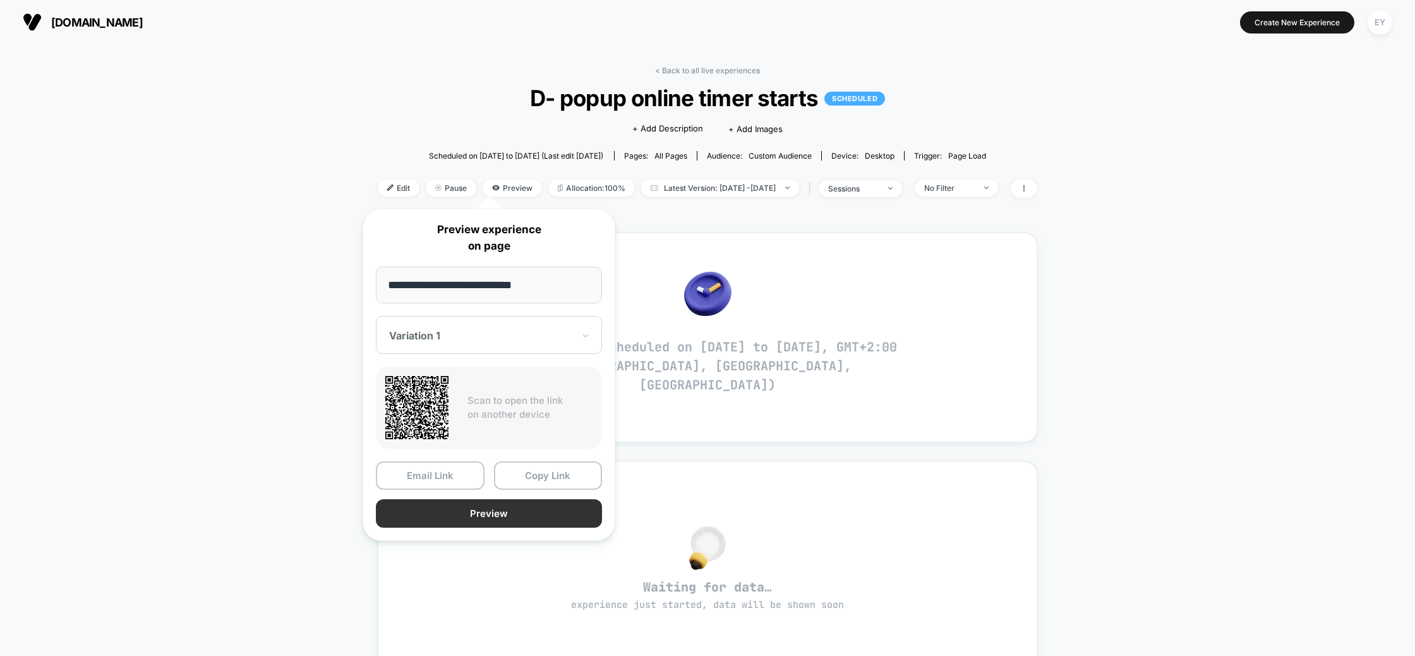
click at [482, 509] on button "Preview" at bounding box center [489, 513] width 226 height 28
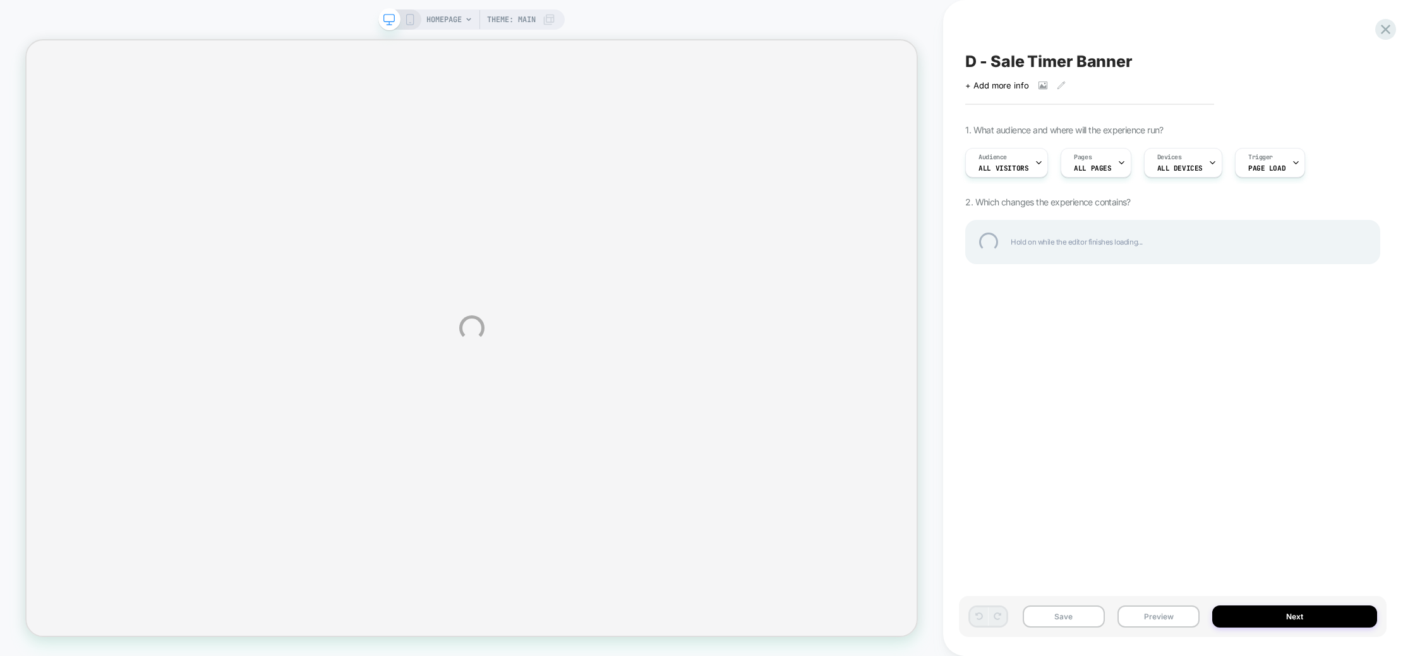
click at [991, 165] on div "HOMEPAGE Theme: MAIN D - Sale Timer Banner Click to view images Click to edit e…" at bounding box center [707, 328] width 1415 height 656
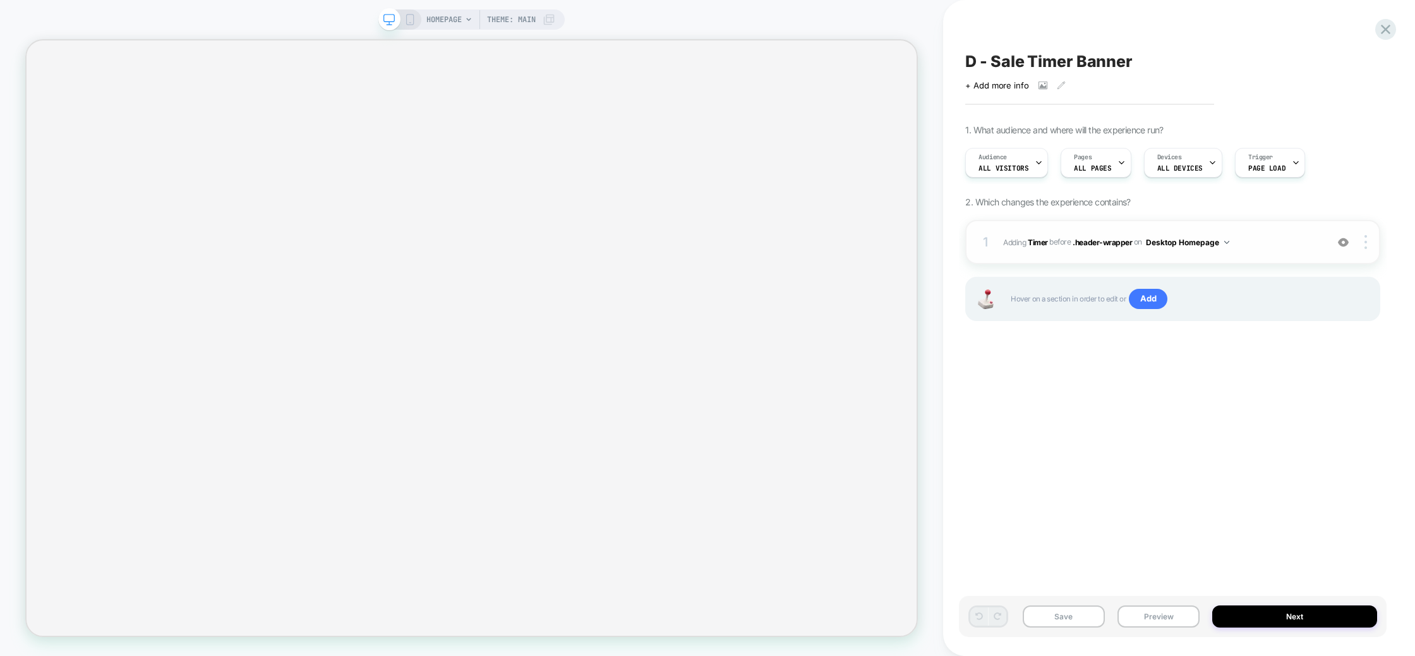
click at [1118, 253] on div "1 #_loomi_addon_1758463629226 Adding Timer BEFORE .header-wrapper .header-wrapp…" at bounding box center [1172, 242] width 415 height 44
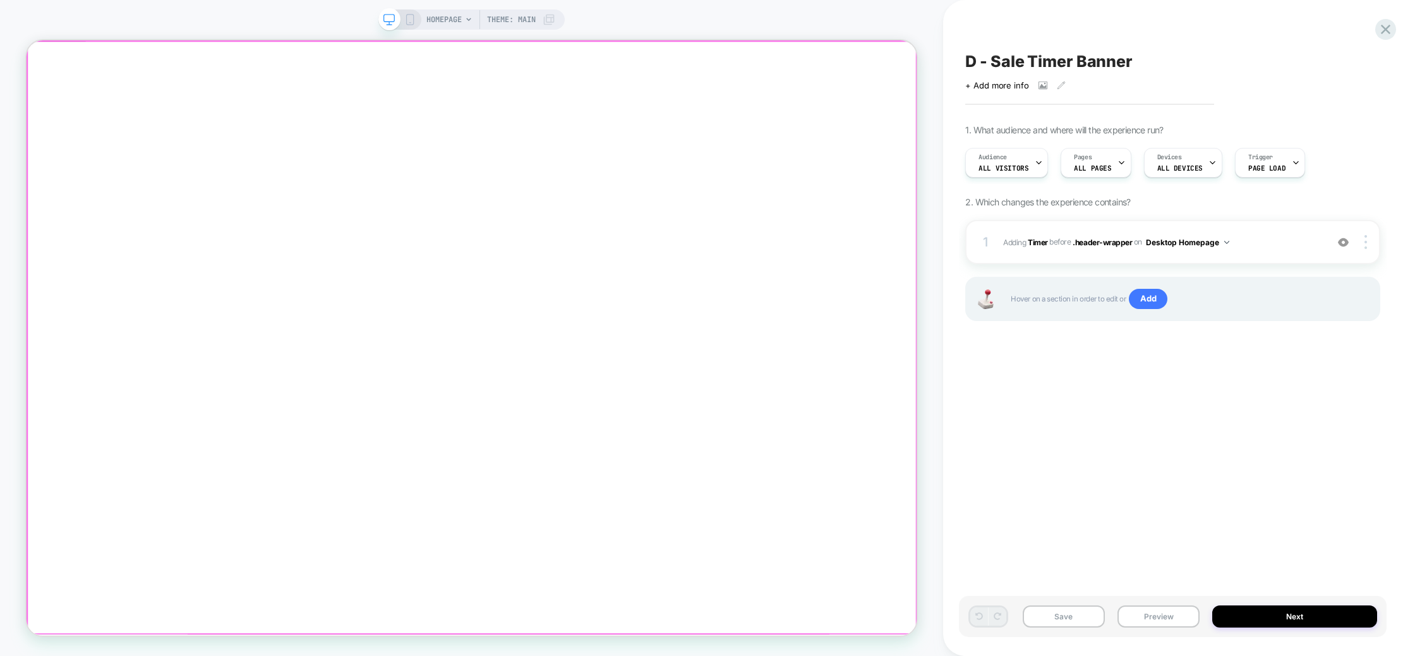
click at [862, 53] on div at bounding box center [621, 53] width 1188 height 0
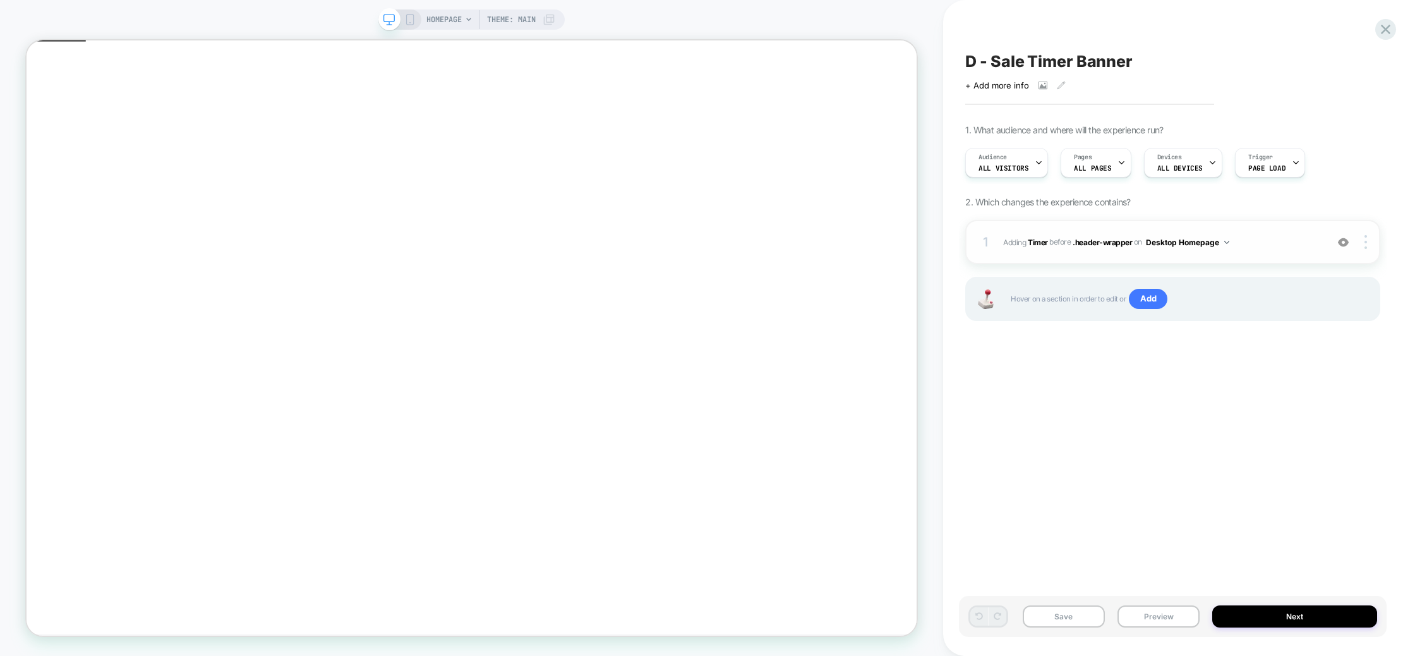
click at [1272, 246] on span "#_loomi_addon_1758463629226 Adding Timer BEFORE .header-wrapper .header-wrapper…" at bounding box center [1161, 242] width 317 height 16
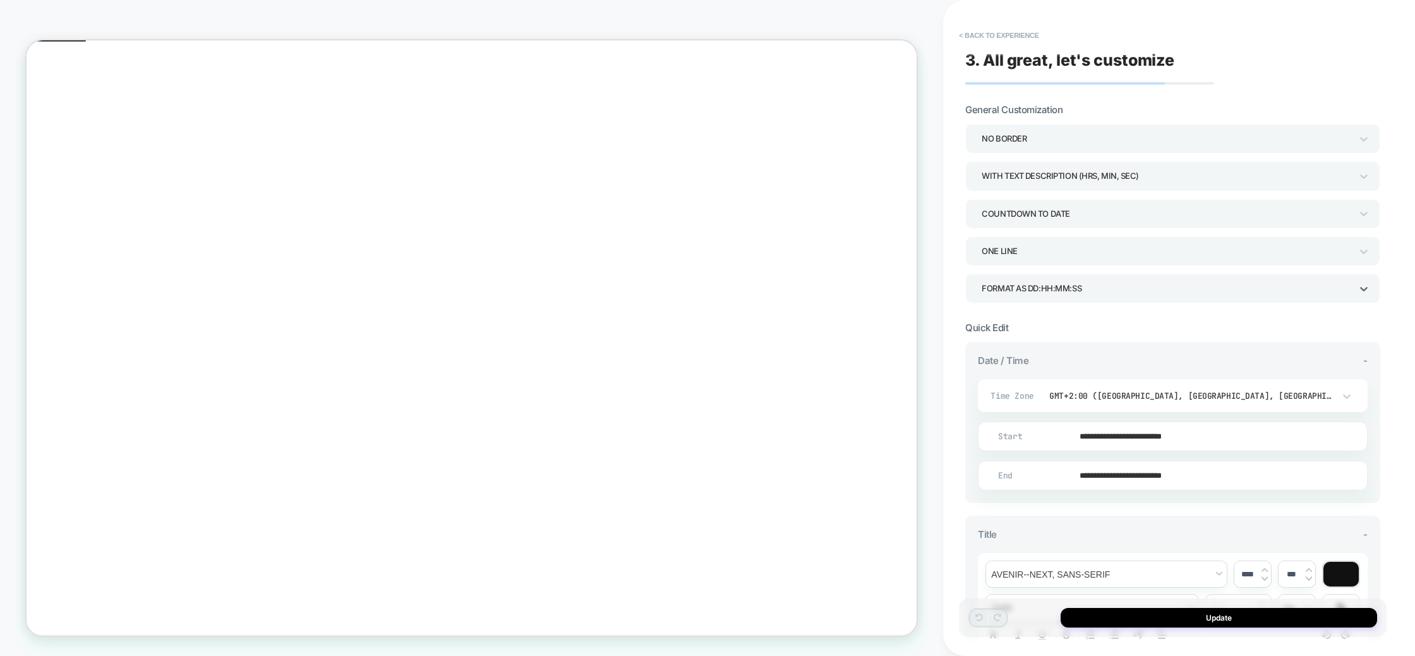
click at [1147, 285] on div "Format as DD:HH:MM:SS" at bounding box center [1167, 288] width 370 height 17
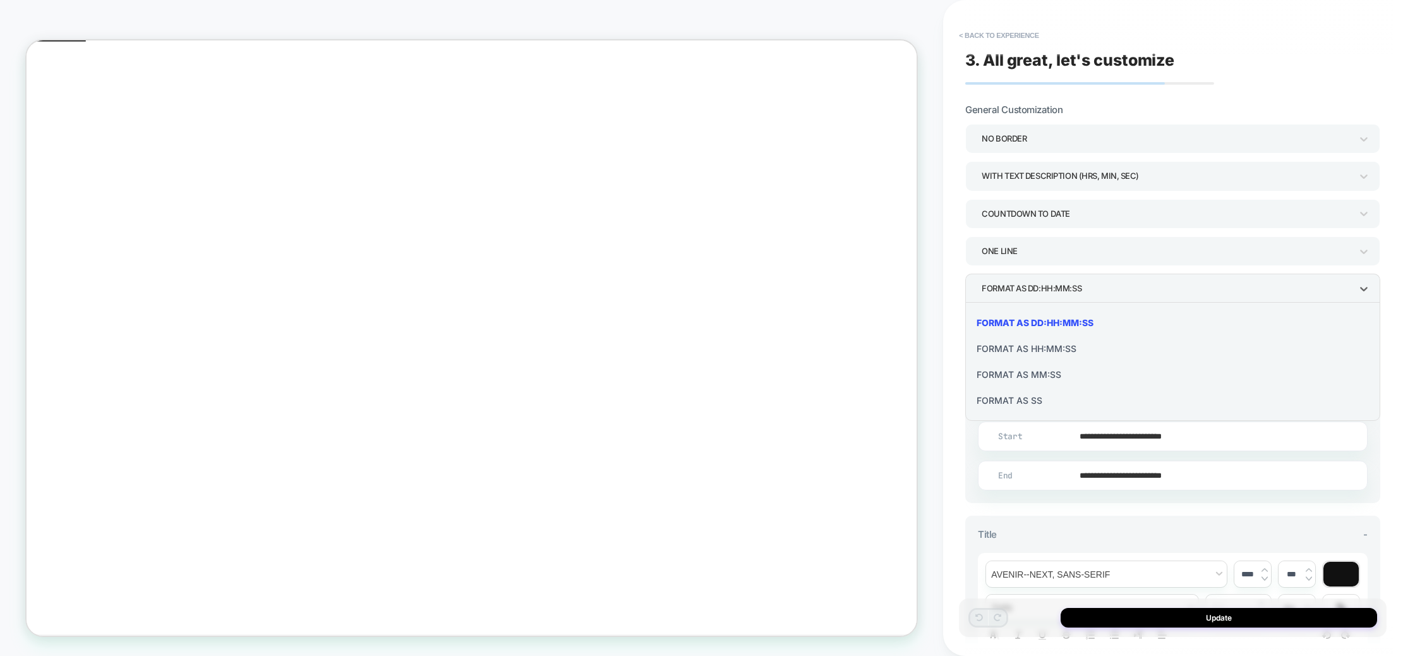
click at [1063, 353] on div "Format as HH:MM:SS" at bounding box center [1172, 348] width 405 height 26
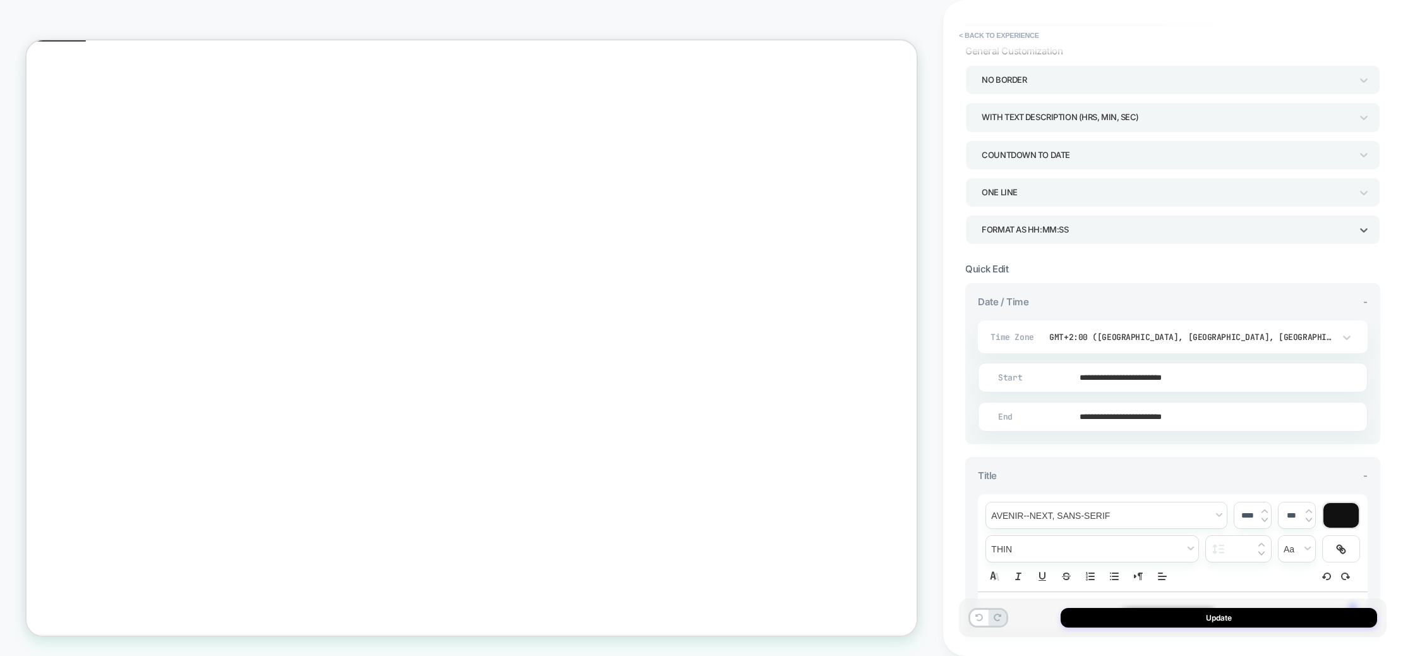
scroll to position [59, 0]
click at [1185, 411] on input "**********" at bounding box center [1170, 416] width 389 height 30
click at [1066, 386] on td "1:00 PM" at bounding box center [1070, 388] width 149 height 18
type input "**********"
drag, startPoint x: 1103, startPoint y: 337, endPoint x: 1212, endPoint y: 382, distance: 117.9
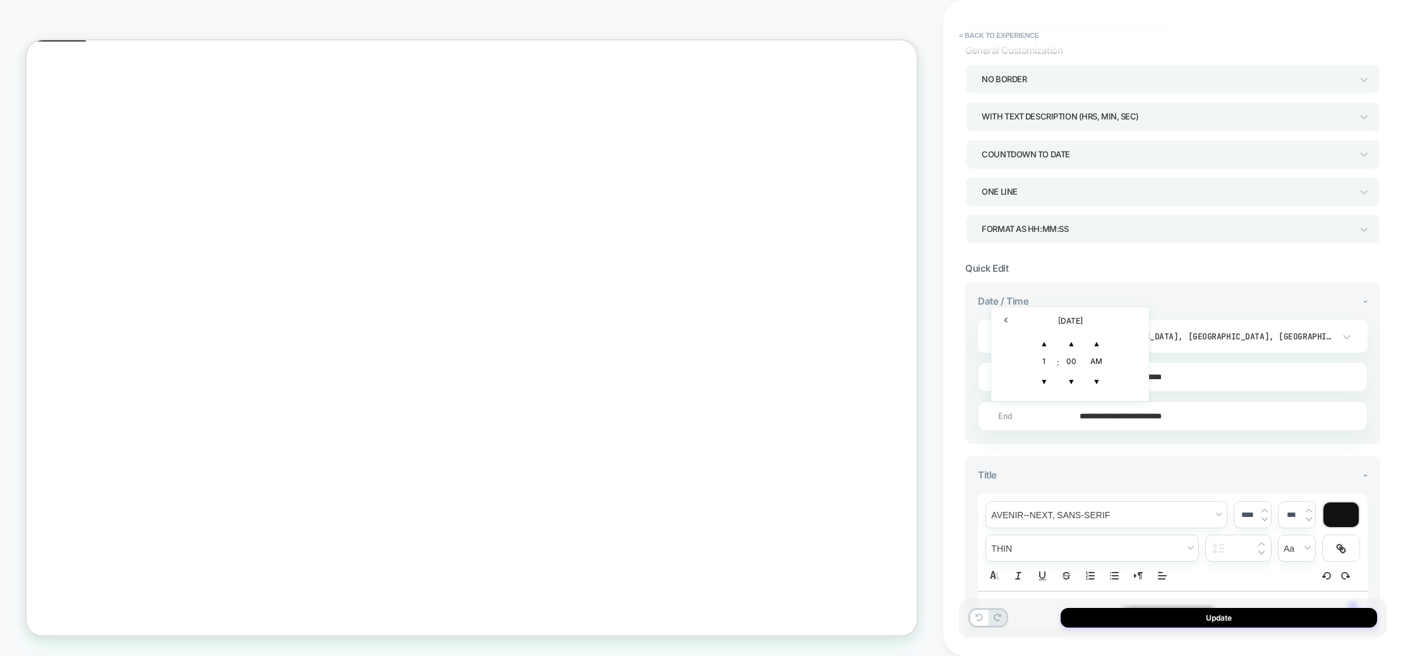
click at [1103, 337] on span "▲" at bounding box center [1096, 343] width 25 height 25
click at [1176, 446] on div "**********" at bounding box center [1172, 508] width 415 height 452
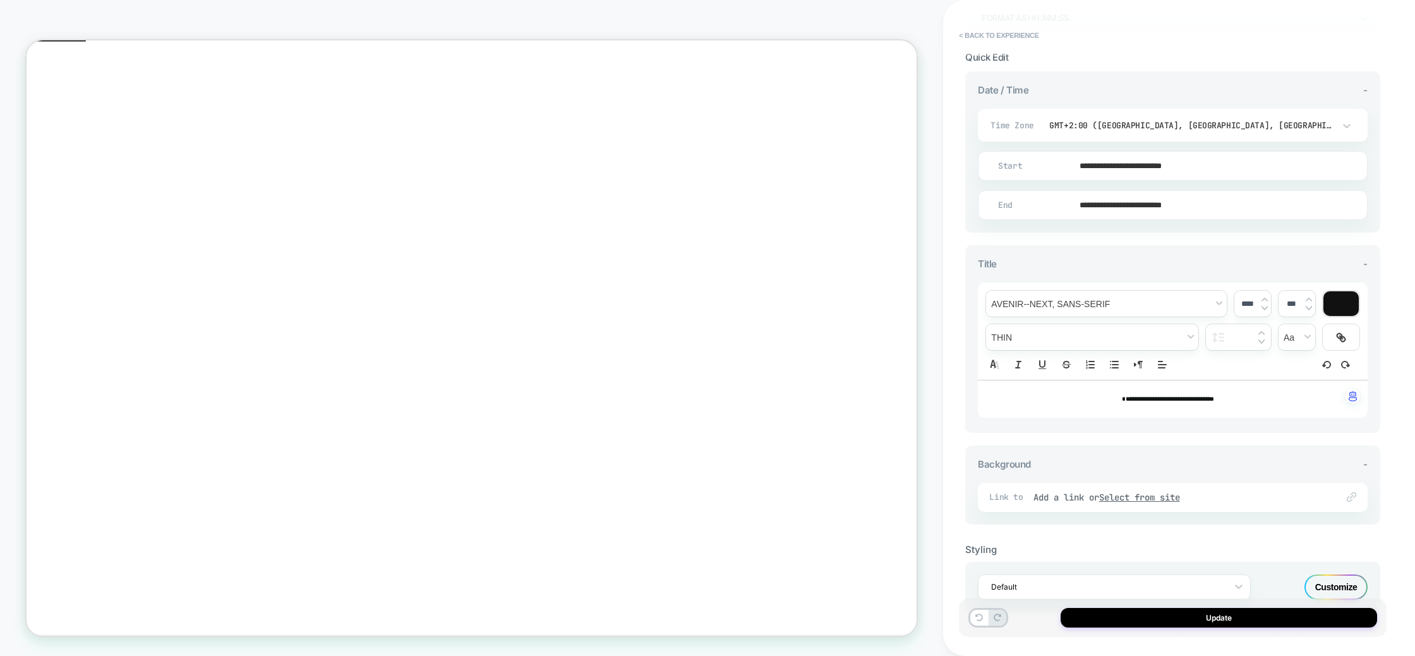
scroll to position [305, 0]
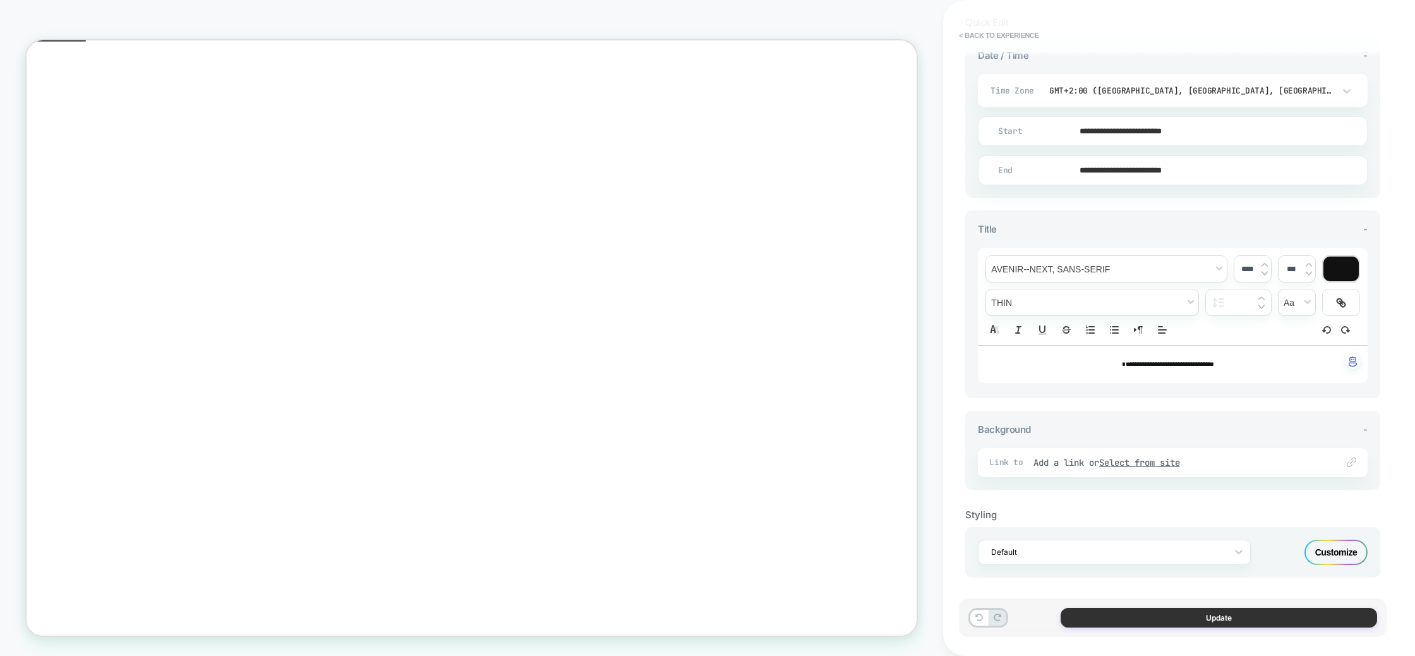
click at [1231, 622] on button "Update" at bounding box center [1219, 618] width 317 height 20
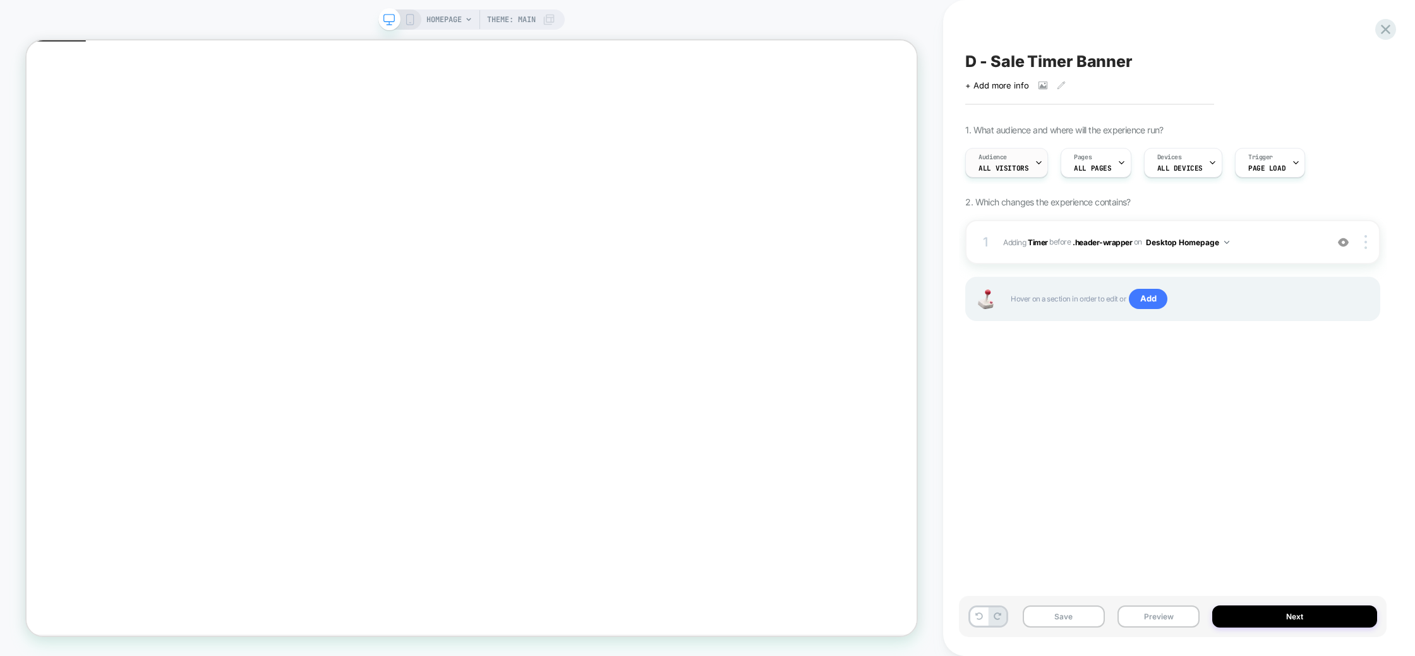
click at [1030, 161] on div "Audience All Visitors" at bounding box center [1003, 162] width 75 height 28
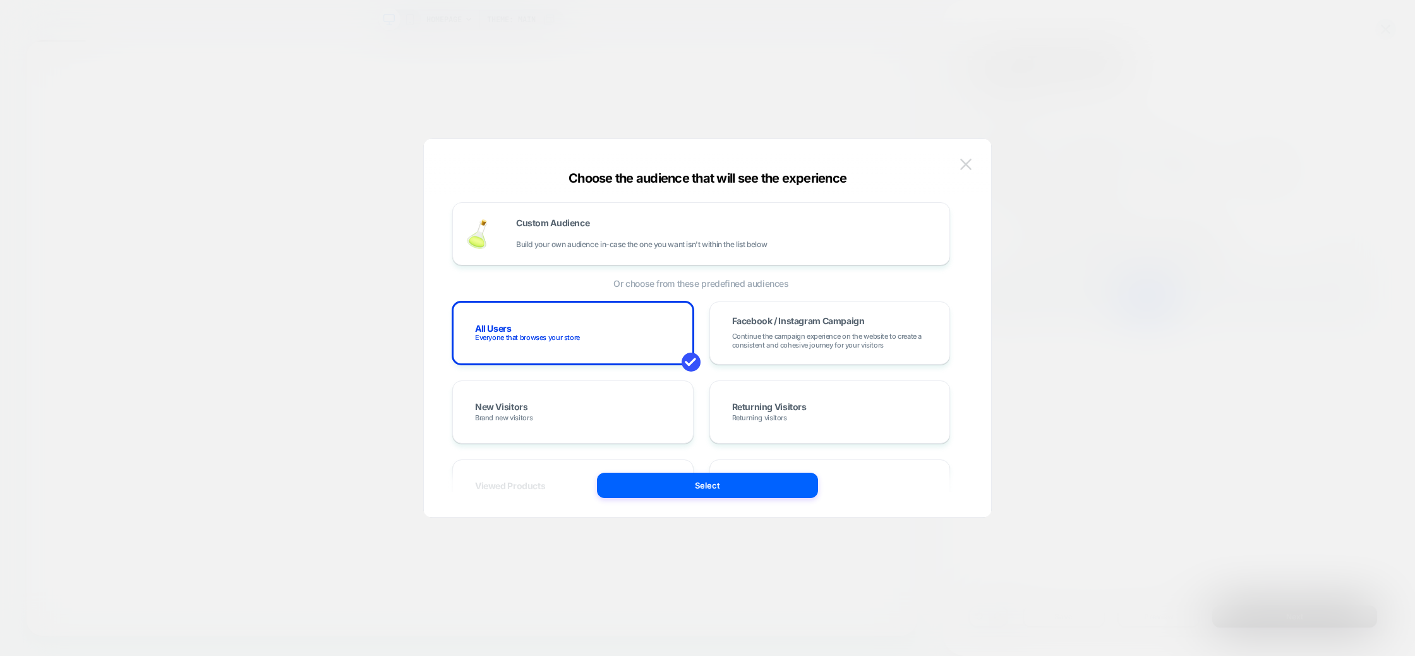
click at [968, 162] on img at bounding box center [965, 164] width 11 height 11
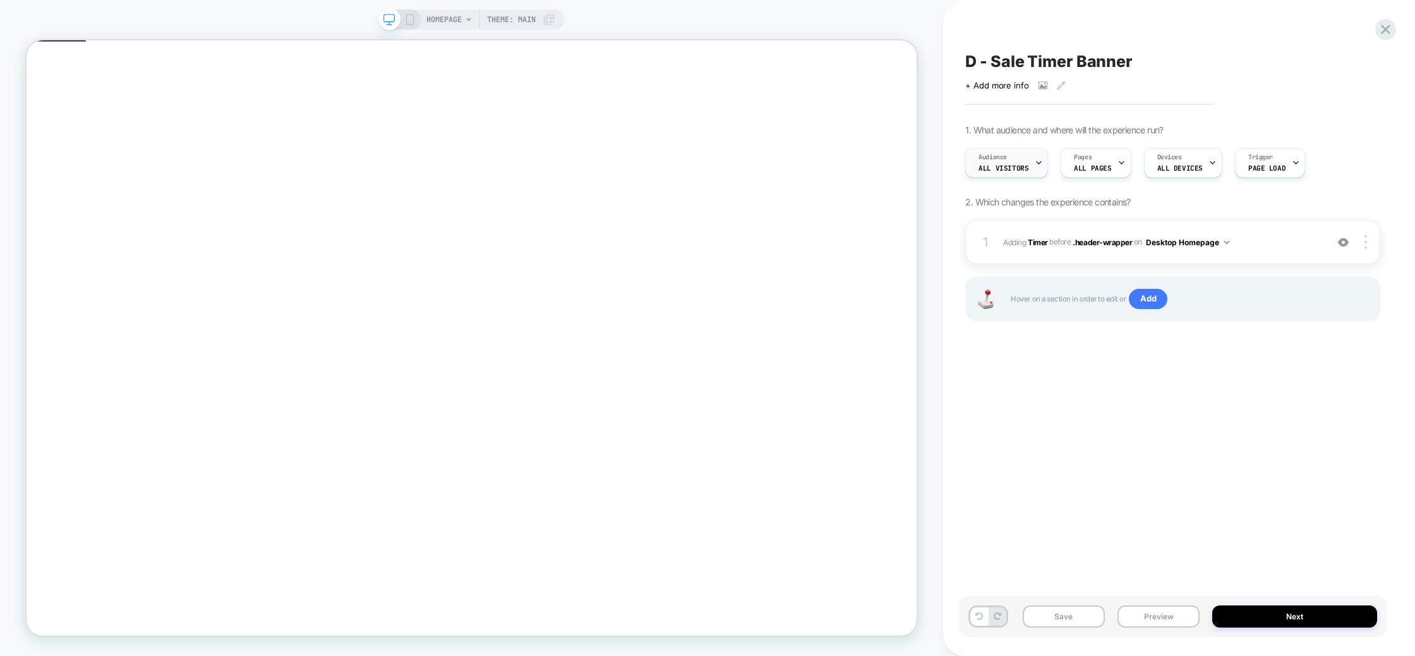
click at [1035, 162] on icon at bounding box center [1039, 163] width 8 height 8
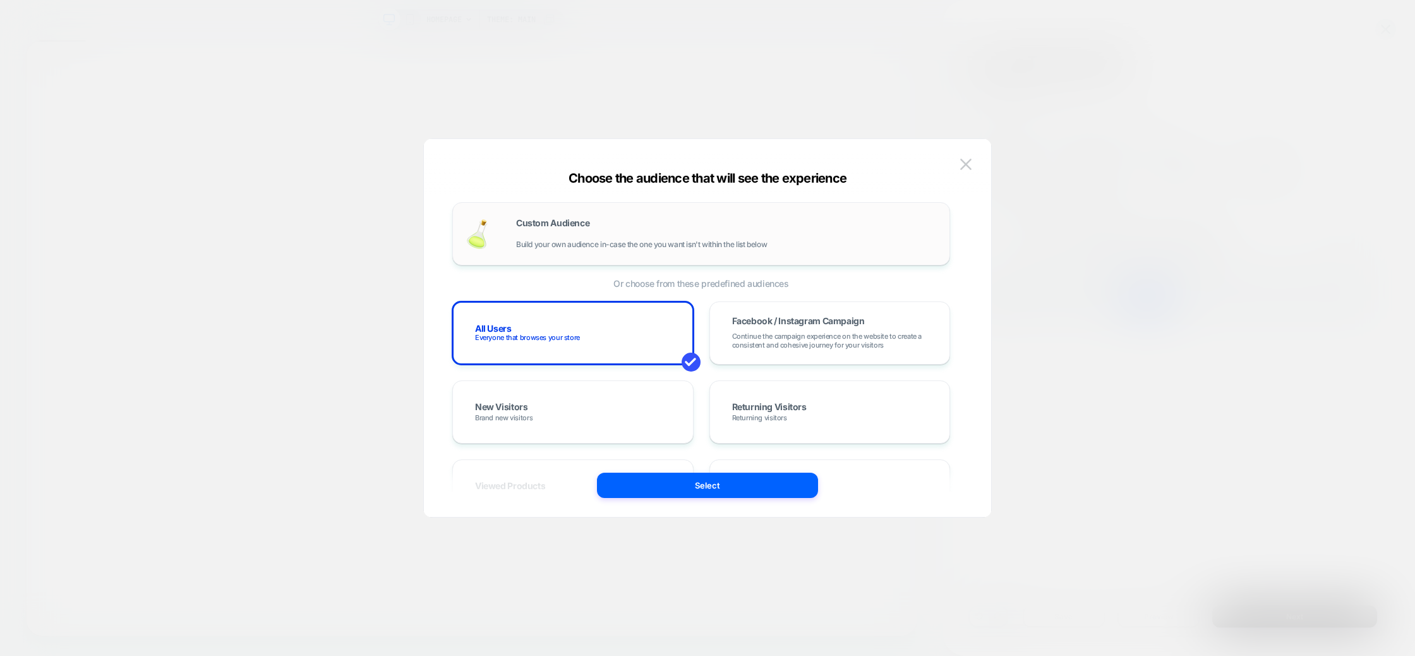
click at [564, 227] on span "Custom Audience" at bounding box center [552, 223] width 73 height 9
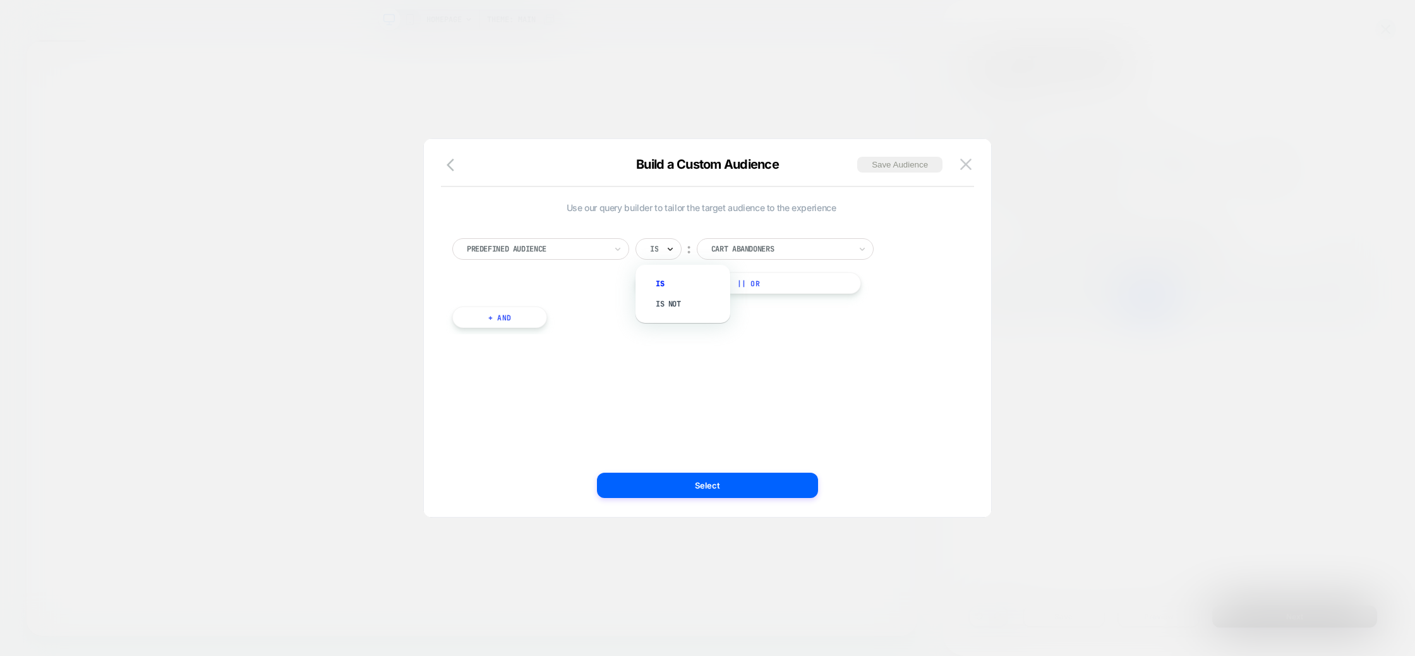
click at [672, 249] on icon at bounding box center [670, 249] width 5 height 3
click at [676, 293] on div "Is" at bounding box center [689, 284] width 82 height 20
click at [627, 254] on div "Predefined Audience" at bounding box center [540, 248] width 177 height 21
click at [529, 386] on div "Country" at bounding box center [547, 395] width 164 height 20
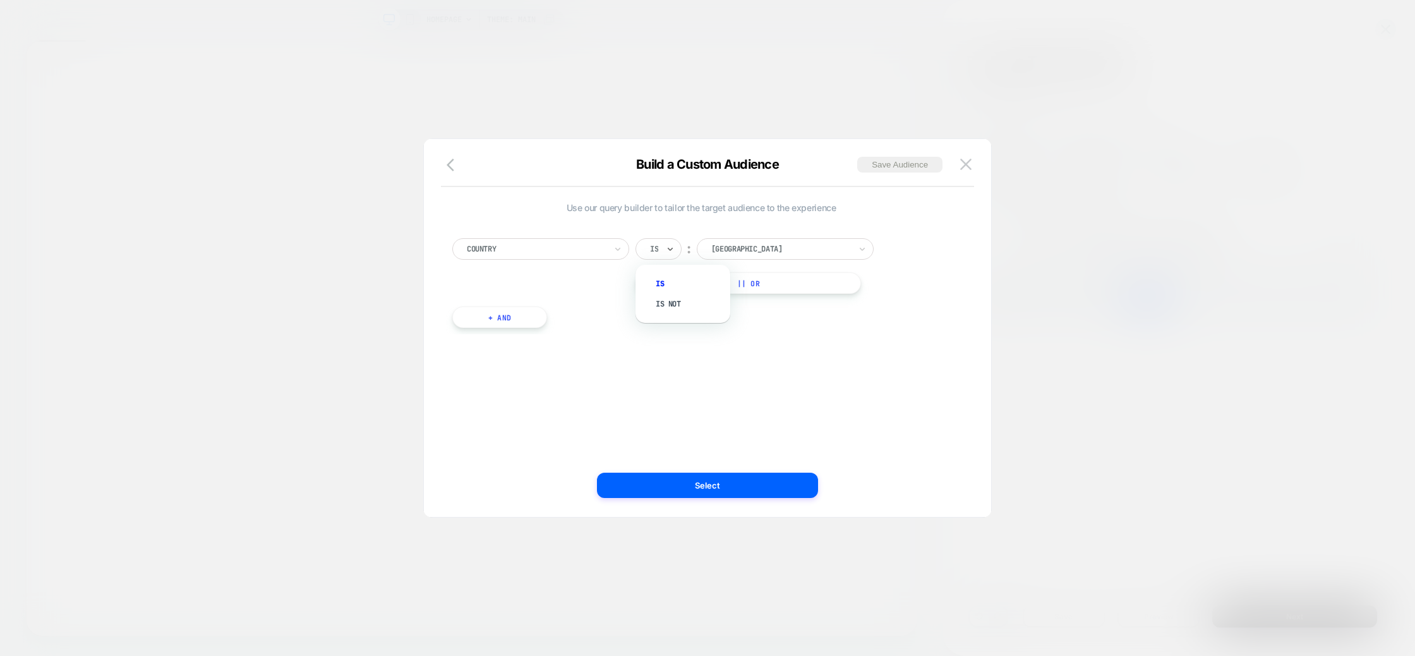
drag, startPoint x: 670, startPoint y: 246, endPoint x: 670, endPoint y: 265, distance: 19.6
click at [670, 246] on icon at bounding box center [670, 249] width 9 height 13
click at [677, 307] on div "Is not" at bounding box center [689, 304] width 82 height 20
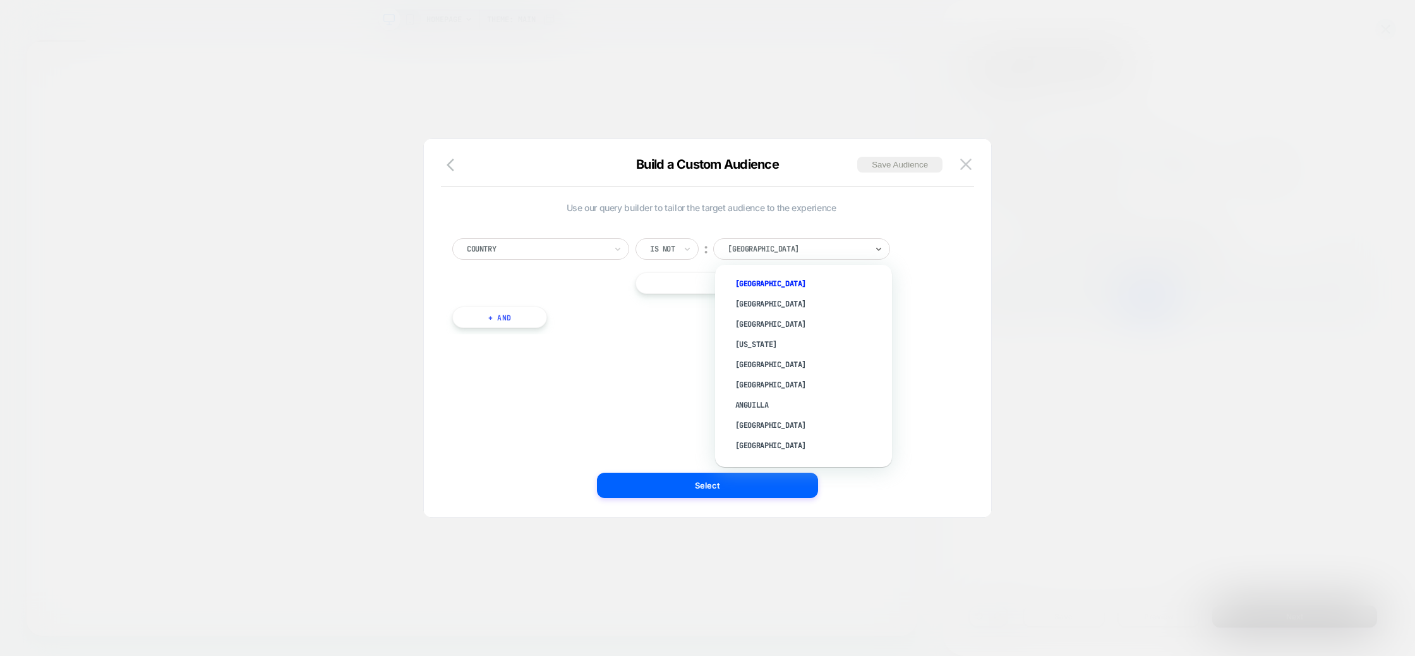
click at [804, 239] on div "[GEOGRAPHIC_DATA]" at bounding box center [801, 248] width 177 height 21
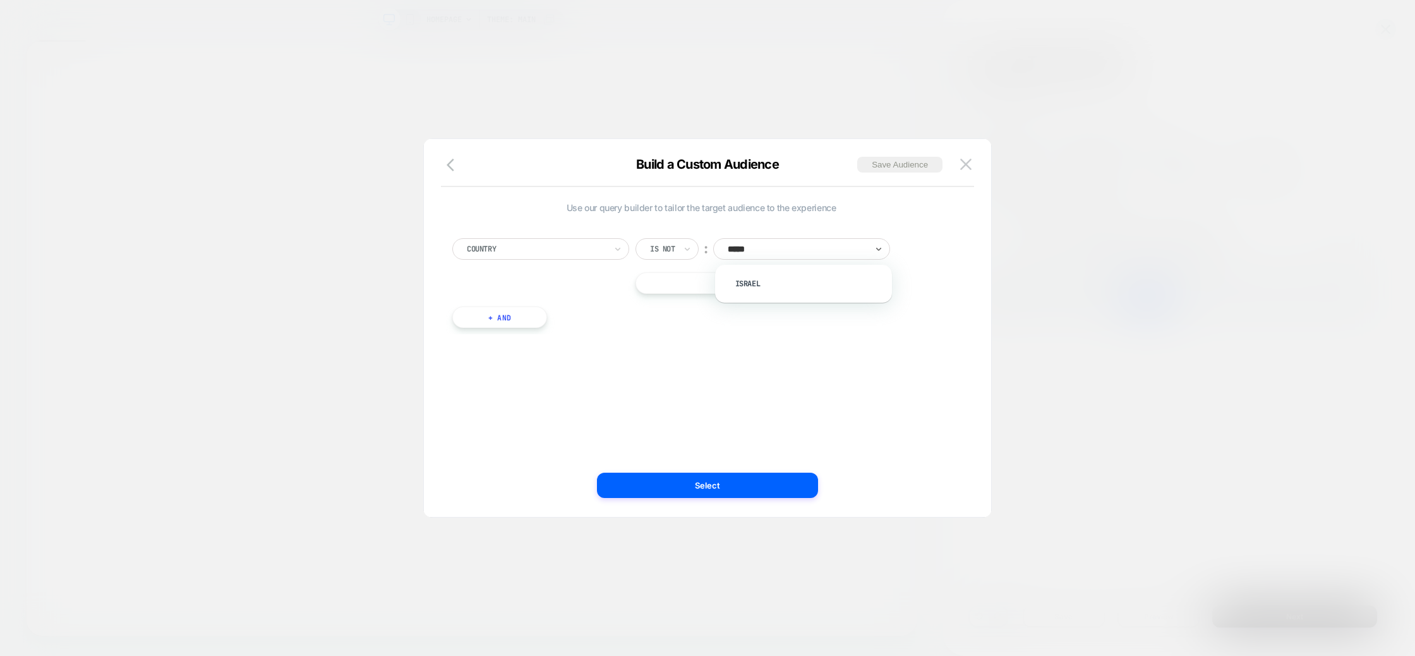
type input "******"
click at [803, 279] on div "Israel" at bounding box center [810, 284] width 164 height 20
click at [777, 492] on button "Select" at bounding box center [707, 485] width 221 height 25
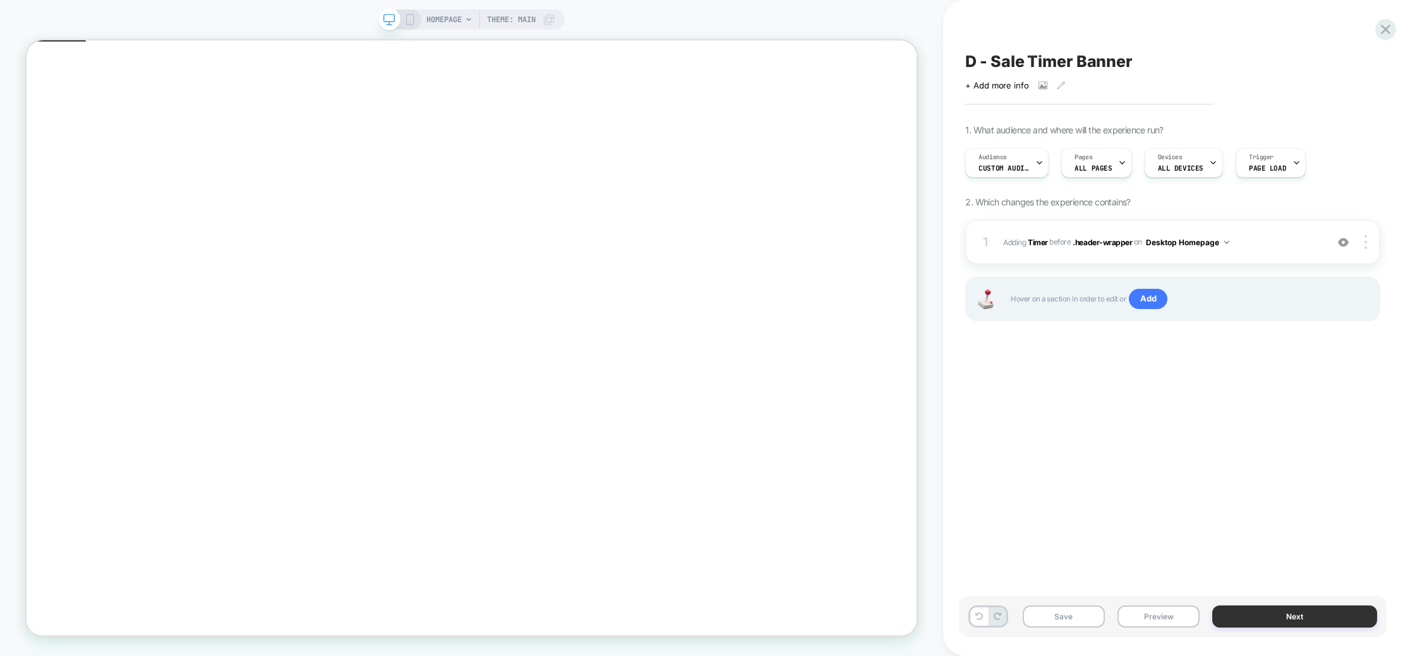
click at [1300, 609] on button "Next" at bounding box center [1294, 616] width 165 height 22
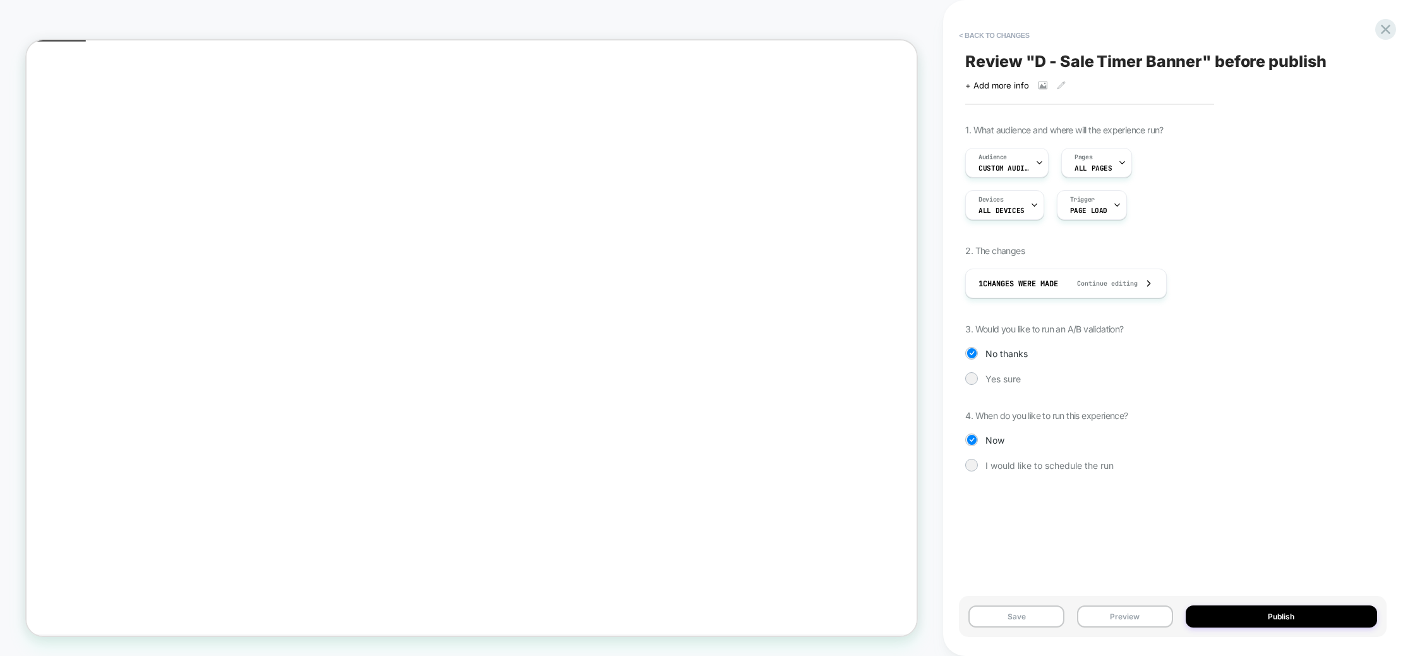
click at [1022, 477] on div "1. What audience and where will the experience run? Audience Custom Audience Pa…" at bounding box center [1172, 307] width 415 height 366
click at [1027, 468] on span "I would like to schedule the run" at bounding box center [1050, 465] width 128 height 11
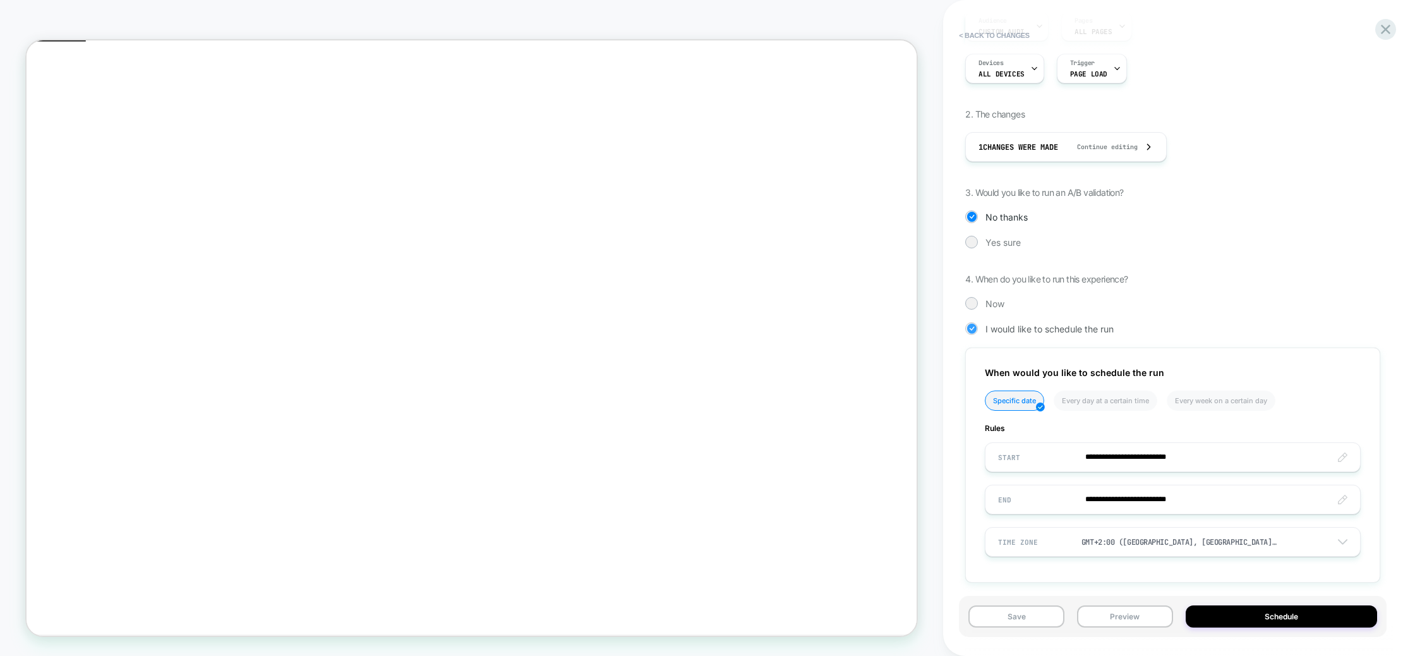
scroll to position [145, 0]
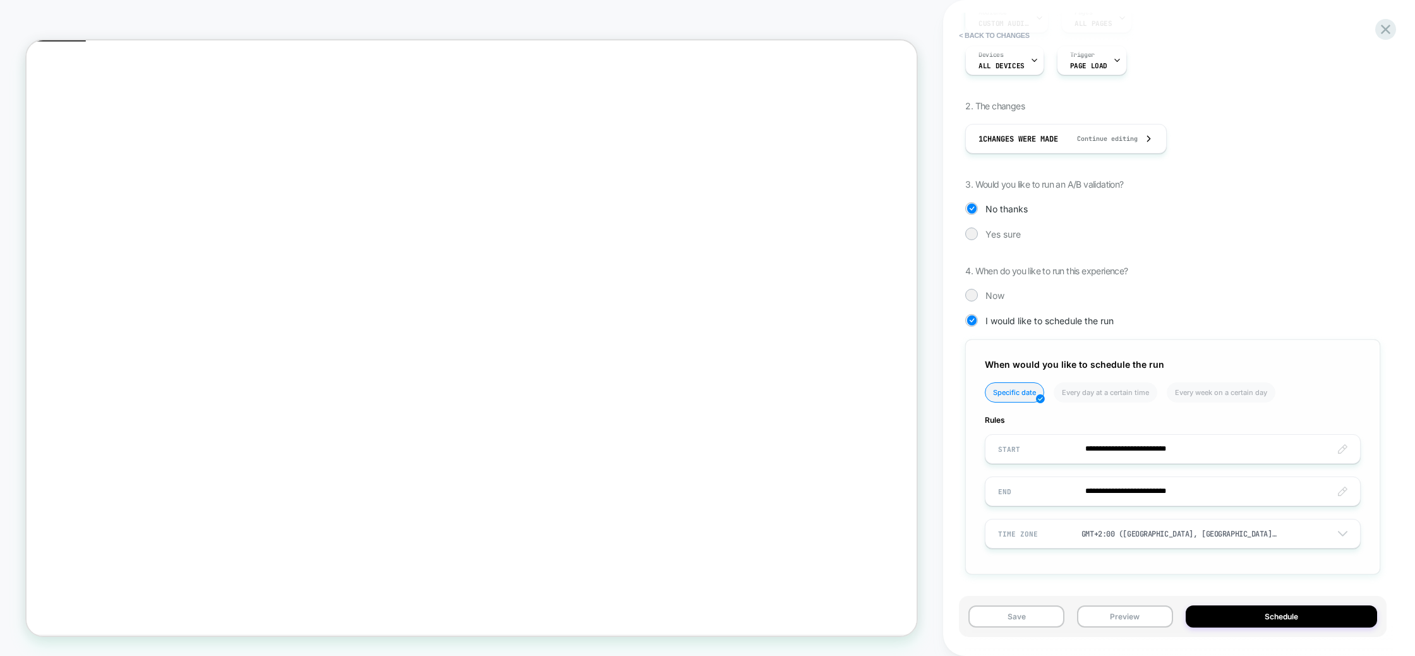
click at [1149, 452] on input "**********" at bounding box center [1173, 449] width 375 height 30
click at [1076, 361] on td "24" at bounding box center [1077, 364] width 20 height 18
type input "**********"
click at [1175, 449] on input "**********" at bounding box center [1173, 449] width 375 height 30
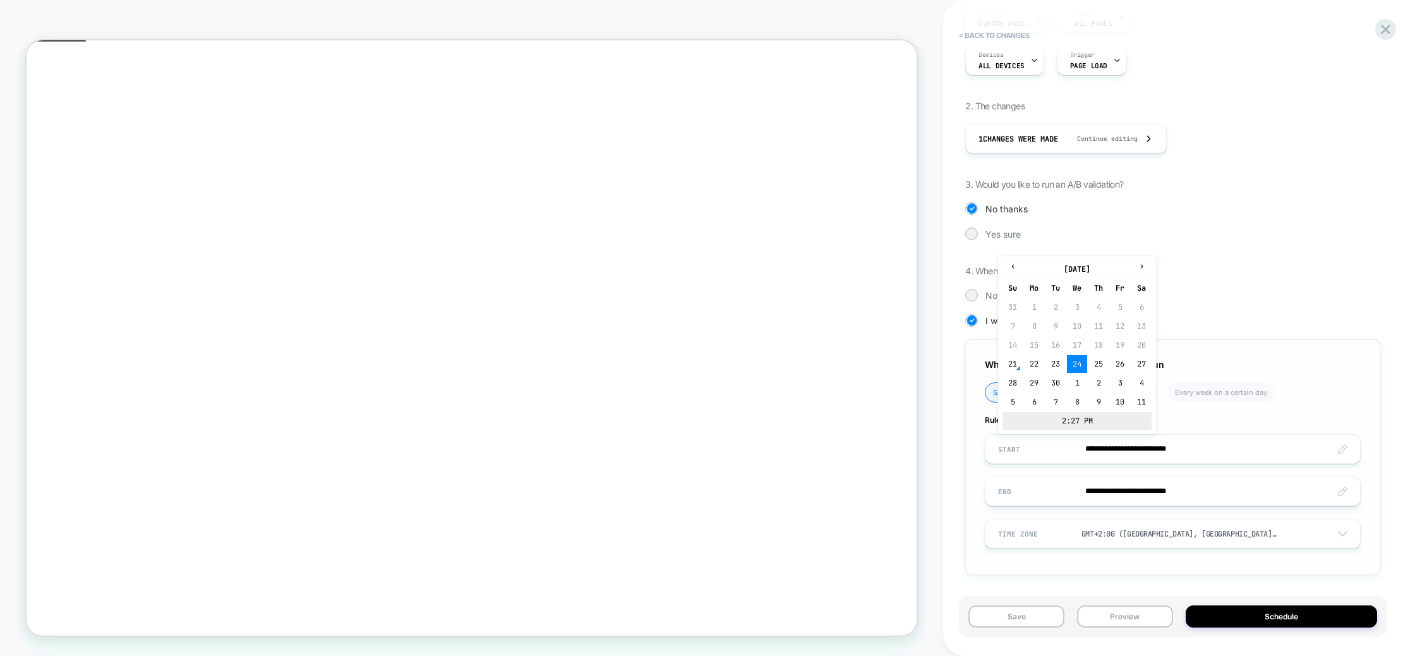
click at [1063, 421] on td "2:27 PM" at bounding box center [1077, 421] width 149 height 18
click at [1056, 418] on span "▼" at bounding box center [1049, 413] width 25 height 25
click at [1080, 413] on span "▼" at bounding box center [1079, 413] width 25 height 25
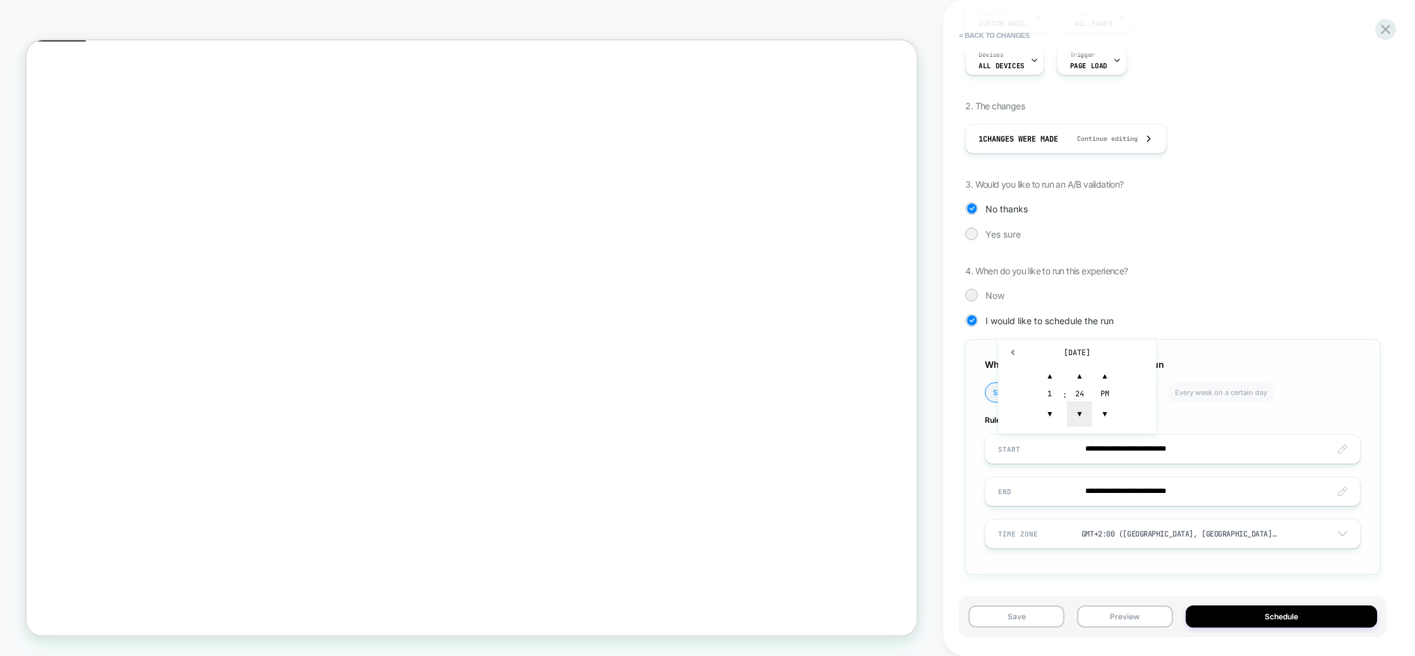
click at [1080, 413] on span "▼" at bounding box center [1079, 413] width 25 height 25
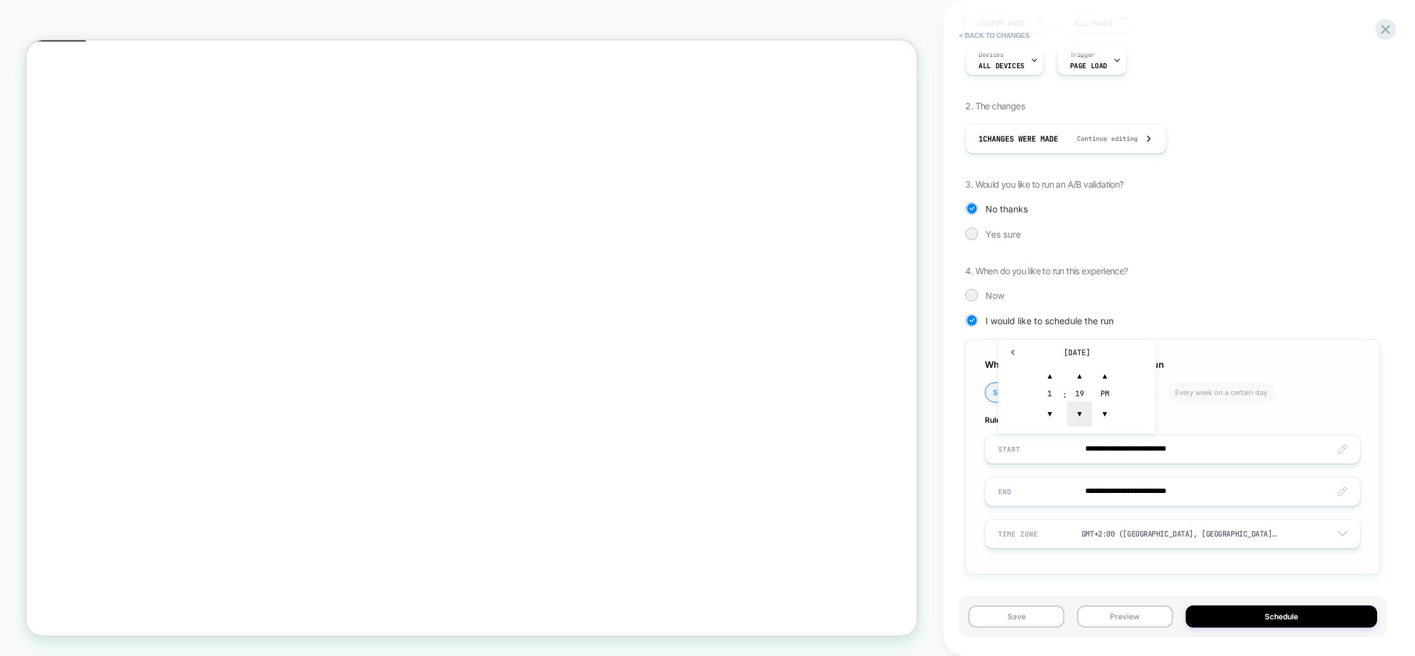
click at [1080, 413] on span "▼" at bounding box center [1079, 413] width 25 height 25
click at [1078, 414] on span "▼" at bounding box center [1079, 413] width 25 height 25
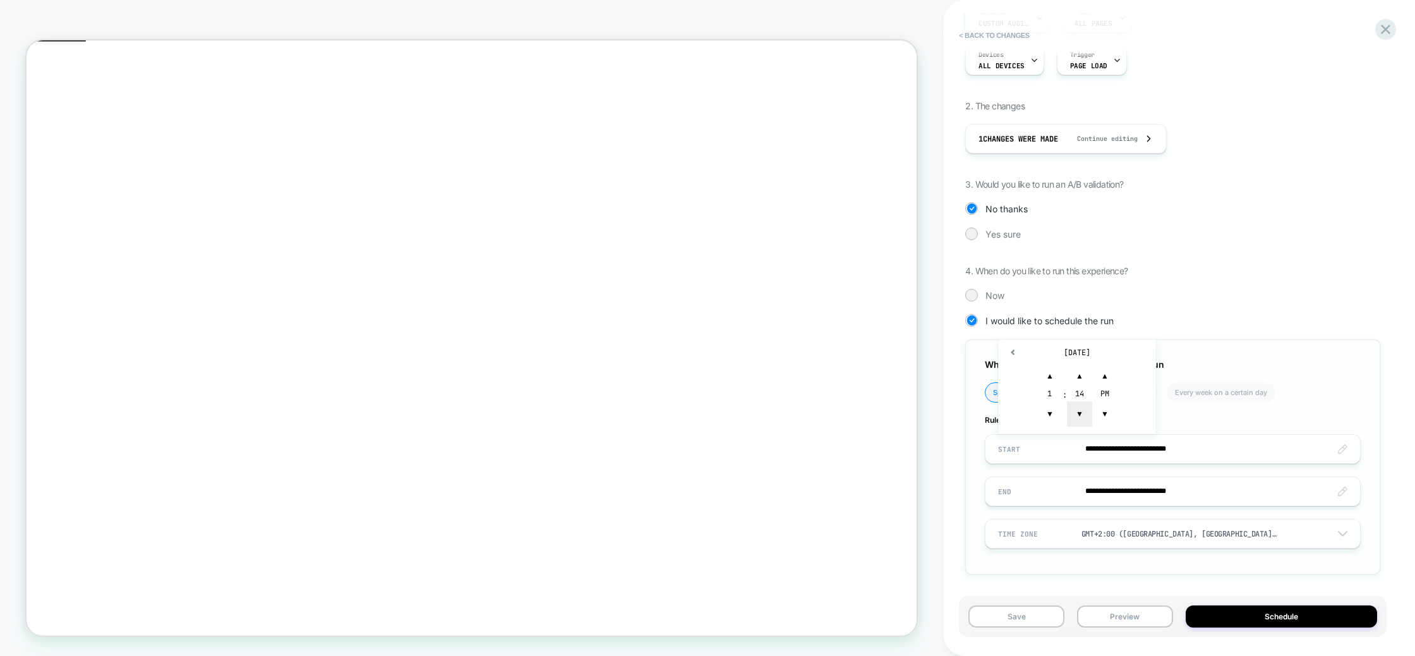
click at [1078, 416] on span "▼" at bounding box center [1079, 413] width 25 height 25
click at [1080, 415] on span "▼" at bounding box center [1079, 413] width 25 height 25
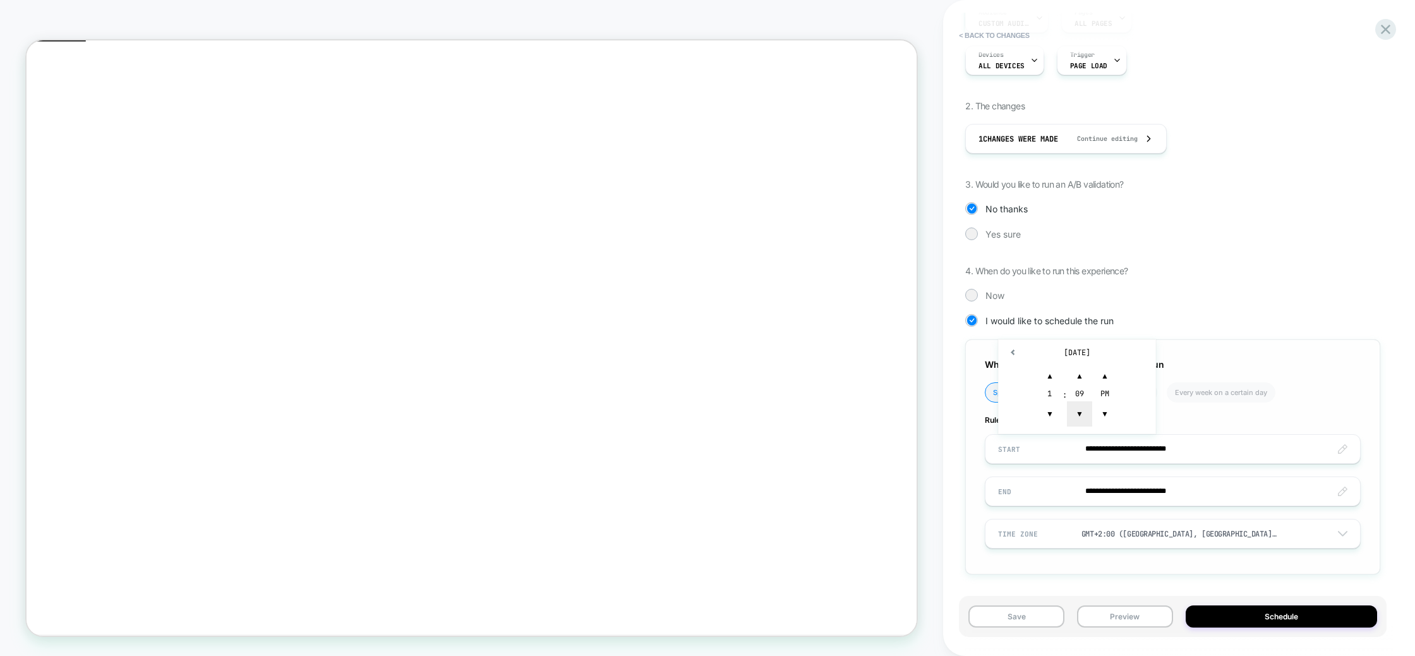
click at [1080, 415] on span "▼" at bounding box center [1079, 413] width 25 height 25
click at [1080, 414] on span "▼" at bounding box center [1079, 413] width 25 height 25
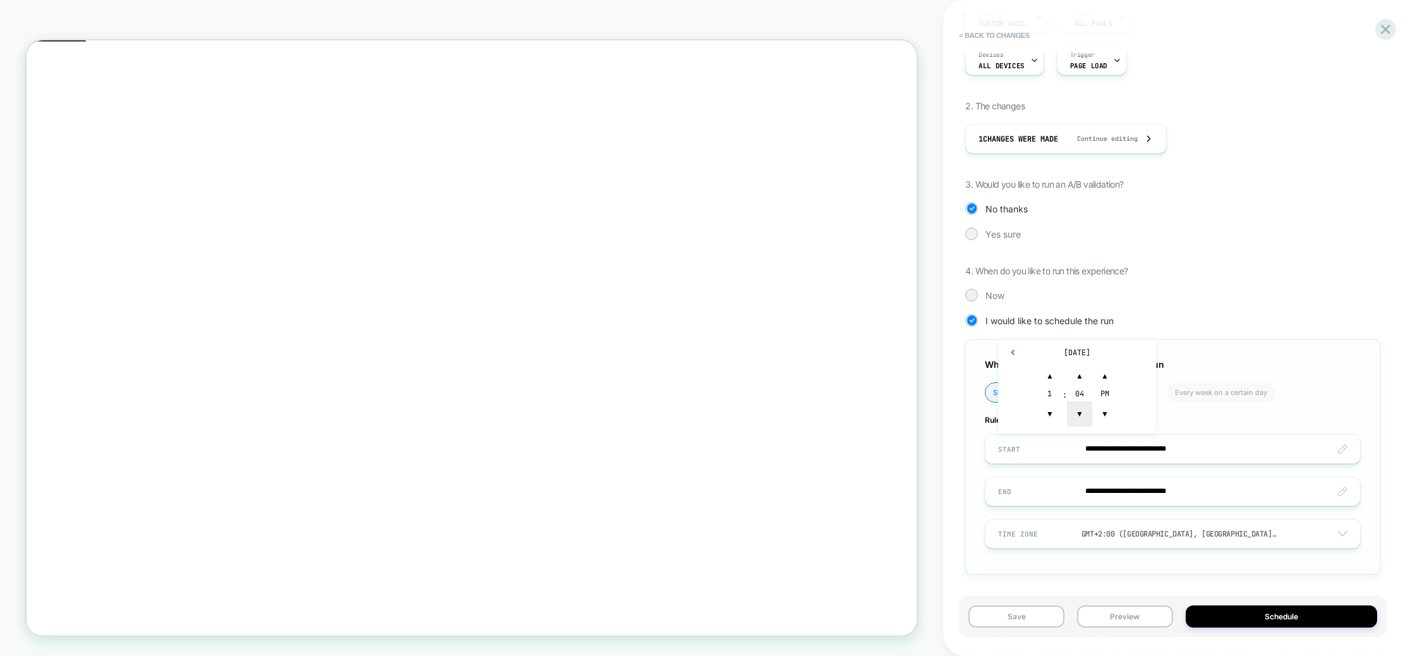
click at [1080, 414] on span "▼" at bounding box center [1079, 413] width 25 height 25
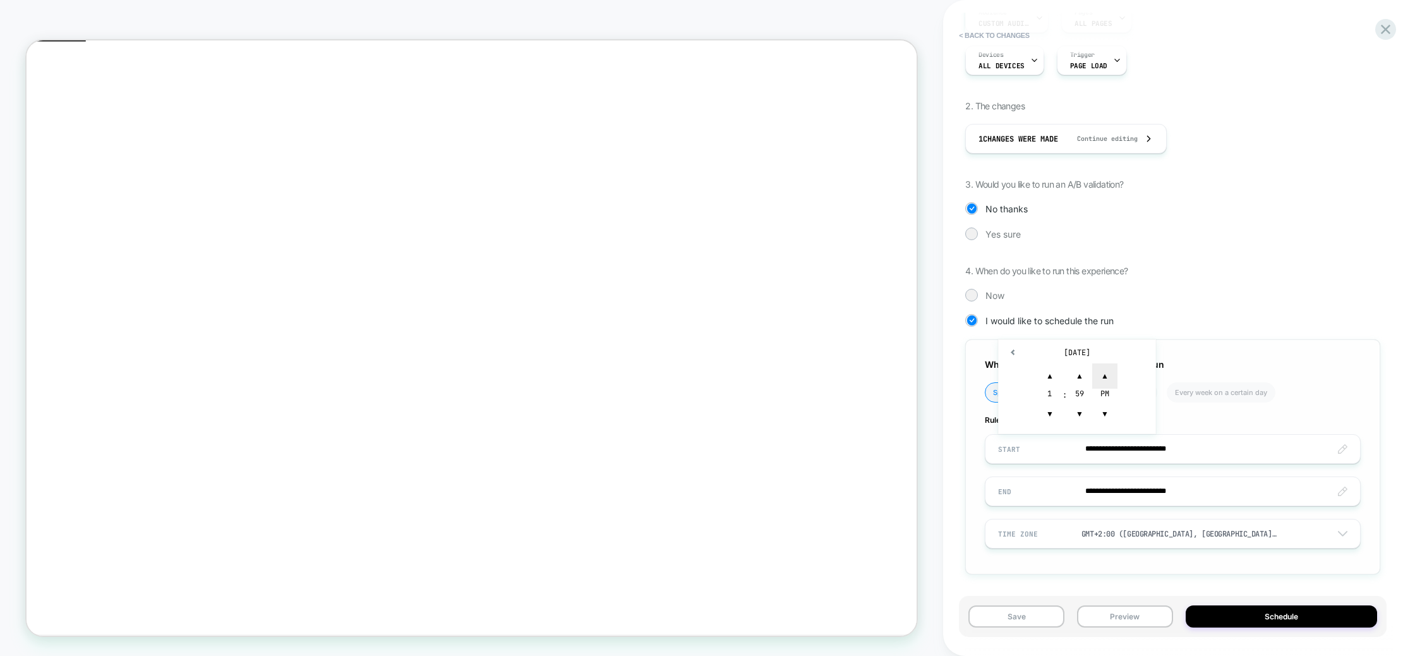
drag, startPoint x: 1082, startPoint y: 371, endPoint x: 1098, endPoint y: 387, distance: 21.9
click at [1083, 373] on span "▲" at bounding box center [1079, 375] width 25 height 25
type input "**********"
click at [1108, 416] on span "▼" at bounding box center [1104, 413] width 25 height 25
drag, startPoint x: 1201, startPoint y: 418, endPoint x: 1186, endPoint y: 469, distance: 53.4
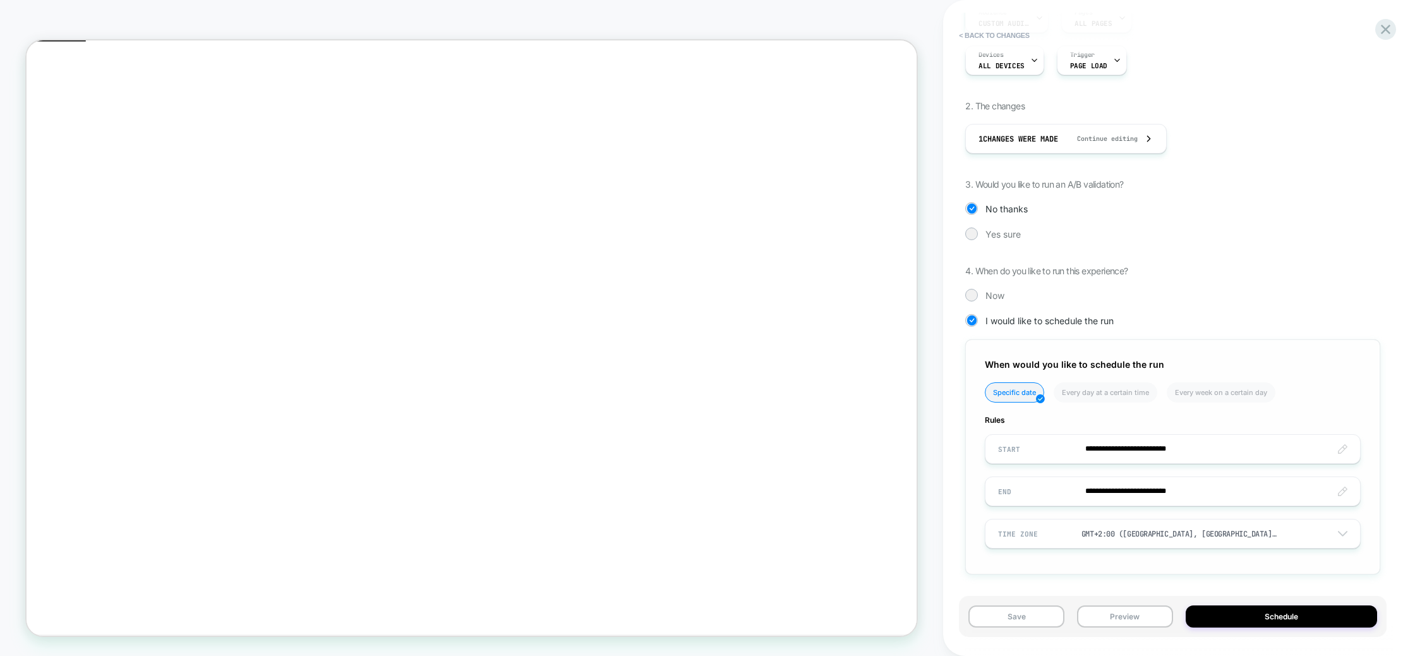
click at [1201, 418] on span "Rules" at bounding box center [1173, 419] width 376 height 9
click at [1146, 497] on input "**********" at bounding box center [1173, 491] width 375 height 30
click at [1094, 466] on td "2:27 PM" at bounding box center [1077, 463] width 149 height 18
click at [1055, 457] on span "▼" at bounding box center [1049, 455] width 25 height 25
click at [1081, 459] on span "▼" at bounding box center [1079, 455] width 25 height 25
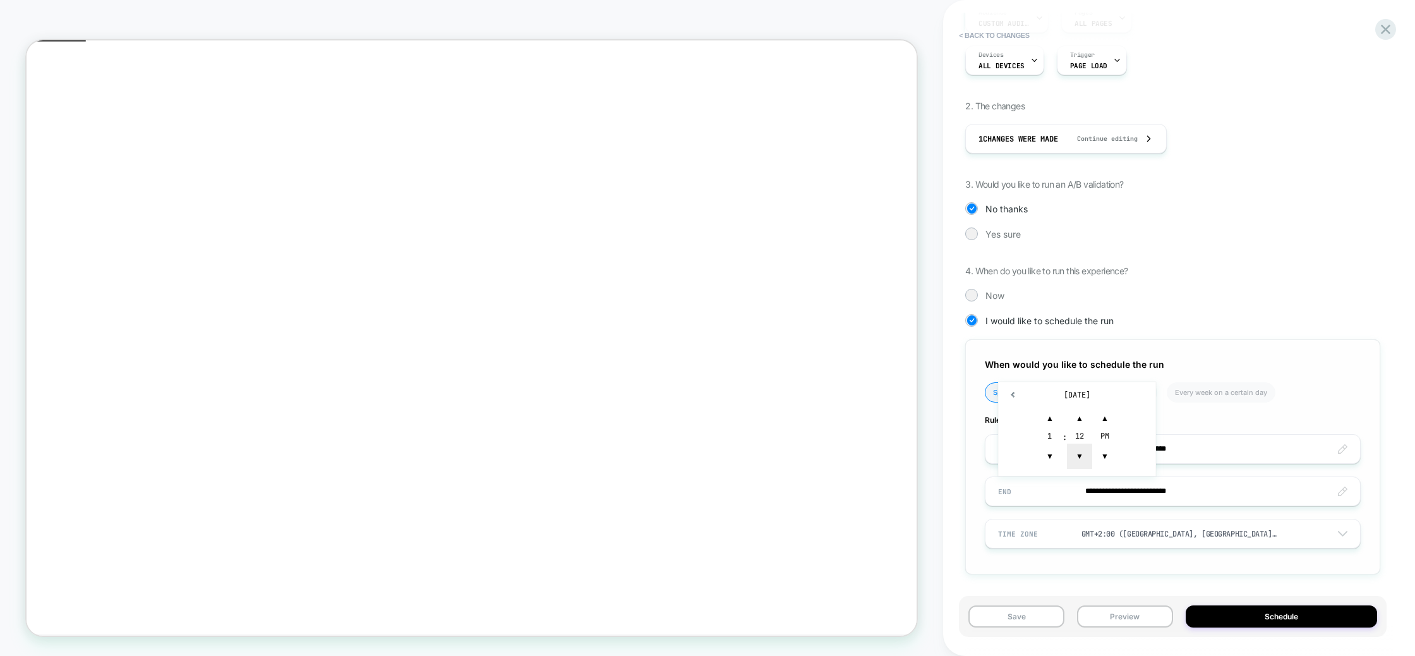
click at [1081, 459] on span "▼" at bounding box center [1079, 455] width 25 height 25
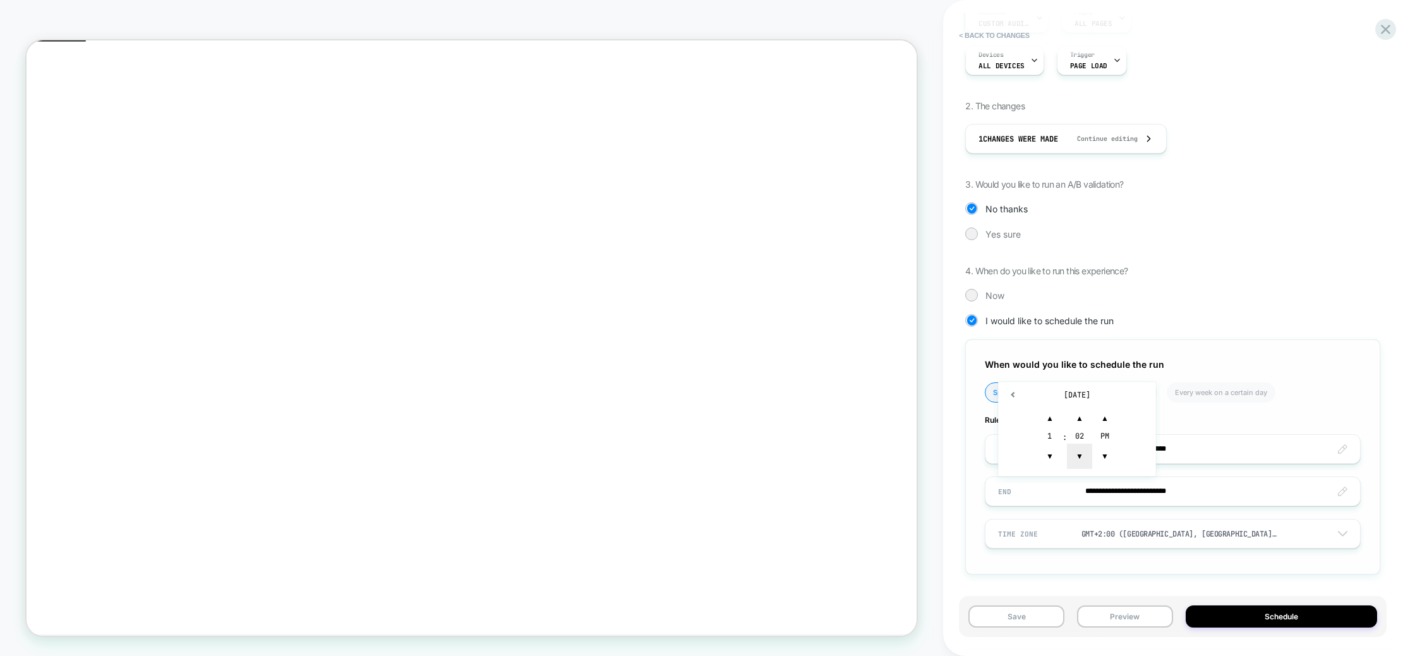
click at [1081, 459] on span "▼" at bounding box center [1079, 455] width 25 height 25
type input "**********"
drag, startPoint x: 1311, startPoint y: 402, endPoint x: 1310, endPoint y: 409, distance: 7.0
click at [1311, 402] on ul "Specific date Every day at a certain time Every week on a certain day" at bounding box center [1164, 397] width 359 height 30
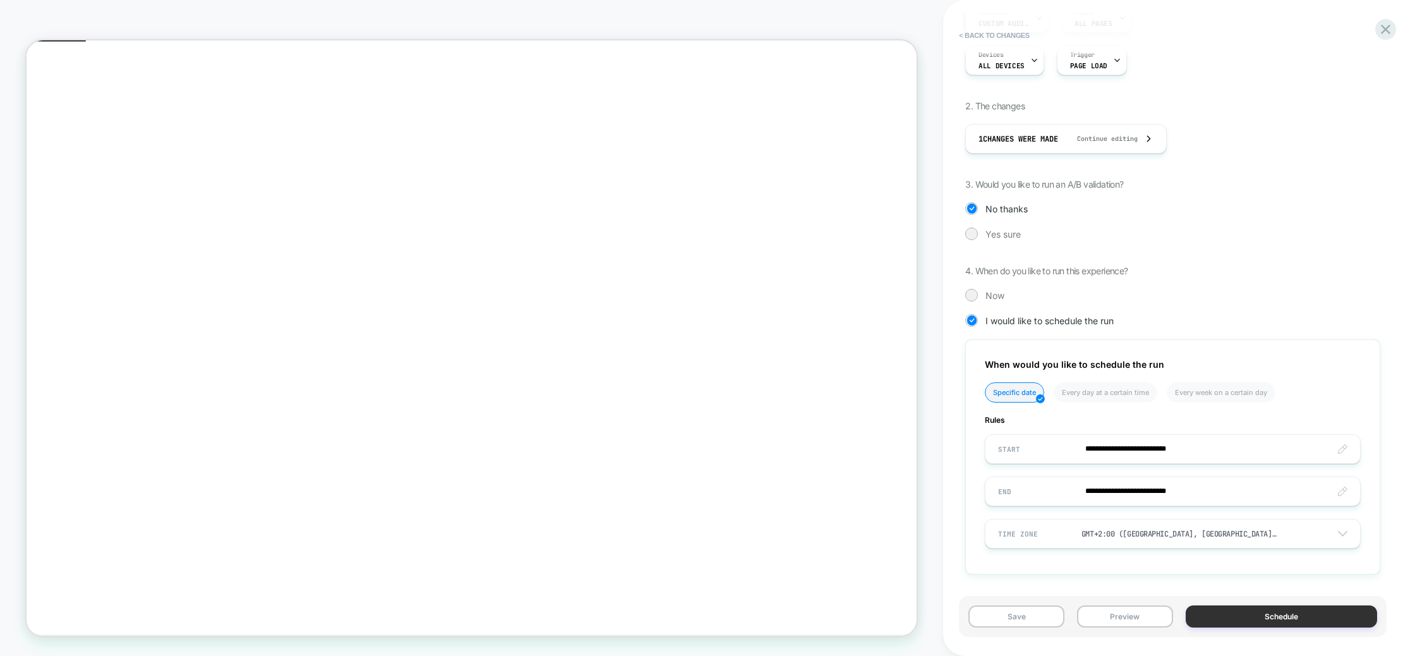
click at [1252, 615] on button "Schedule" at bounding box center [1281, 616] width 191 height 22
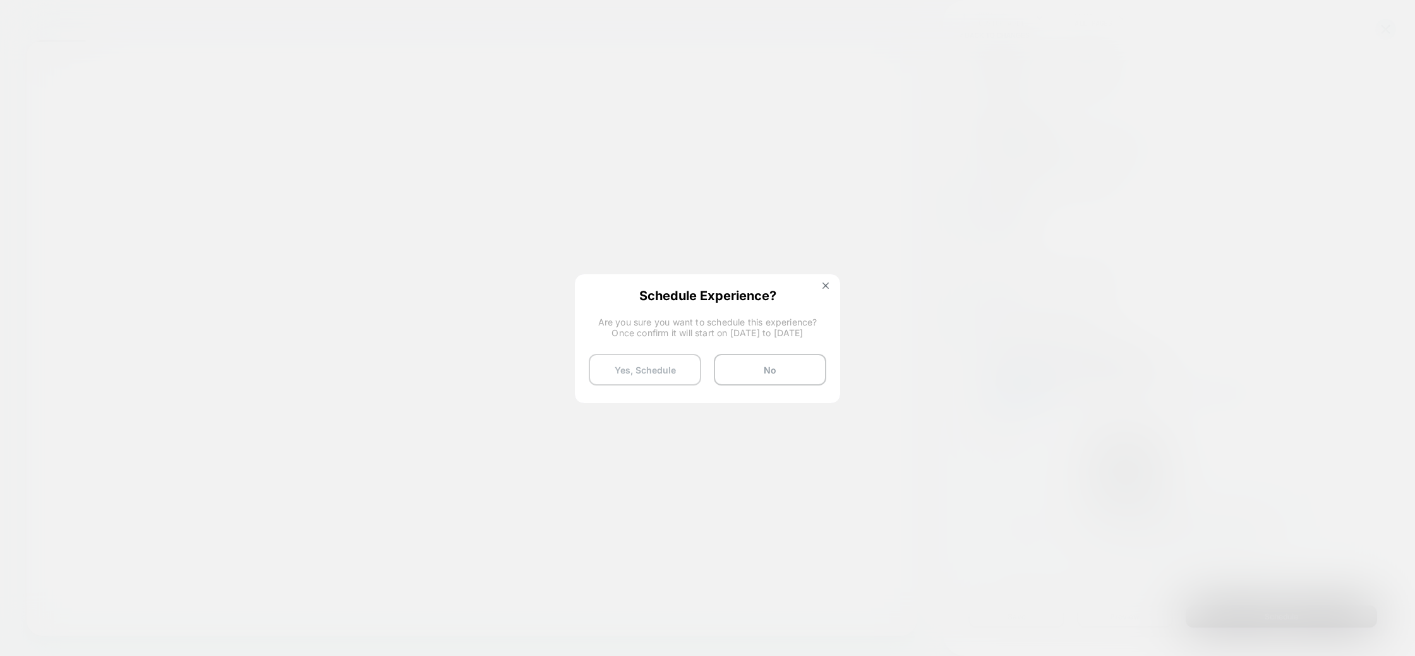
click at [653, 374] on button "Yes, Schedule" at bounding box center [645, 370] width 112 height 32
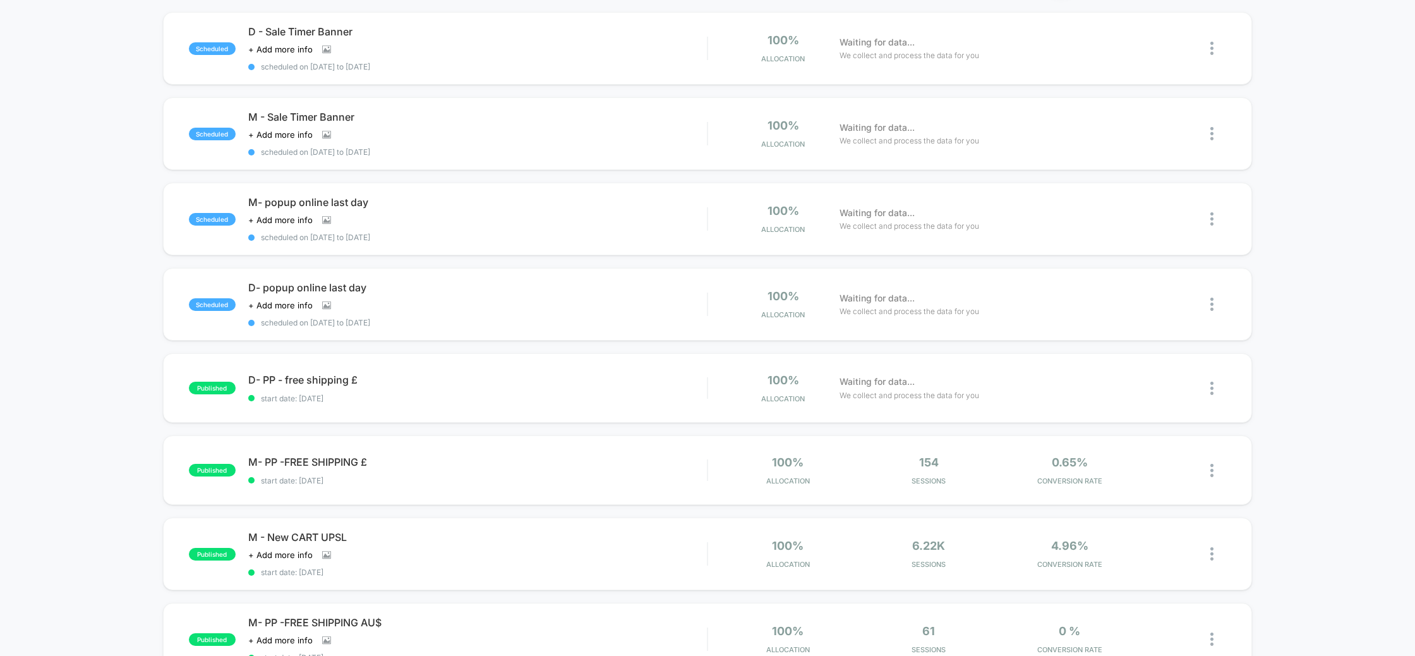
scroll to position [109, 0]
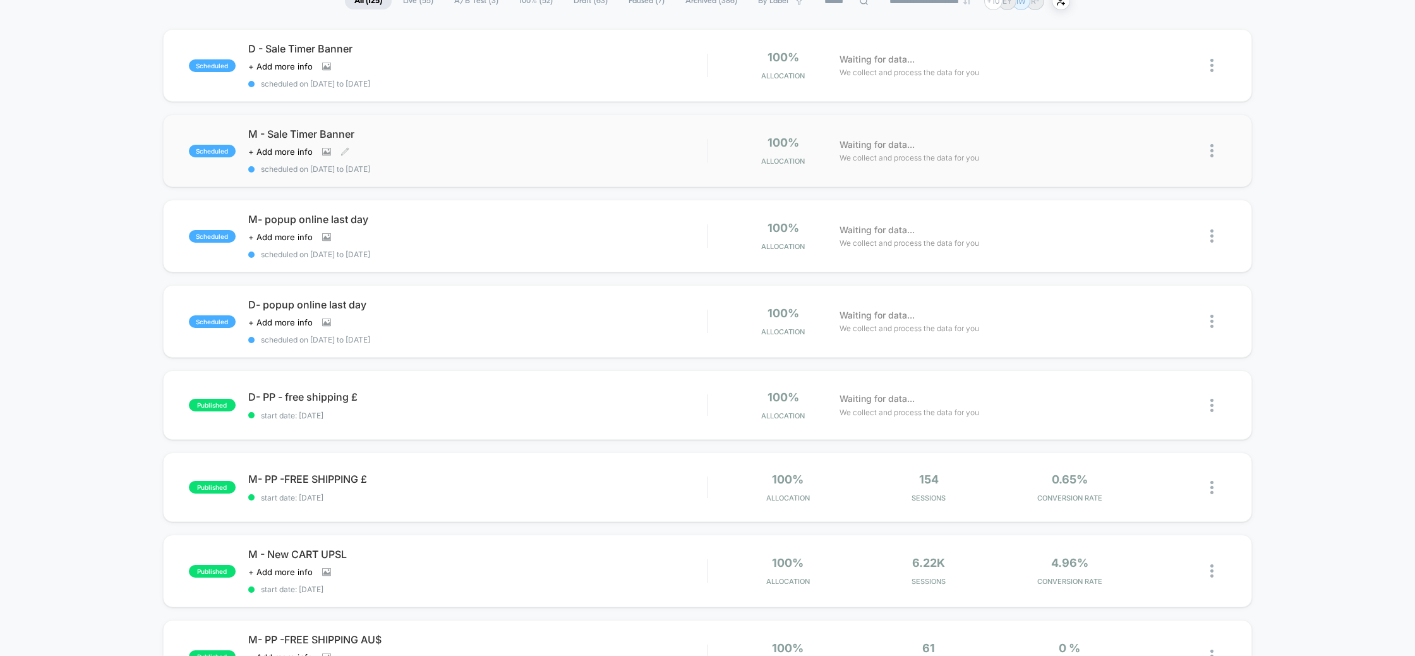
click at [374, 131] on span "M - Sale Timer Banner" at bounding box center [477, 134] width 459 height 13
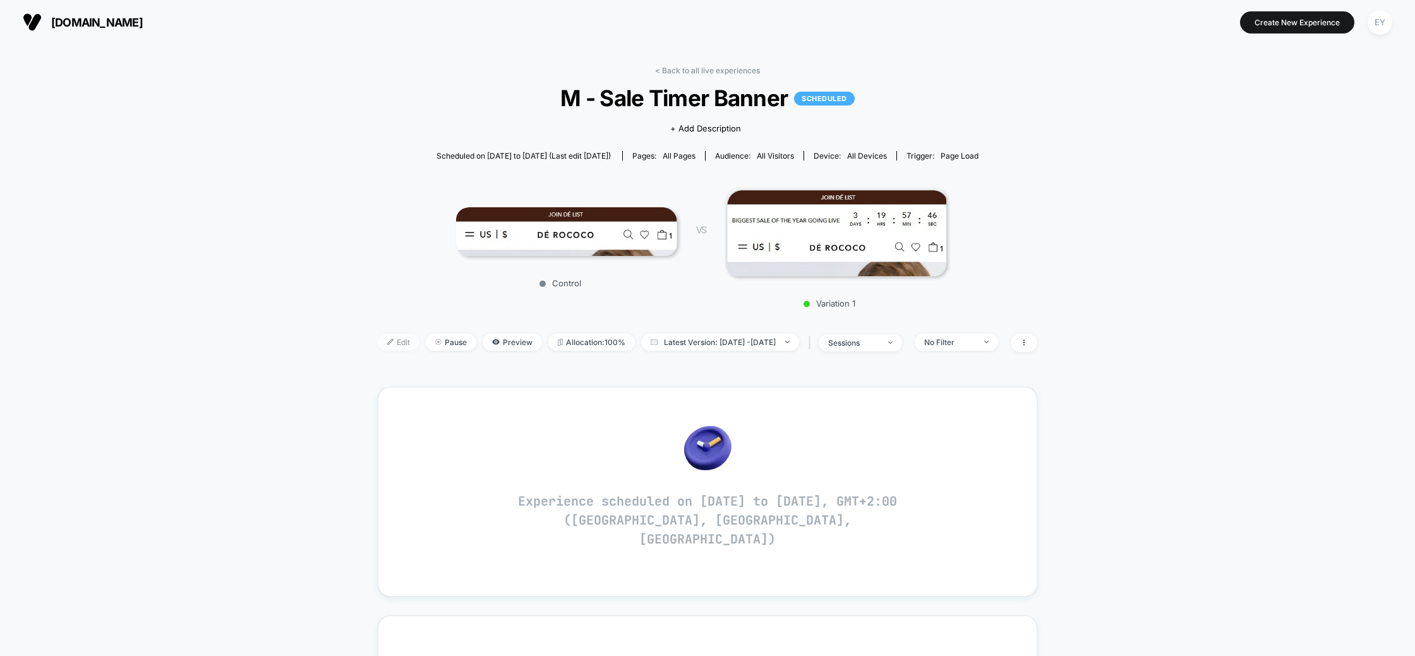
click at [378, 341] on span "Edit" at bounding box center [399, 342] width 42 height 17
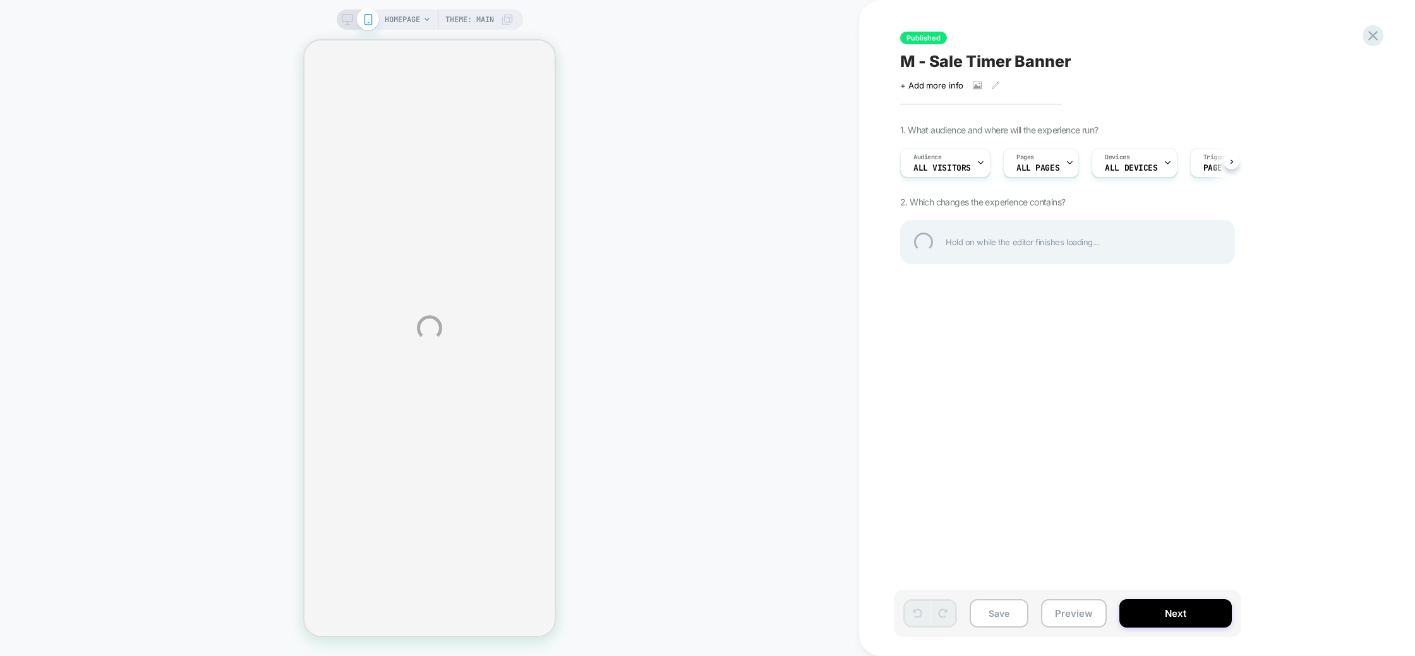
click at [953, 161] on div "HOMEPAGE Theme: MAIN Published M - Sale Timer Banner Click to view images Click…" at bounding box center [707, 328] width 1415 height 656
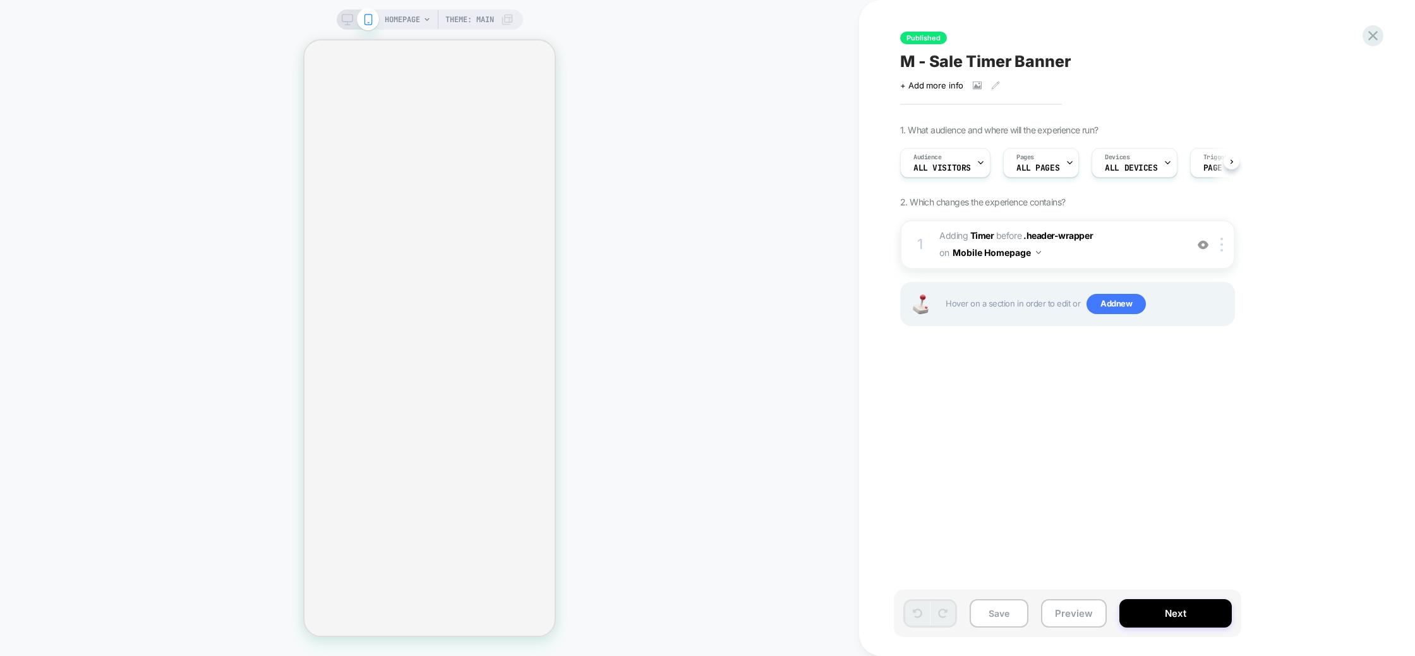
scroll to position [0, 1]
click at [970, 173] on div "Audience All Visitors" at bounding box center [941, 162] width 83 height 28
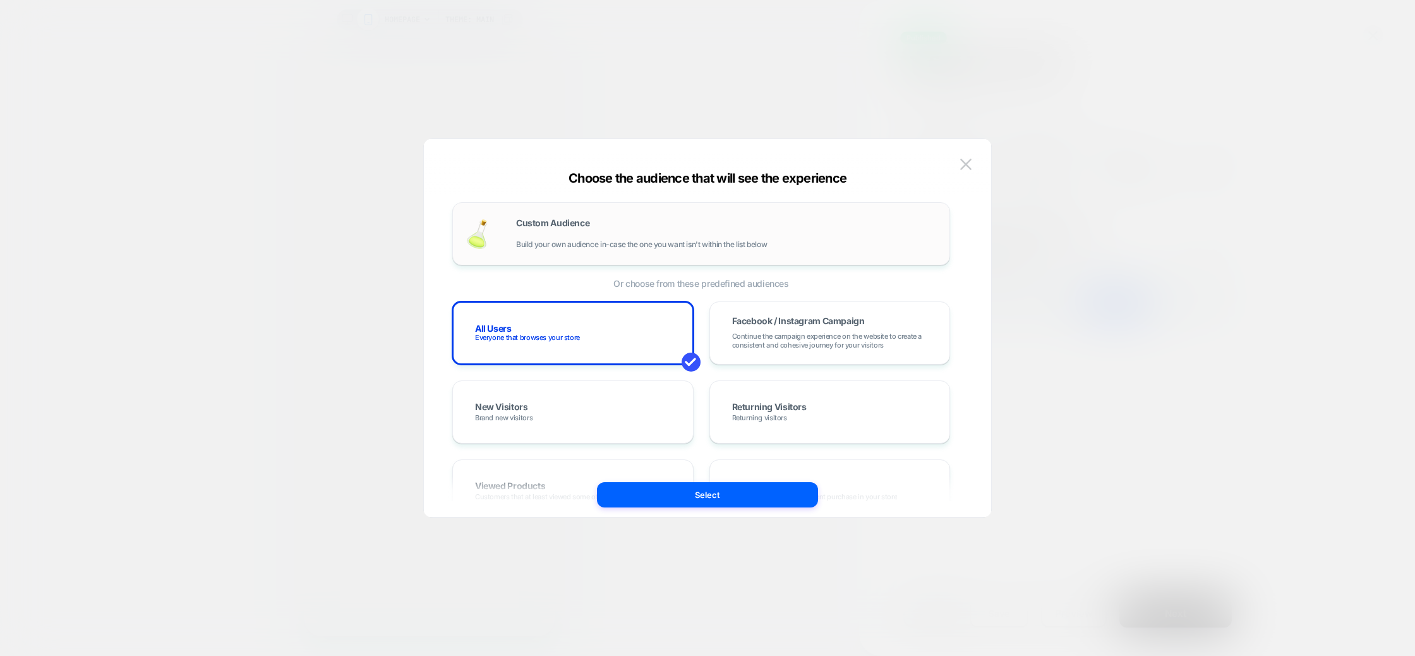
click at [682, 225] on div "Custom Audience Build your own audience in-case the one you want isn't within t…" at bounding box center [726, 234] width 421 height 30
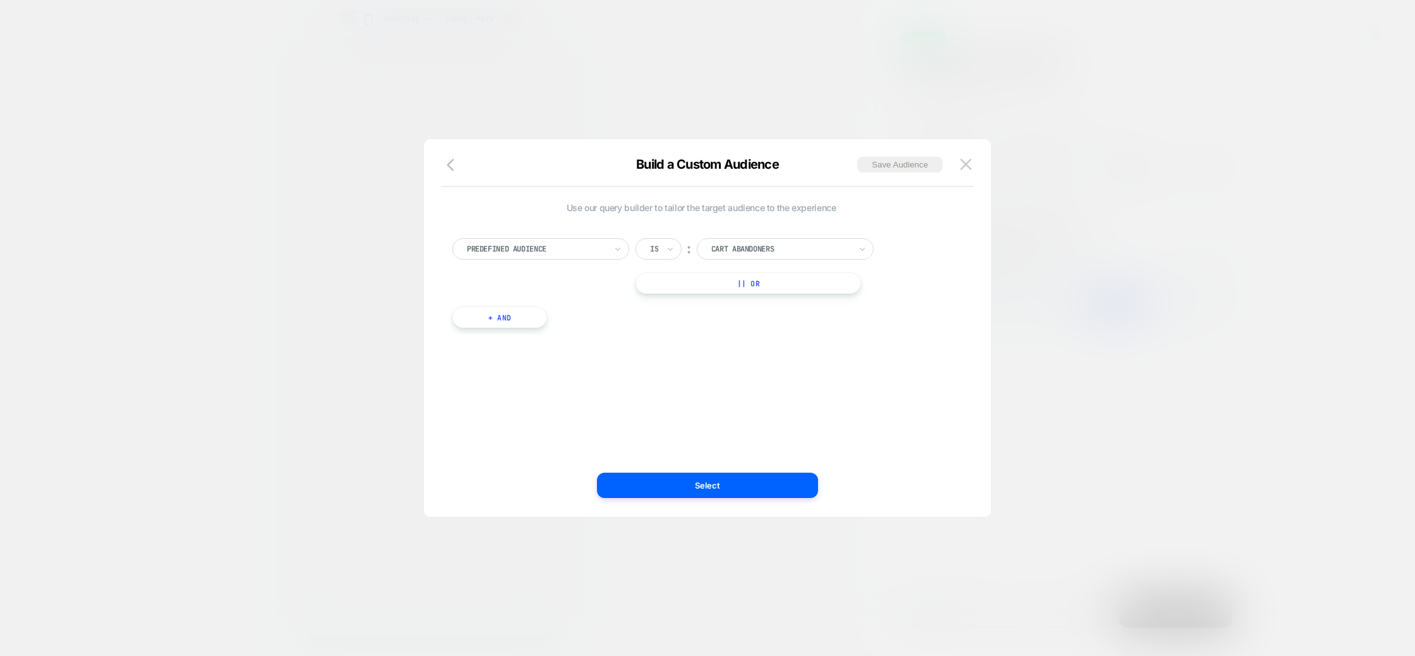
click at [584, 253] on div at bounding box center [536, 248] width 139 height 11
click at [504, 388] on div "Country" at bounding box center [547, 395] width 164 height 20
click at [677, 250] on div "Is" at bounding box center [659, 248] width 46 height 21
click at [673, 309] on div "Is not" at bounding box center [689, 304] width 82 height 20
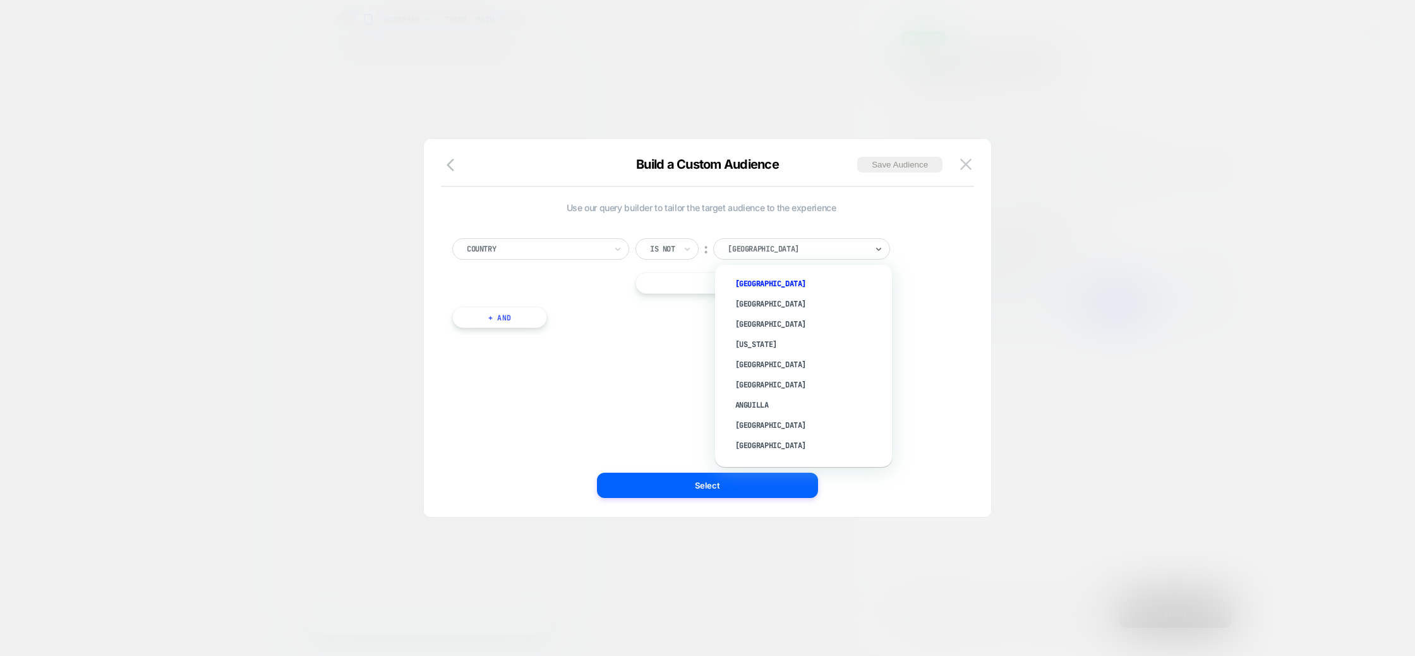
click at [792, 244] on div at bounding box center [797, 248] width 139 height 11
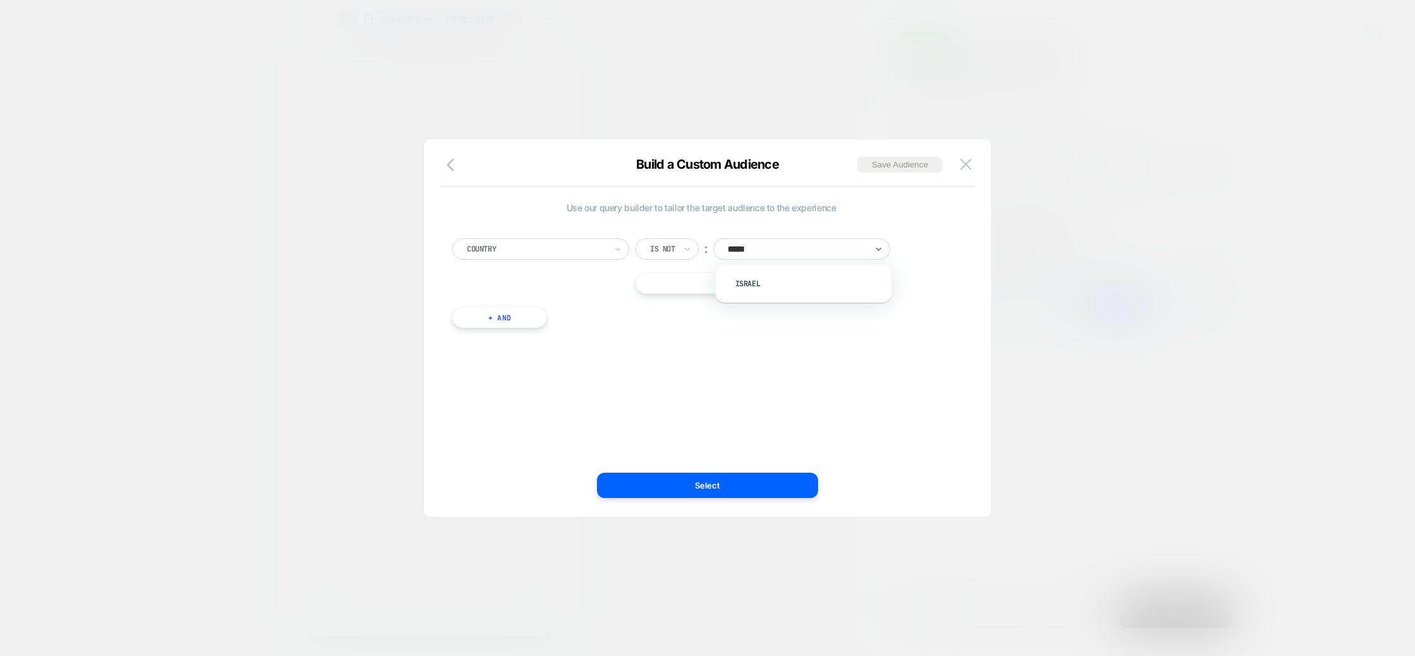
type input "******"
drag, startPoint x: 814, startPoint y: 277, endPoint x: 778, endPoint y: 396, distance: 124.1
click at [814, 278] on div "Israel" at bounding box center [810, 284] width 164 height 20
click at [742, 486] on button "Select" at bounding box center [707, 485] width 221 height 25
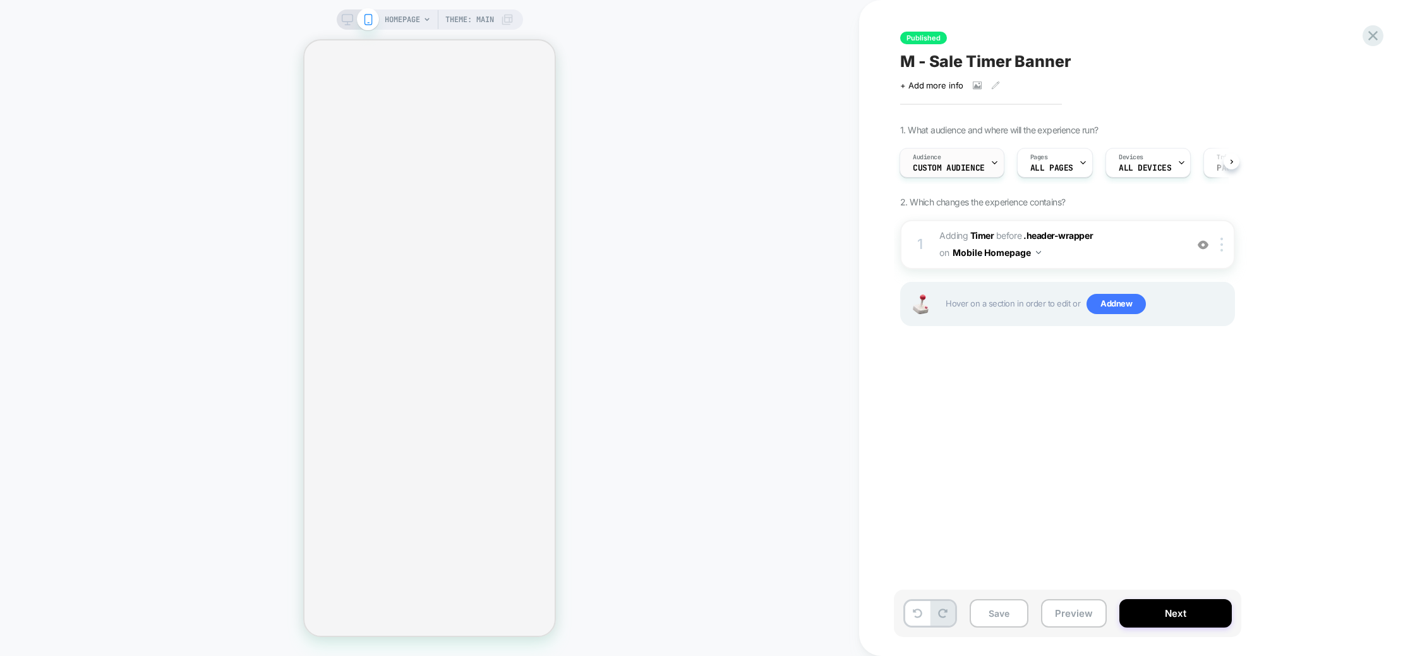
click at [936, 174] on div "Audience Custom Audience" at bounding box center [948, 162] width 97 height 28
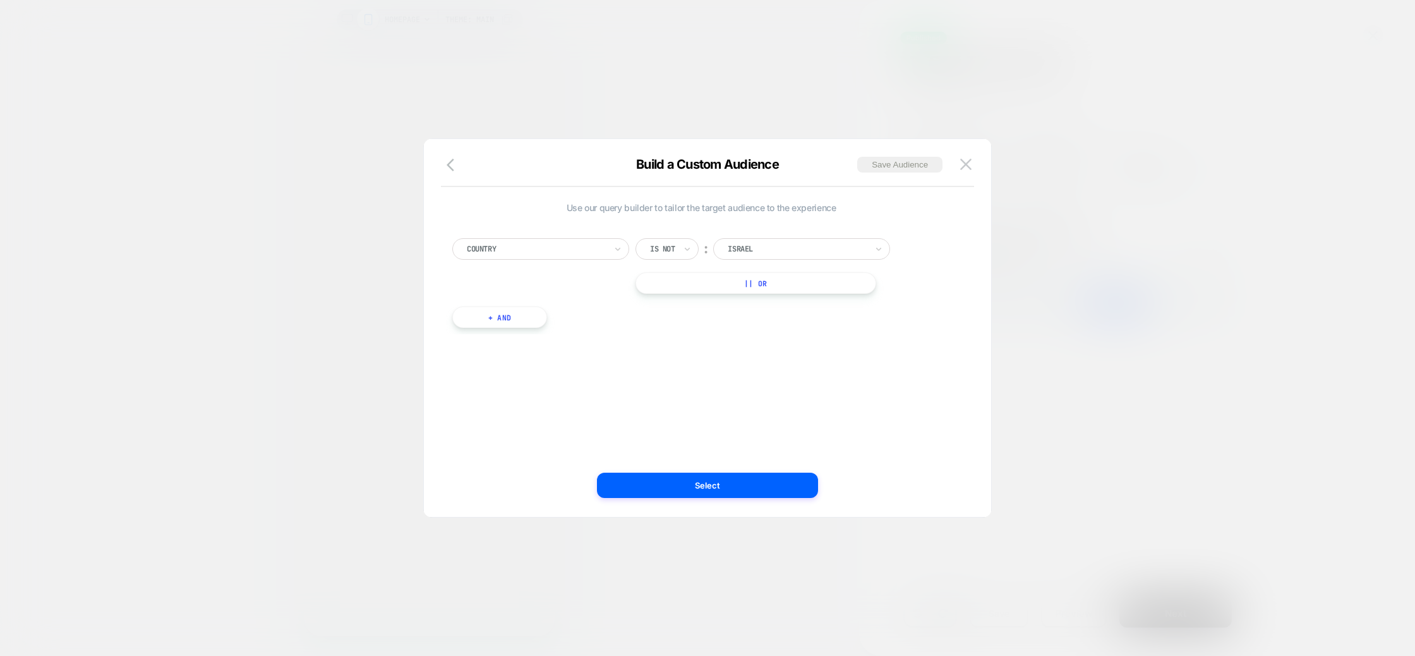
click at [730, 487] on button "Select" at bounding box center [707, 485] width 221 height 25
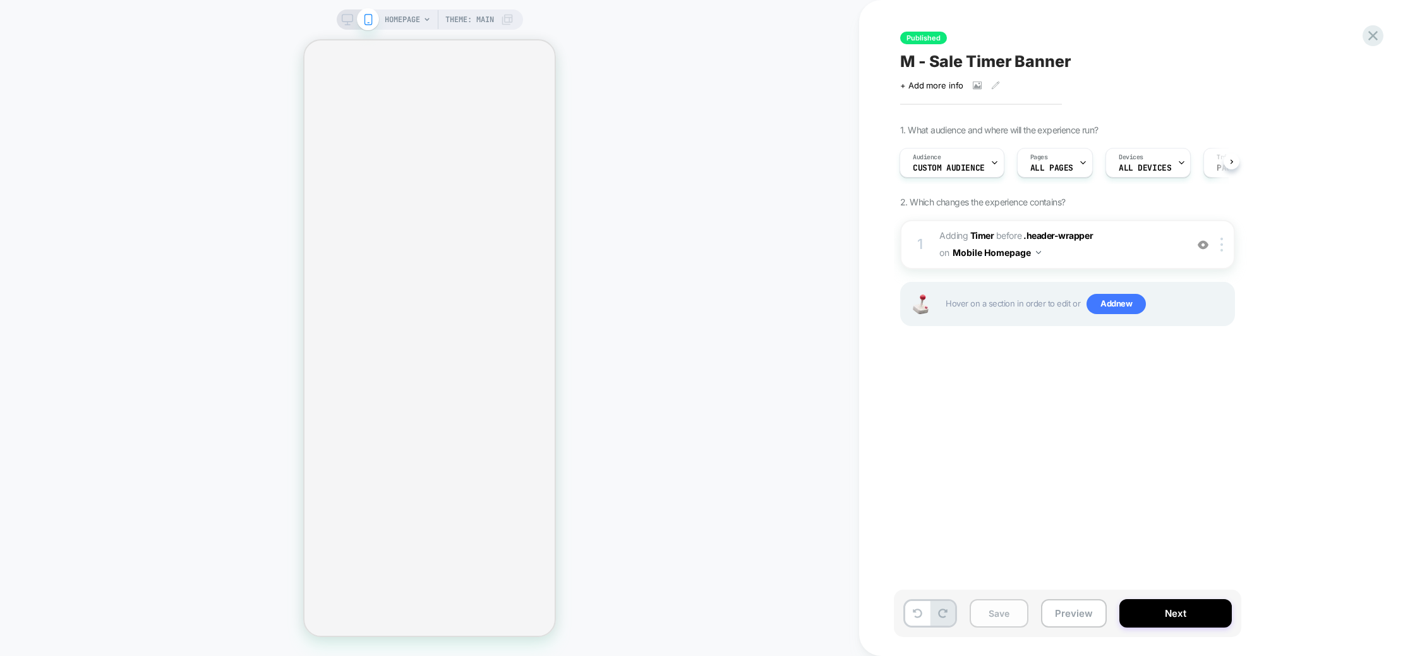
click at [990, 612] on button "Save" at bounding box center [999, 613] width 59 height 28
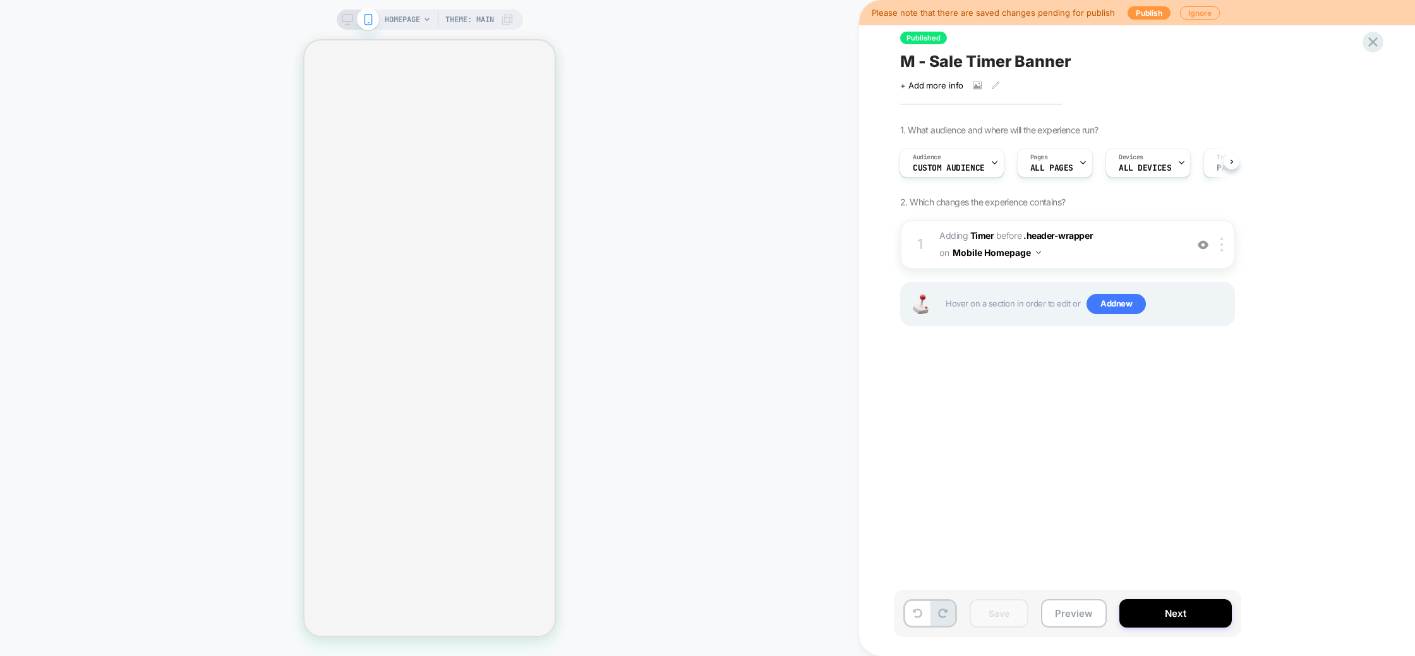
scroll to position [0, 3]
click at [1193, 614] on button "Next" at bounding box center [1175, 613] width 112 height 28
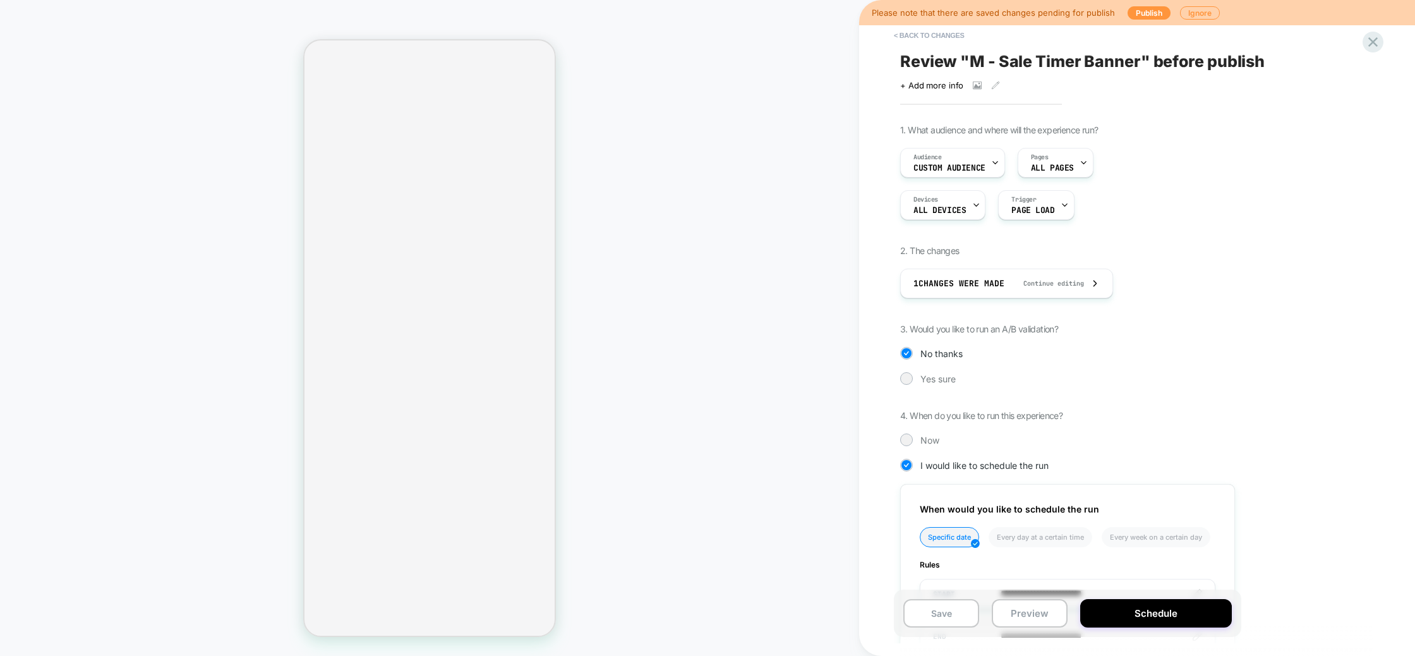
scroll to position [145, 0]
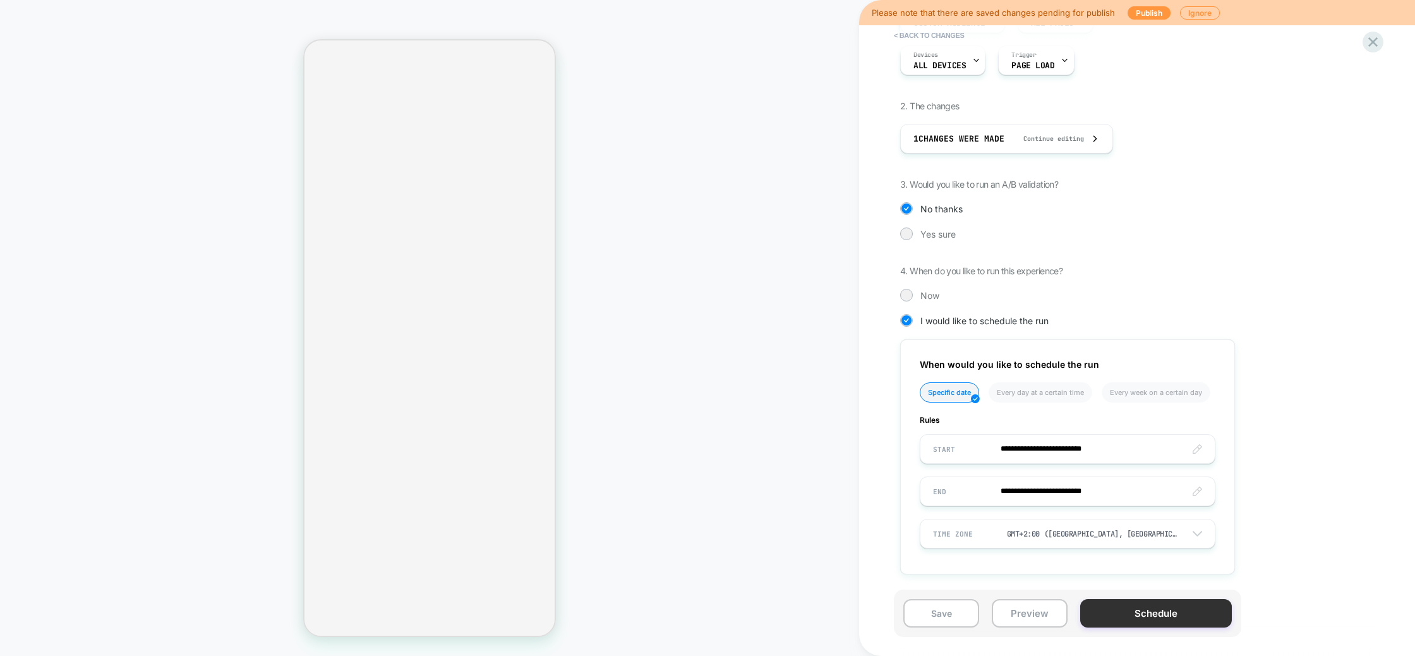
click at [1152, 617] on button "Schedule" at bounding box center [1156, 613] width 152 height 28
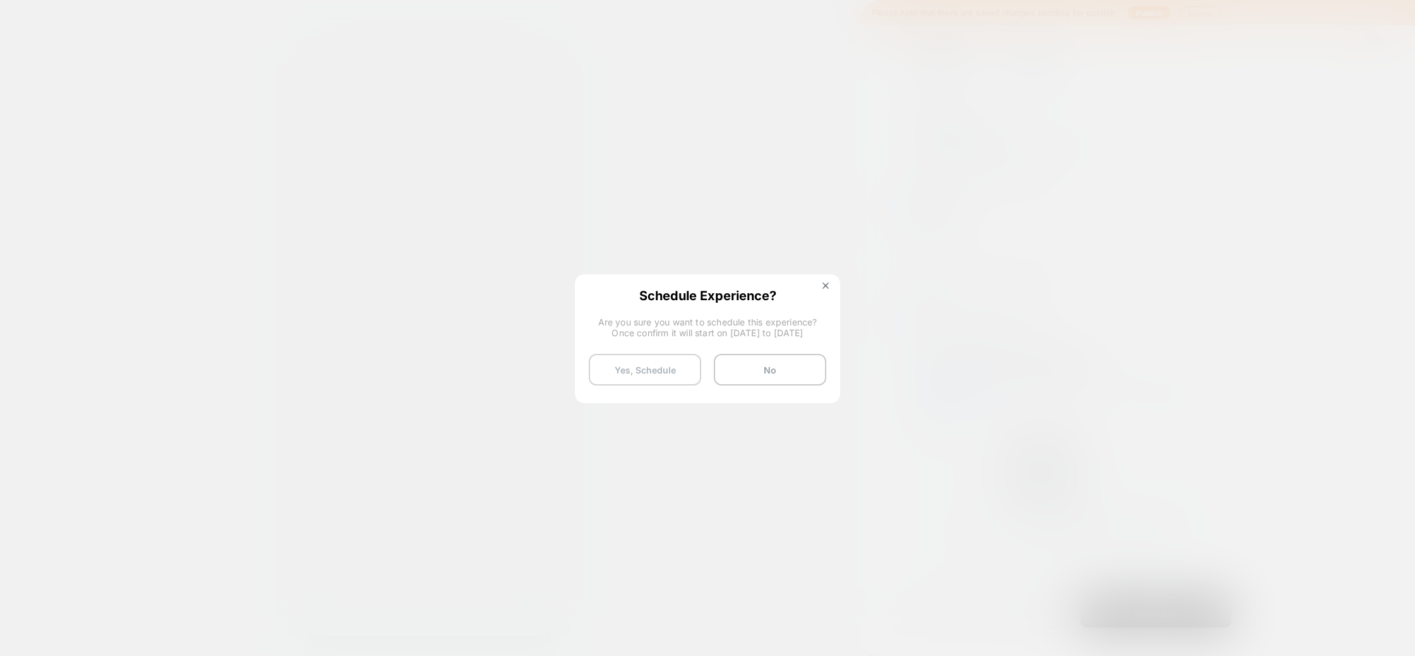
drag, startPoint x: 653, startPoint y: 380, endPoint x: 431, endPoint y: 416, distance: 224.8
click at [654, 379] on button "Yes, Schedule" at bounding box center [645, 370] width 112 height 32
